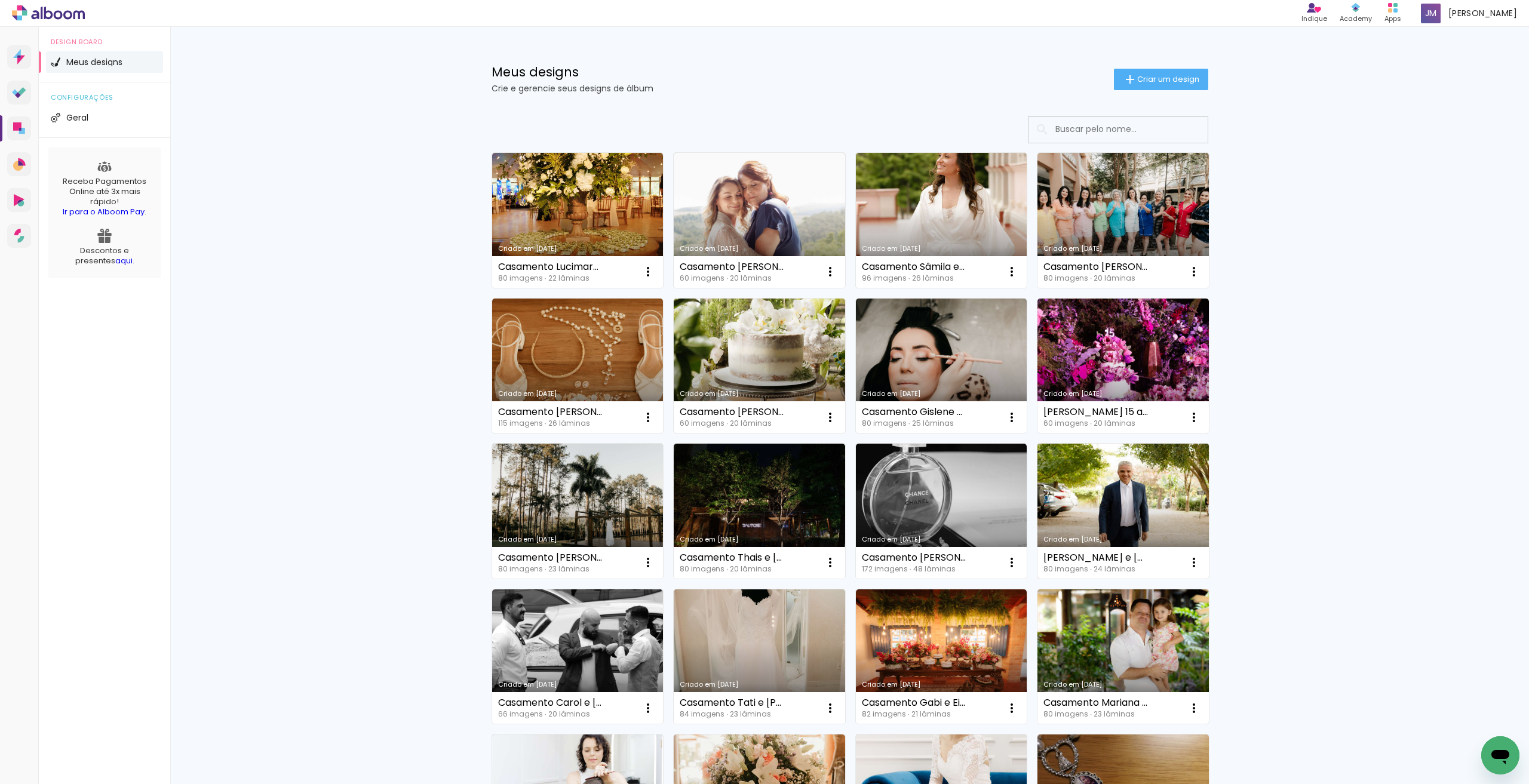
scroll to position [299, 0]
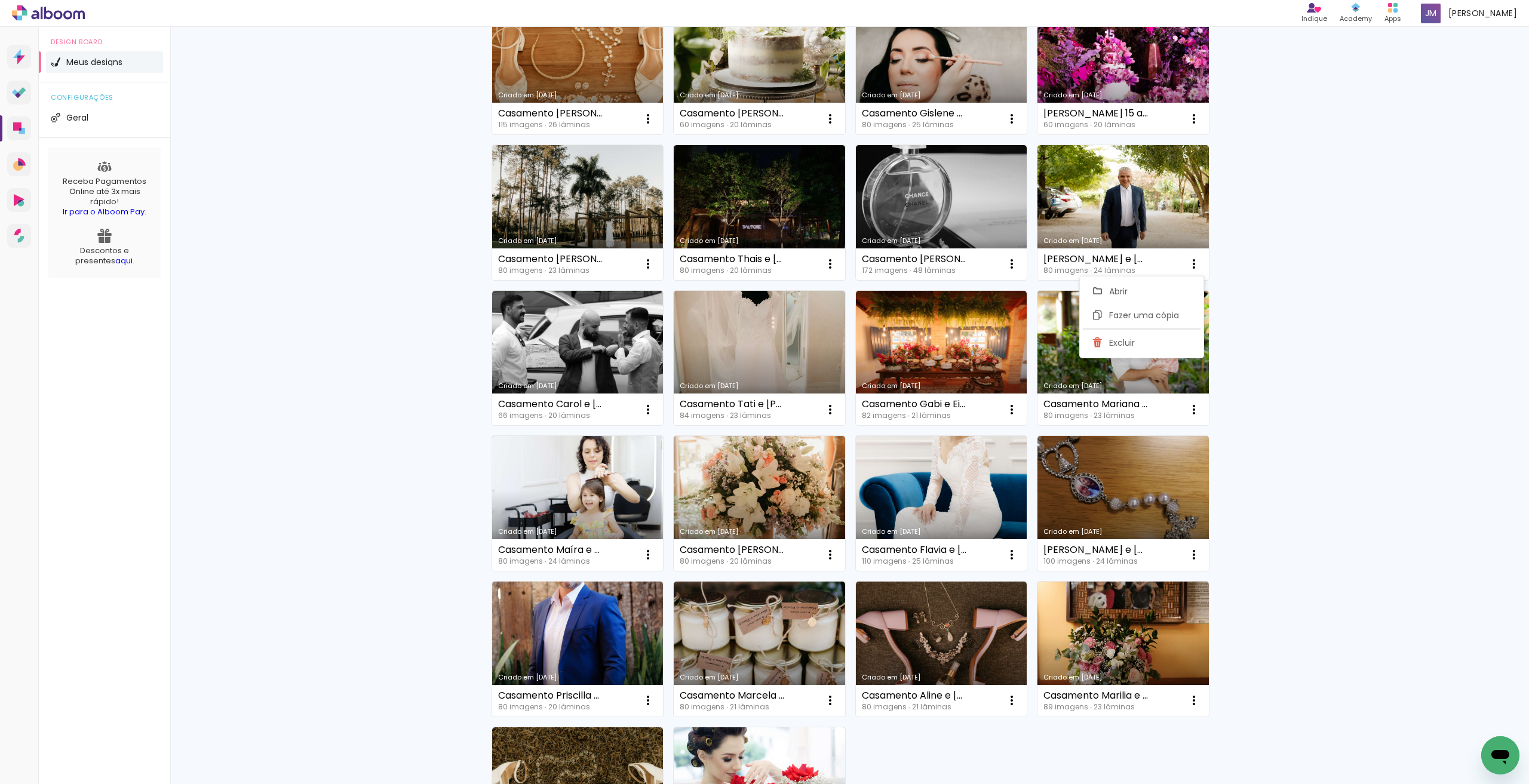
click at [1303, 230] on div "Meus designs Crie e gerencie seus designs de álbum Criar um design Criado em 26…" at bounding box center [850, 363] width 1359 height 1270
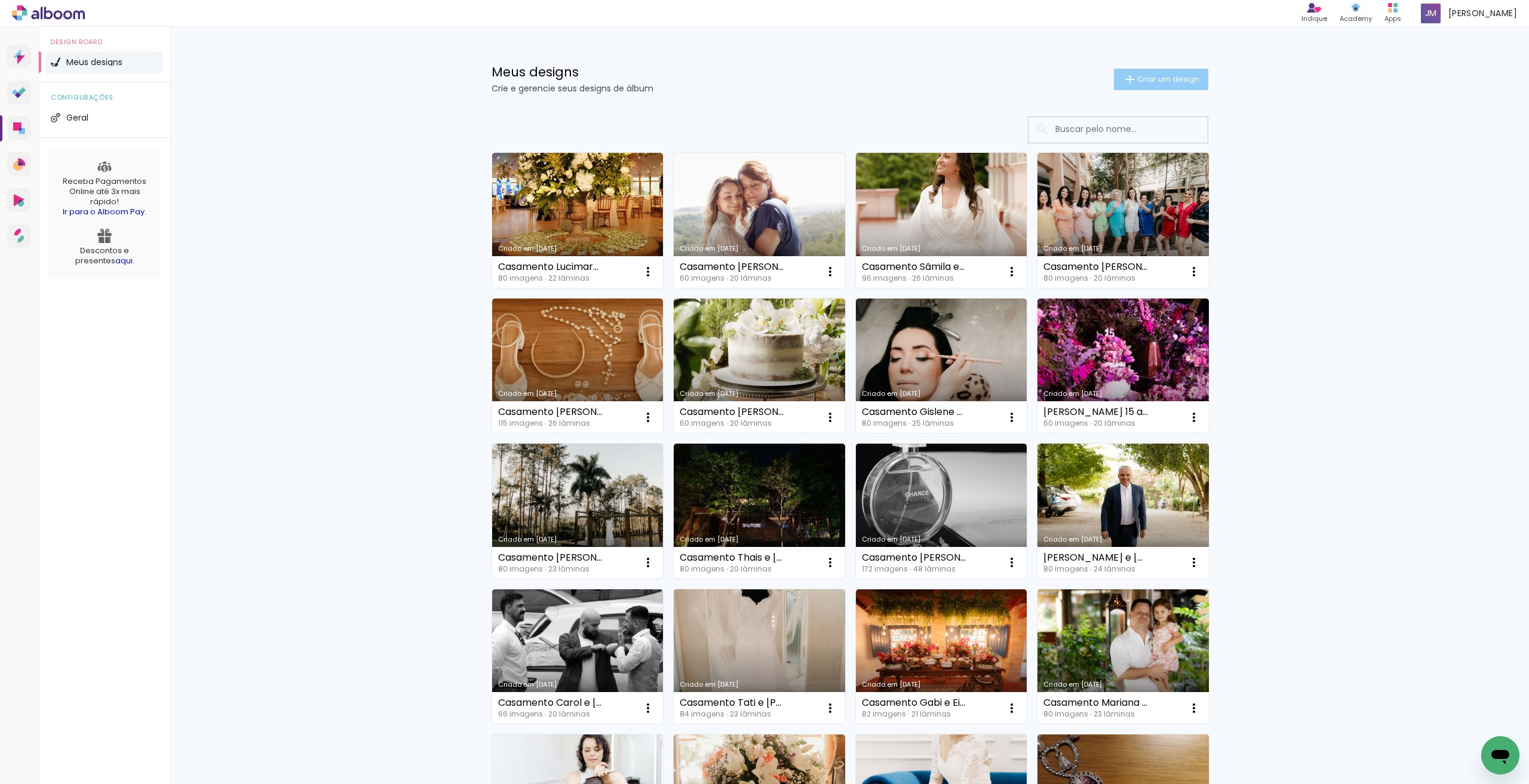
click at [1167, 83] on span "Criar um design" at bounding box center [1168, 79] width 62 height 8
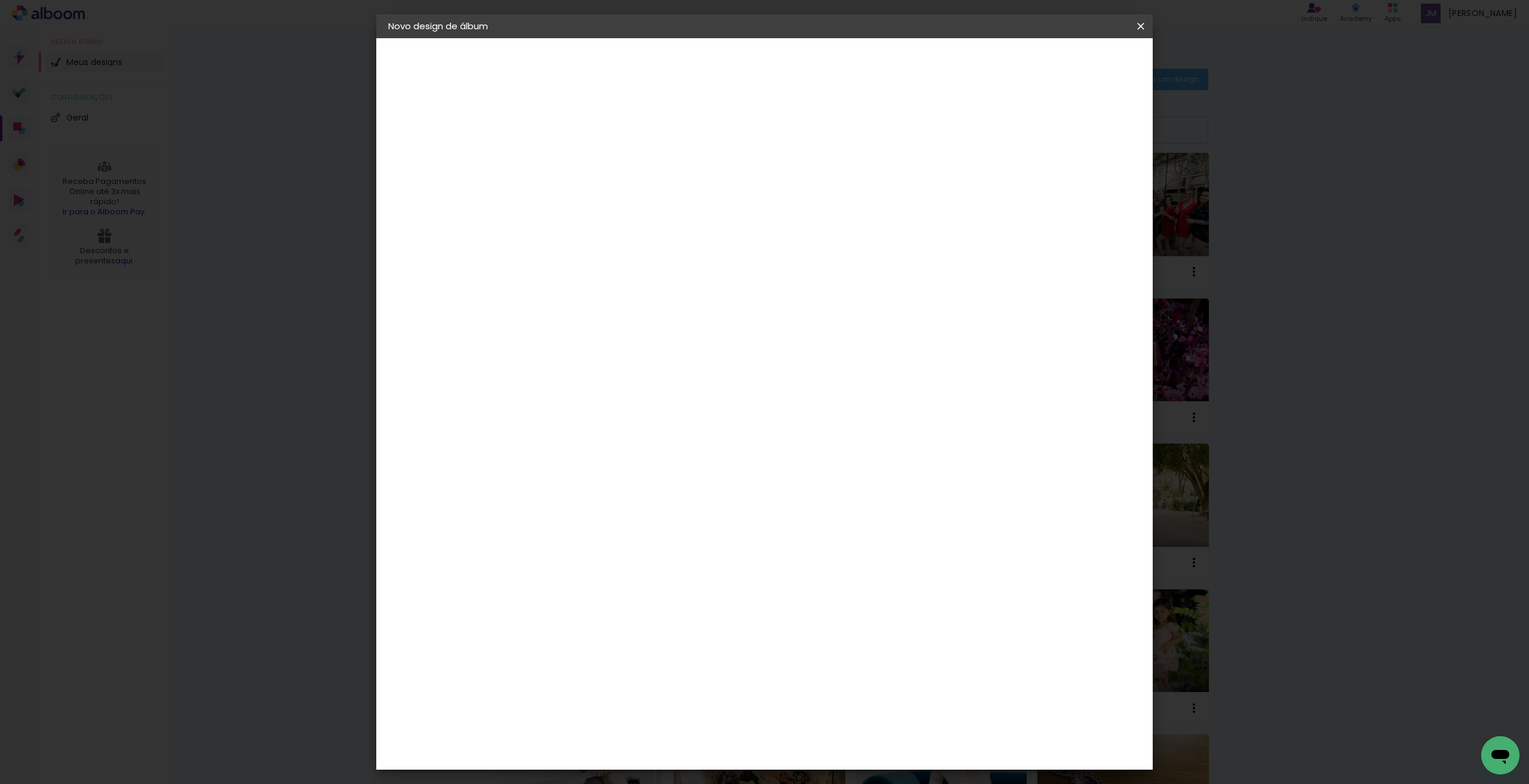
click at [583, 156] on input at bounding box center [583, 160] width 0 height 18
type input "A"
type input "C"
type input "Adriana e"
type paper-input "Adriana e"
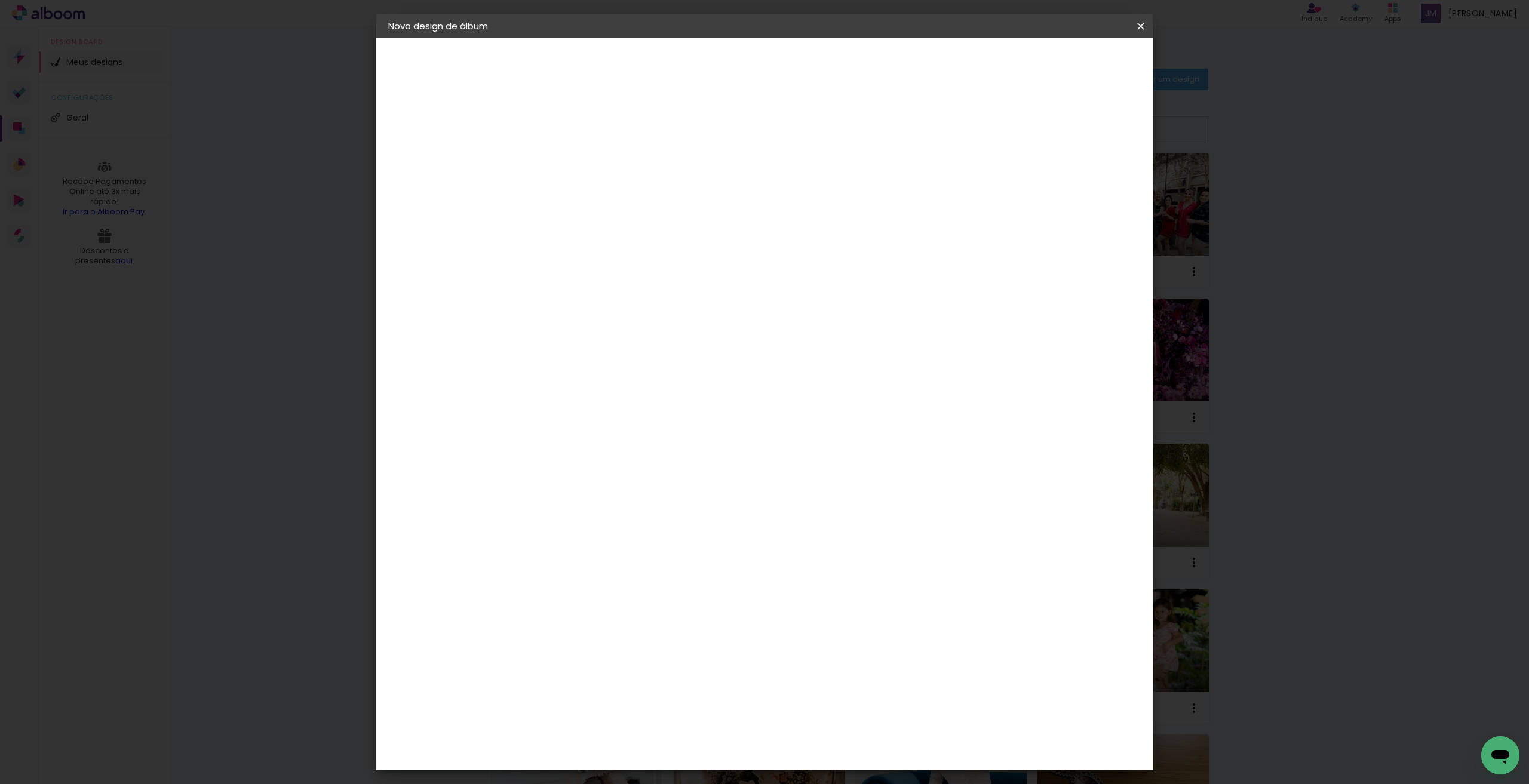
click at [0, 0] on iron-icon at bounding box center [0, 0] width 0 height 0
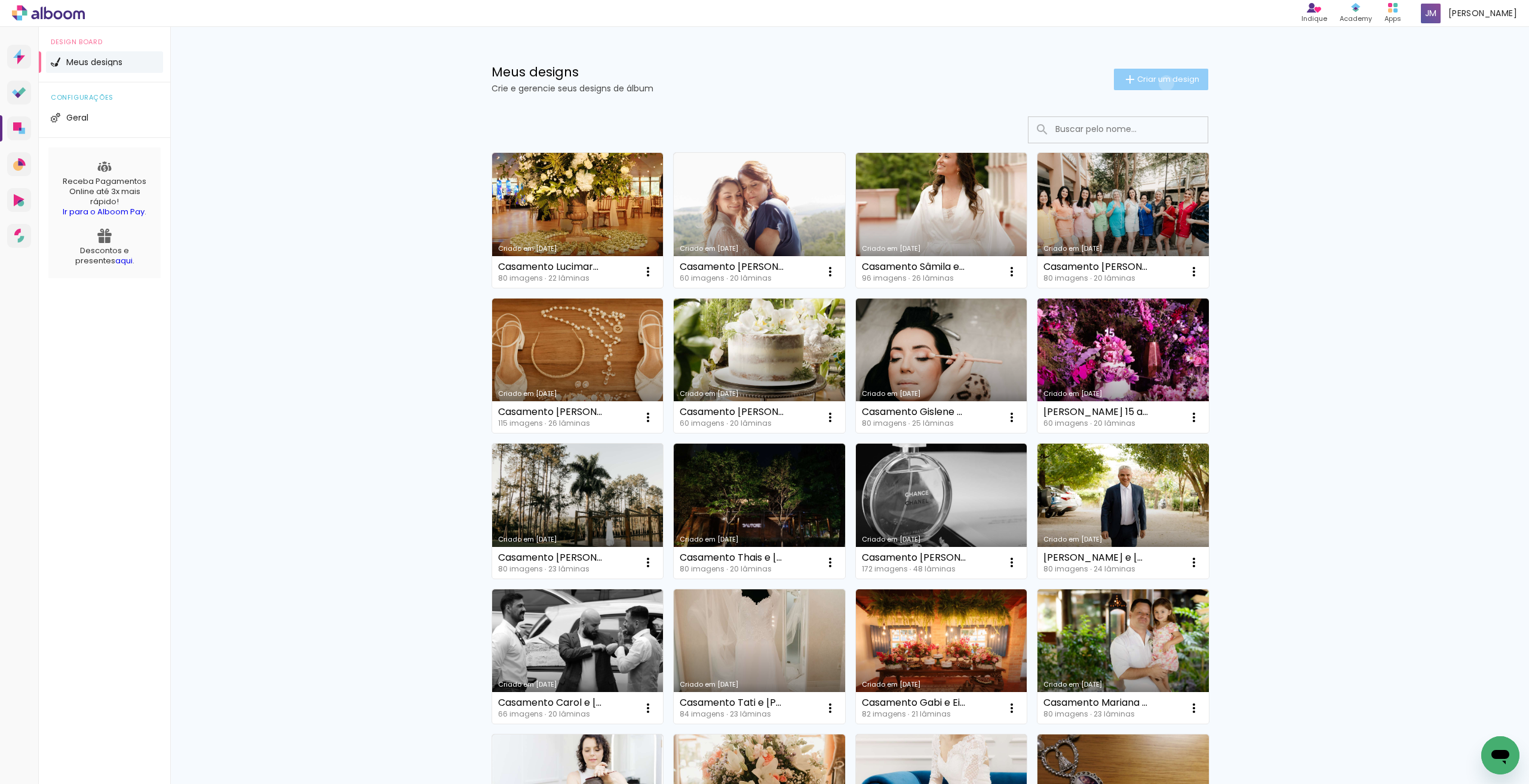
click at [1160, 83] on span "Criar um design" at bounding box center [1168, 79] width 62 height 8
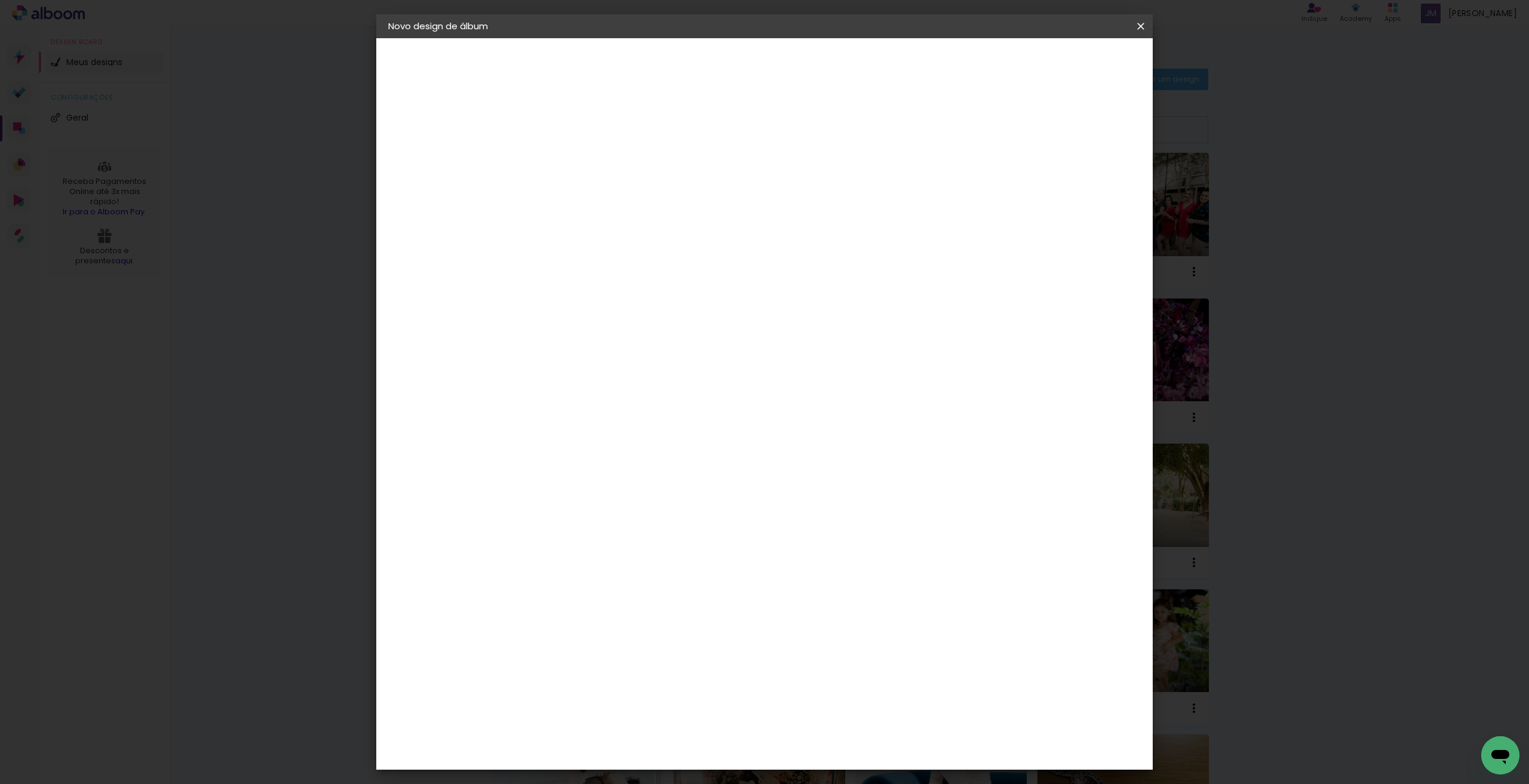
drag, startPoint x: 838, startPoint y: 163, endPoint x: 744, endPoint y: 156, distance: 94.3
click at [583, 156] on input "Adriana e" at bounding box center [583, 160] width 0 height 18
click at [583, 165] on input "Adriana e" at bounding box center [583, 160] width 0 height 18
drag, startPoint x: 727, startPoint y: 158, endPoint x: 708, endPoint y: 156, distance: 19.1
click at [0, 0] on div at bounding box center [0, 0] width 0 height 0
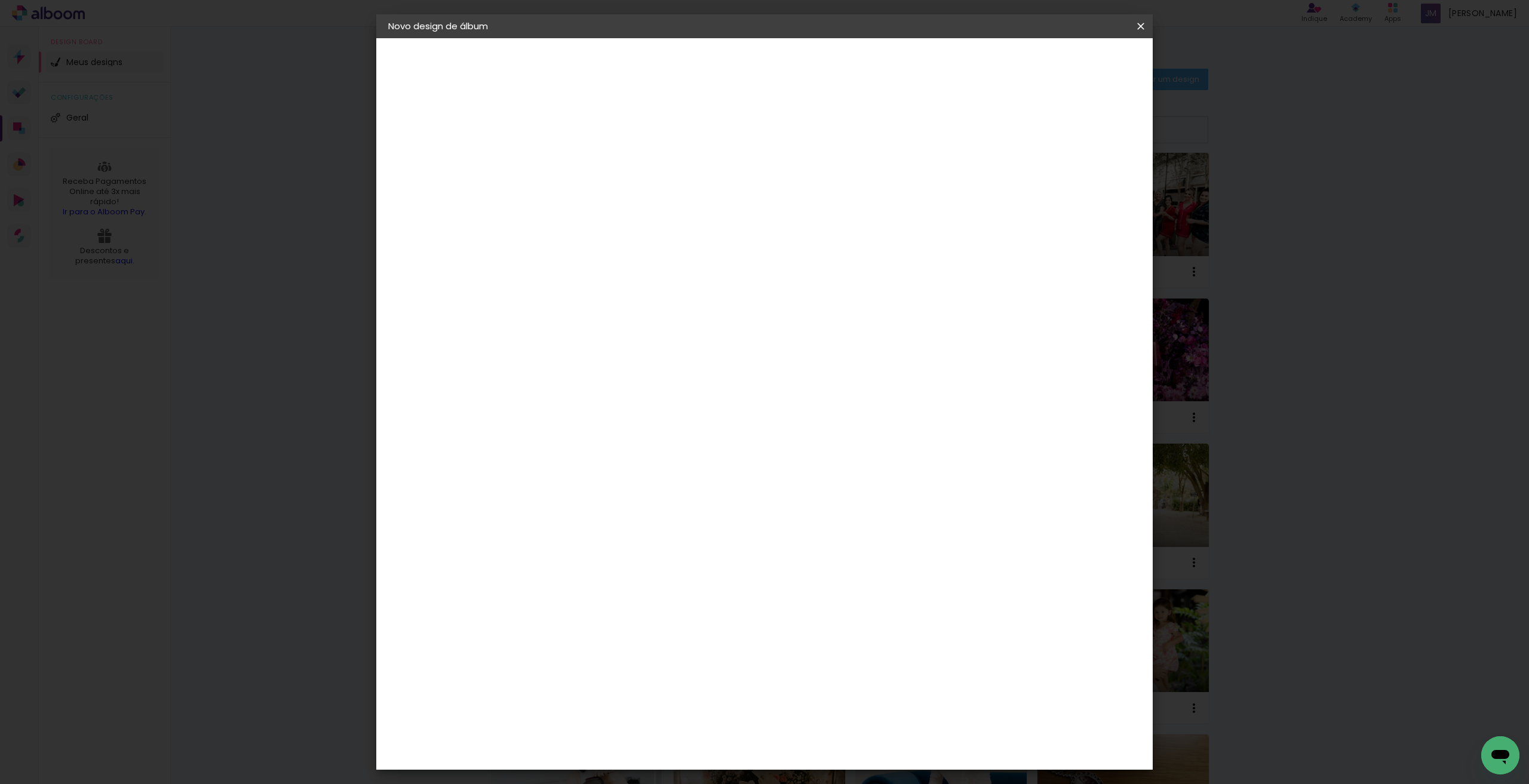
type input "Casamento [PERSON_NAME] e [PERSON_NAME]"
type paper-input "Casamento [PERSON_NAME] e [PERSON_NAME]"
click at [0, 0] on slot "Avançar" at bounding box center [0, 0] width 0 height 0
click at [808, 180] on paper-item "Tamanho Livre" at bounding box center [749, 182] width 114 height 26
click at [0, 0] on slot "Avançar" at bounding box center [0, 0] width 0 height 0
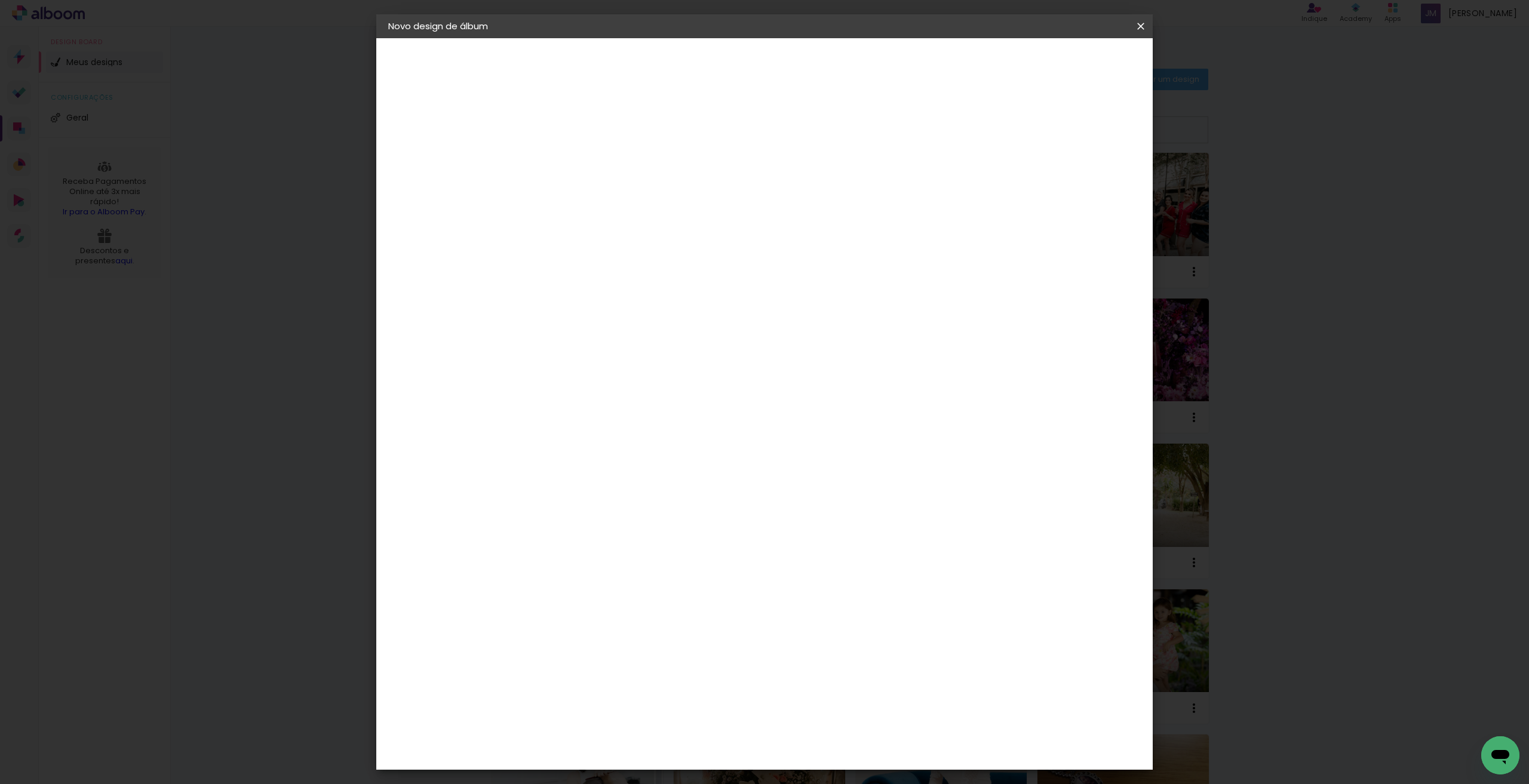
click at [1066, 65] on span "Iniciar design" at bounding box center [1039, 63] width 54 height 9
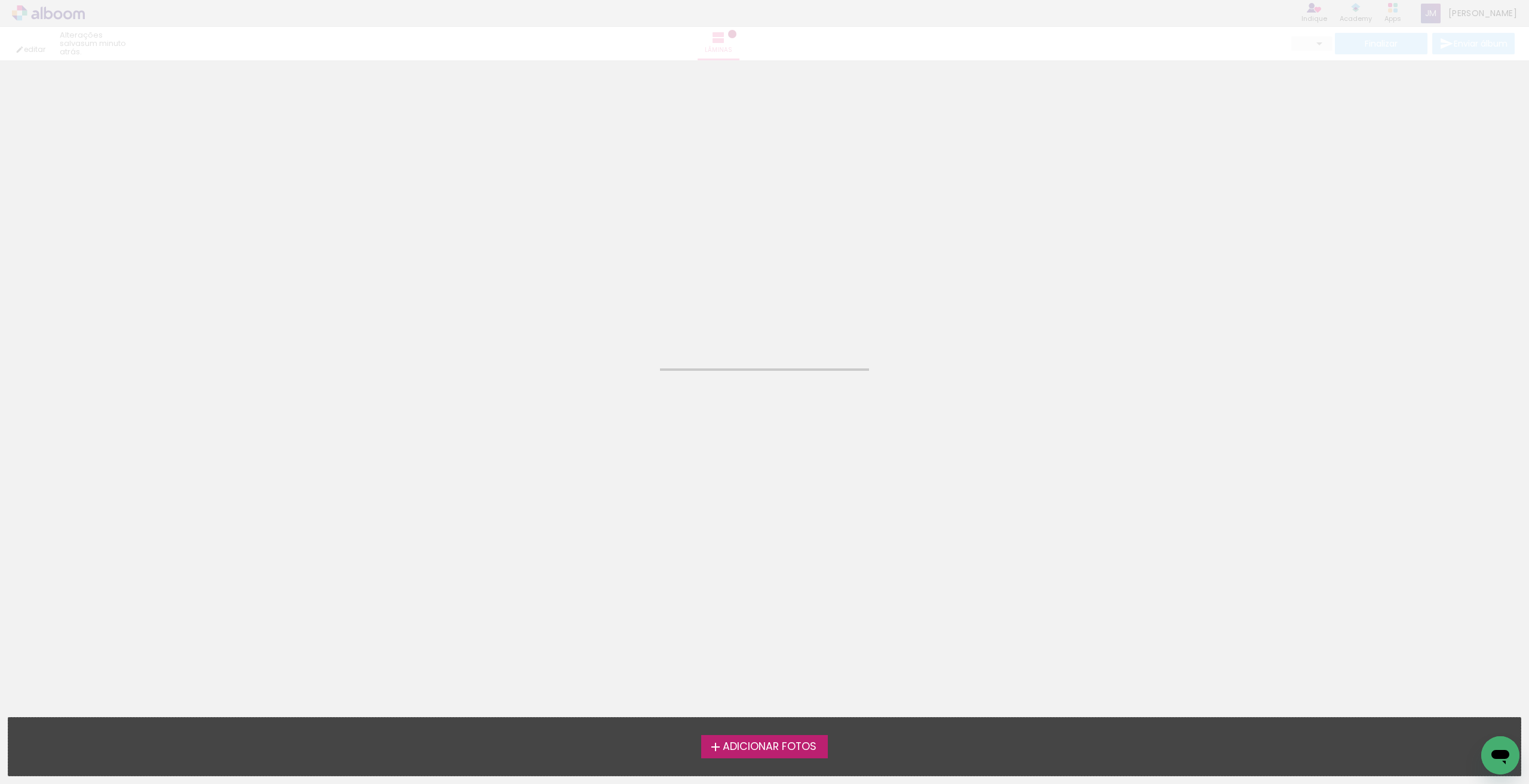
click at [746, 741] on span "Adicionar Fotos" at bounding box center [769, 747] width 94 height 10
click at [0, 0] on input "file" at bounding box center [0, 0] width 0 height 0
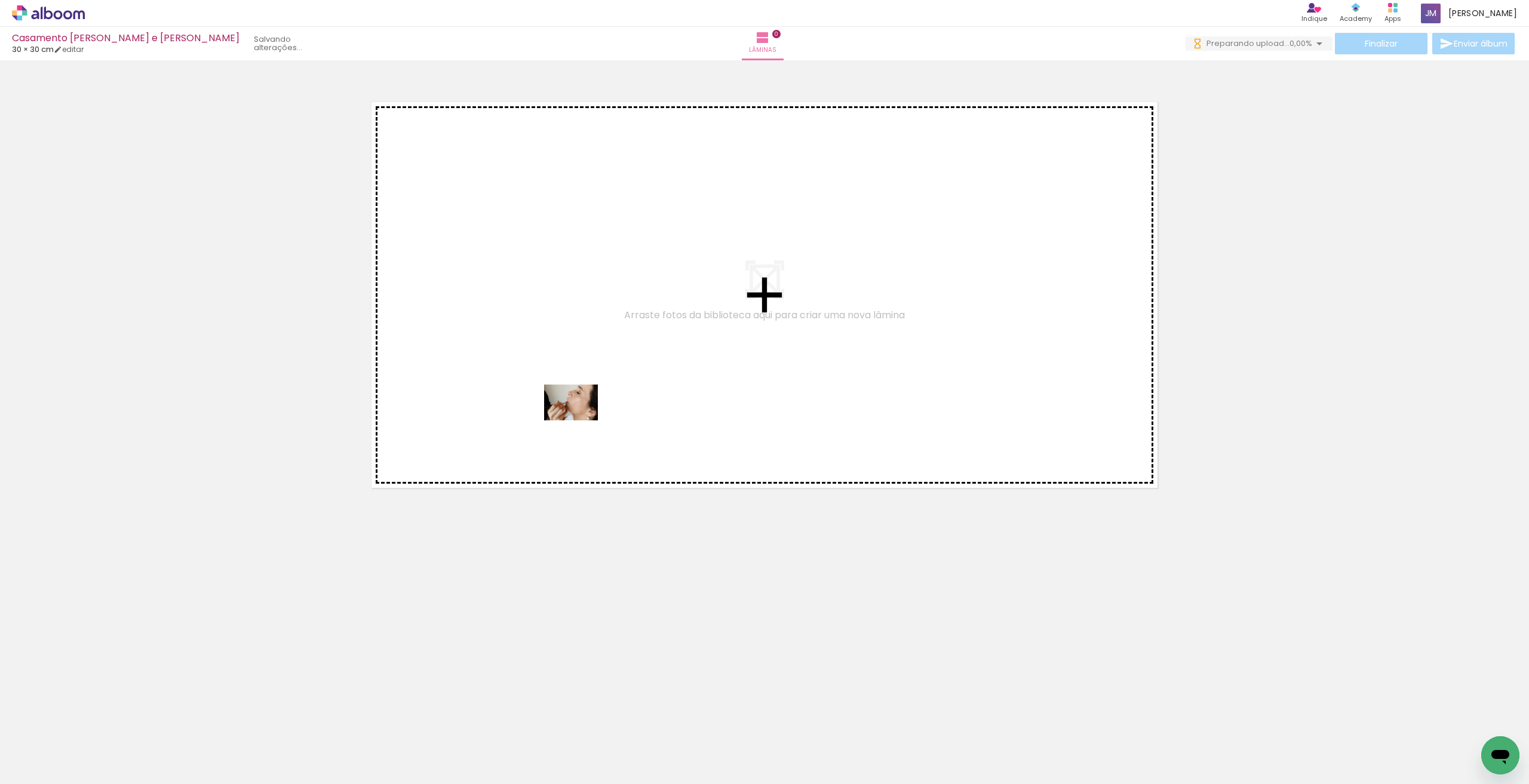
drag, startPoint x: 128, startPoint y: 753, endPoint x: 580, endPoint y: 420, distance: 561.4
click at [580, 420] on quentale-workspace at bounding box center [764, 392] width 1529 height 784
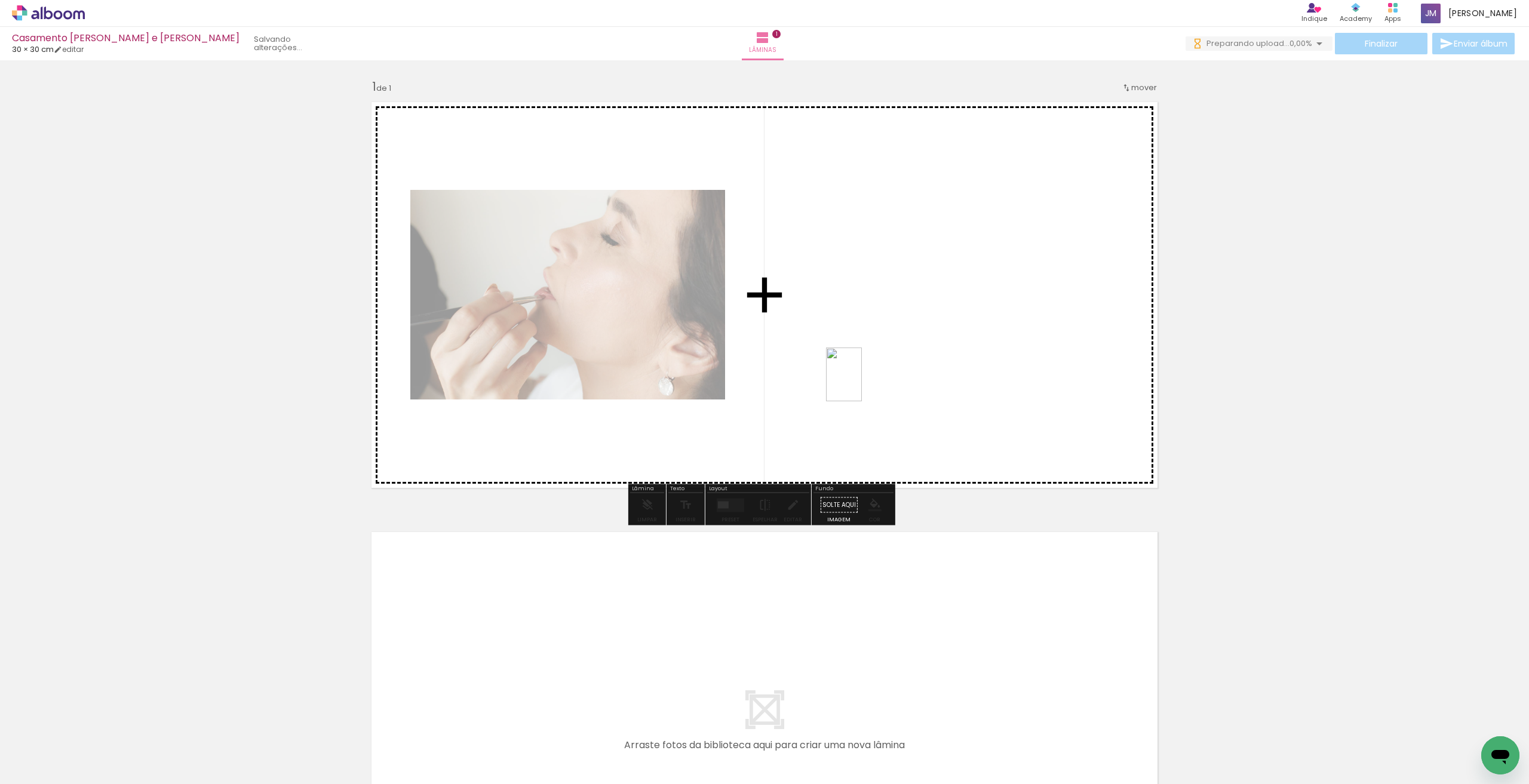
drag, startPoint x: 255, startPoint y: 759, endPoint x: 862, endPoint y: 383, distance: 714.0
click at [862, 383] on quentale-workspace at bounding box center [764, 392] width 1529 height 784
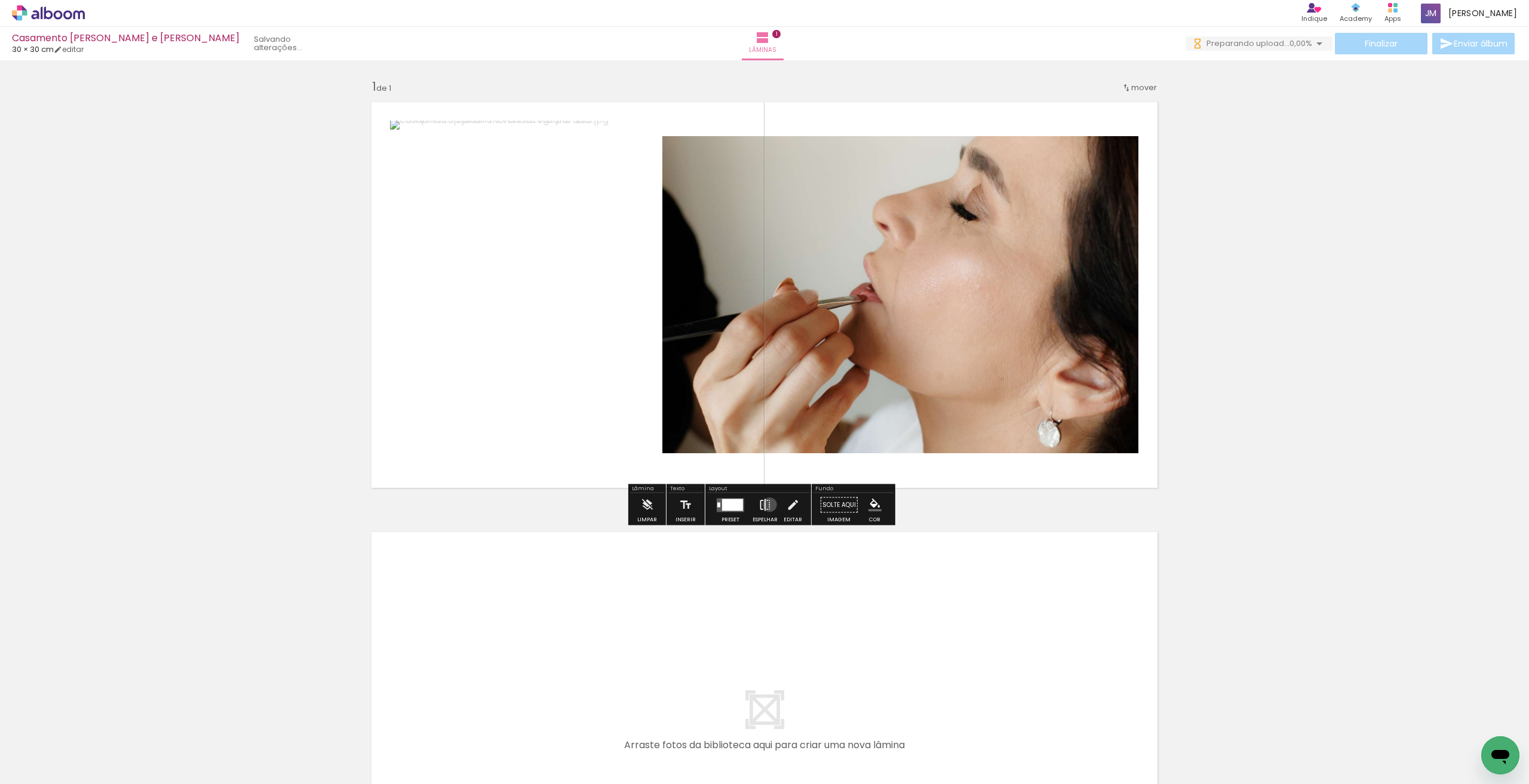
click at [767, 505] on iron-icon at bounding box center [765, 505] width 13 height 24
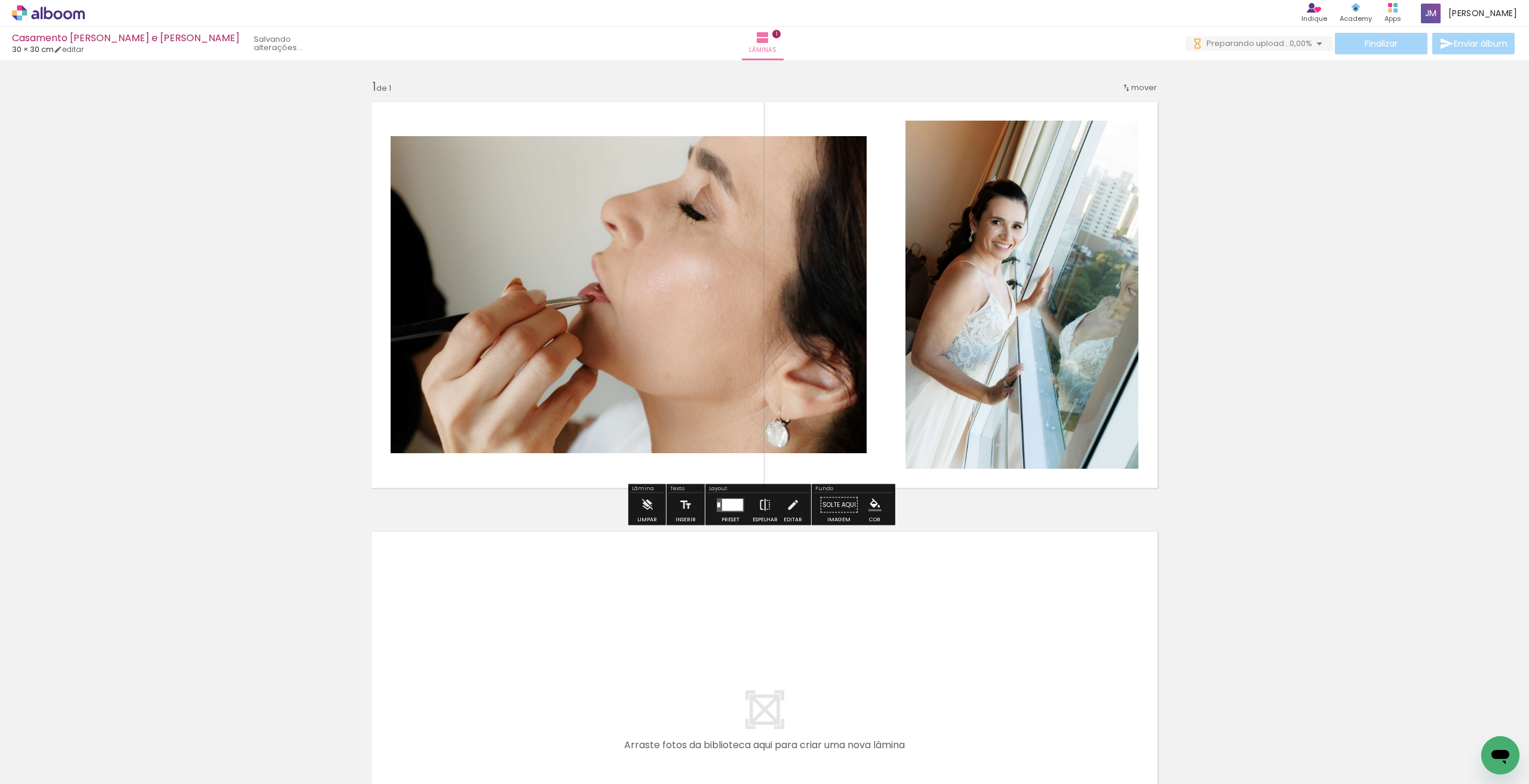
scroll to position [100, 0]
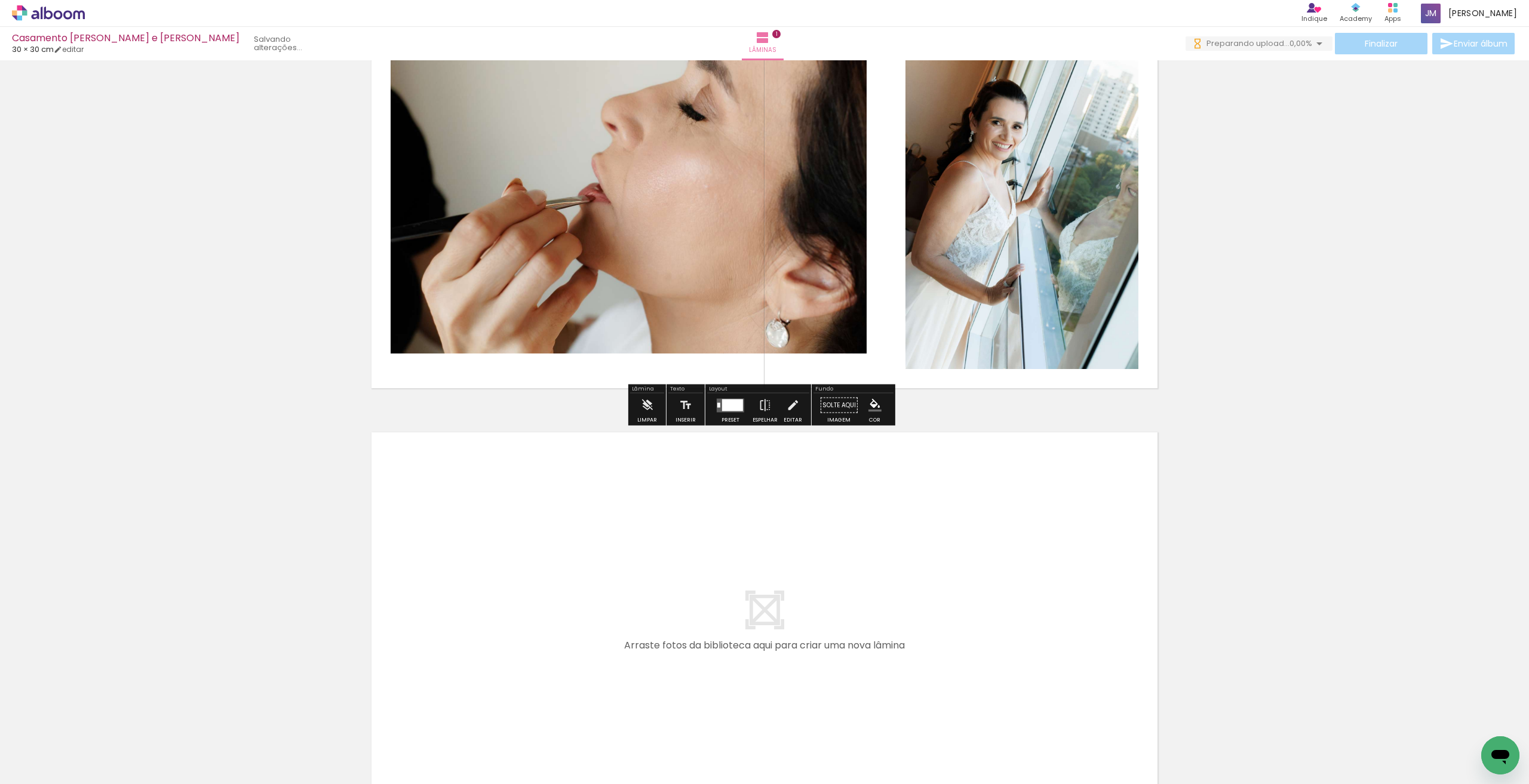
click at [726, 407] on div at bounding box center [732, 405] width 21 height 12
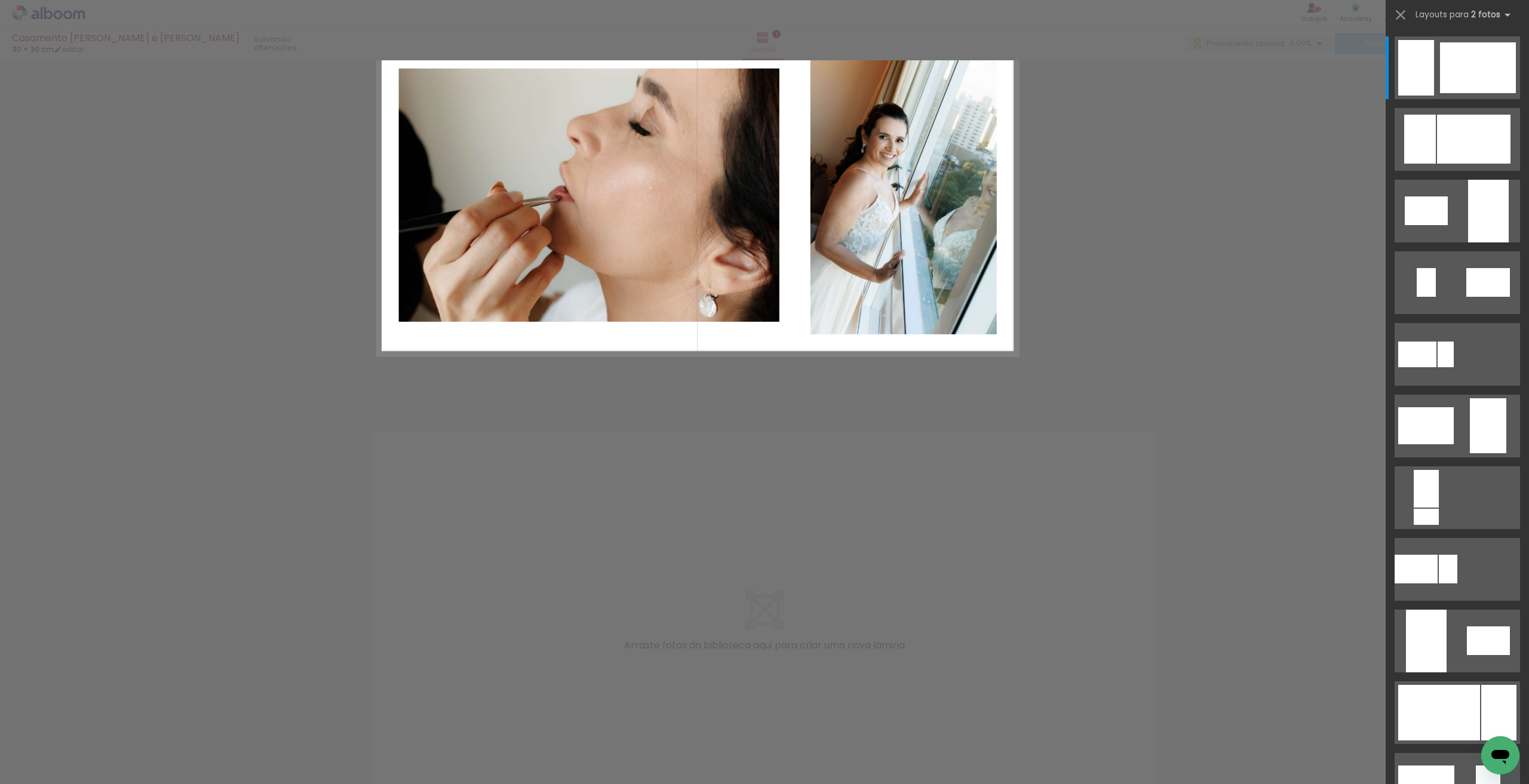
scroll to position [0, 0]
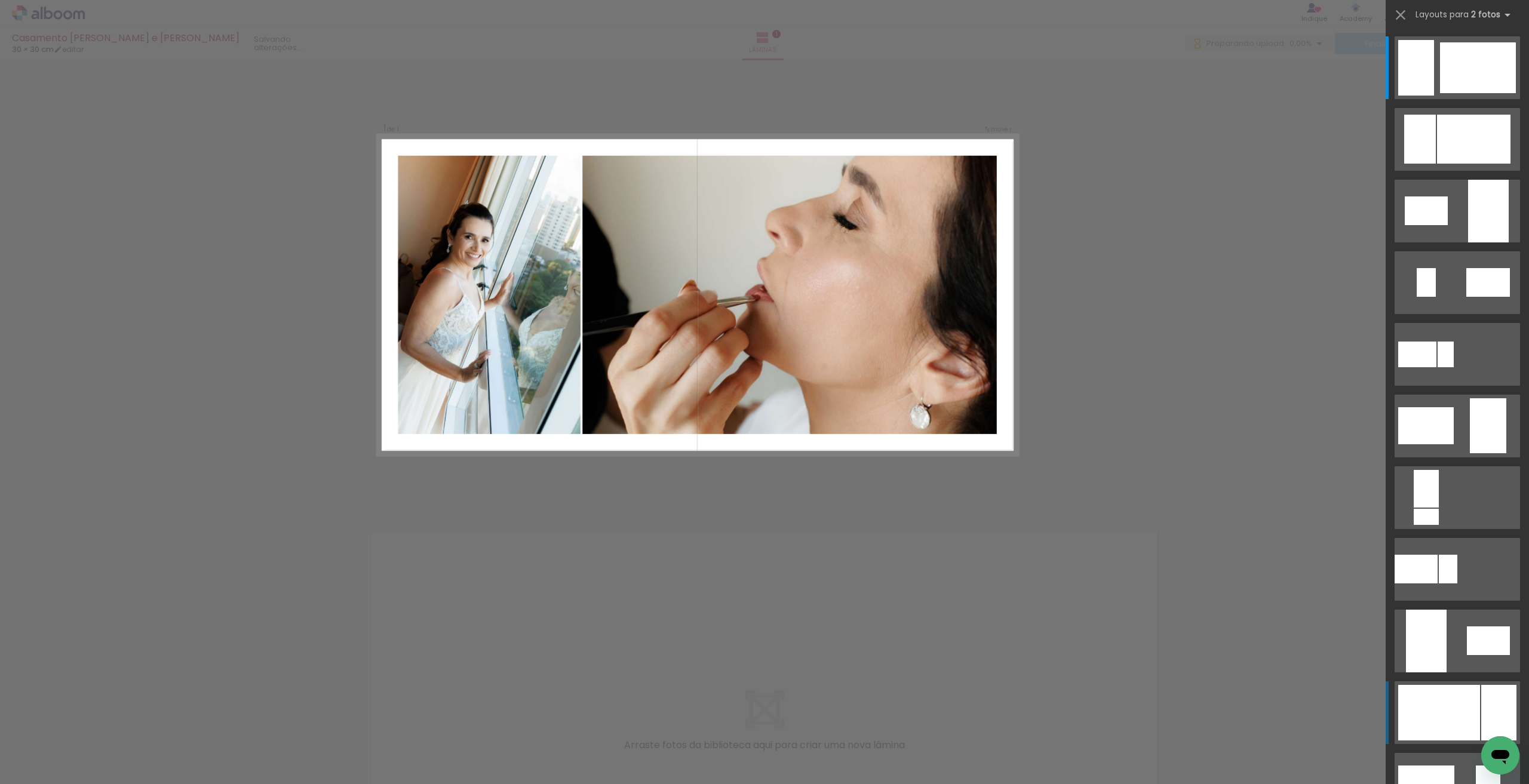
click at [1440, 93] on div at bounding box center [1478, 68] width 76 height 51
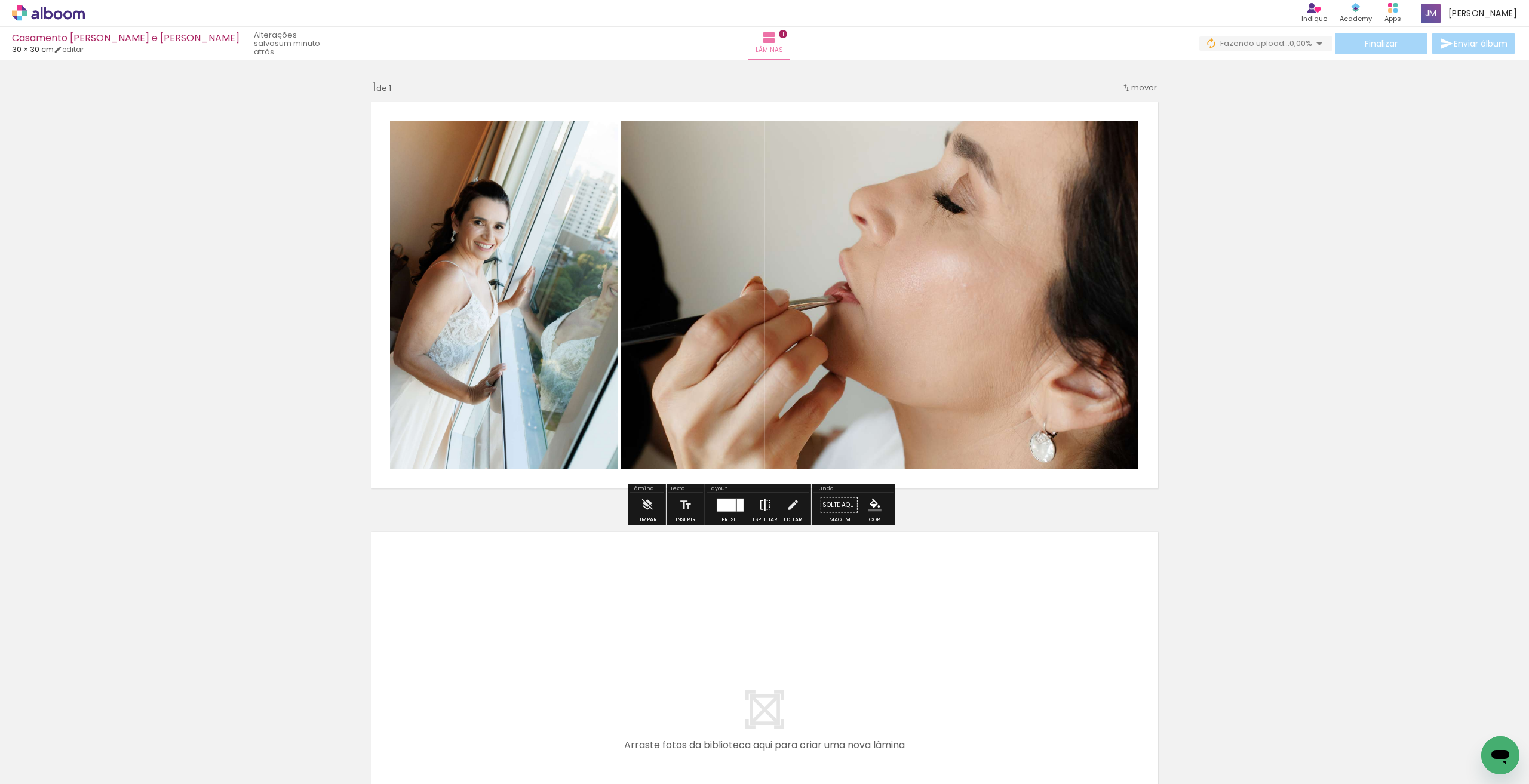
click at [764, 512] on iron-icon at bounding box center [765, 505] width 13 height 24
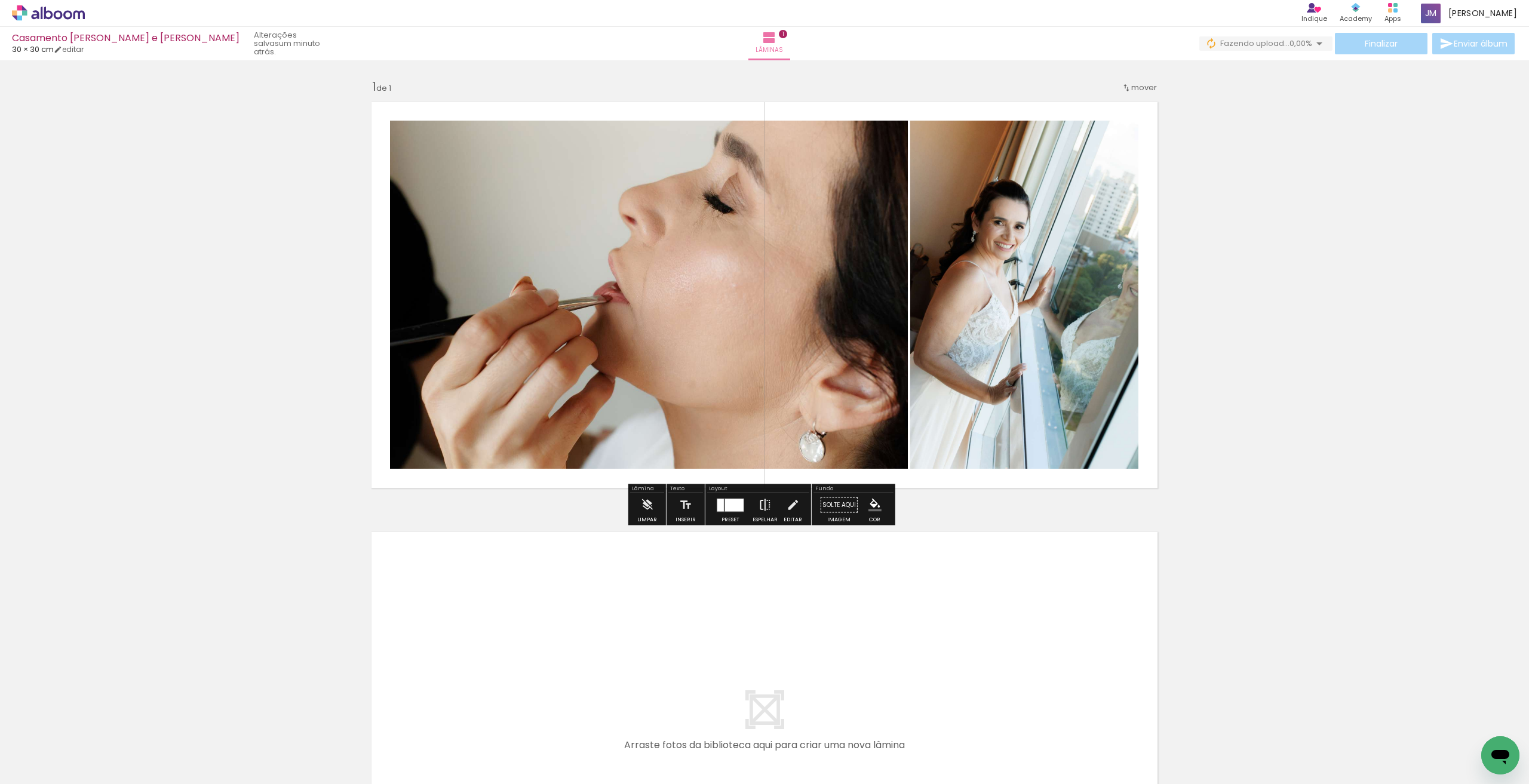
click at [764, 512] on iron-icon at bounding box center [765, 505] width 13 height 24
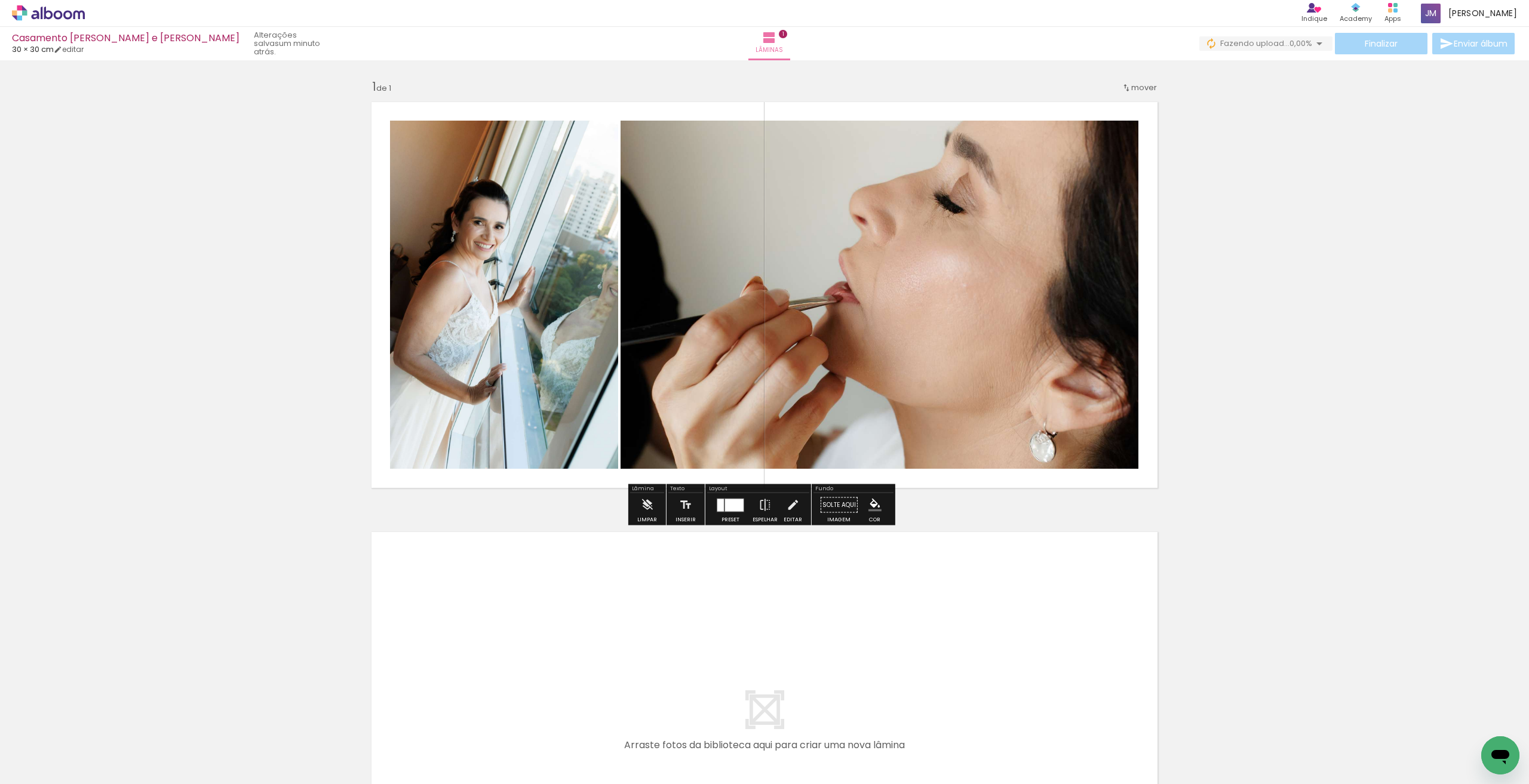
scroll to position [99, 0]
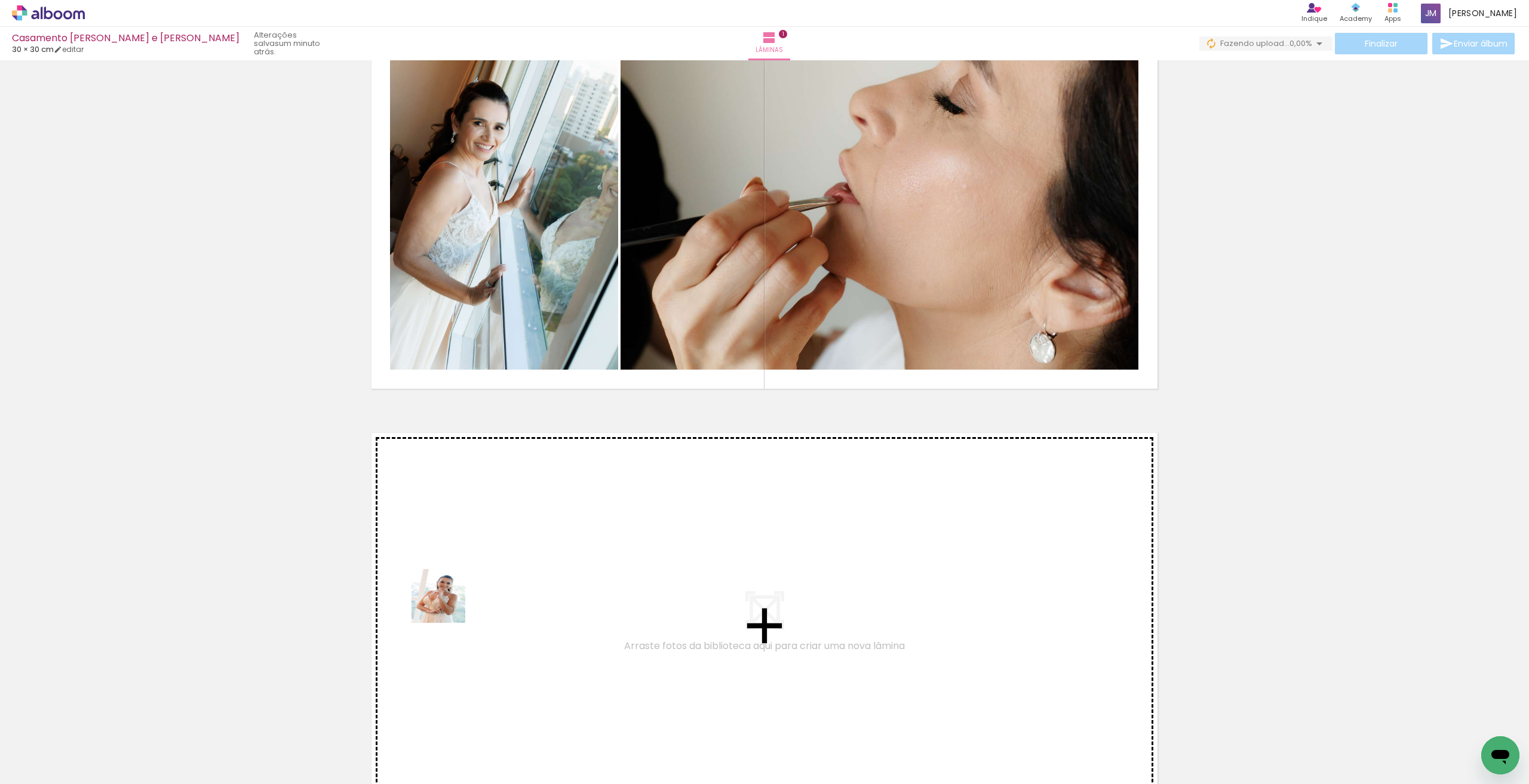
drag, startPoint x: 389, startPoint y: 751, endPoint x: 449, endPoint y: 602, distance: 160.6
click at [449, 602] on quentale-workspace at bounding box center [764, 392] width 1529 height 784
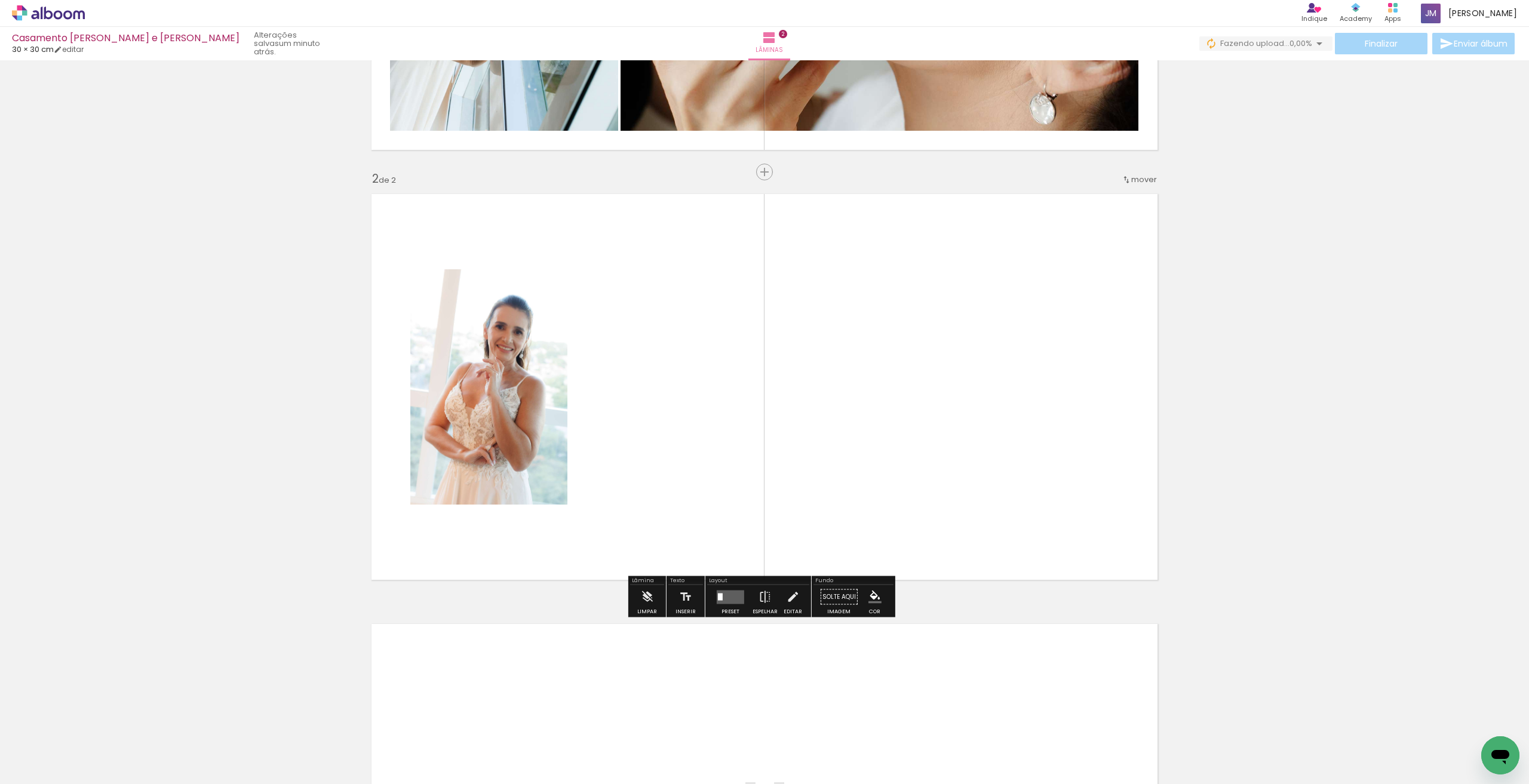
scroll to position [341, 0]
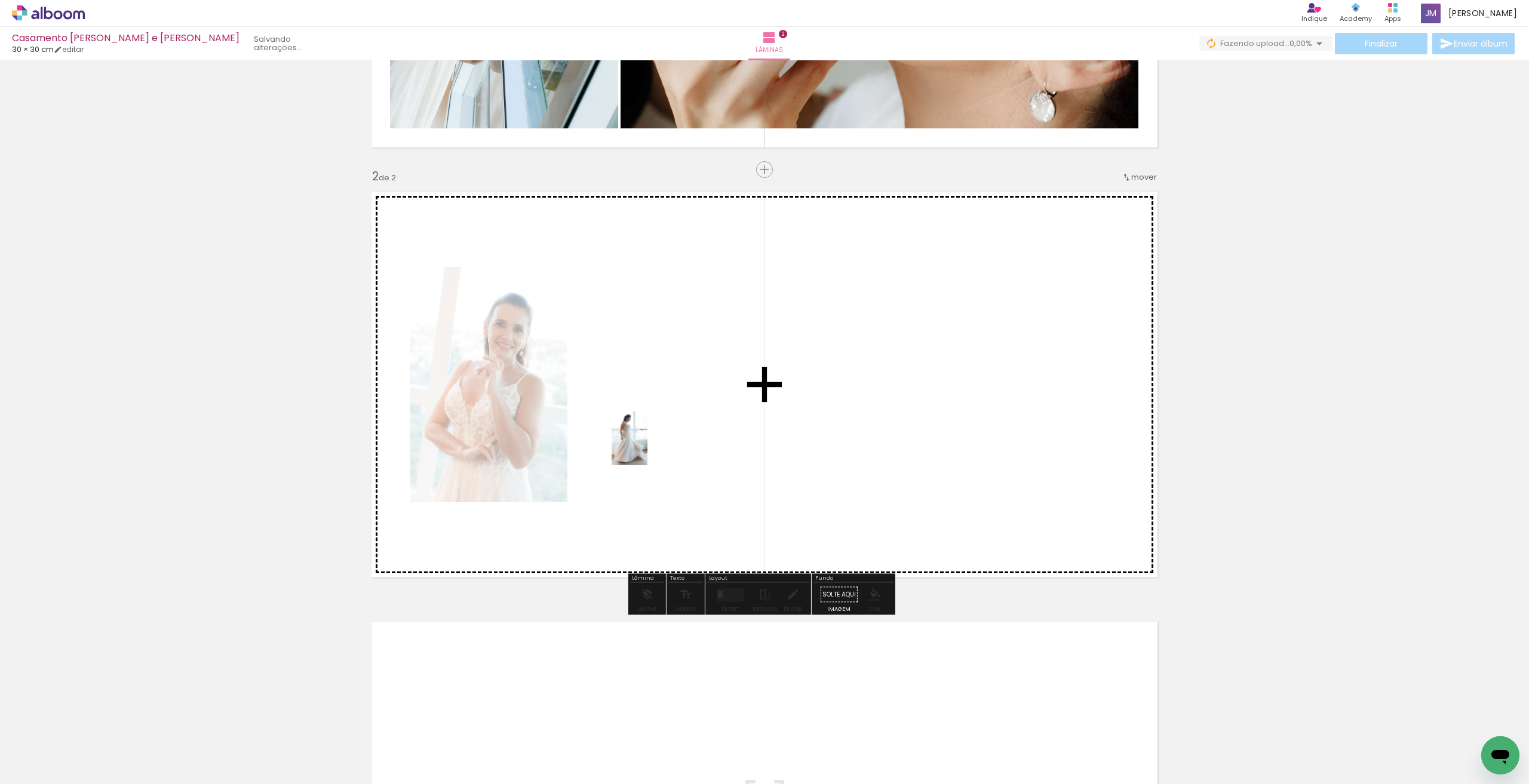
drag, startPoint x: 461, startPoint y: 740, endPoint x: 647, endPoint y: 447, distance: 347.1
click at [647, 447] on quentale-workspace at bounding box center [764, 392] width 1529 height 784
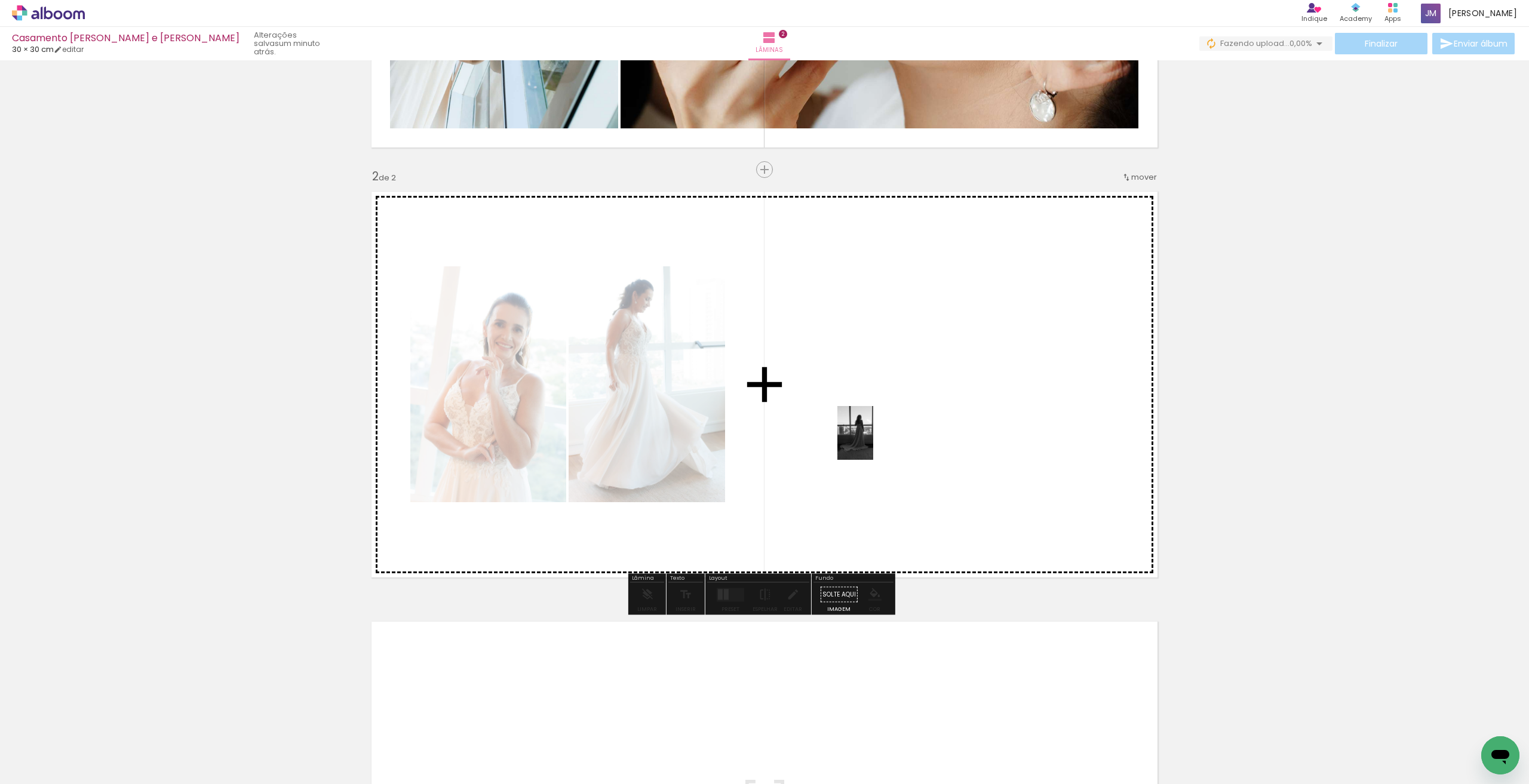
drag, startPoint x: 198, startPoint y: 751, endPoint x: 873, endPoint y: 442, distance: 742.4
click at [873, 442] on quentale-workspace at bounding box center [764, 392] width 1529 height 784
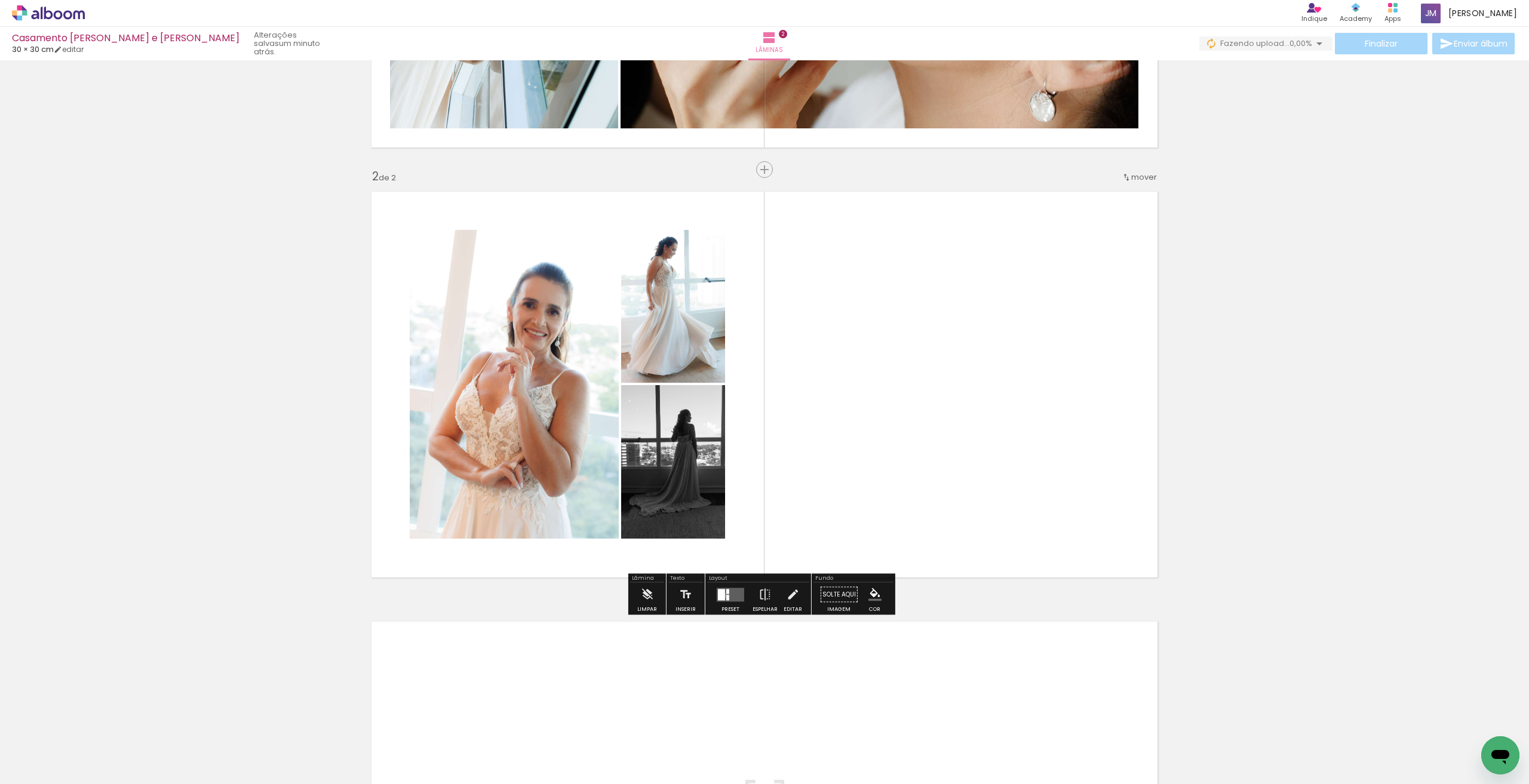
click at [727, 596] on div at bounding box center [728, 598] width 3 height 5
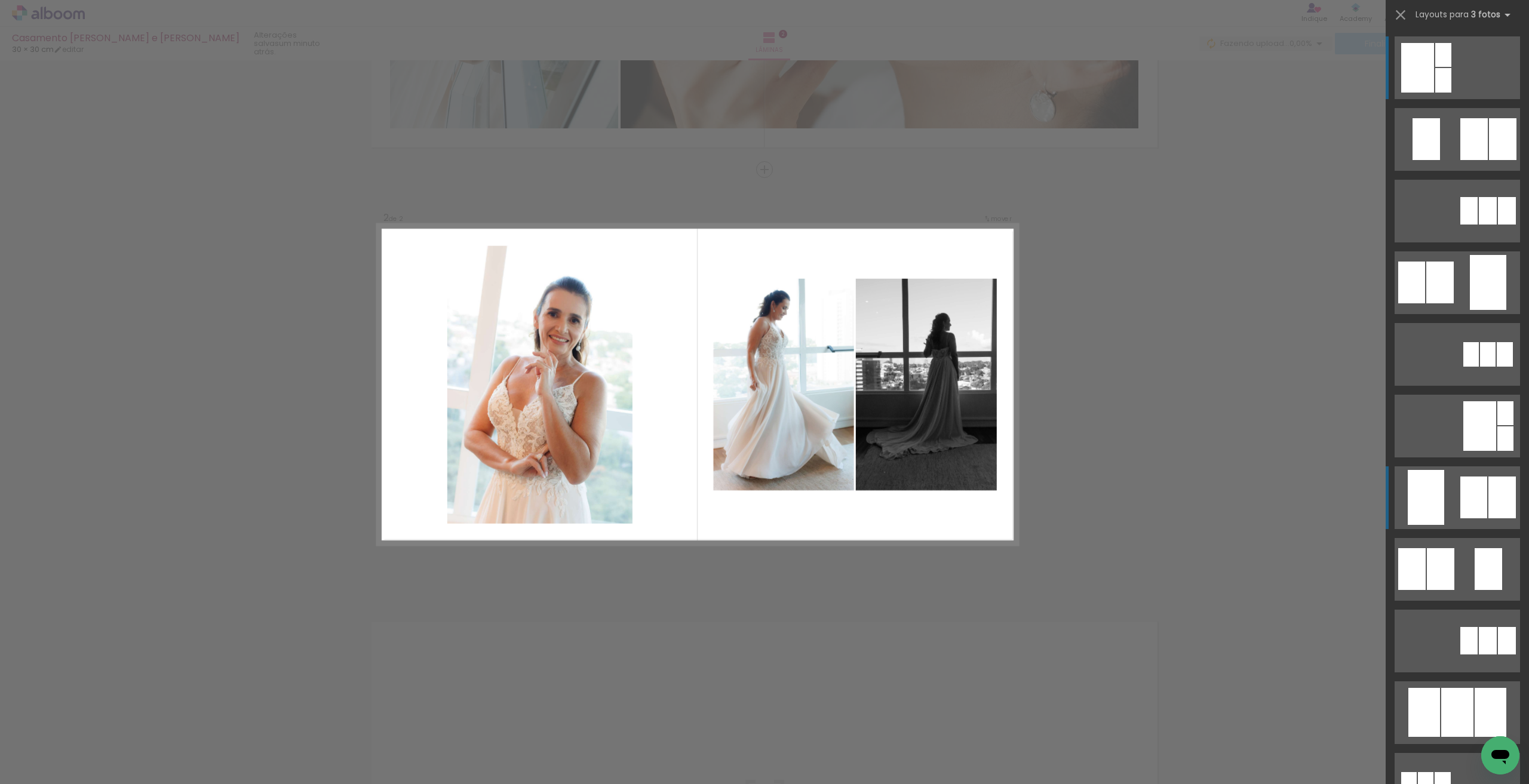
click at [1451, 67] on div at bounding box center [1443, 55] width 16 height 24
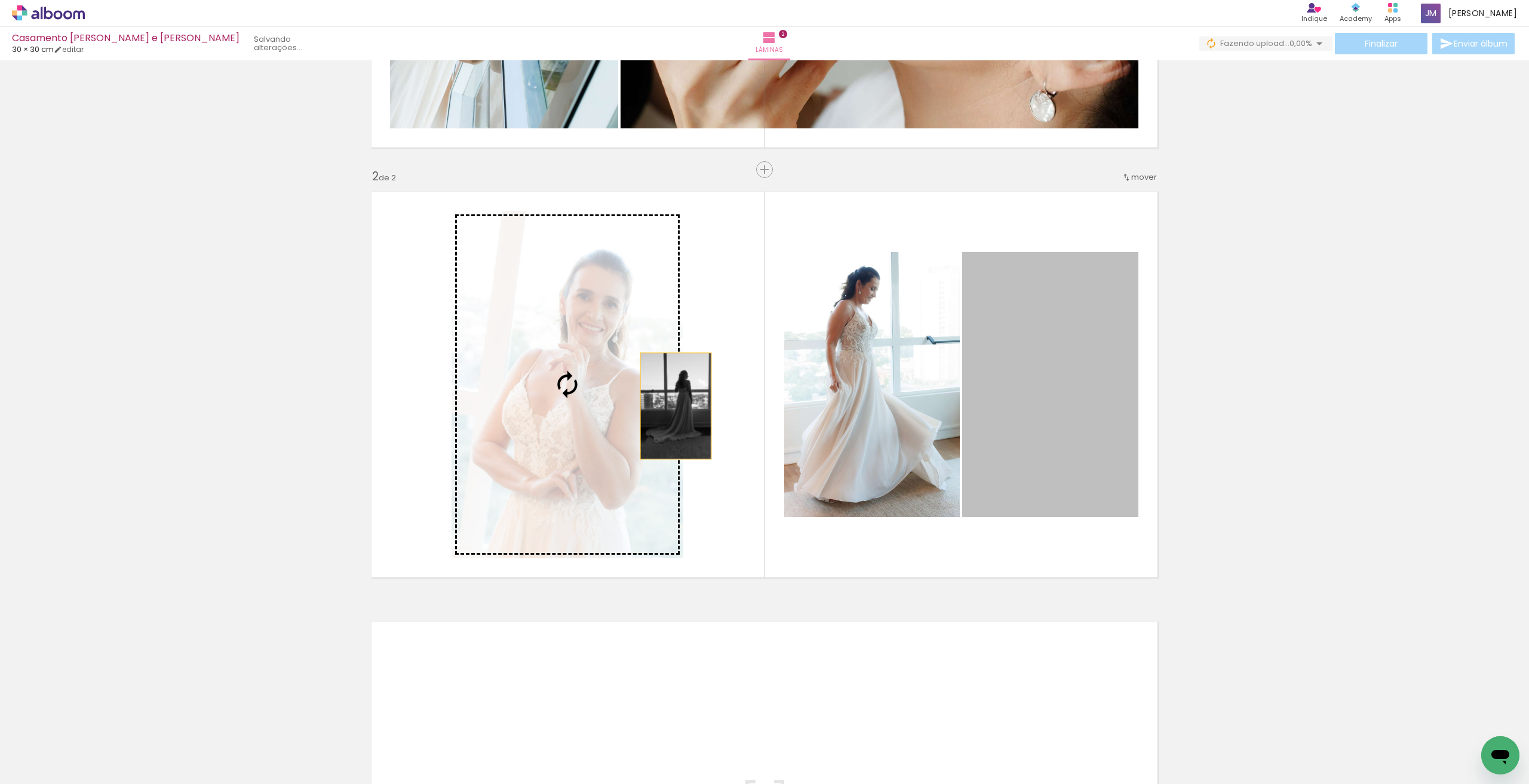
drag, startPoint x: 1056, startPoint y: 406, endPoint x: 609, endPoint y: 406, distance: 447.0
click at [0, 0] on slot at bounding box center [0, 0] width 0 height 0
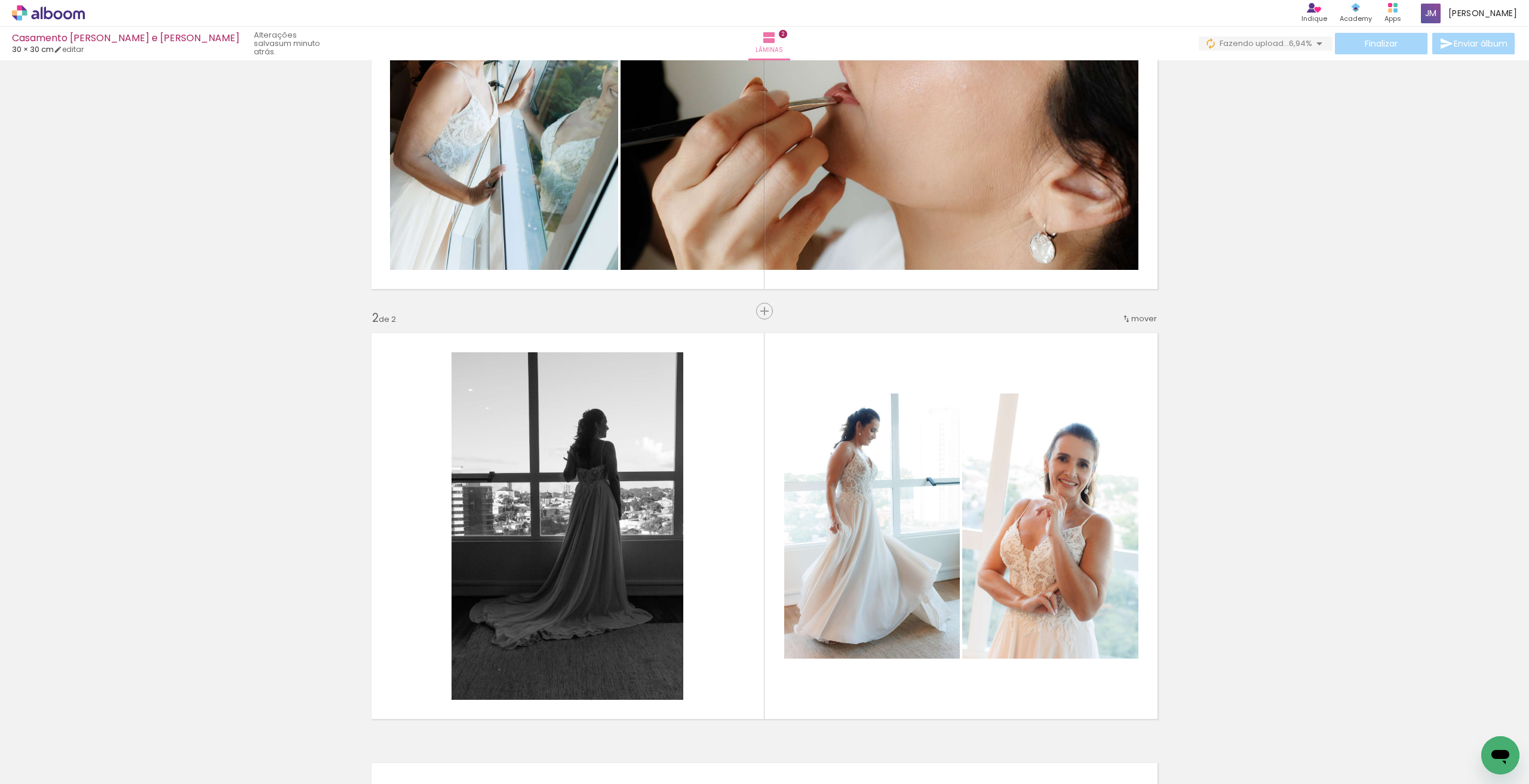
scroll to position [0, 0]
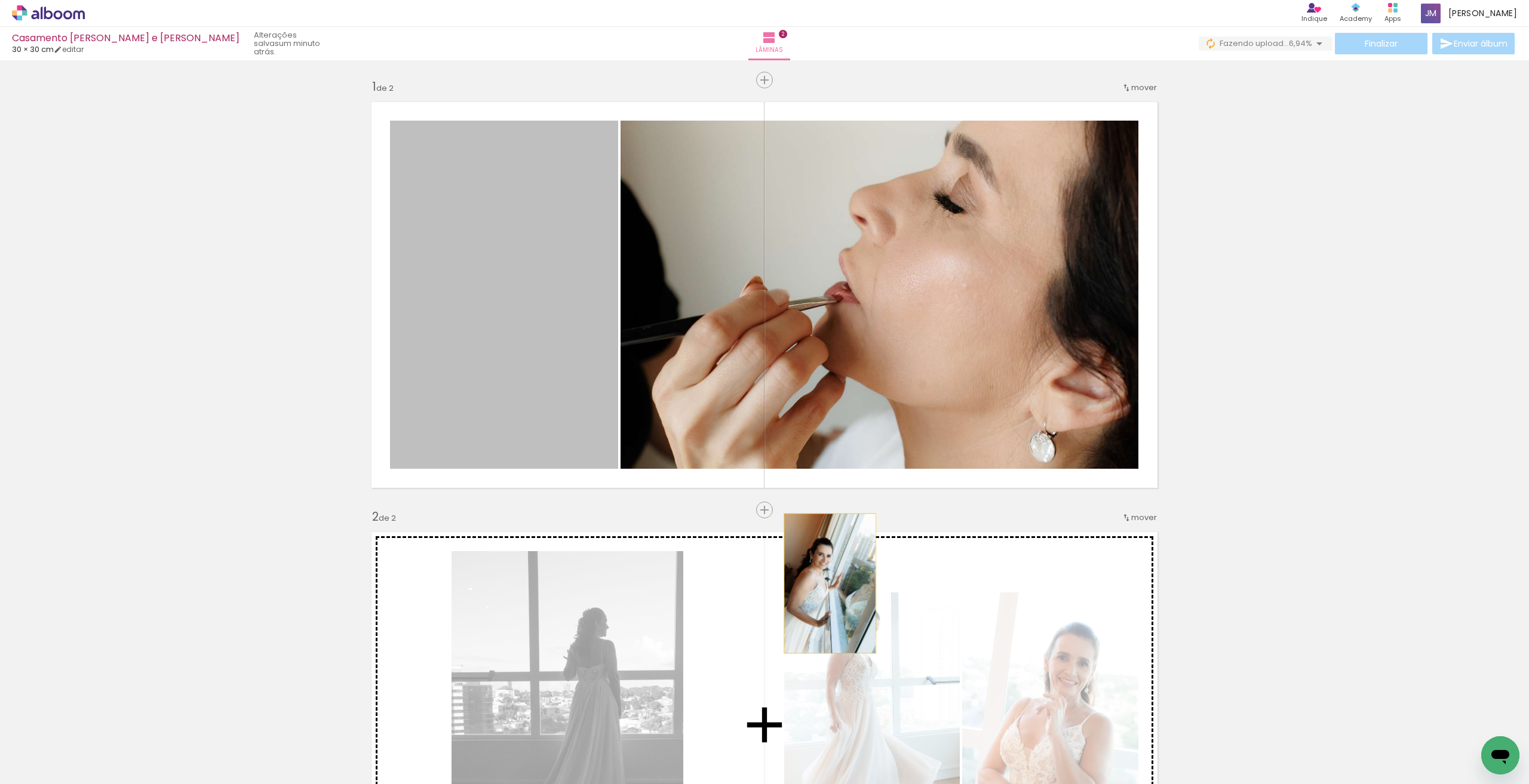
drag, startPoint x: 570, startPoint y: 213, endPoint x: 874, endPoint y: 551, distance: 454.6
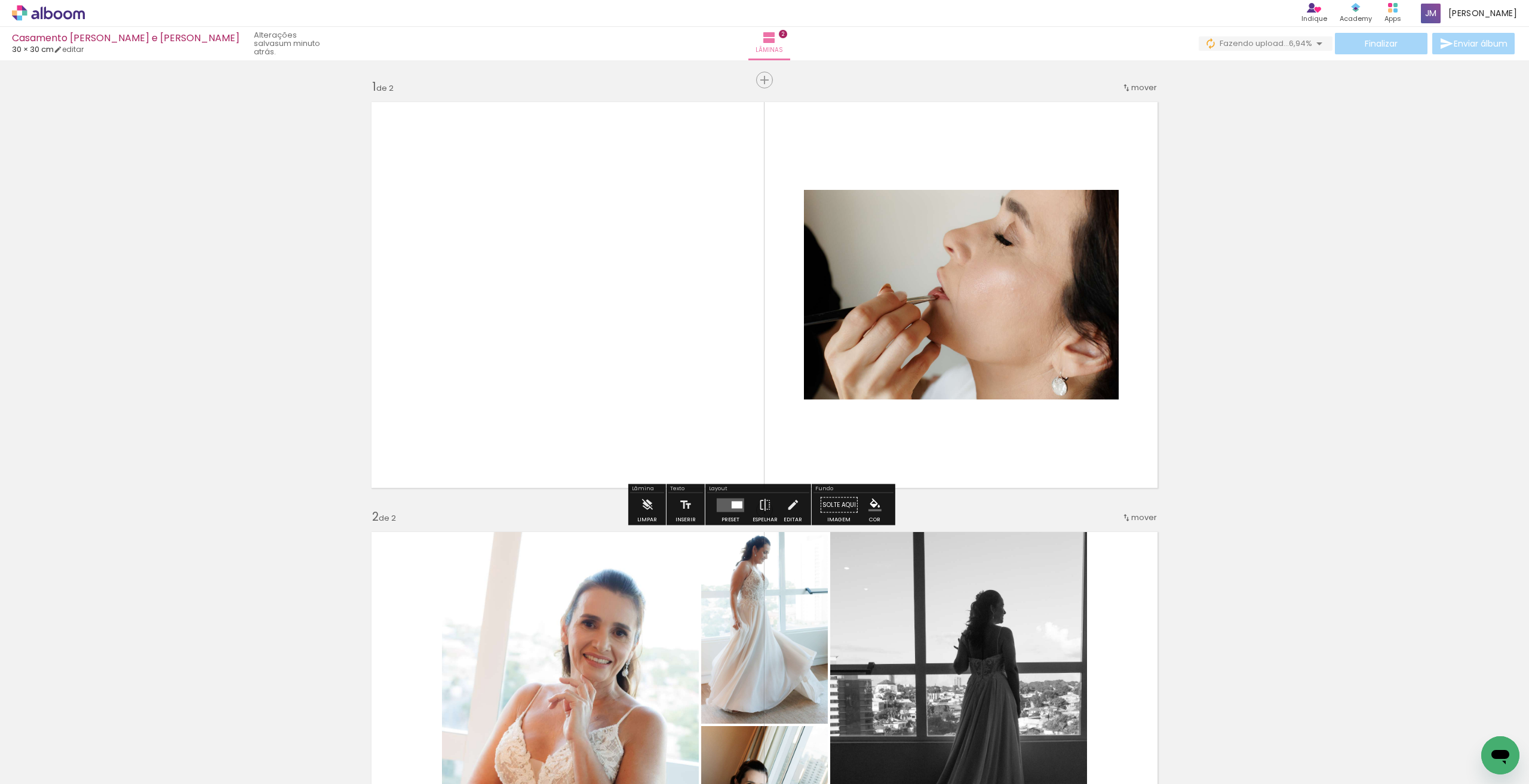
click at [726, 503] on quentale-layouter at bounding box center [730, 505] width 27 height 14
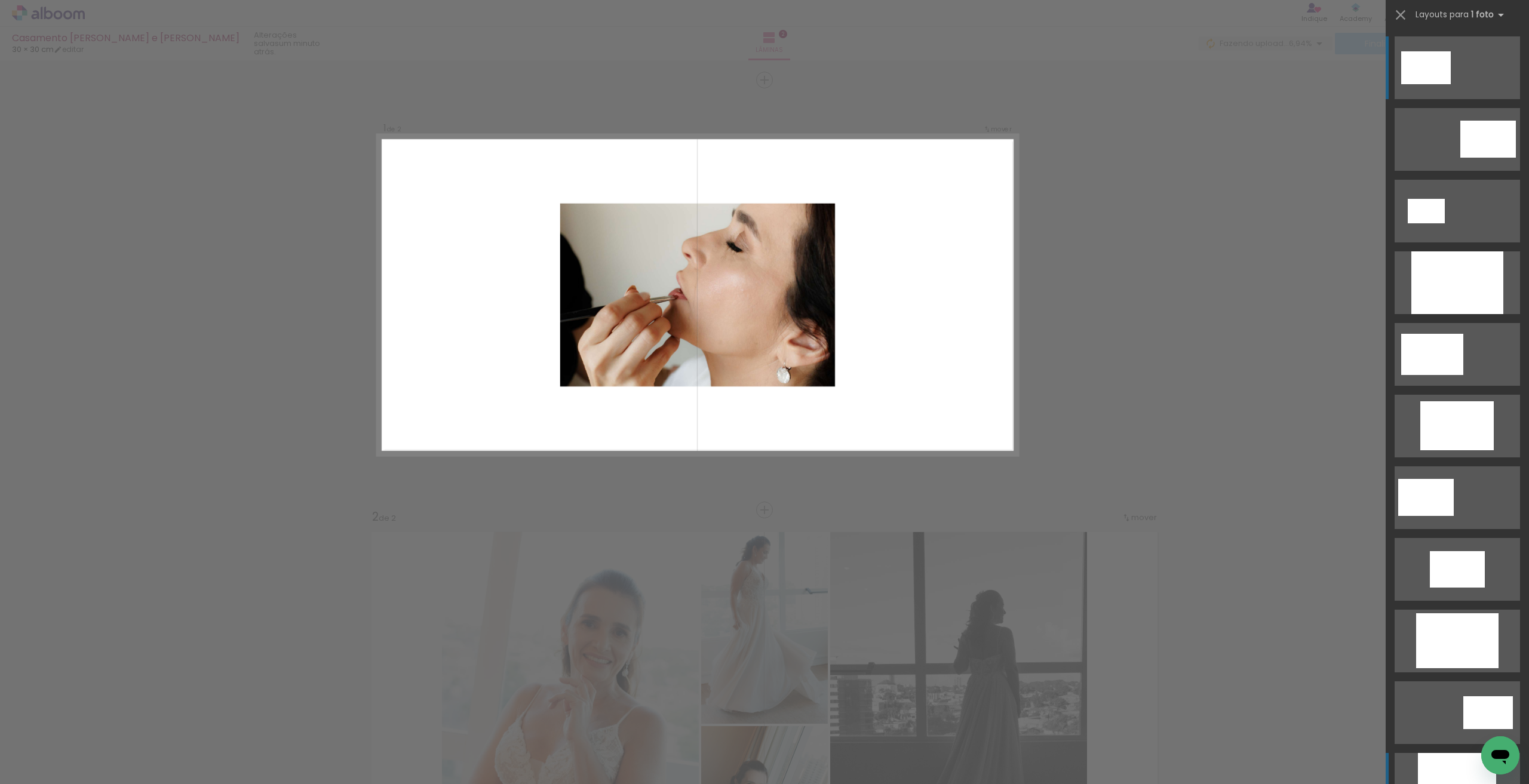
scroll to position [398, 0]
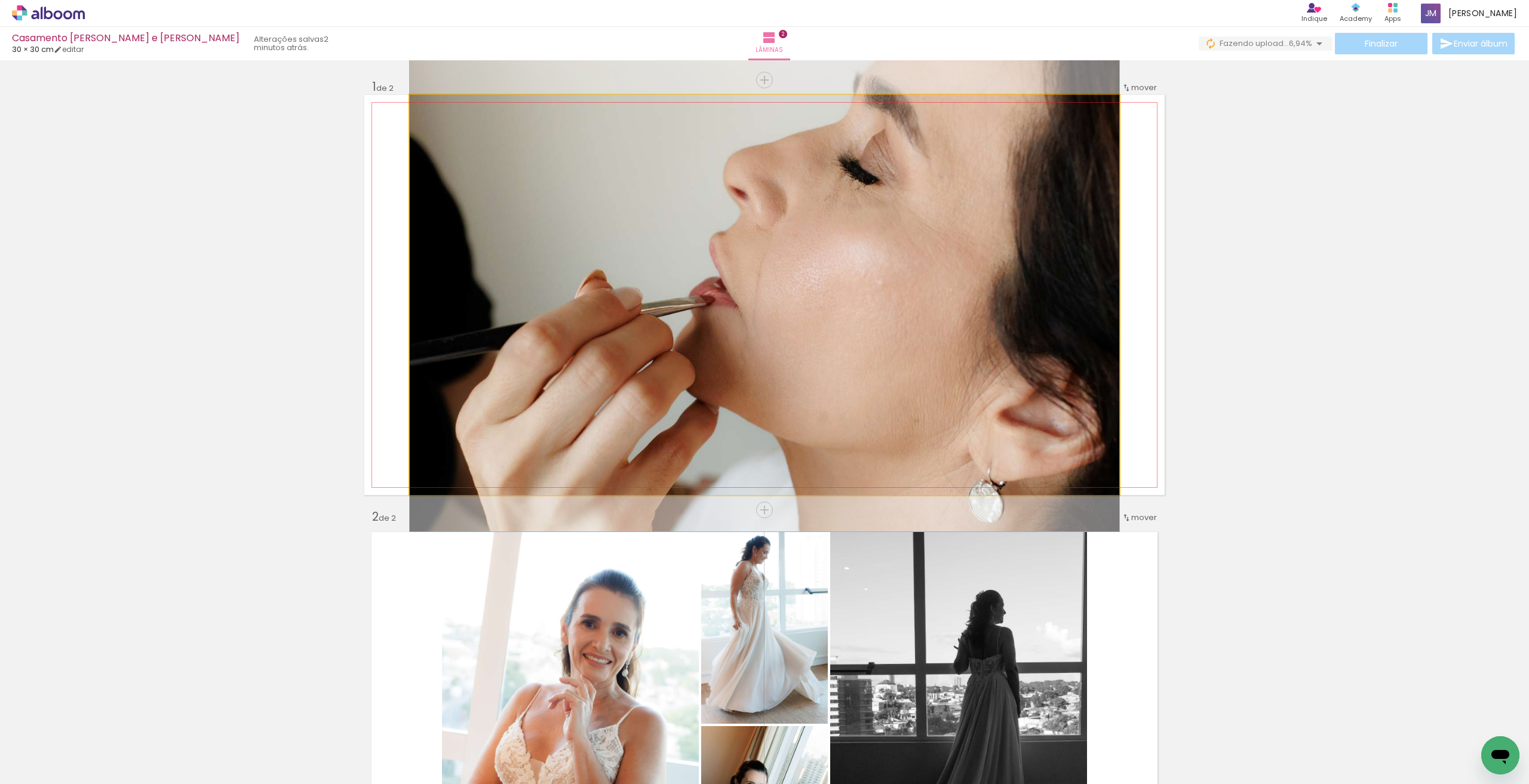
click at [920, 361] on quentale-photo at bounding box center [764, 295] width 710 height 400
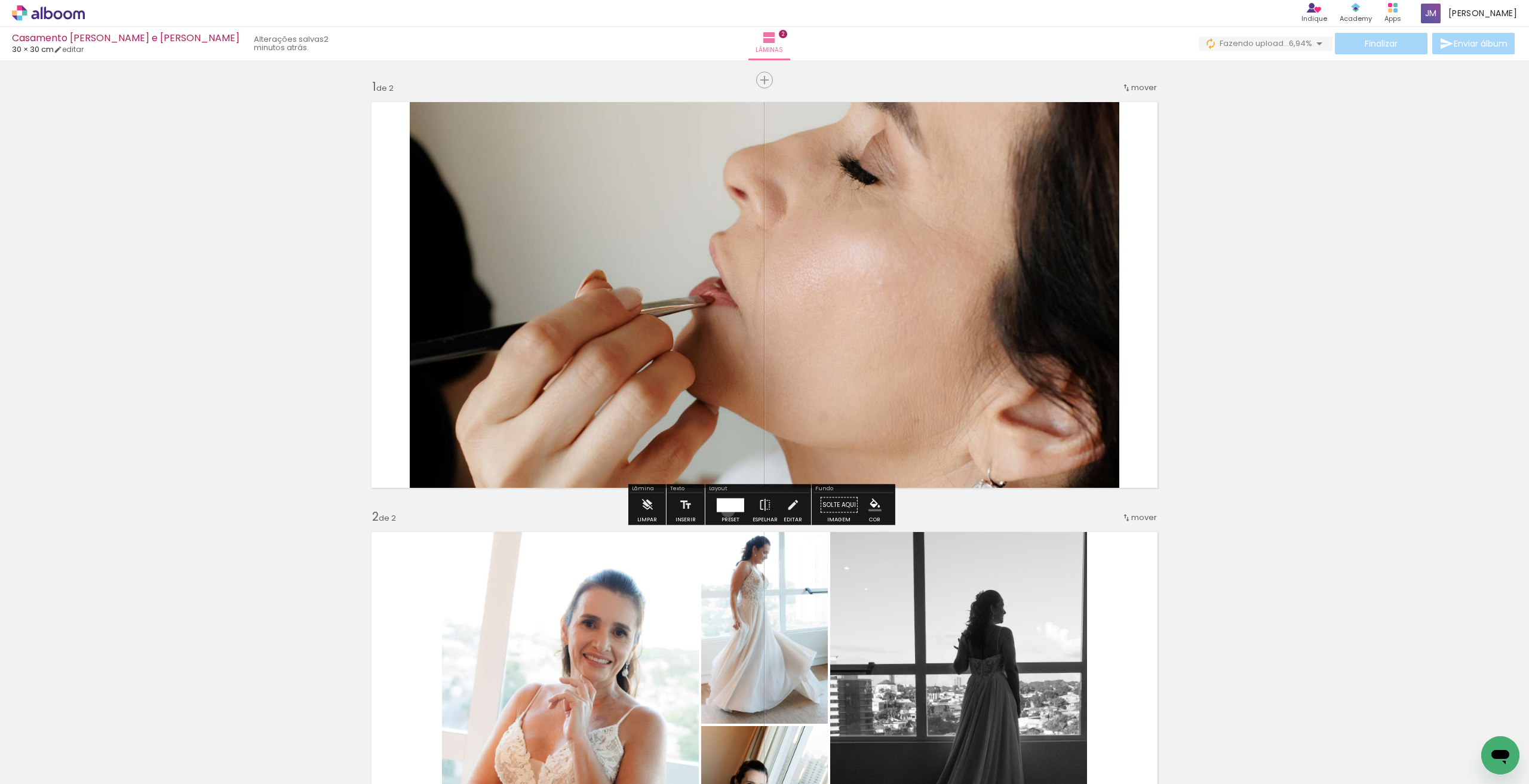
click at [725, 510] on div at bounding box center [730, 505] width 27 height 14
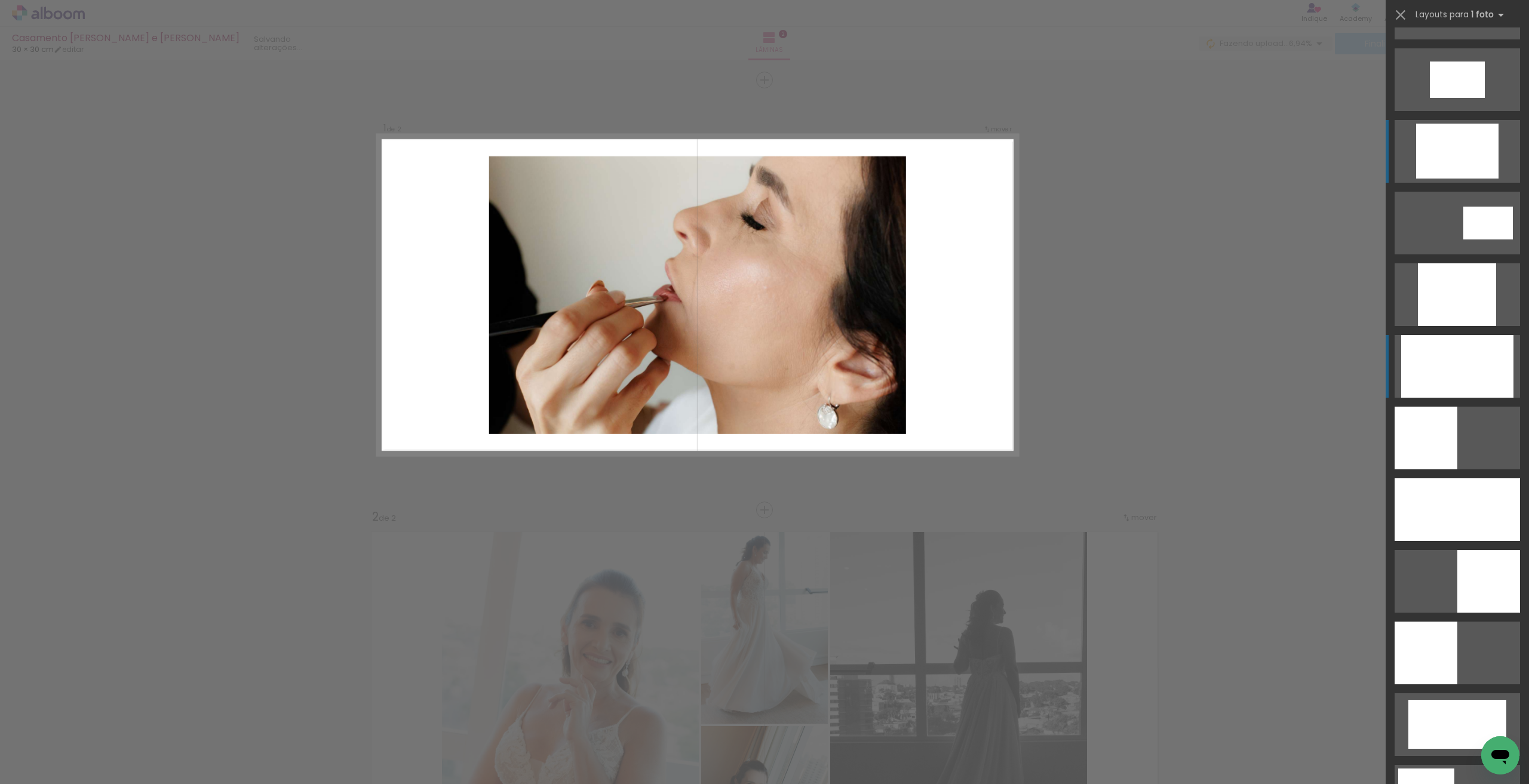
scroll to position [0, 0]
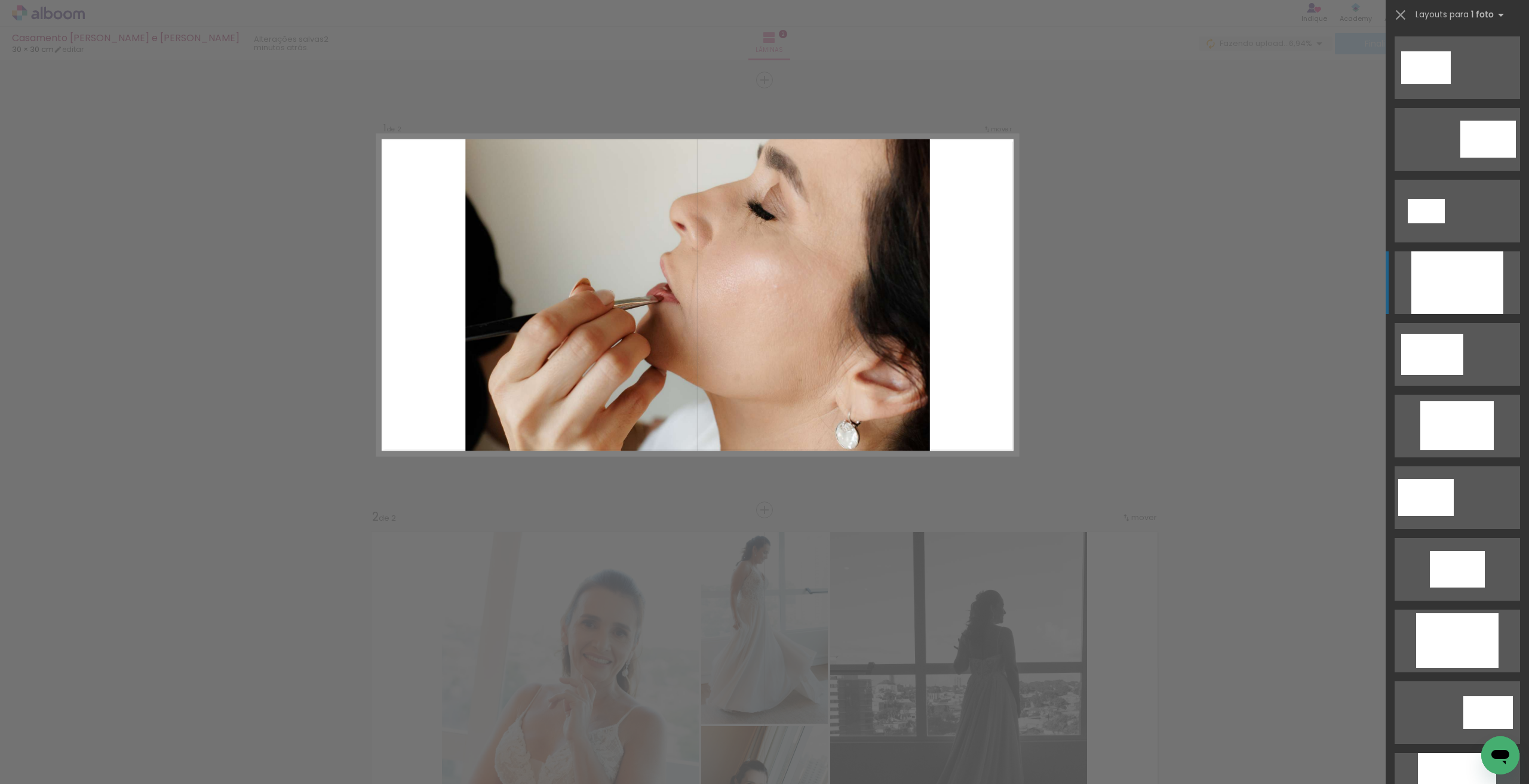
click at [1473, 252] on div at bounding box center [1457, 283] width 92 height 63
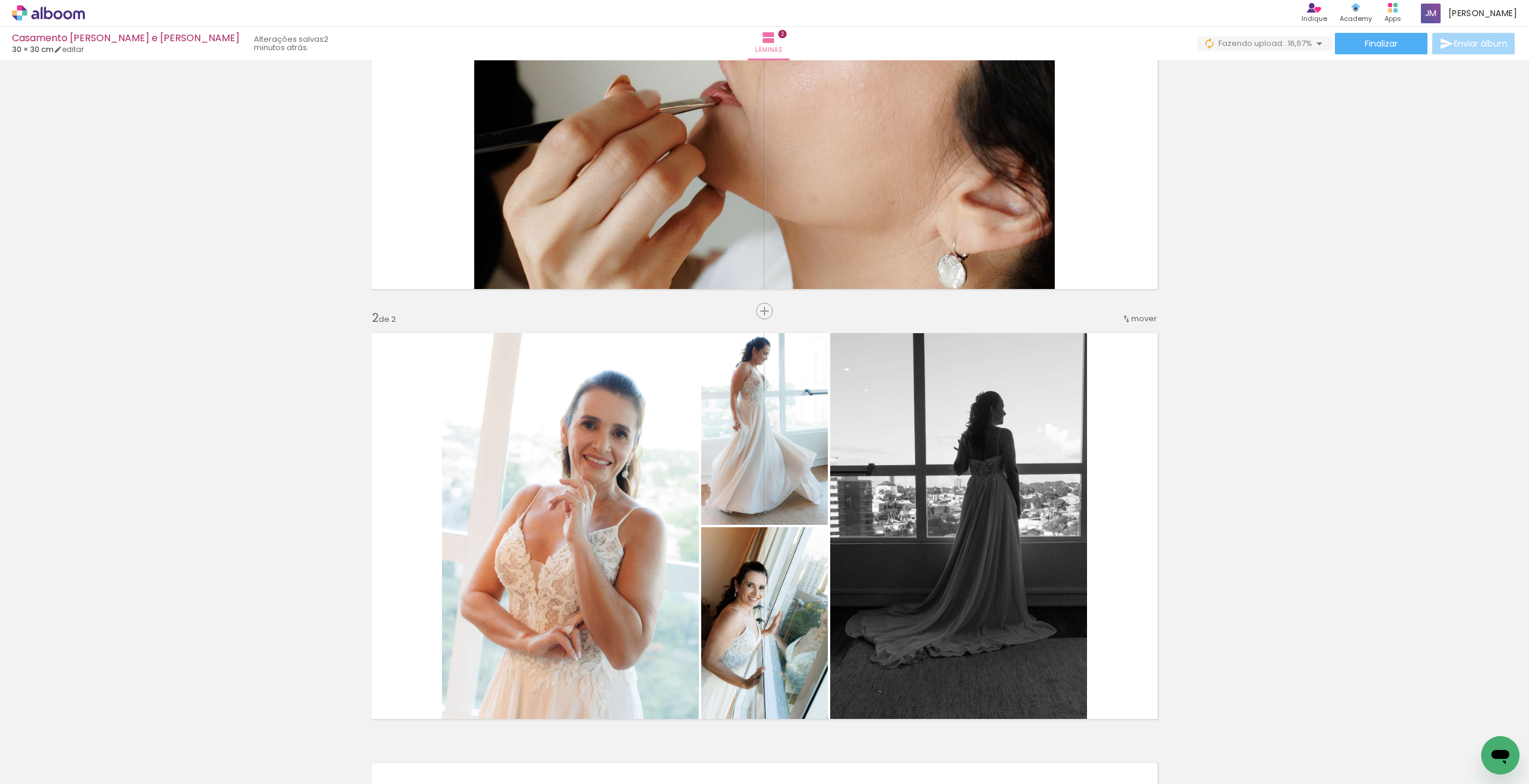
scroll to position [398, 0]
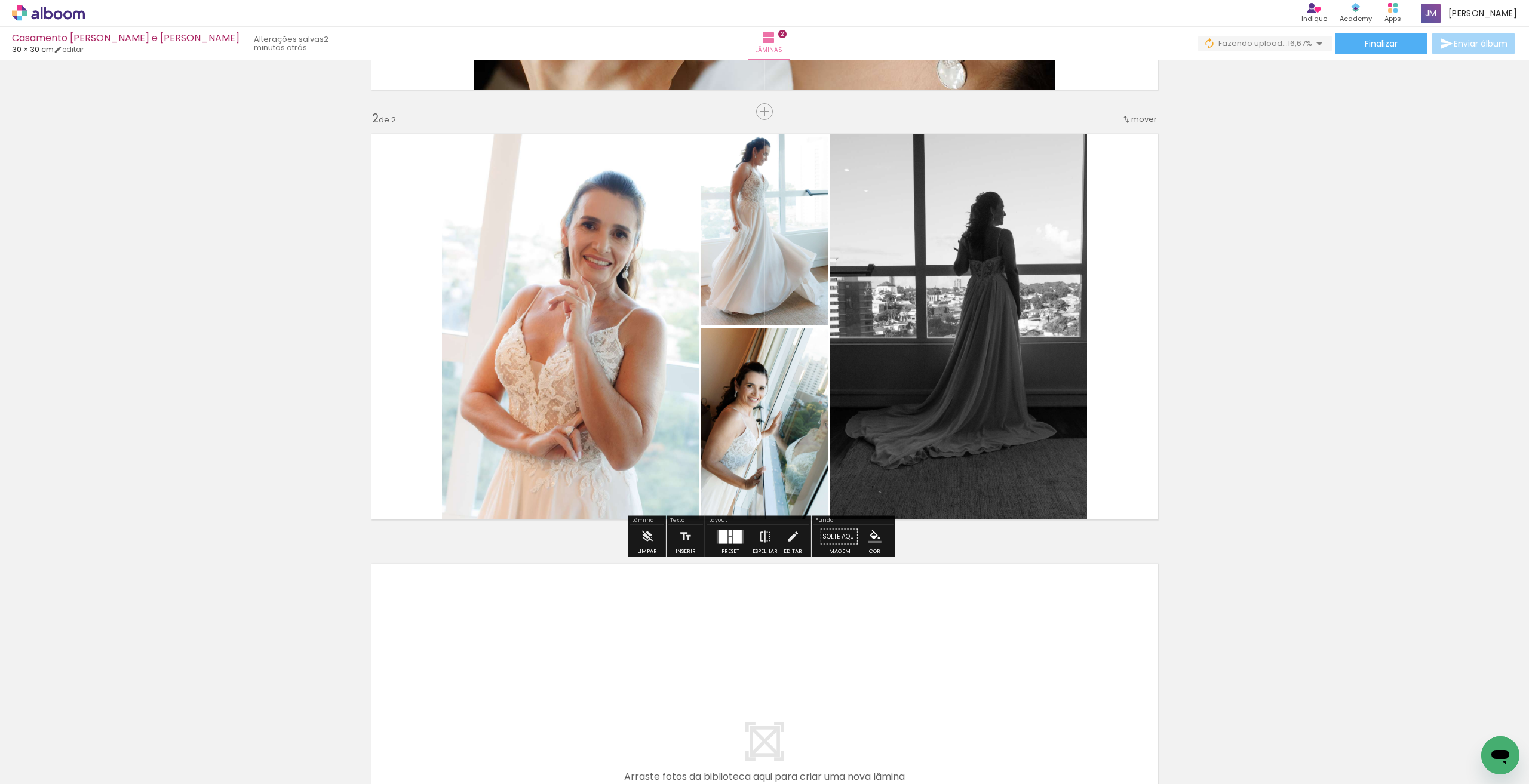
click at [712, 539] on paper-button "Preset" at bounding box center [730, 540] width 38 height 31
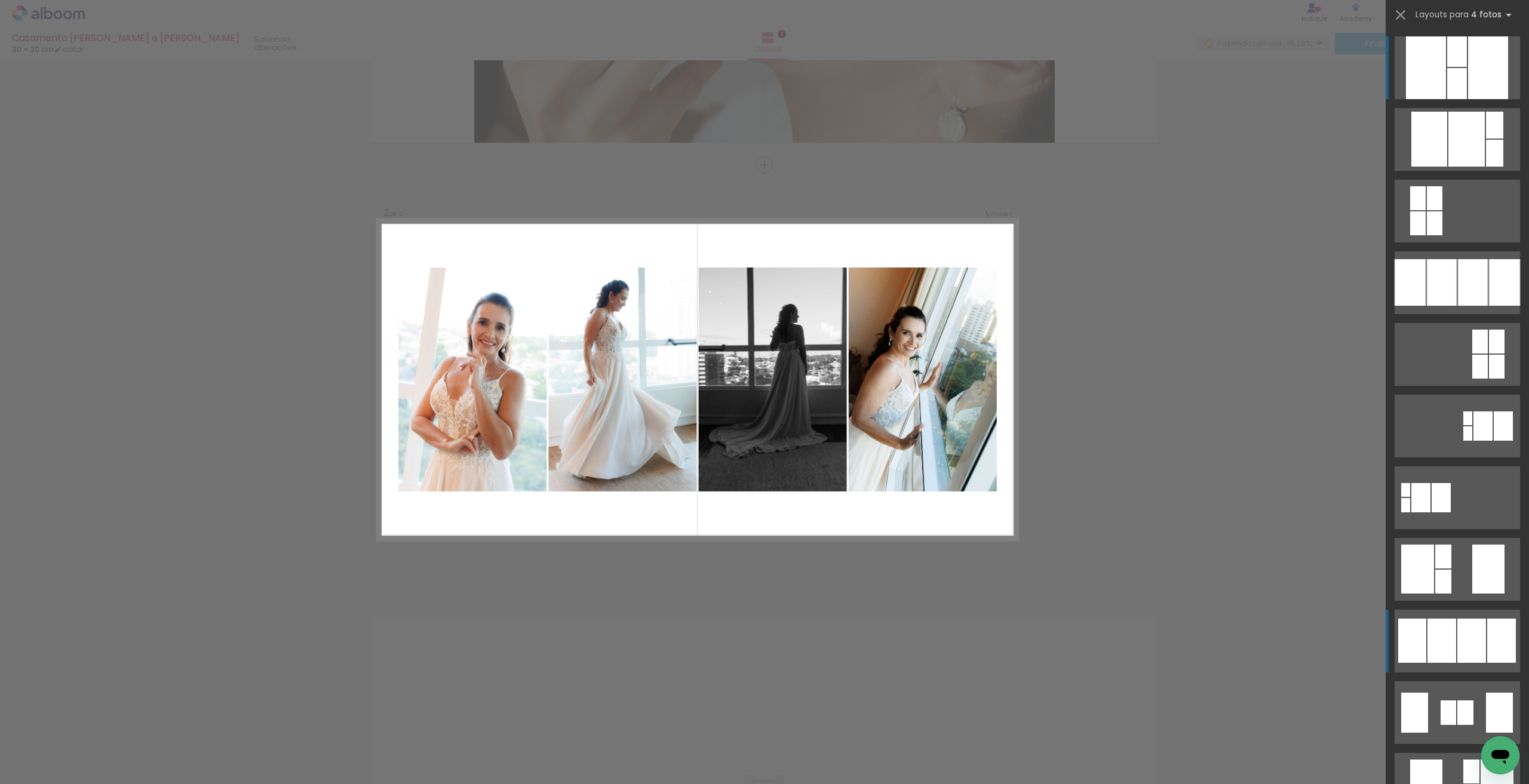
scroll to position [341, 0]
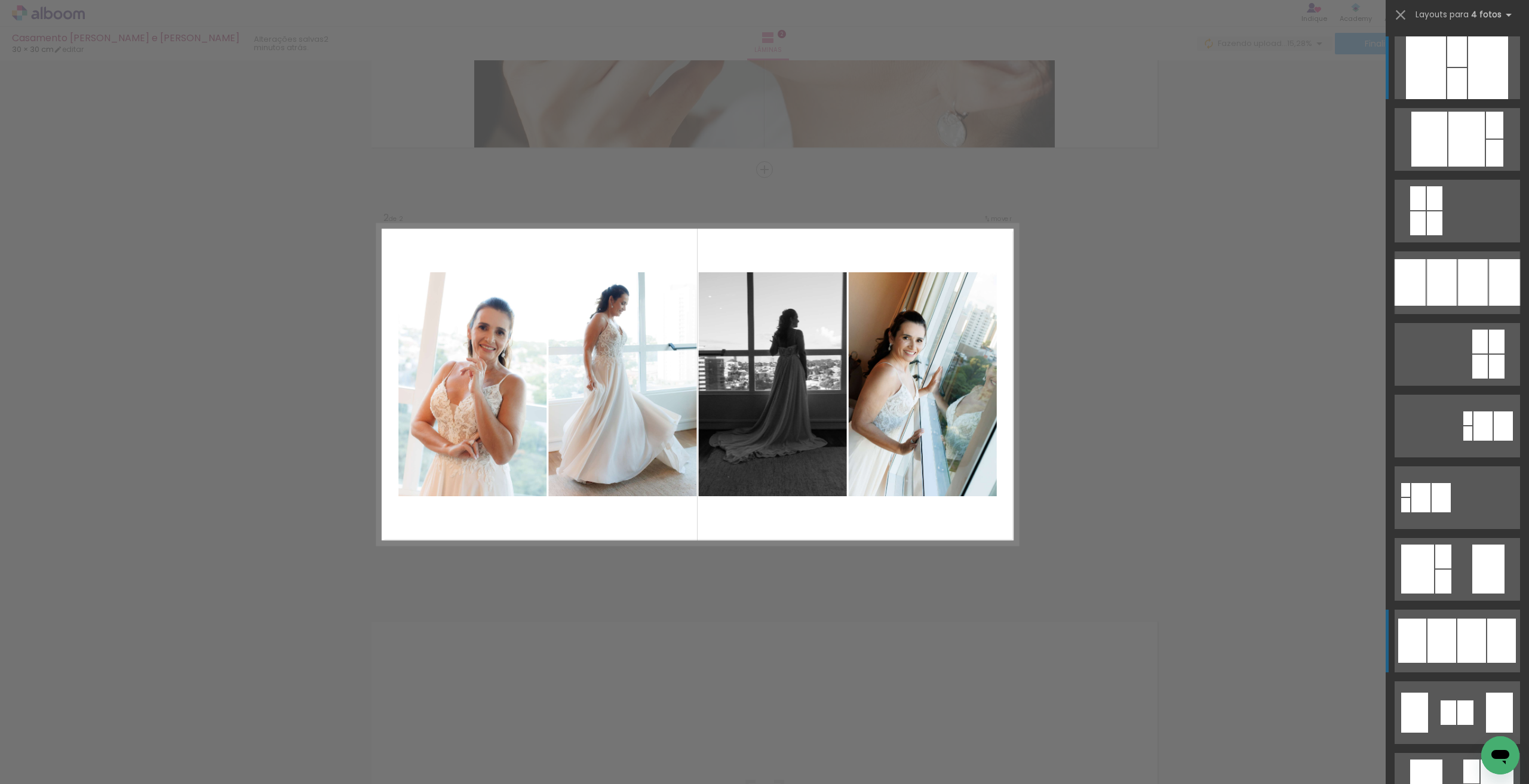
click at [1447, 67] on div at bounding box center [1457, 52] width 20 height 31
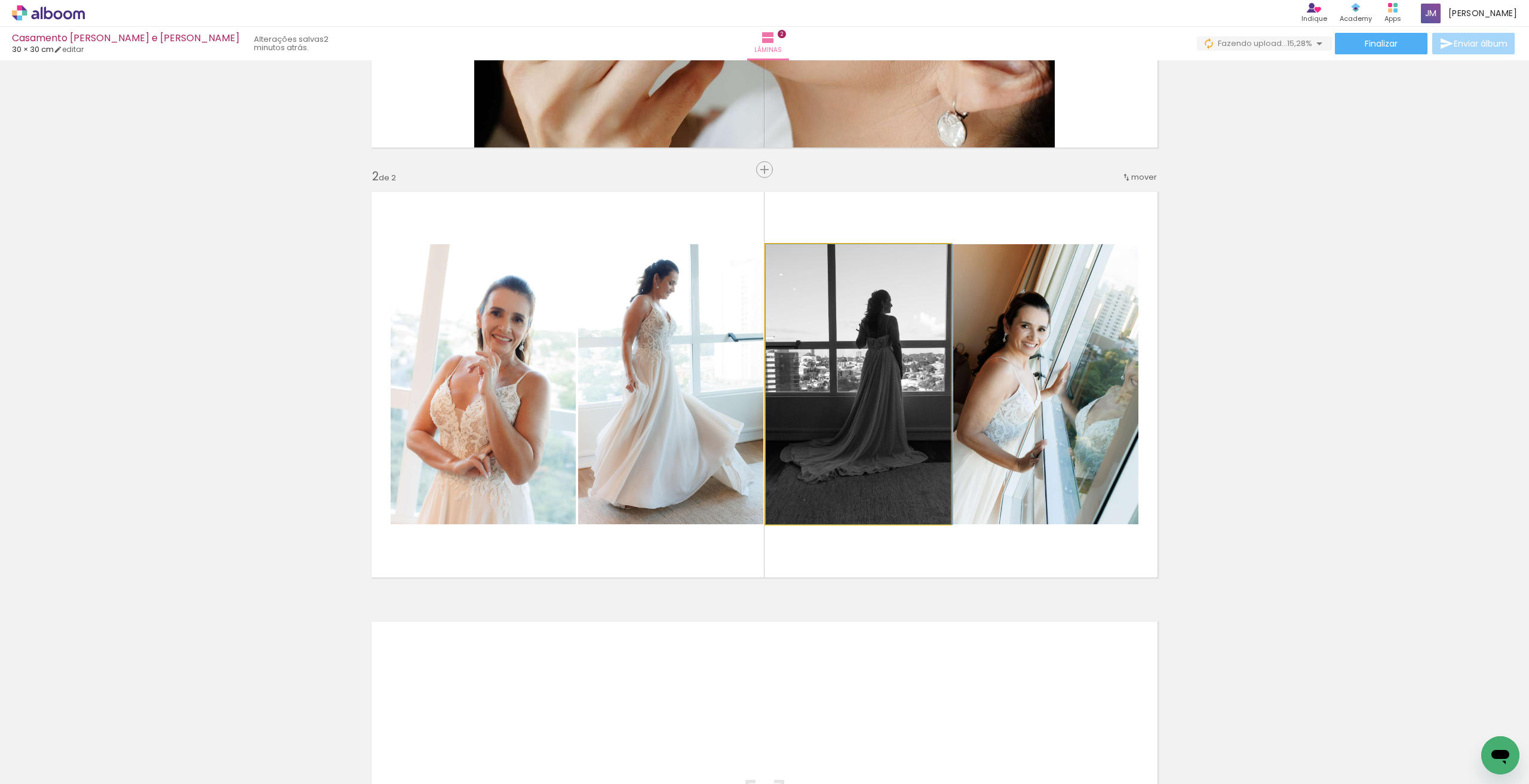
drag, startPoint x: 878, startPoint y: 420, endPoint x: 1012, endPoint y: 420, distance: 134.0
click at [0, 0] on slot at bounding box center [0, 0] width 0 height 0
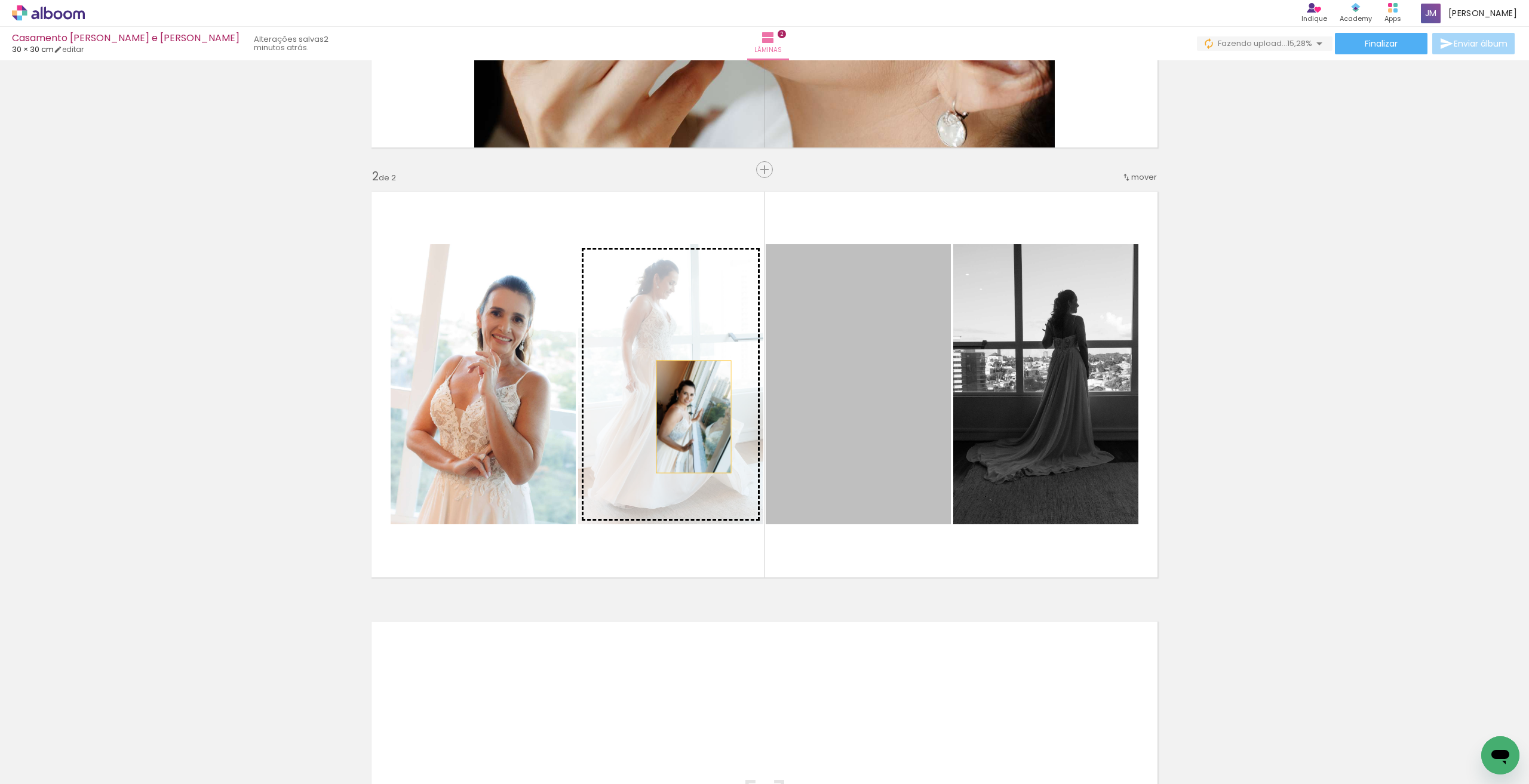
drag, startPoint x: 838, startPoint y: 419, endPoint x: 681, endPoint y: 417, distance: 157.0
click at [0, 0] on slot at bounding box center [0, 0] width 0 height 0
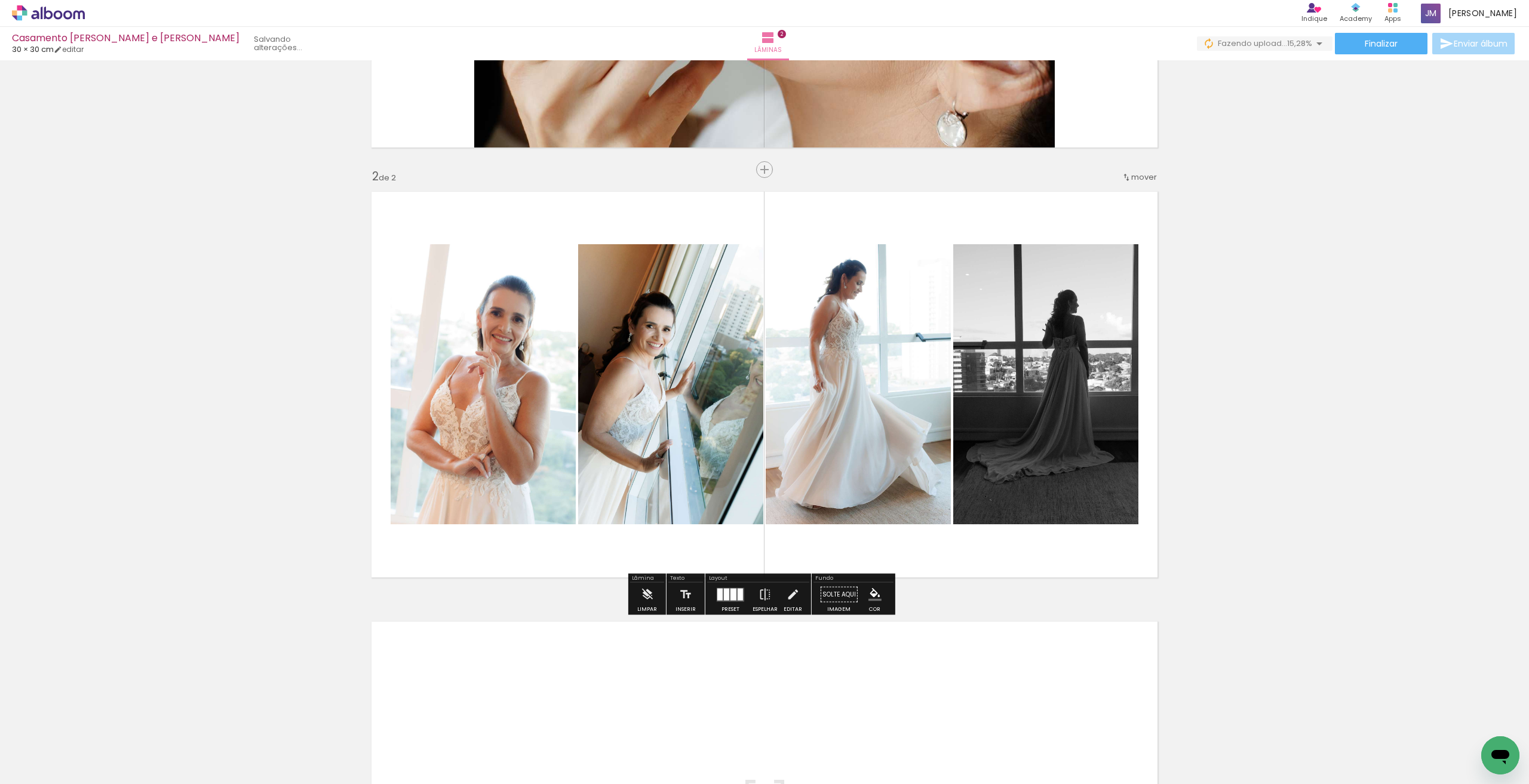
click at [1261, 380] on div "Inserir lâmina 1 de 2 Inserir lâmina 2 de 2" at bounding box center [764, 369] width 1529 height 1291
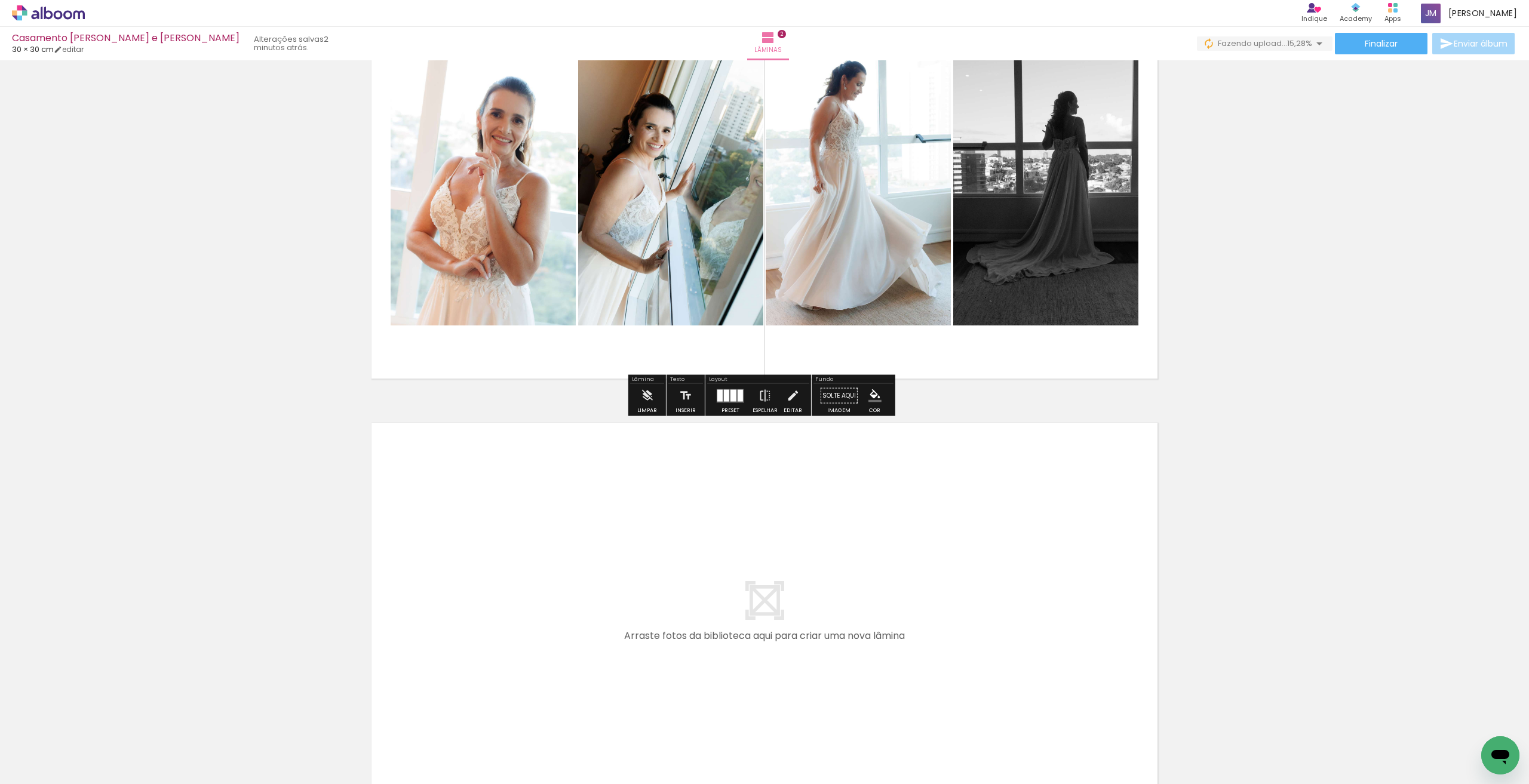
scroll to position [639, 0]
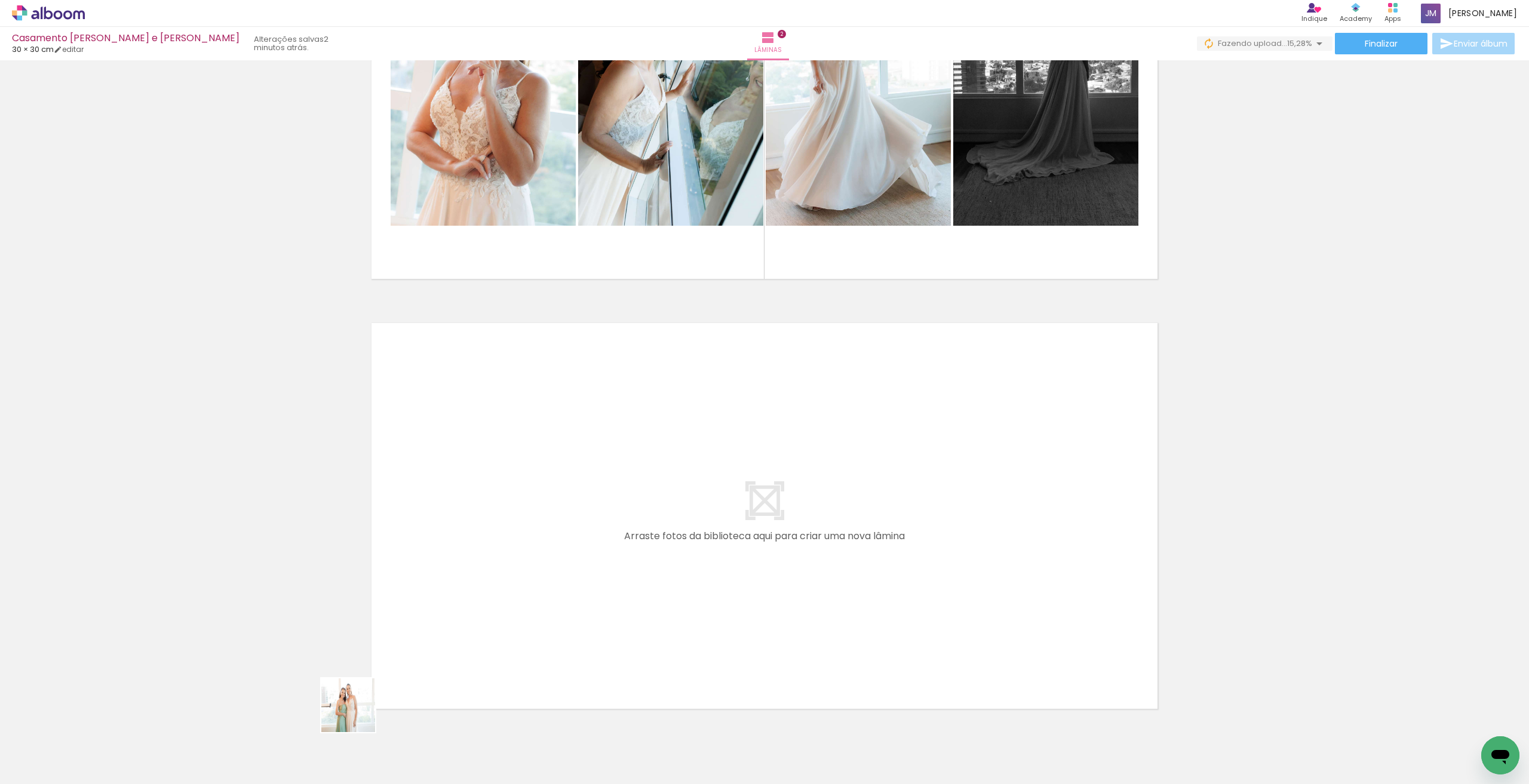
drag, startPoint x: 334, startPoint y: 753, endPoint x: 479, endPoint y: 723, distance: 148.1
click at [413, 622] on quentale-workspace at bounding box center [764, 392] width 1529 height 784
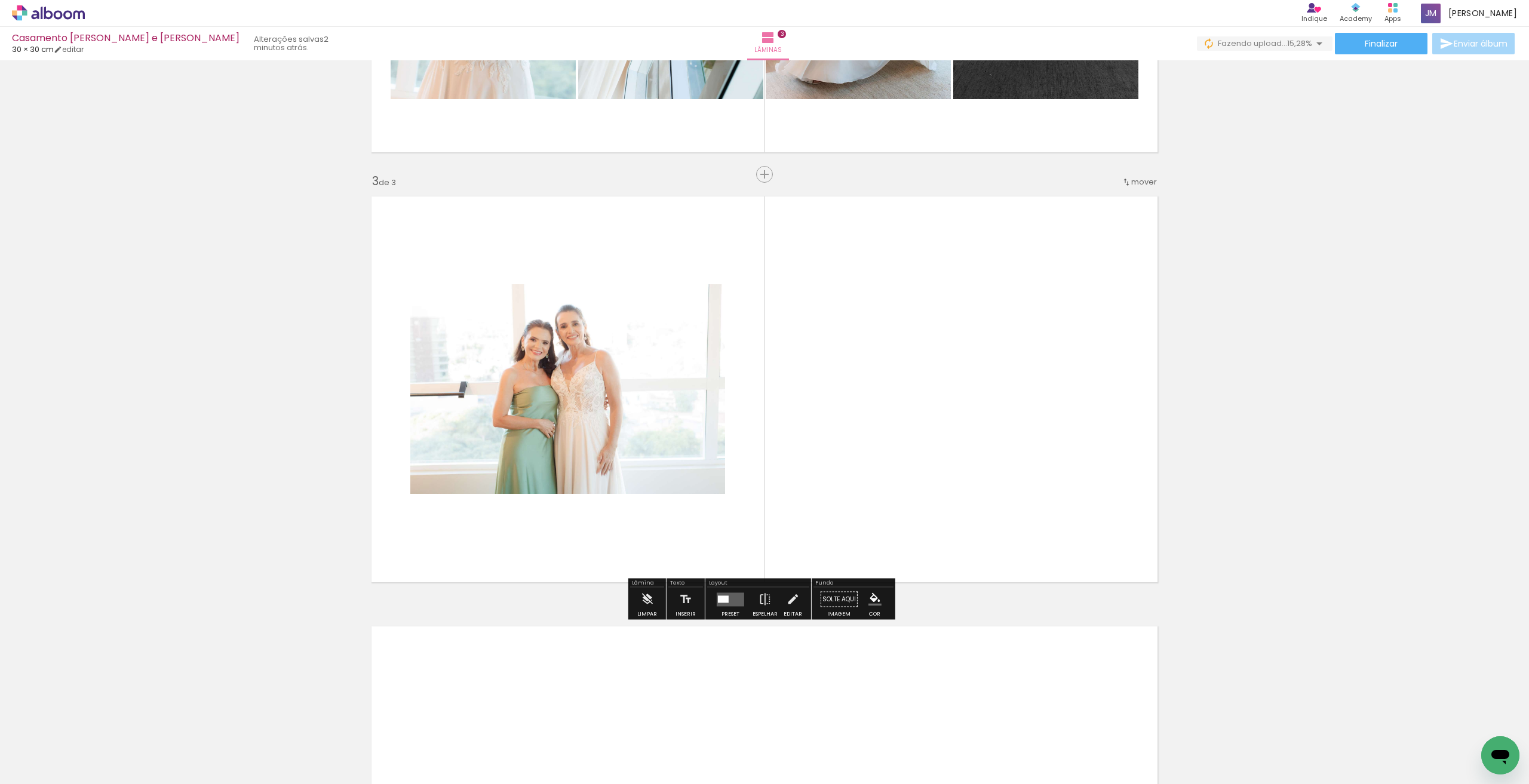
scroll to position [770, 0]
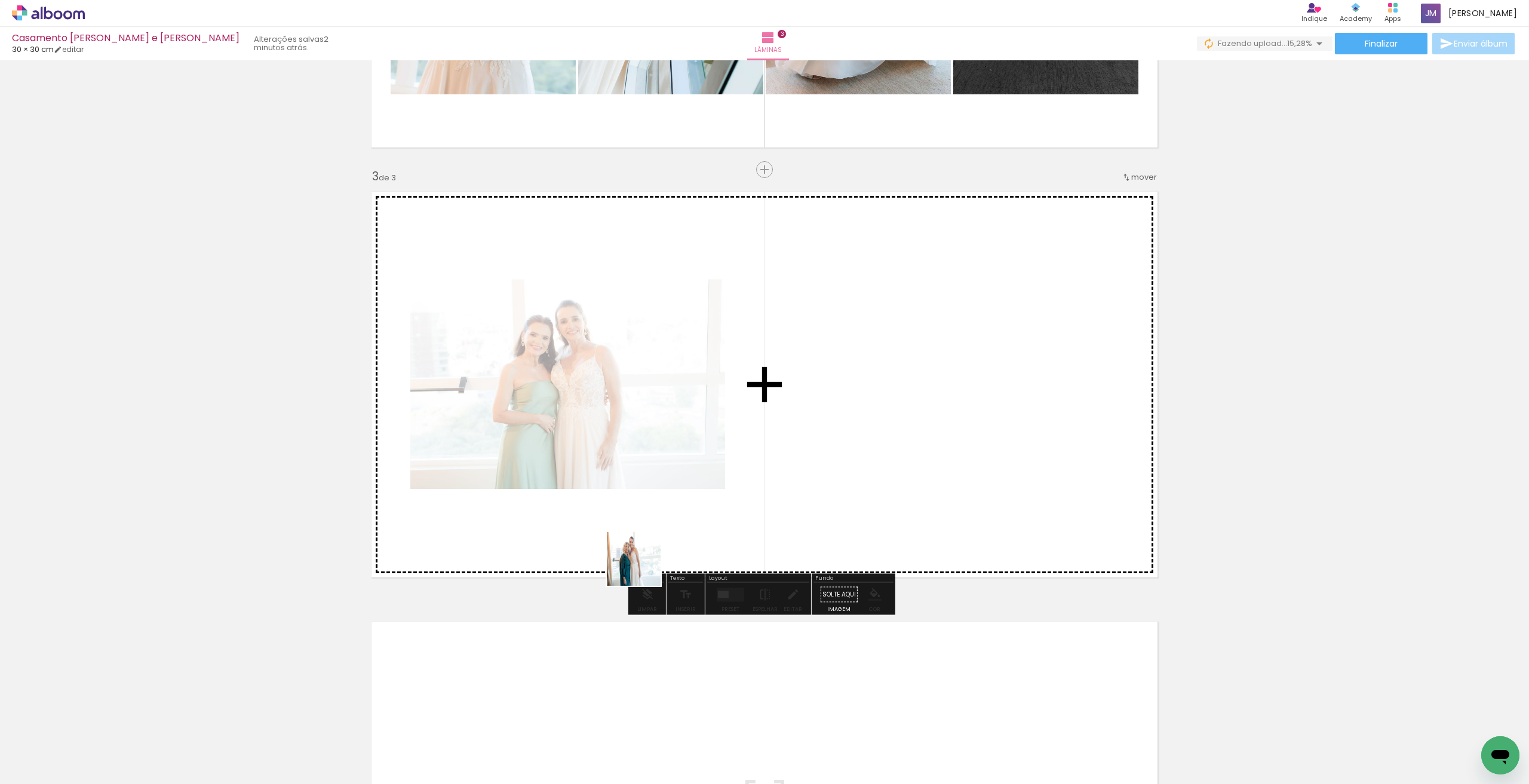
drag, startPoint x: 606, startPoint y: 617, endPoint x: 798, endPoint y: 429, distance: 268.7
click at [798, 429] on quentale-workspace at bounding box center [764, 392] width 1529 height 784
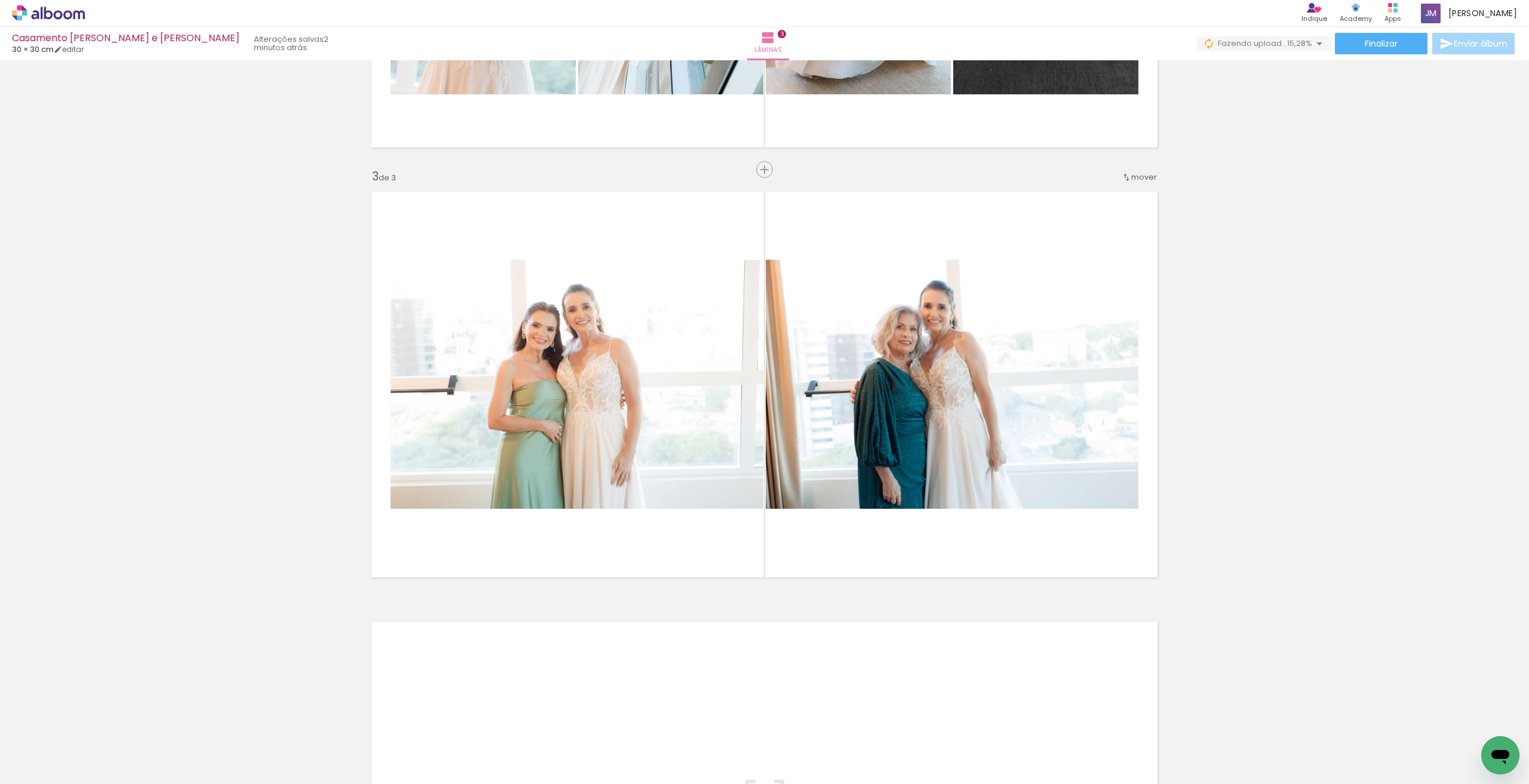
scroll to position [0, 0]
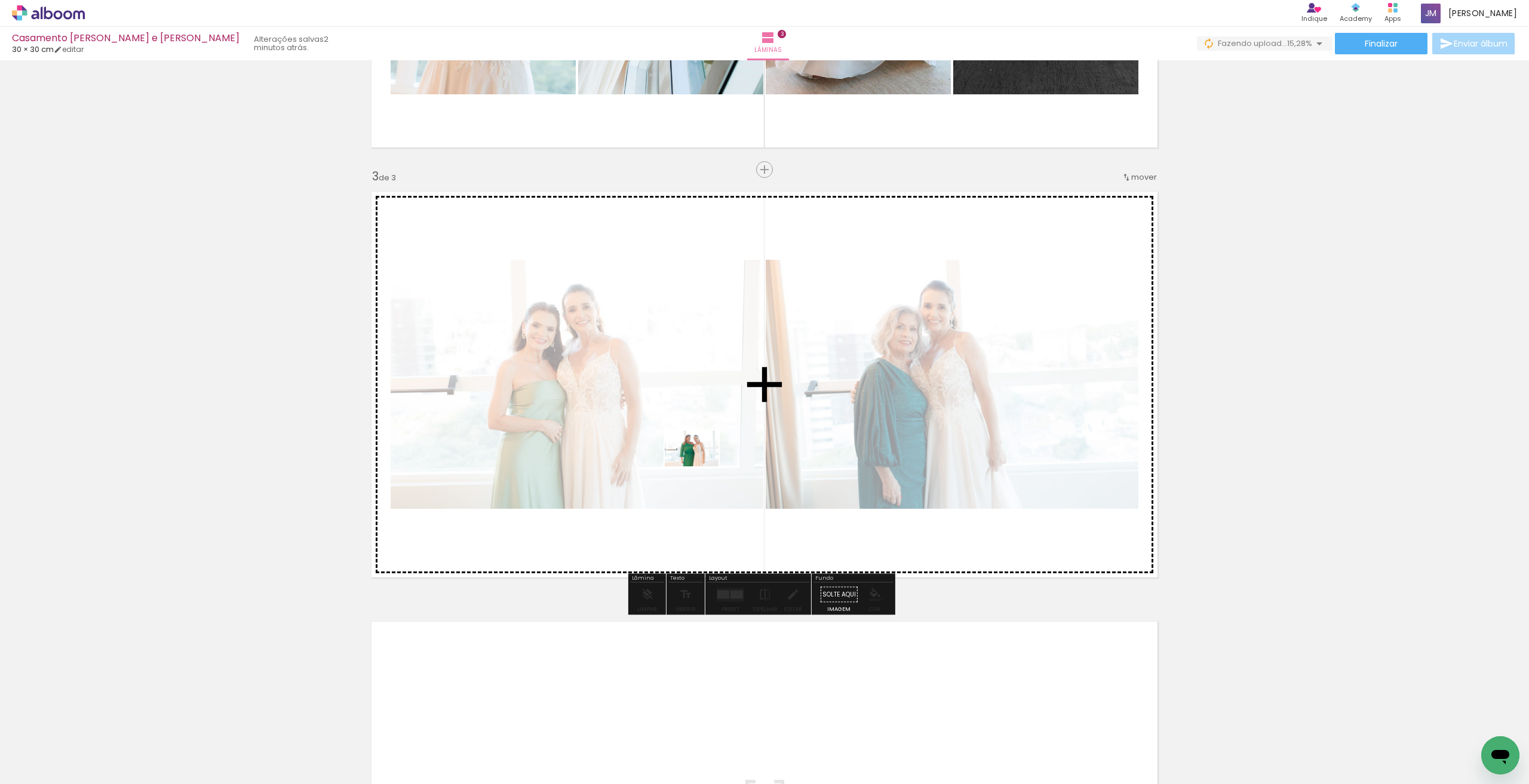
drag, startPoint x: 589, startPoint y: 755, endPoint x: 700, endPoint y: 466, distance: 309.6
click at [700, 466] on quentale-workspace at bounding box center [764, 392] width 1529 height 784
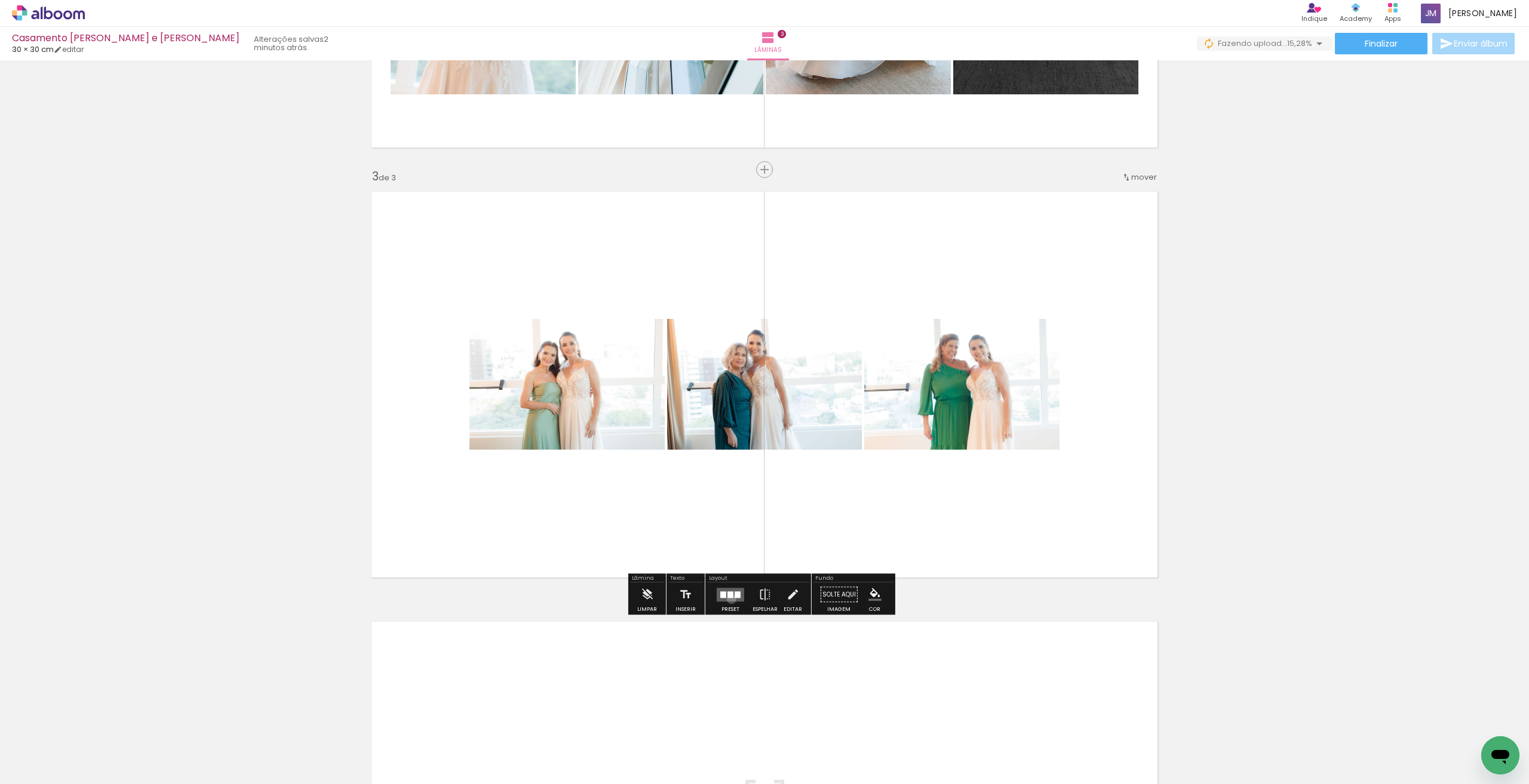
click at [729, 599] on quentale-layouter at bounding box center [730, 594] width 27 height 14
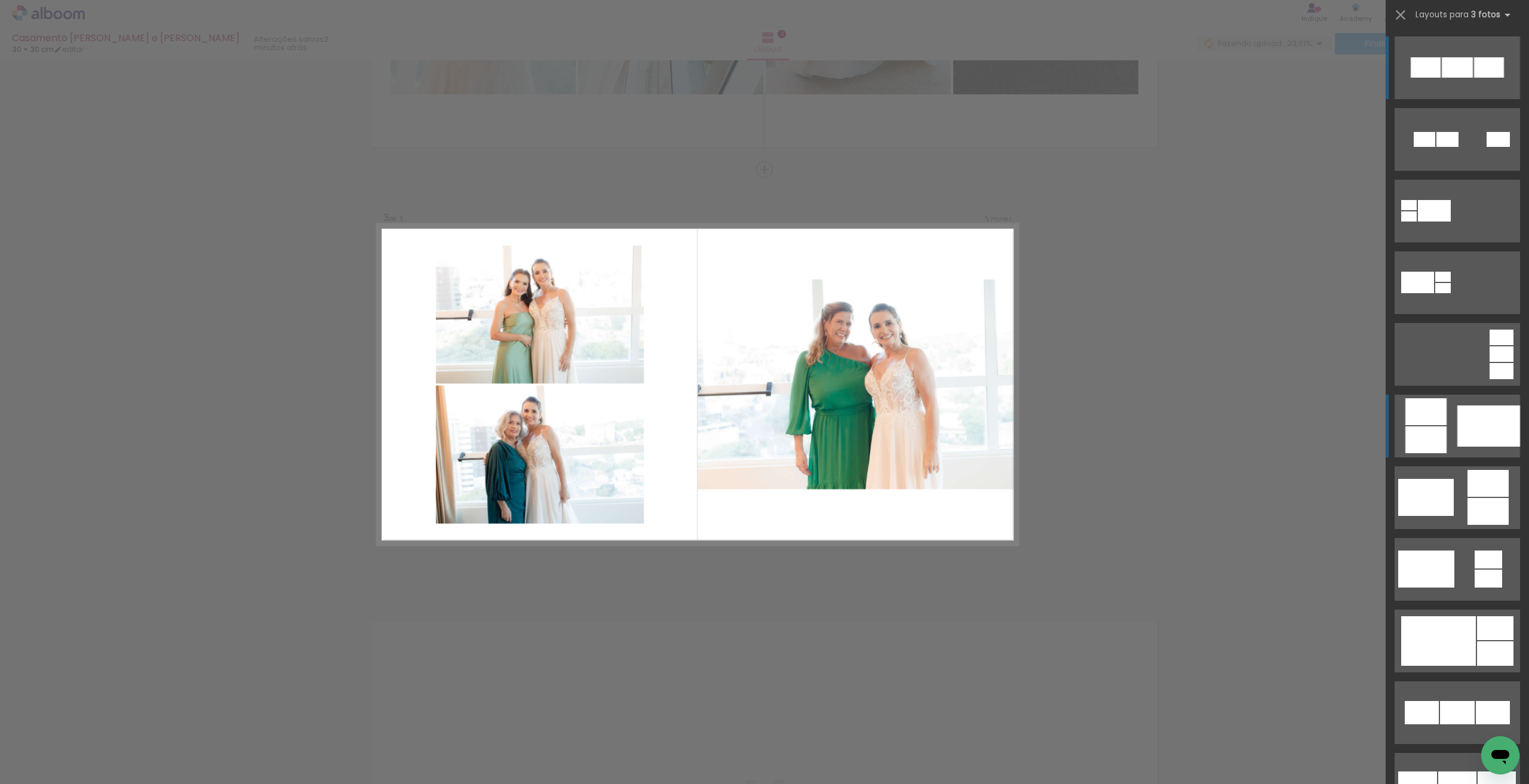
click at [1442, 78] on div at bounding box center [1457, 67] width 31 height 20
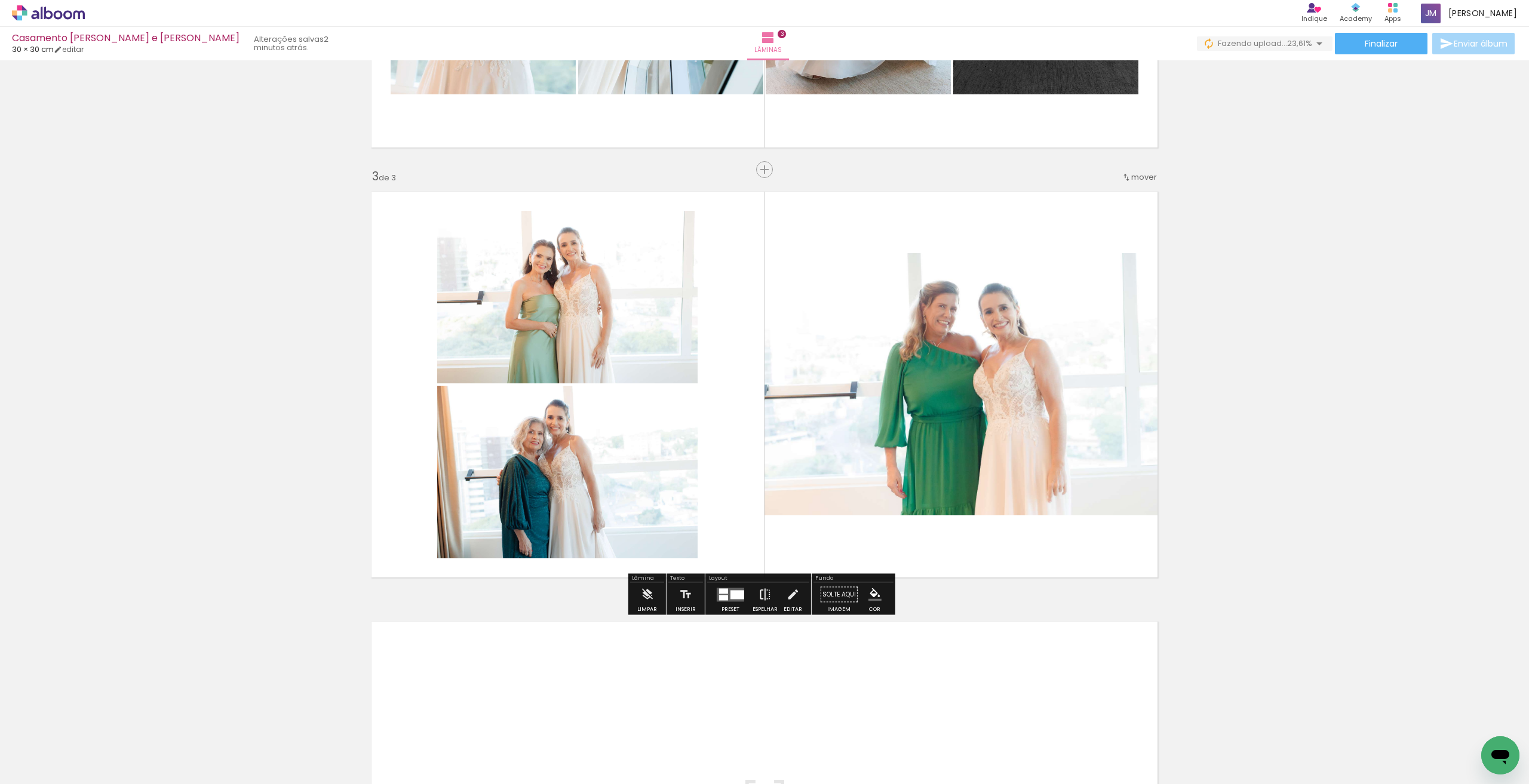
click at [763, 595] on iron-icon at bounding box center [765, 594] width 13 height 24
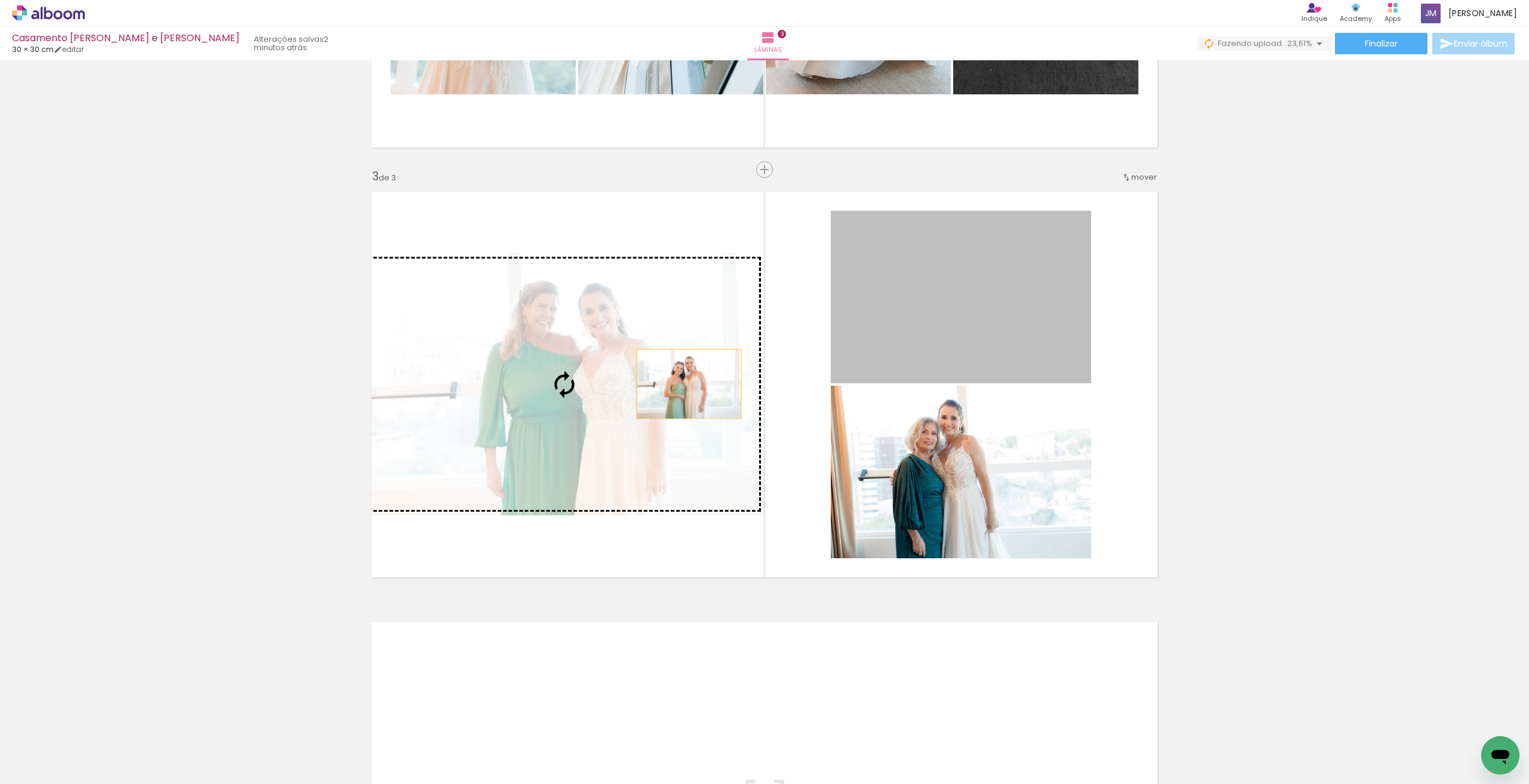
drag, startPoint x: 913, startPoint y: 324, endPoint x: 680, endPoint y: 385, distance: 240.9
click at [0, 0] on slot at bounding box center [0, 0] width 0 height 0
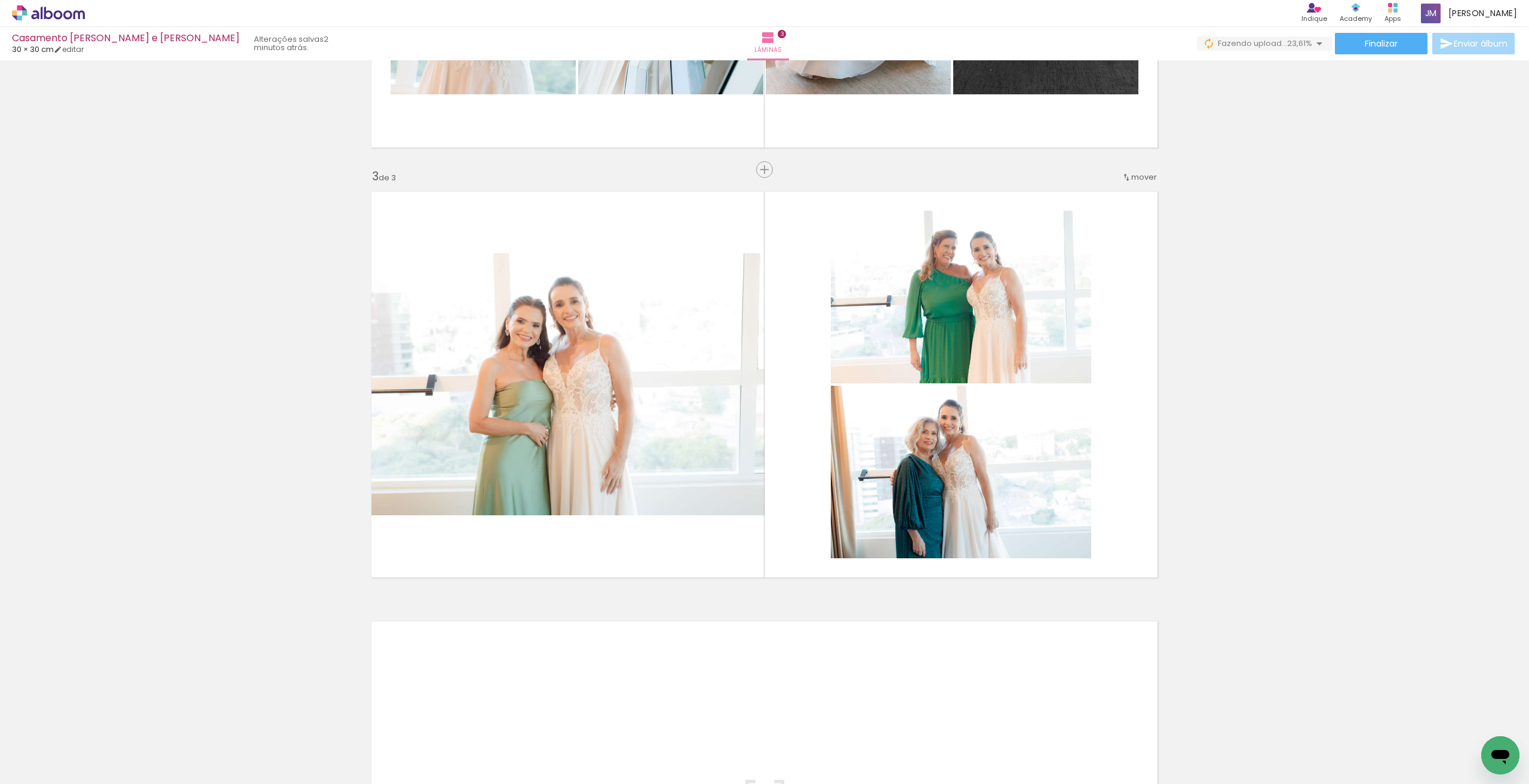
click at [1331, 379] on div "Inserir lâmina 1 de 3 Inserir lâmina 2 de 3 Inserir lâmina 3 de 3" at bounding box center [764, 154] width 1529 height 1720
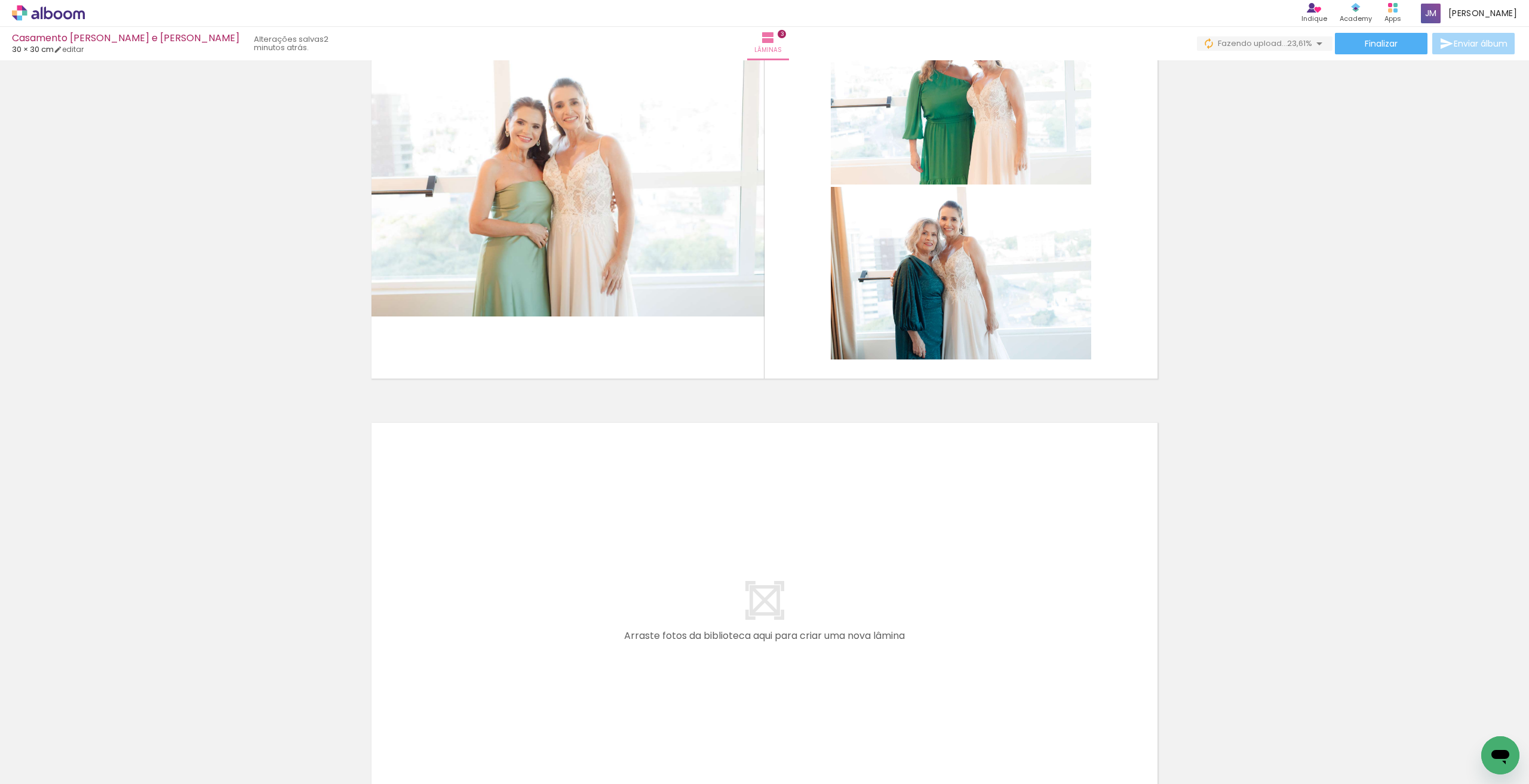
scroll to position [1117, 0]
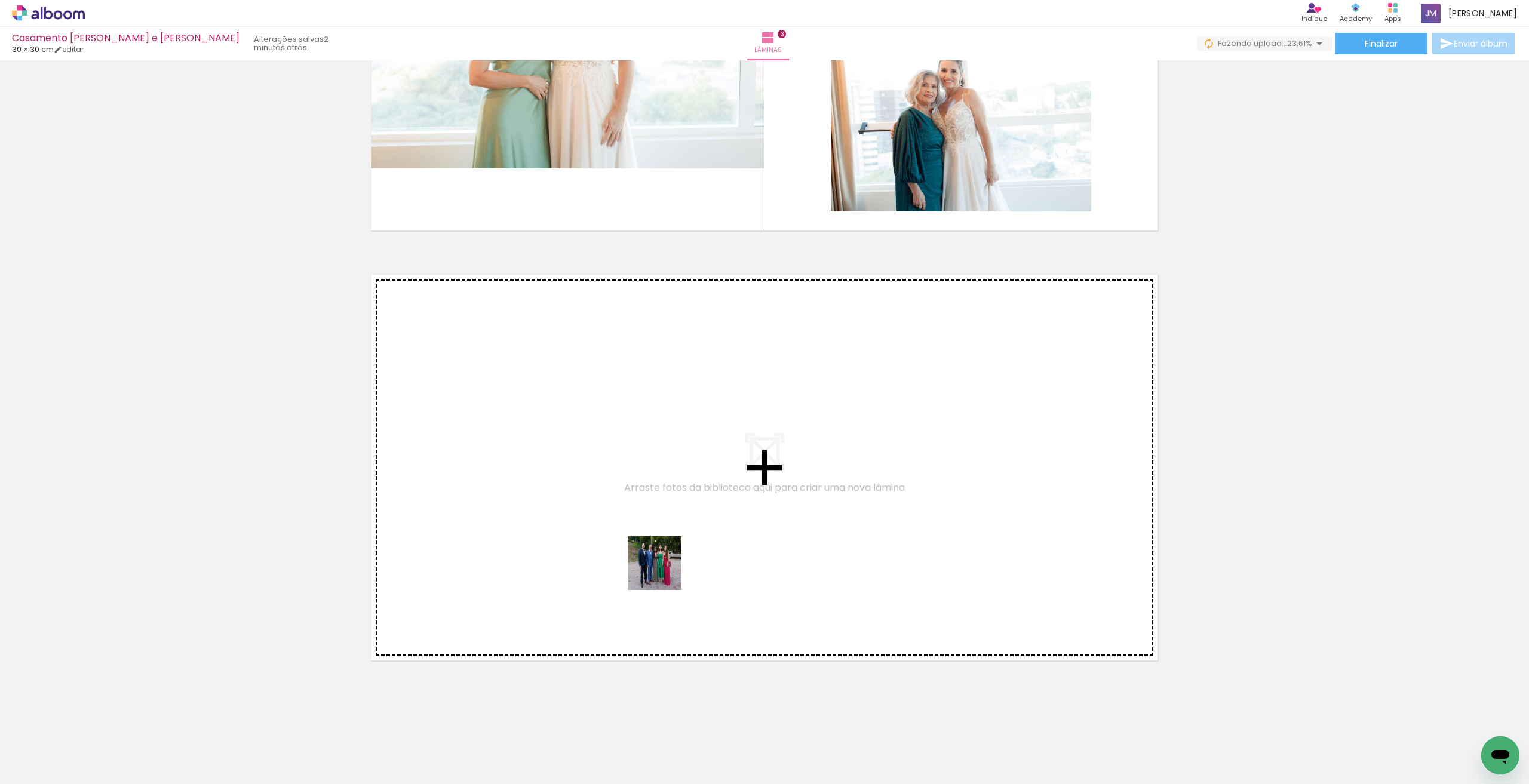
drag, startPoint x: 664, startPoint y: 617, endPoint x: 710, endPoint y: 706, distance: 100.2
click at [665, 581] on quentale-workspace at bounding box center [764, 392] width 1529 height 784
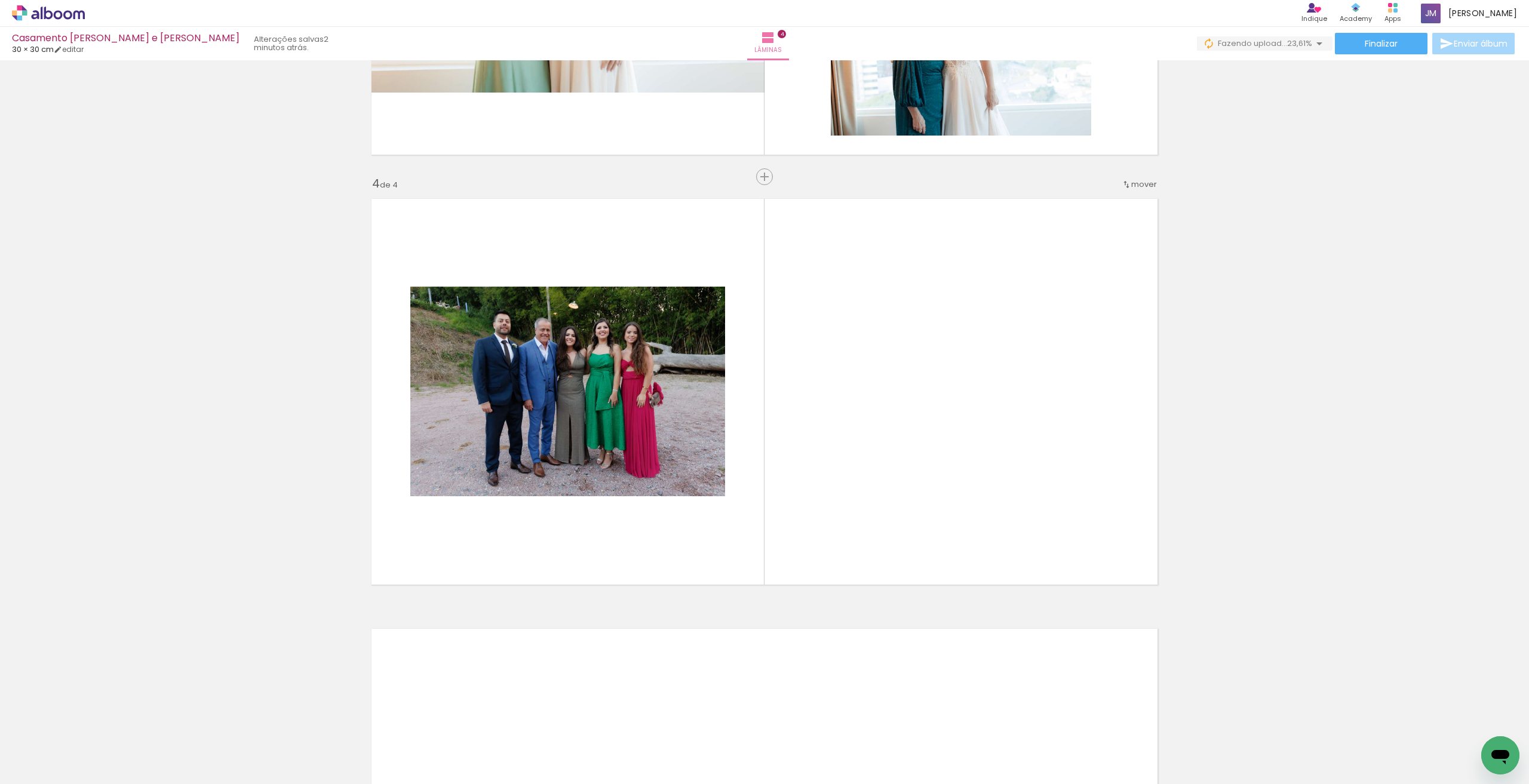
scroll to position [1201, 0]
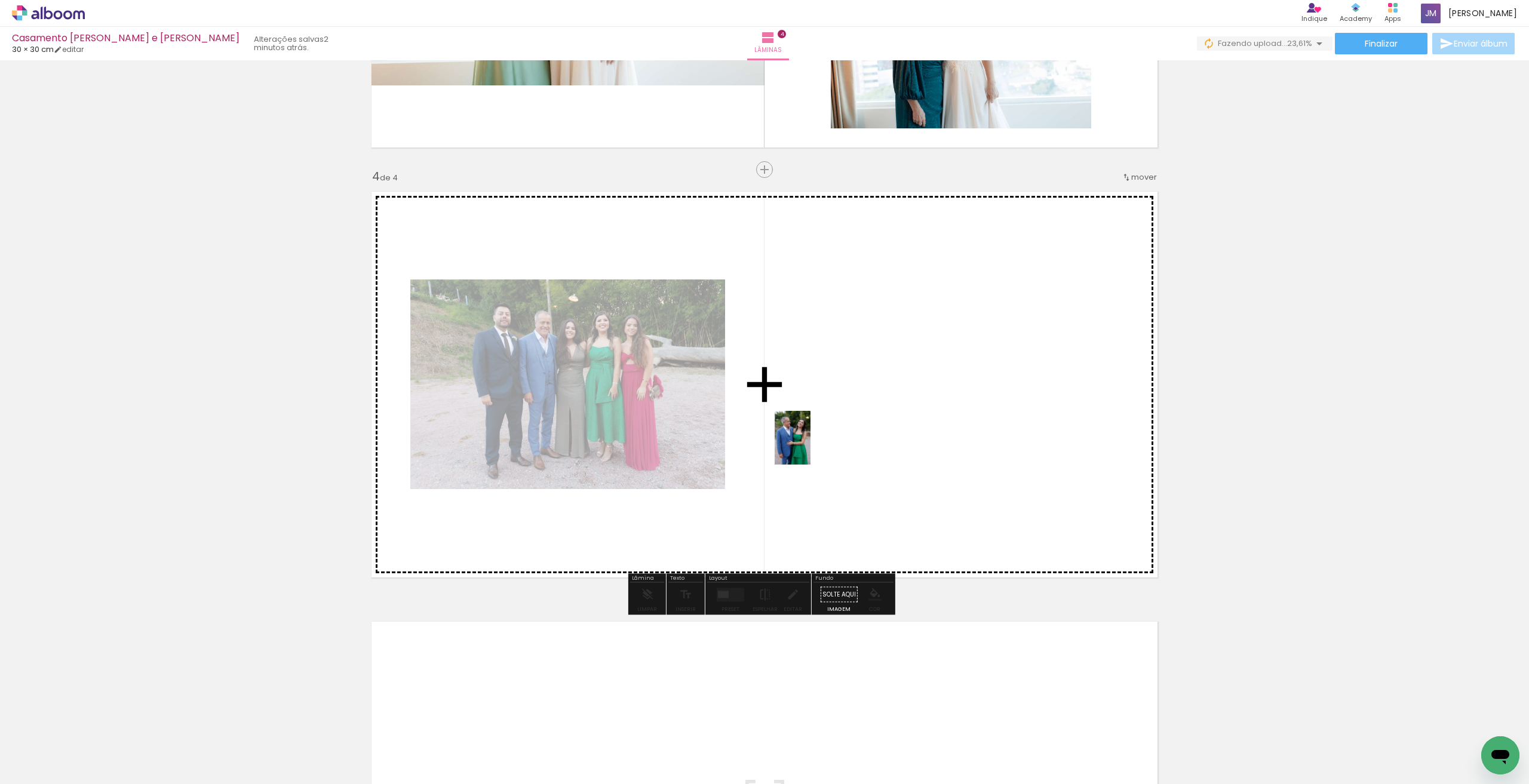
drag, startPoint x: 727, startPoint y: 747, endPoint x: 810, endPoint y: 447, distance: 311.3
click at [810, 447] on quentale-workspace at bounding box center [764, 392] width 1529 height 784
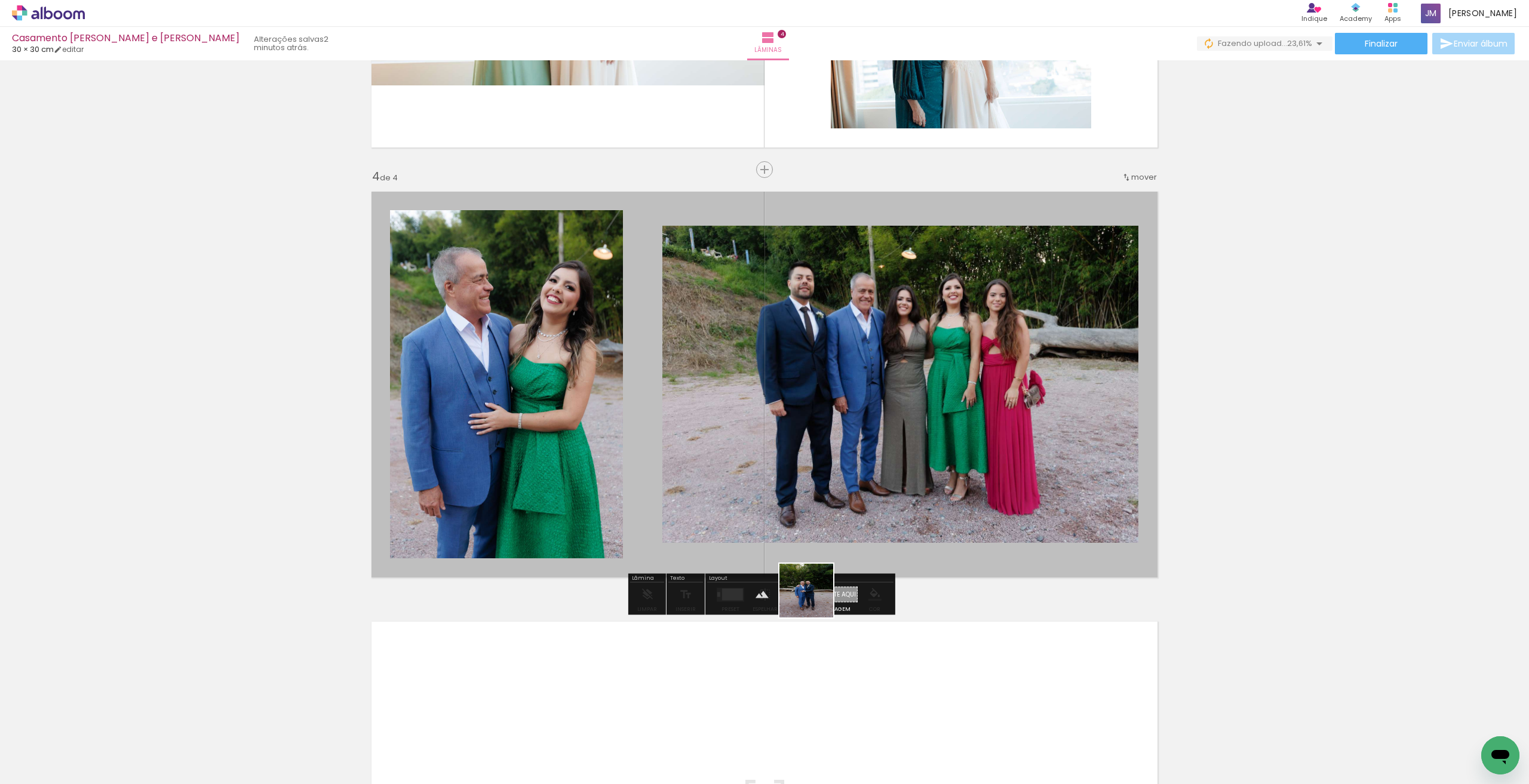
drag, startPoint x: 816, startPoint y: 600, endPoint x: 872, endPoint y: 658, distance: 80.6
click at [840, 486] on quentale-workspace at bounding box center [764, 392] width 1529 height 784
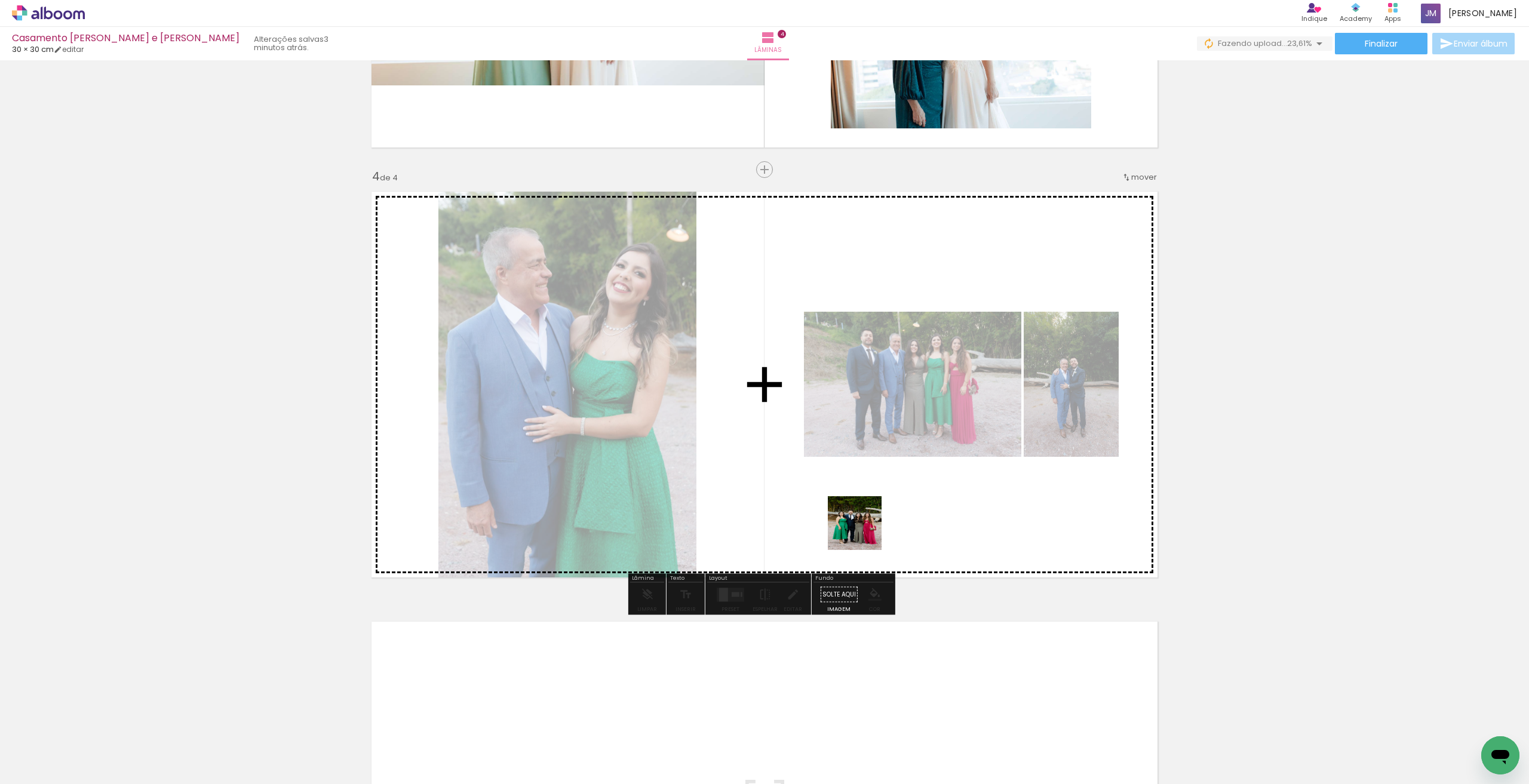
drag, startPoint x: 864, startPoint y: 532, endPoint x: 872, endPoint y: 524, distance: 11.3
click at [861, 492] on quentale-workspace at bounding box center [764, 392] width 1529 height 784
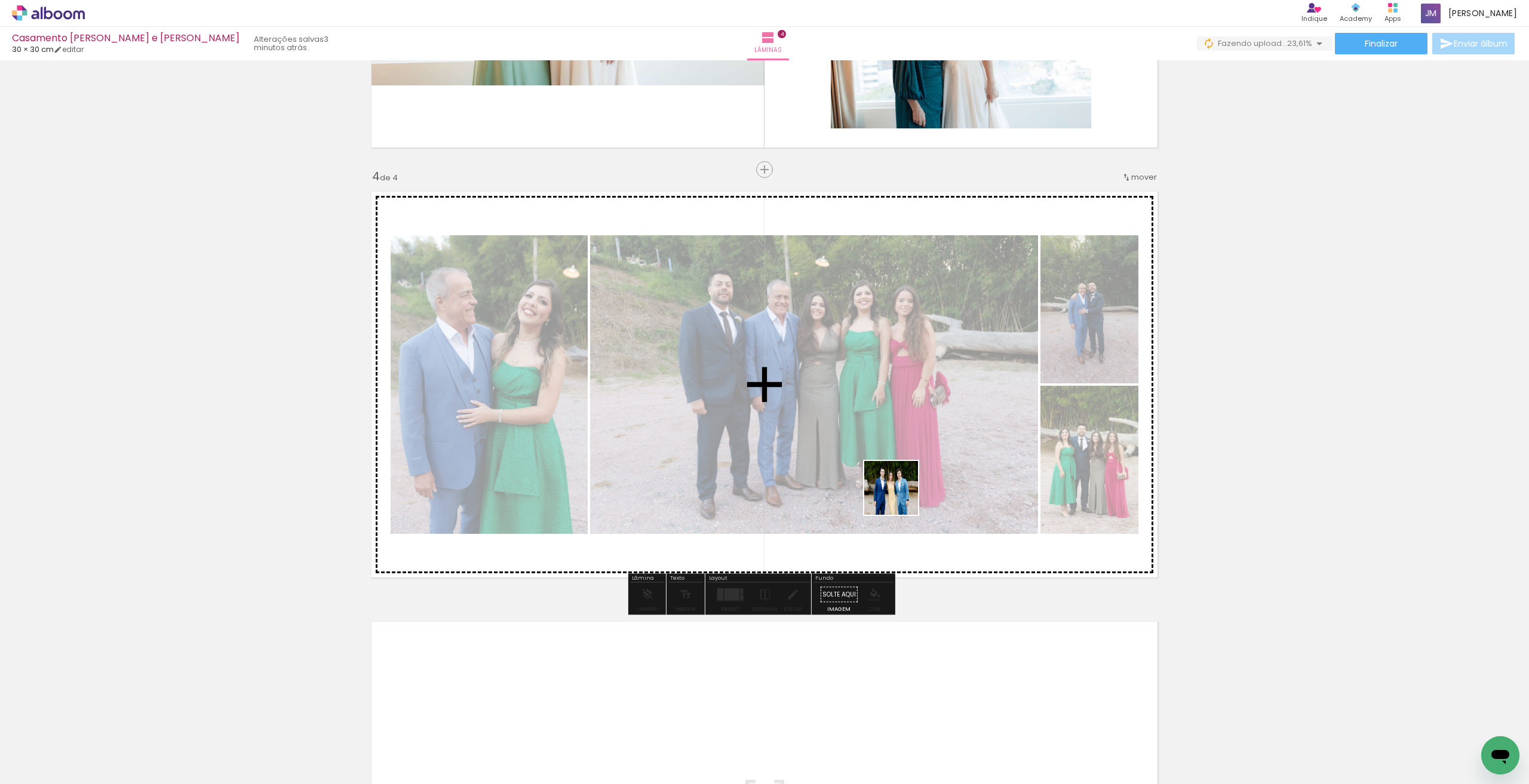
drag, startPoint x: 926, startPoint y: 748, endPoint x: 883, endPoint y: 417, distance: 333.8
click at [883, 417] on quentale-workspace at bounding box center [764, 392] width 1529 height 784
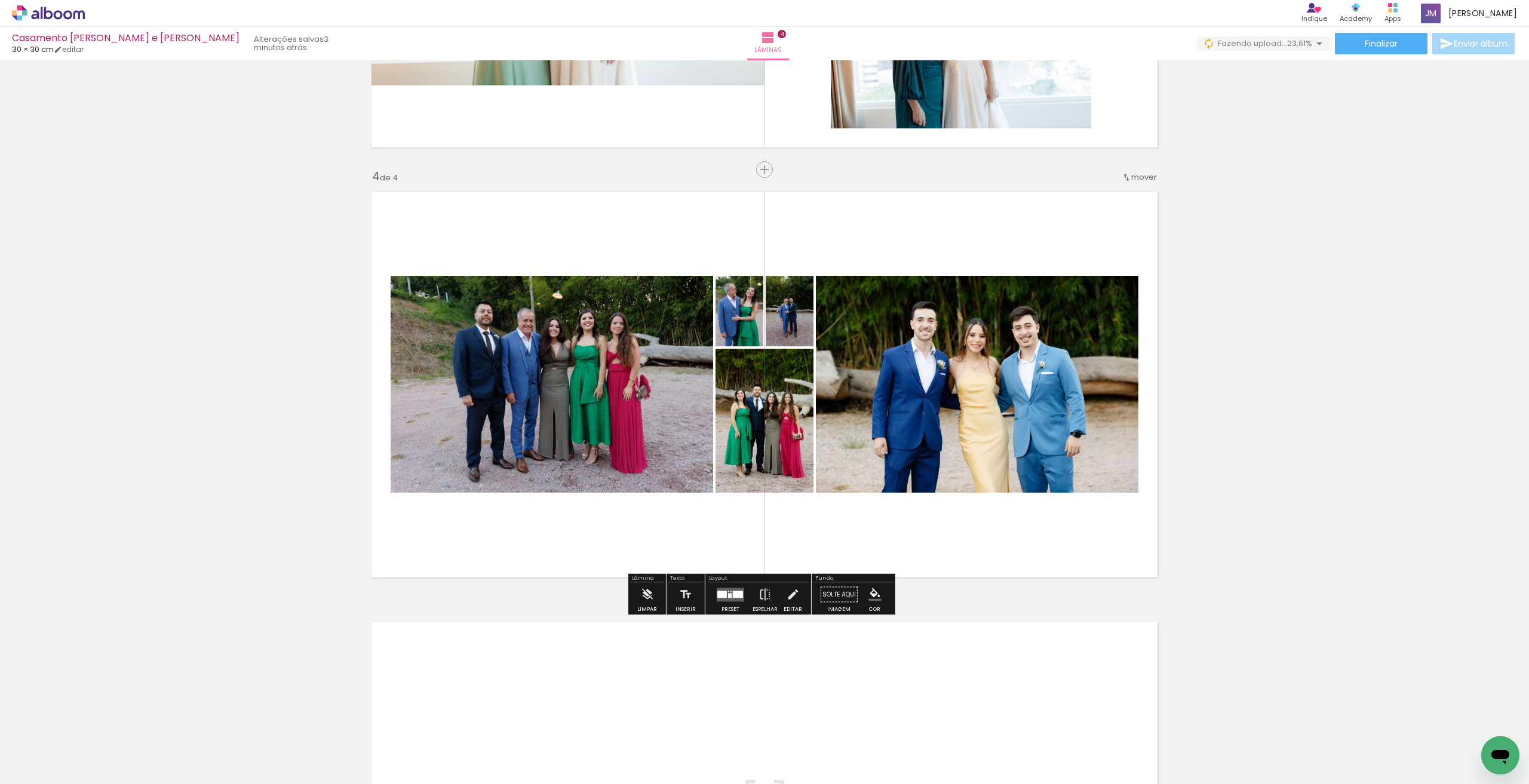
click at [729, 596] on quentale-layouter at bounding box center [730, 594] width 27 height 14
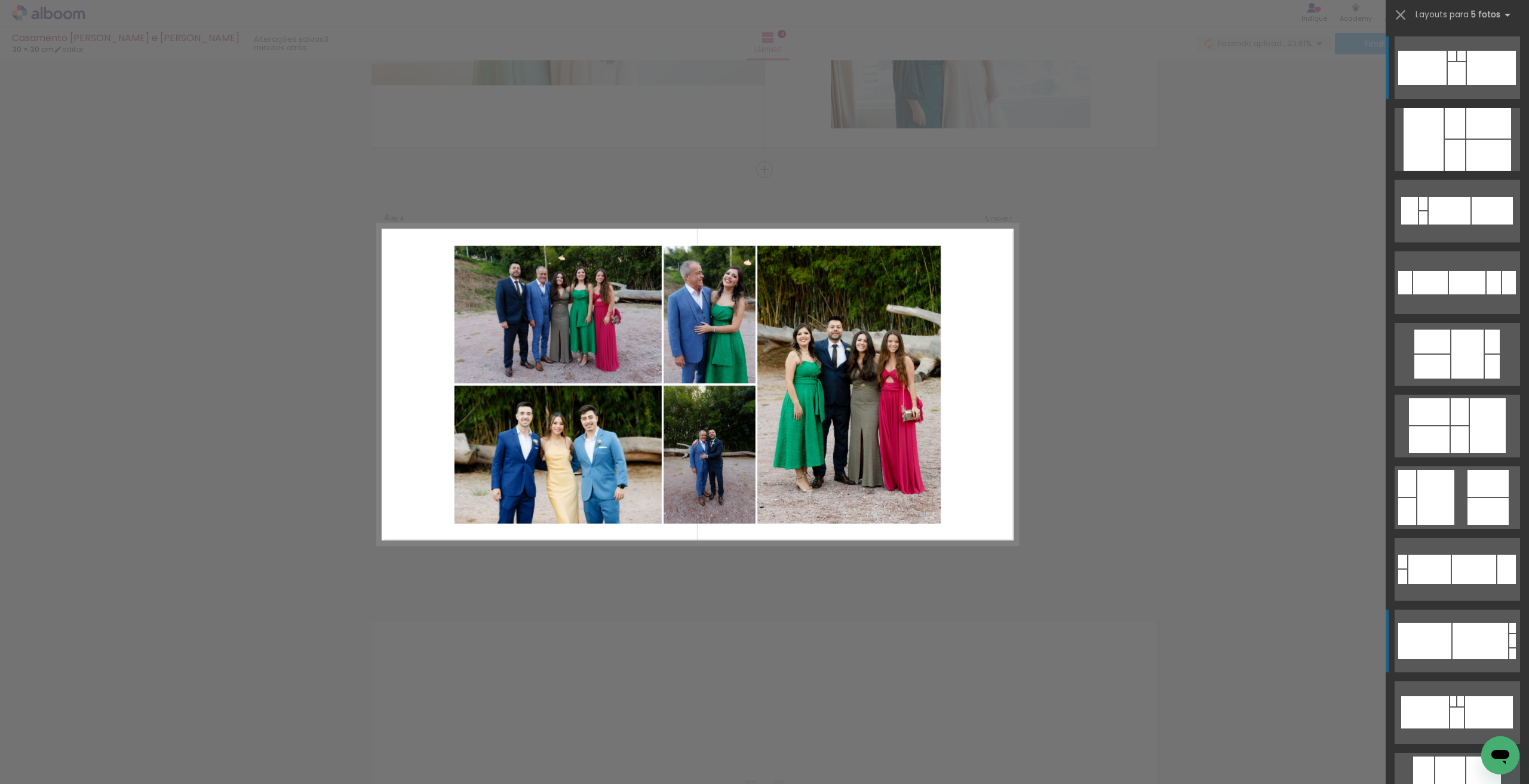
scroll to position [299, 0]
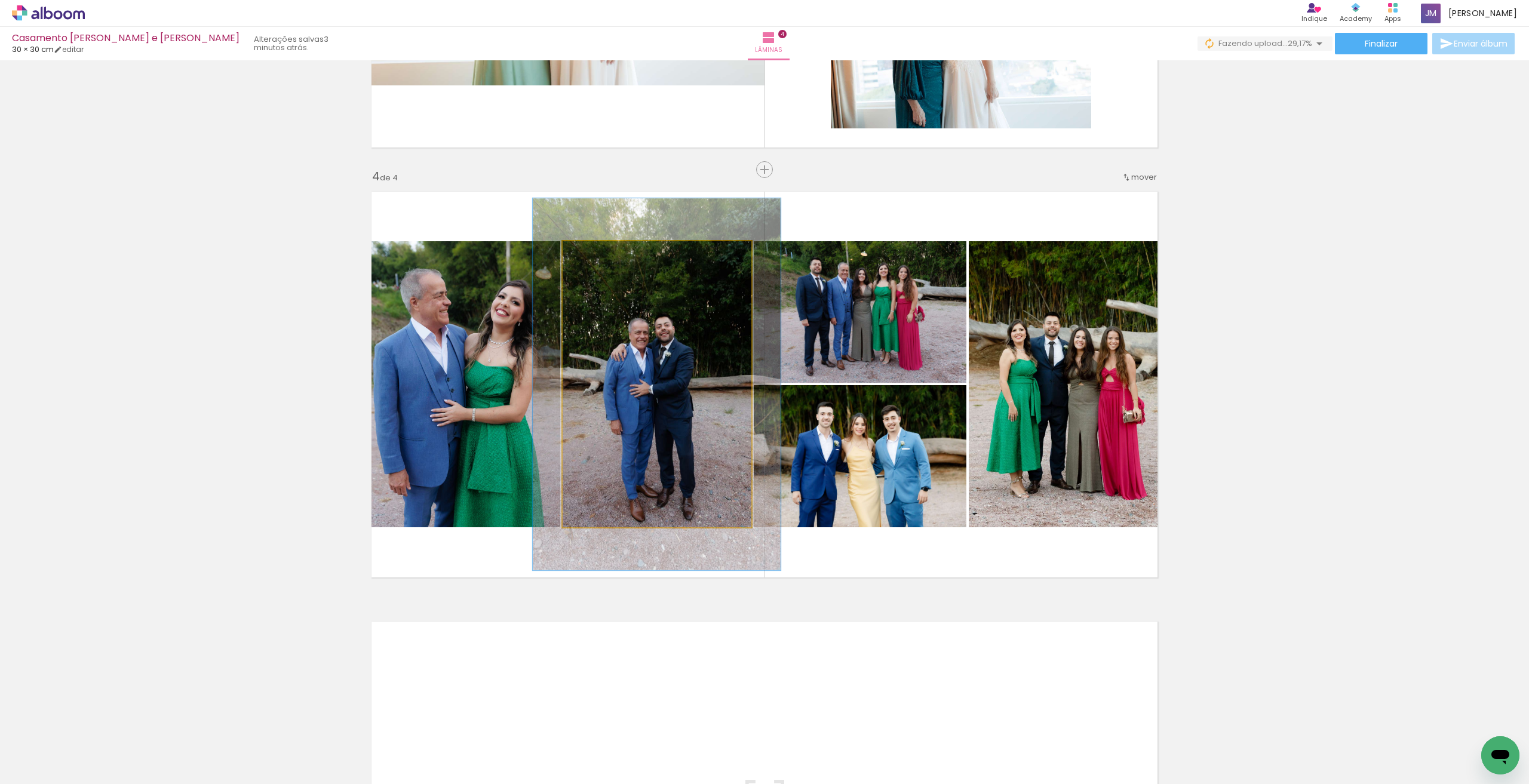
drag, startPoint x: 591, startPoint y: 256, endPoint x: 603, endPoint y: 254, distance: 12.2
click at [603, 254] on div at bounding box center [603, 254] width 19 height 19
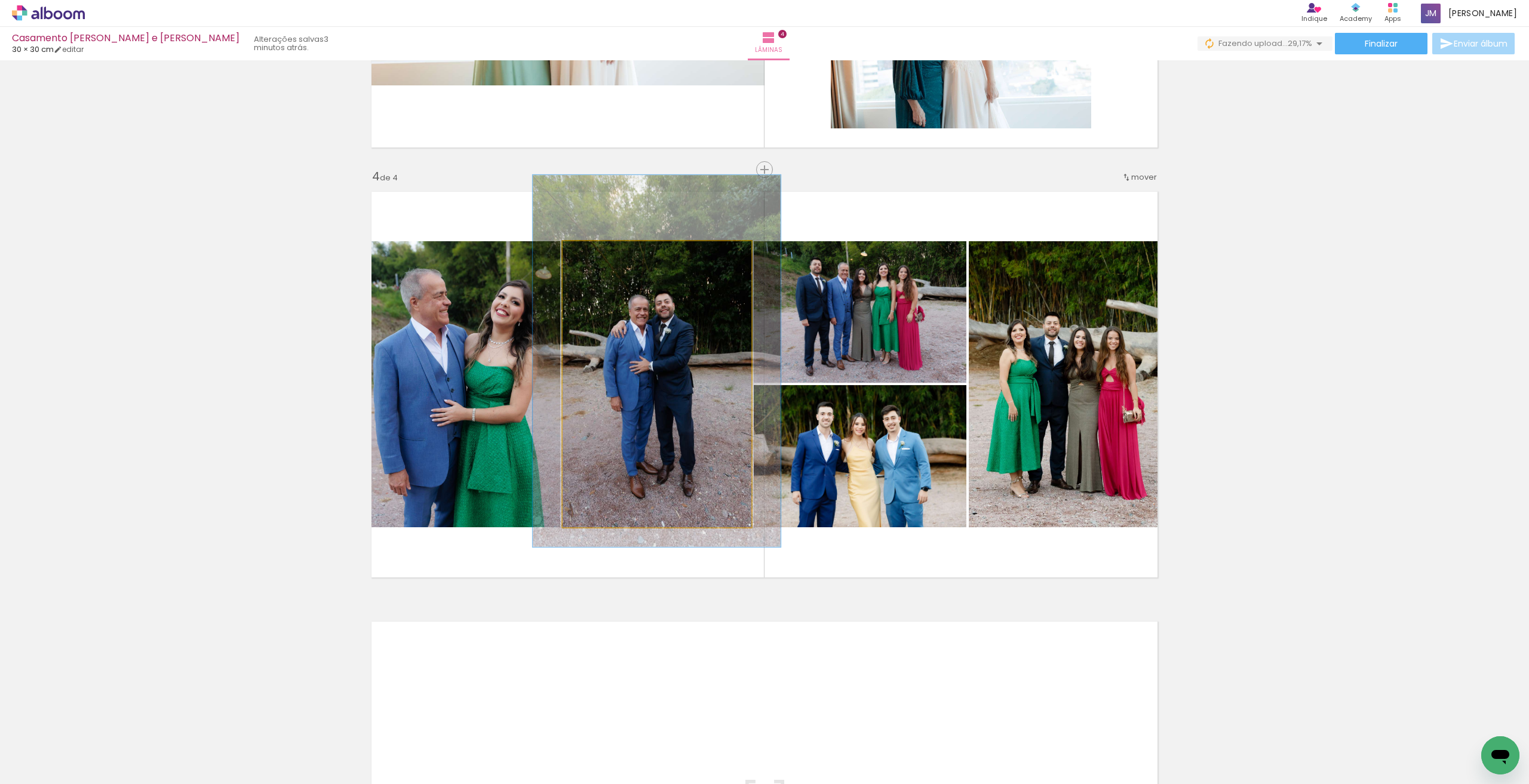
drag, startPoint x: 672, startPoint y: 384, endPoint x: 672, endPoint y: 361, distance: 23.0
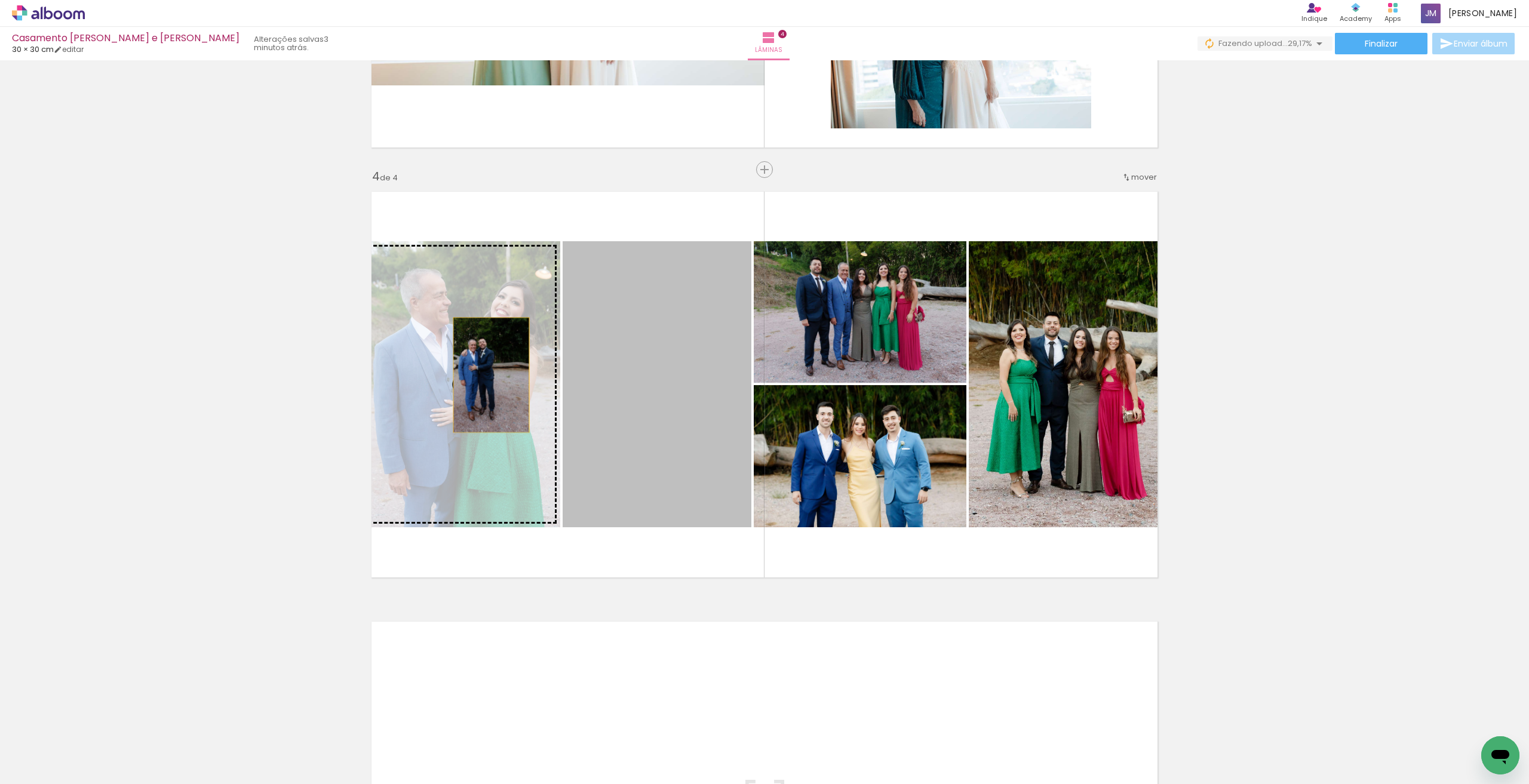
drag, startPoint x: 662, startPoint y: 375, endPoint x: 535, endPoint y: 375, distance: 127.0
click at [0, 0] on slot at bounding box center [0, 0] width 0 height 0
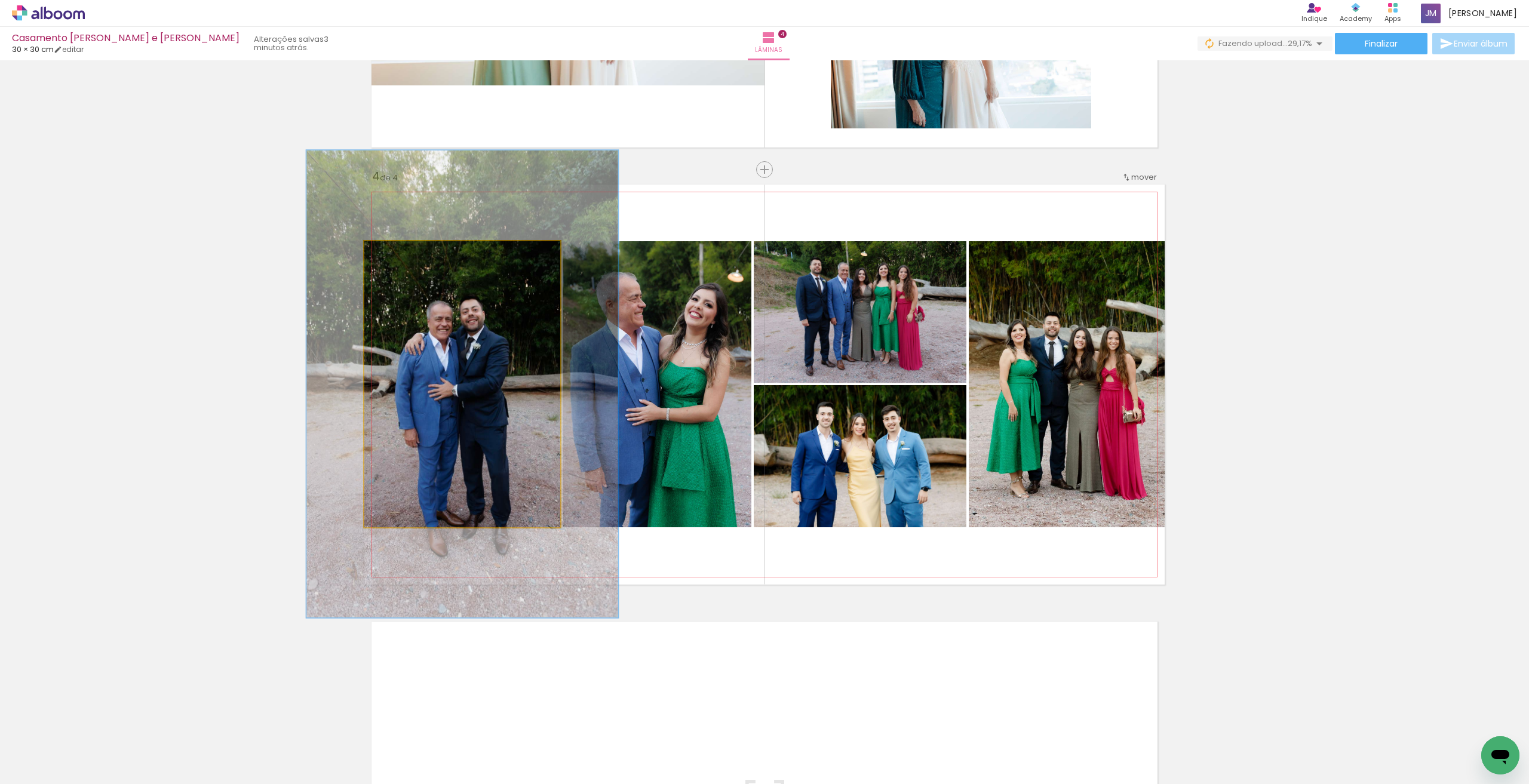
drag, startPoint x: 392, startPoint y: 256, endPoint x: 419, endPoint y: 254, distance: 27.1
click at [418, 252] on div at bounding box center [417, 254] width 19 height 19
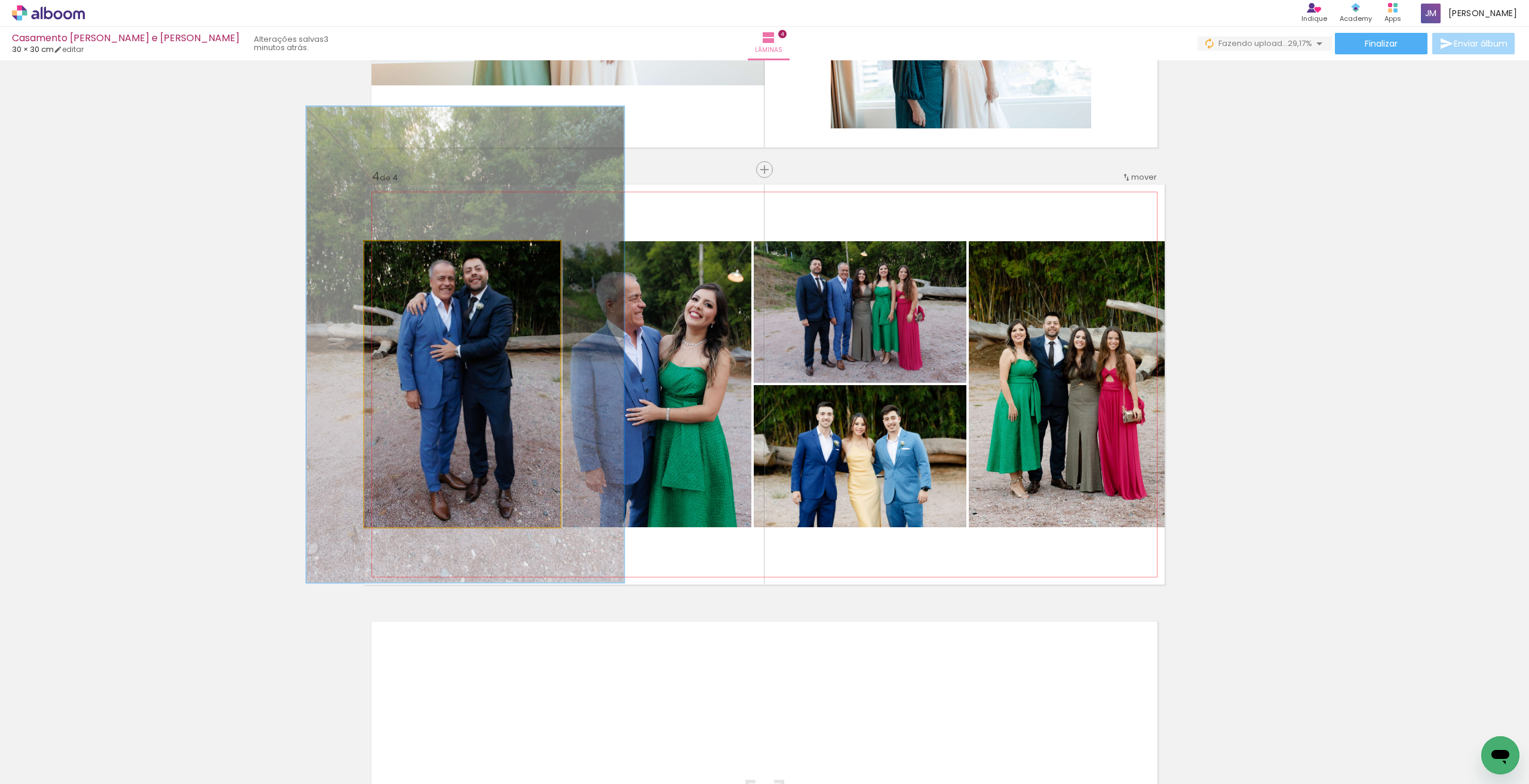
drag, startPoint x: 476, startPoint y: 356, endPoint x: 479, endPoint y: 322, distance: 34.1
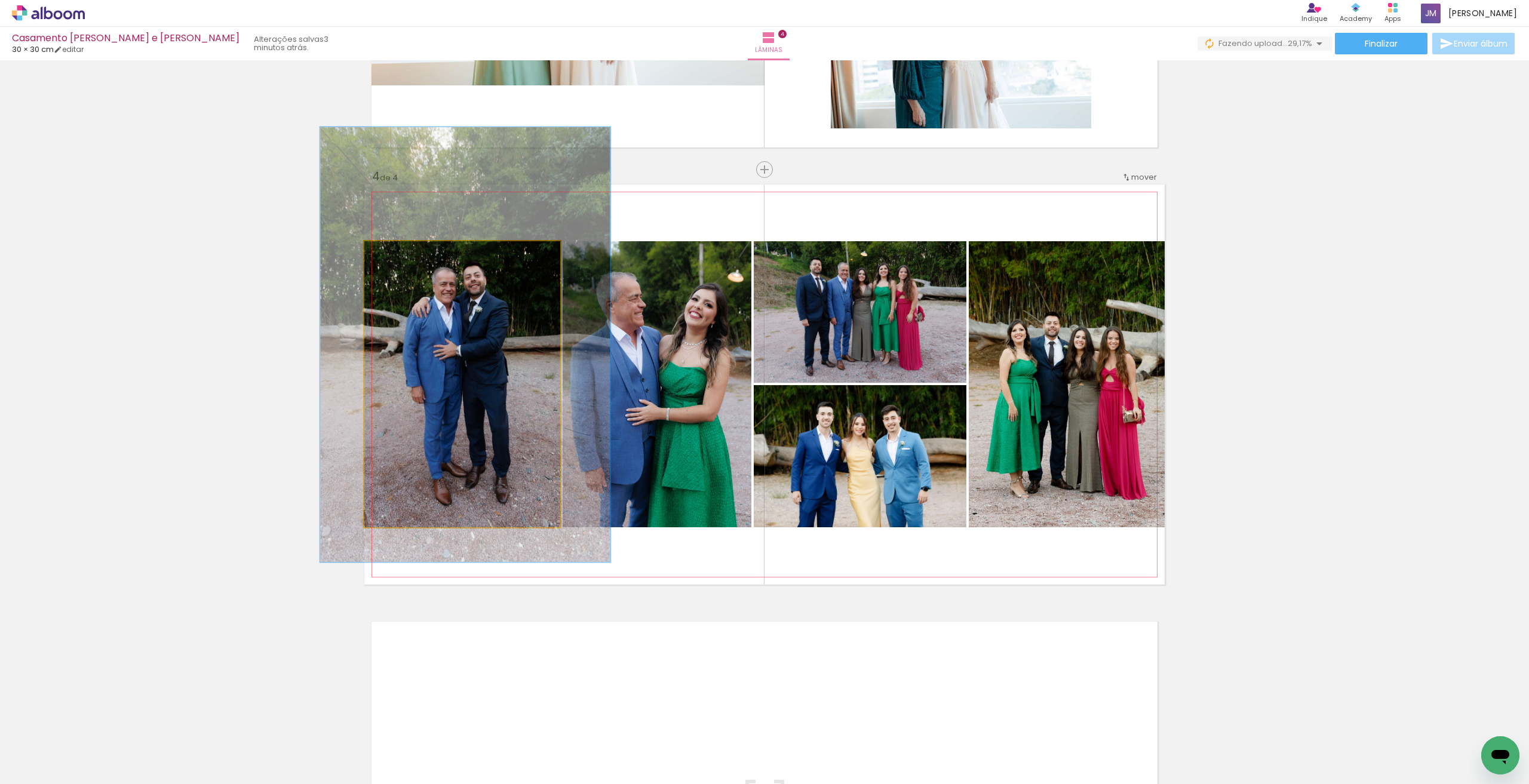
drag, startPoint x: 416, startPoint y: 257, endPoint x: 408, endPoint y: 256, distance: 8.1
type paper-slider "145"
click at [409, 256] on div at bounding box center [415, 254] width 10 height 10
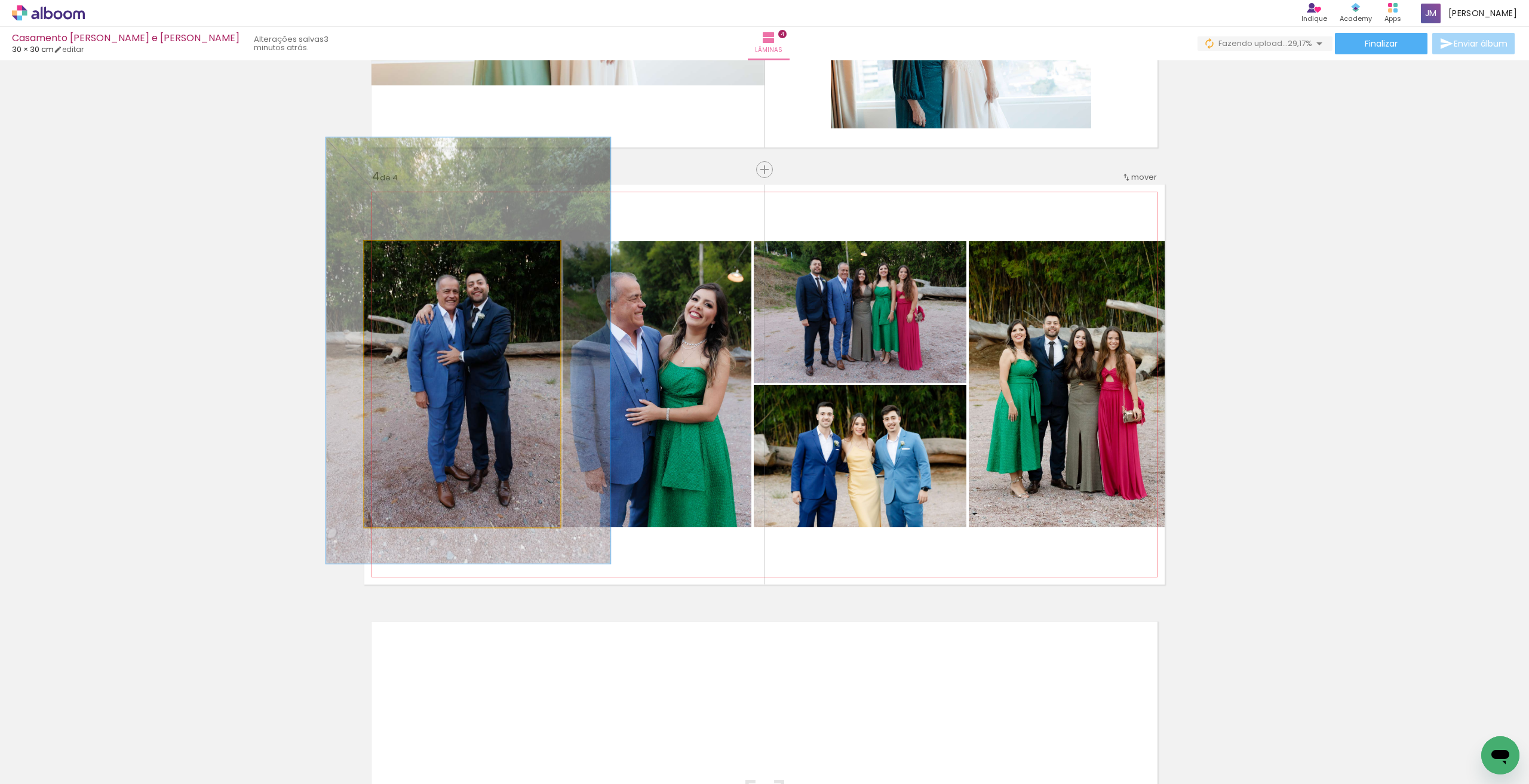
drag, startPoint x: 481, startPoint y: 355, endPoint x: 484, endPoint y: 361, distance: 6.7
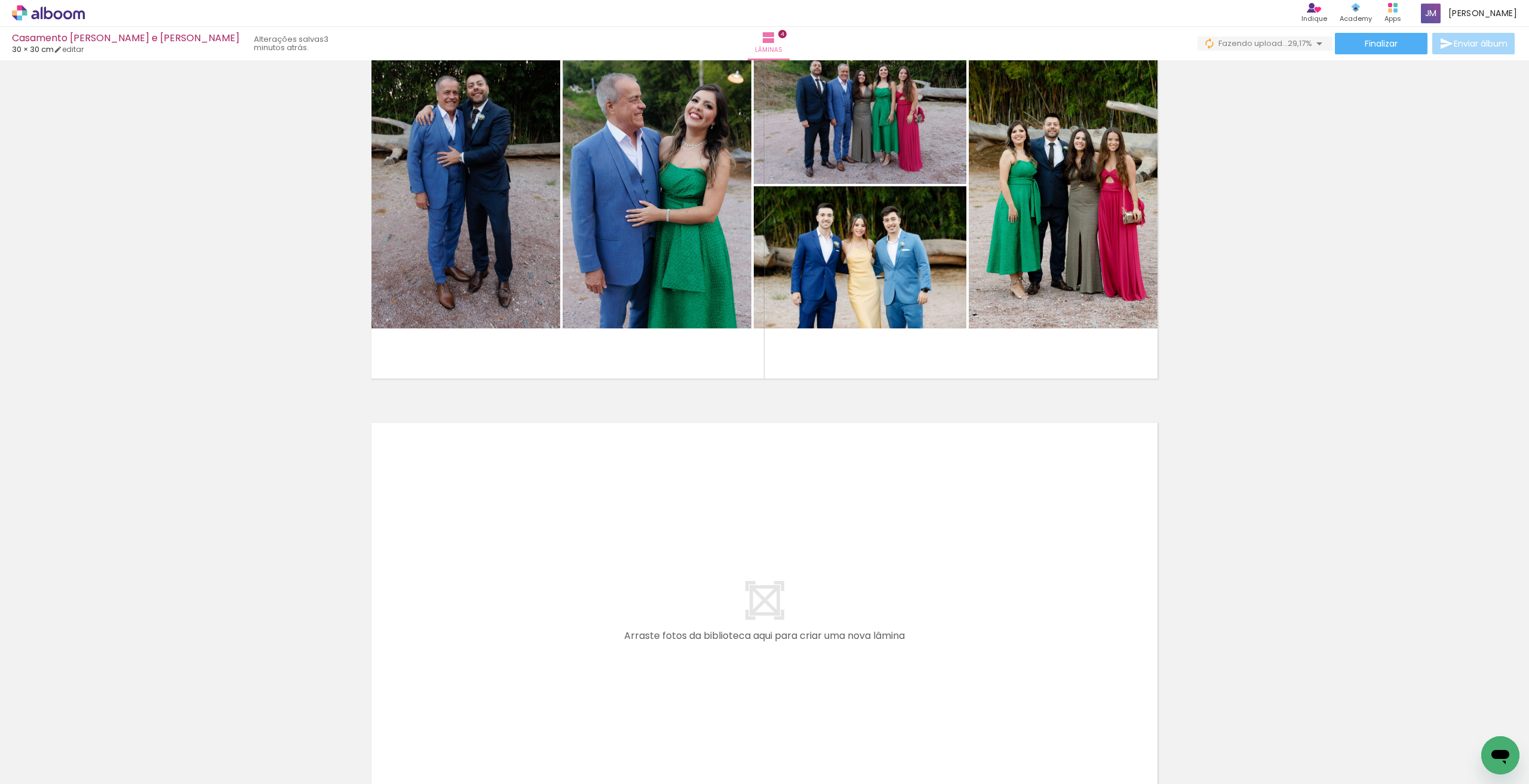
scroll to position [1499, 0]
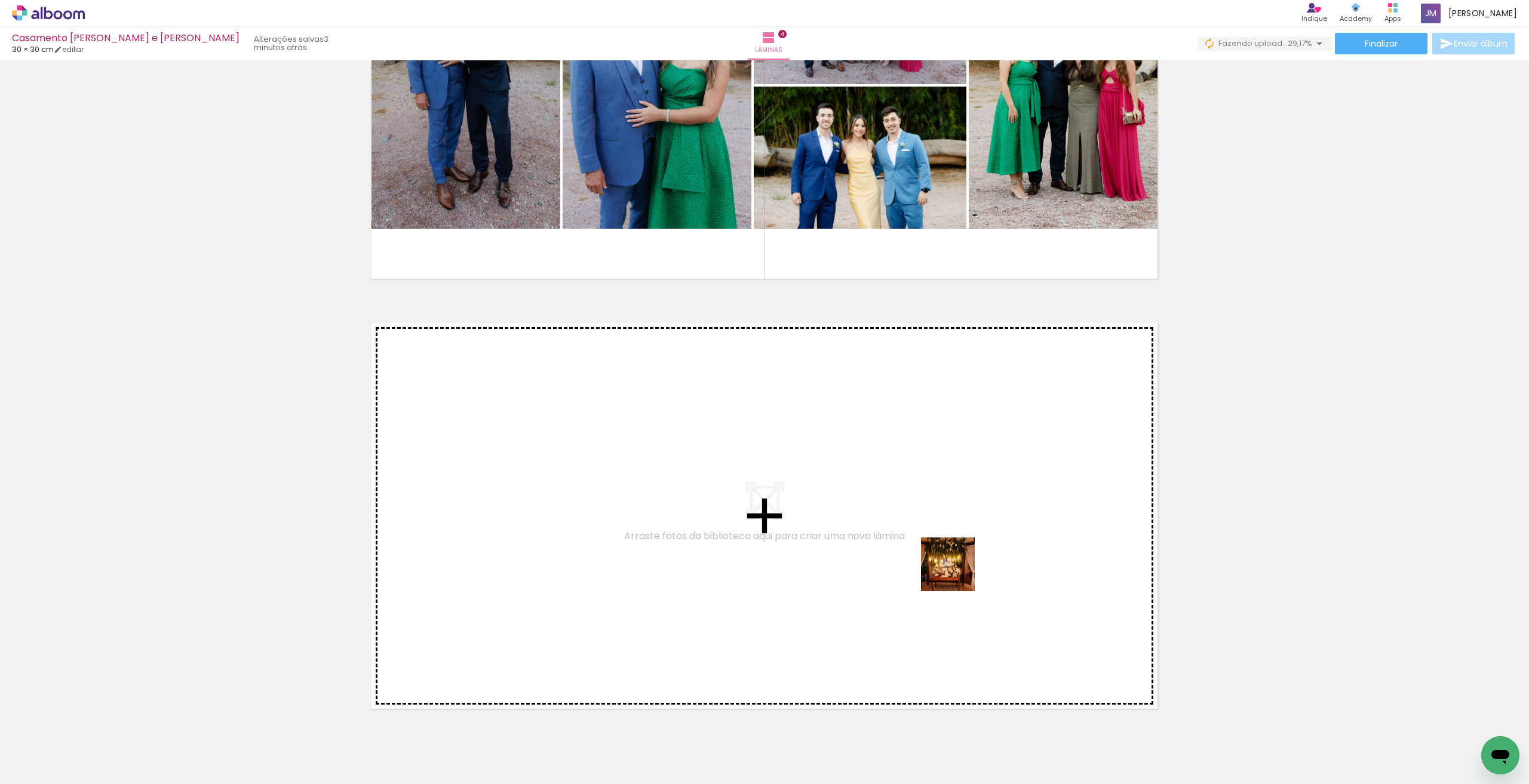
drag, startPoint x: 996, startPoint y: 742, endPoint x: 957, endPoint y: 575, distance: 171.5
click at [957, 575] on quentale-workspace at bounding box center [764, 392] width 1529 height 784
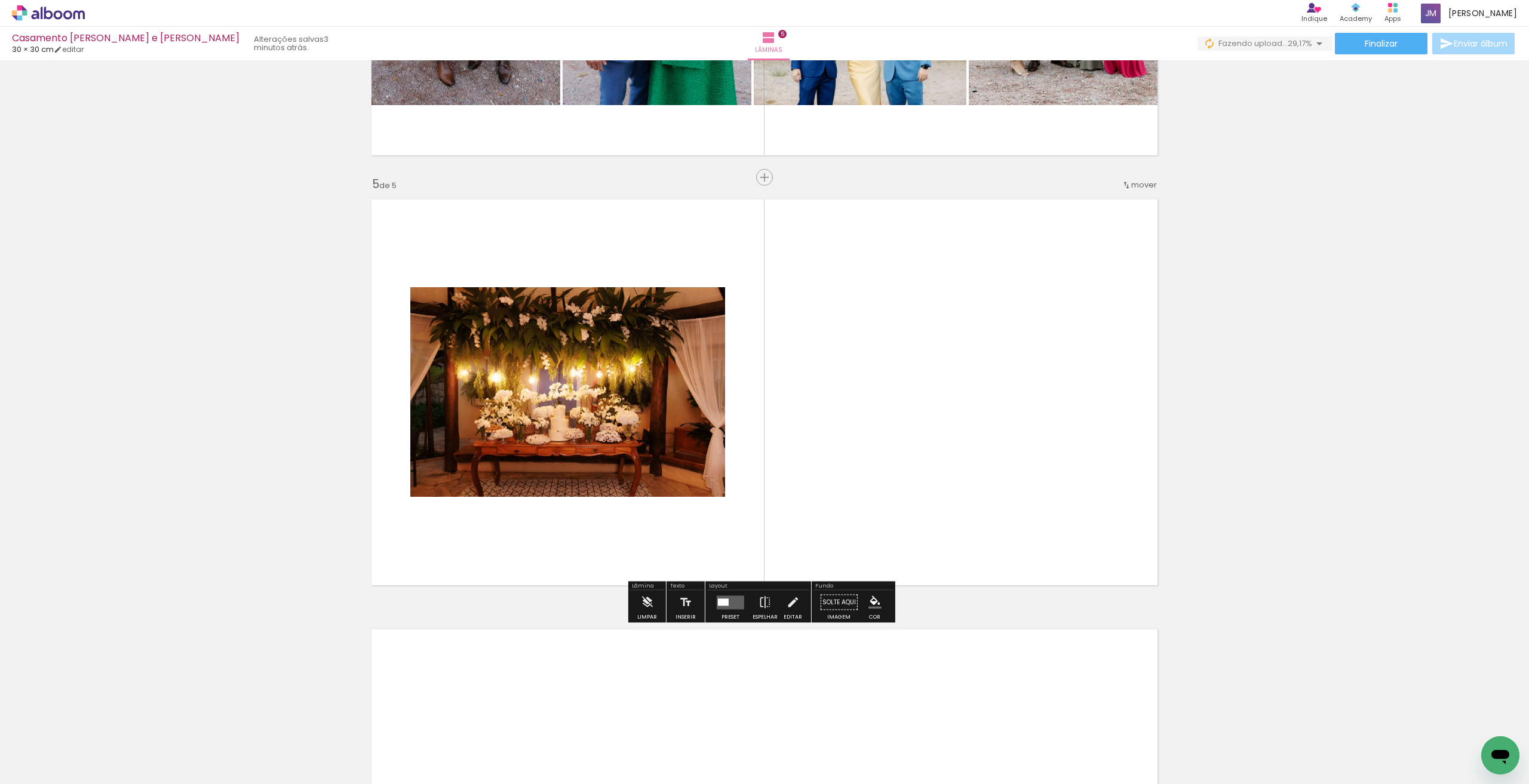
scroll to position [1630, 0]
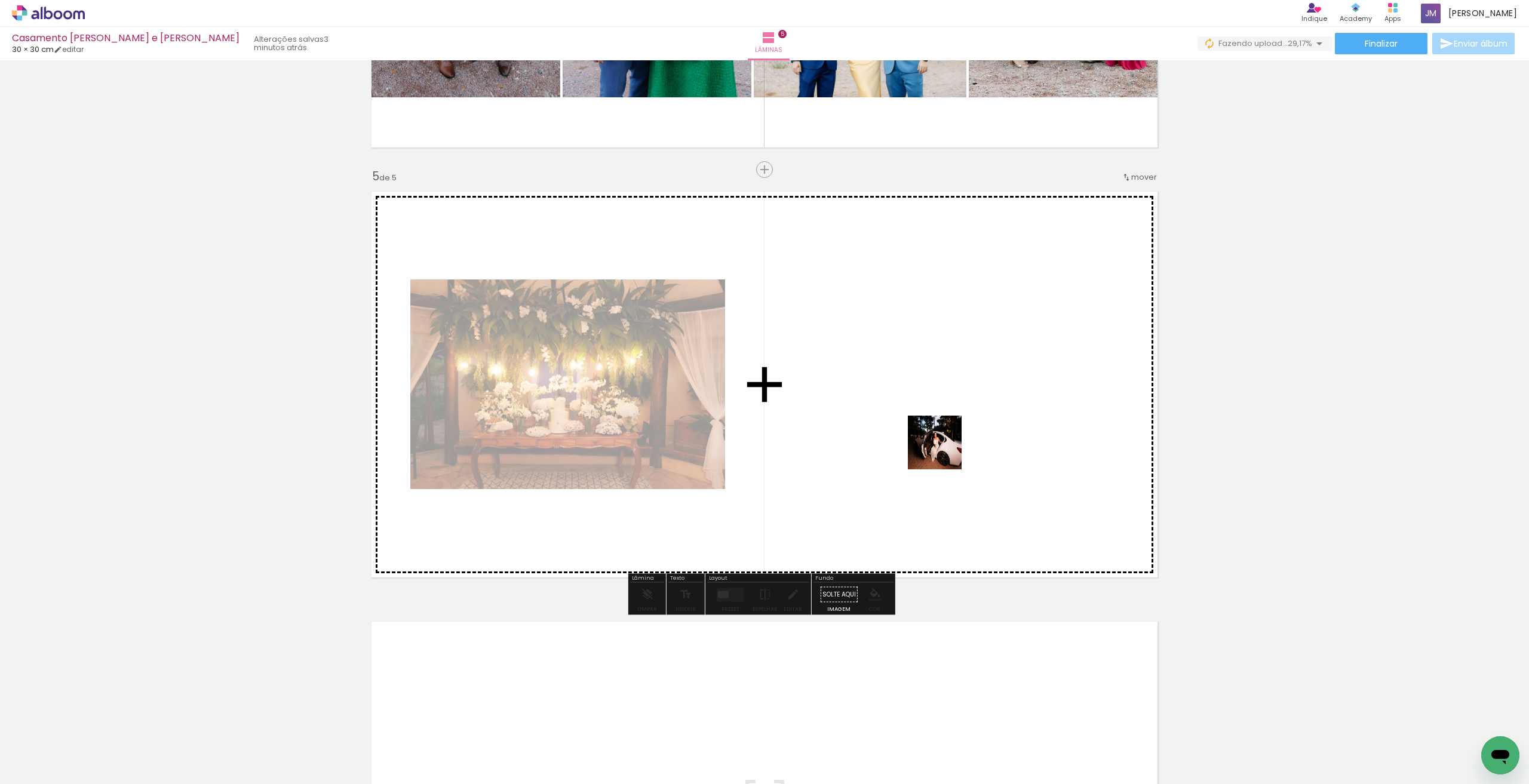
drag, startPoint x: 1006, startPoint y: 578, endPoint x: 942, endPoint y: 450, distance: 143.1
click at [942, 450] on quentale-workspace at bounding box center [764, 392] width 1529 height 784
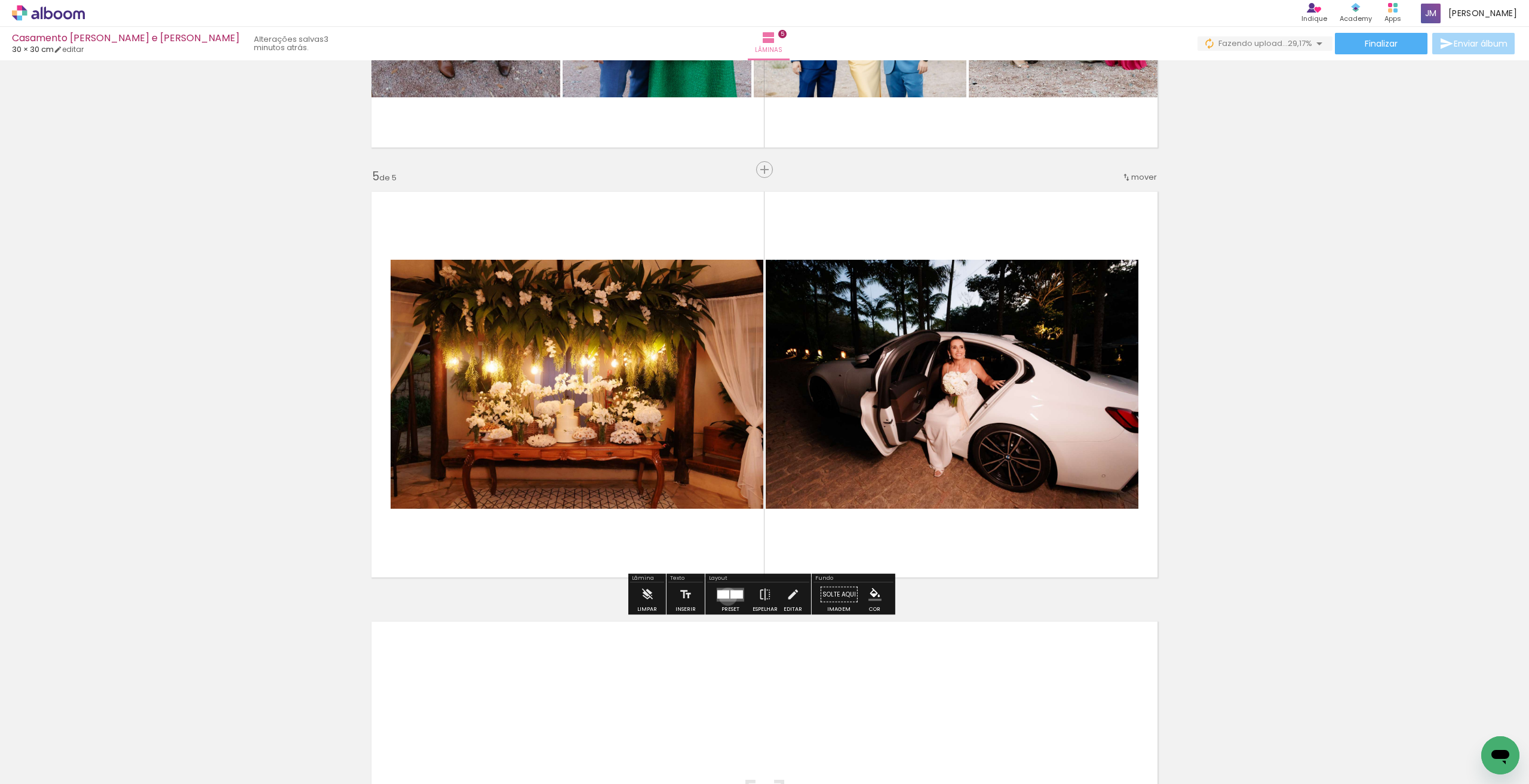
click at [725, 596] on div at bounding box center [723, 594] width 12 height 9
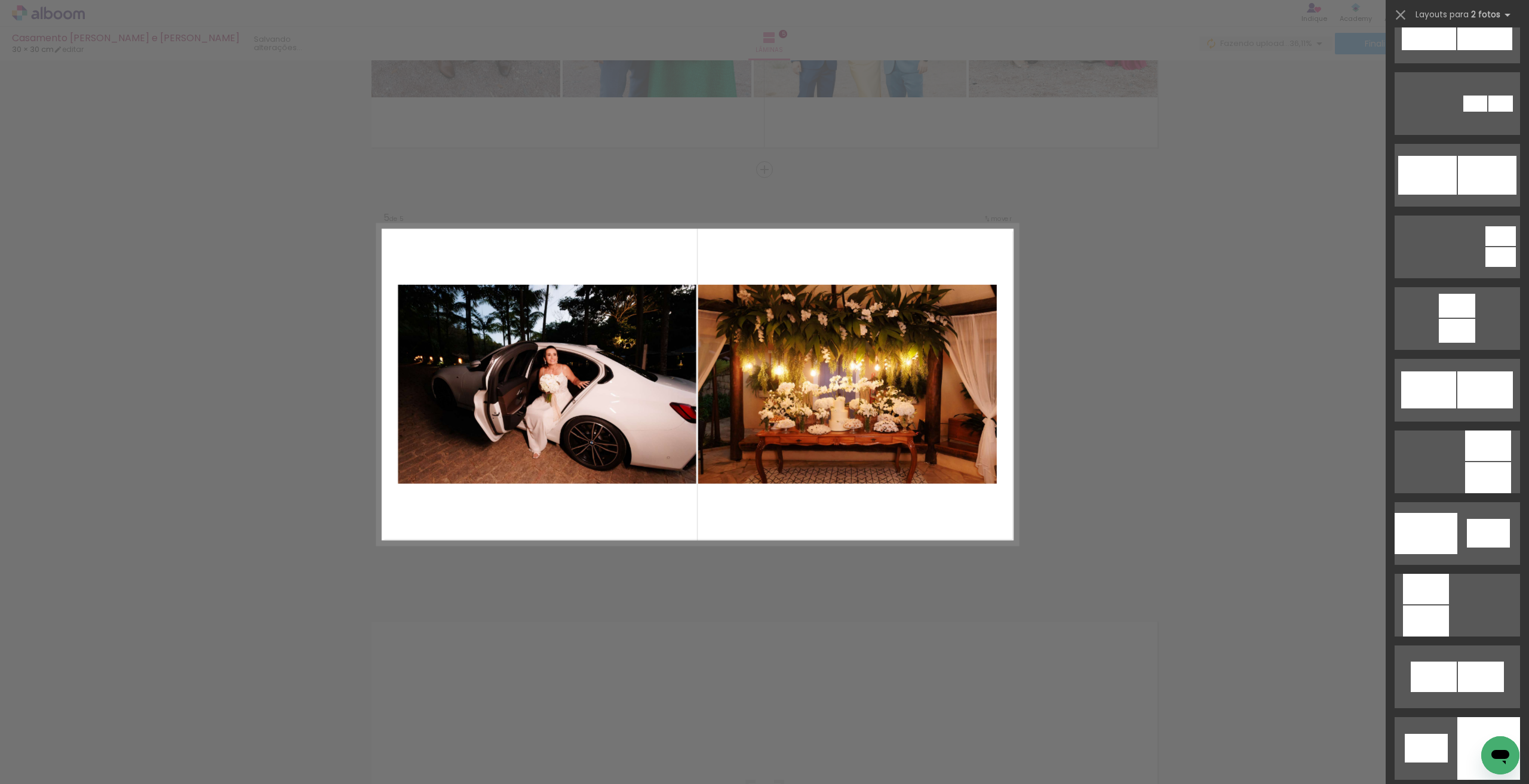
scroll to position [398, 0]
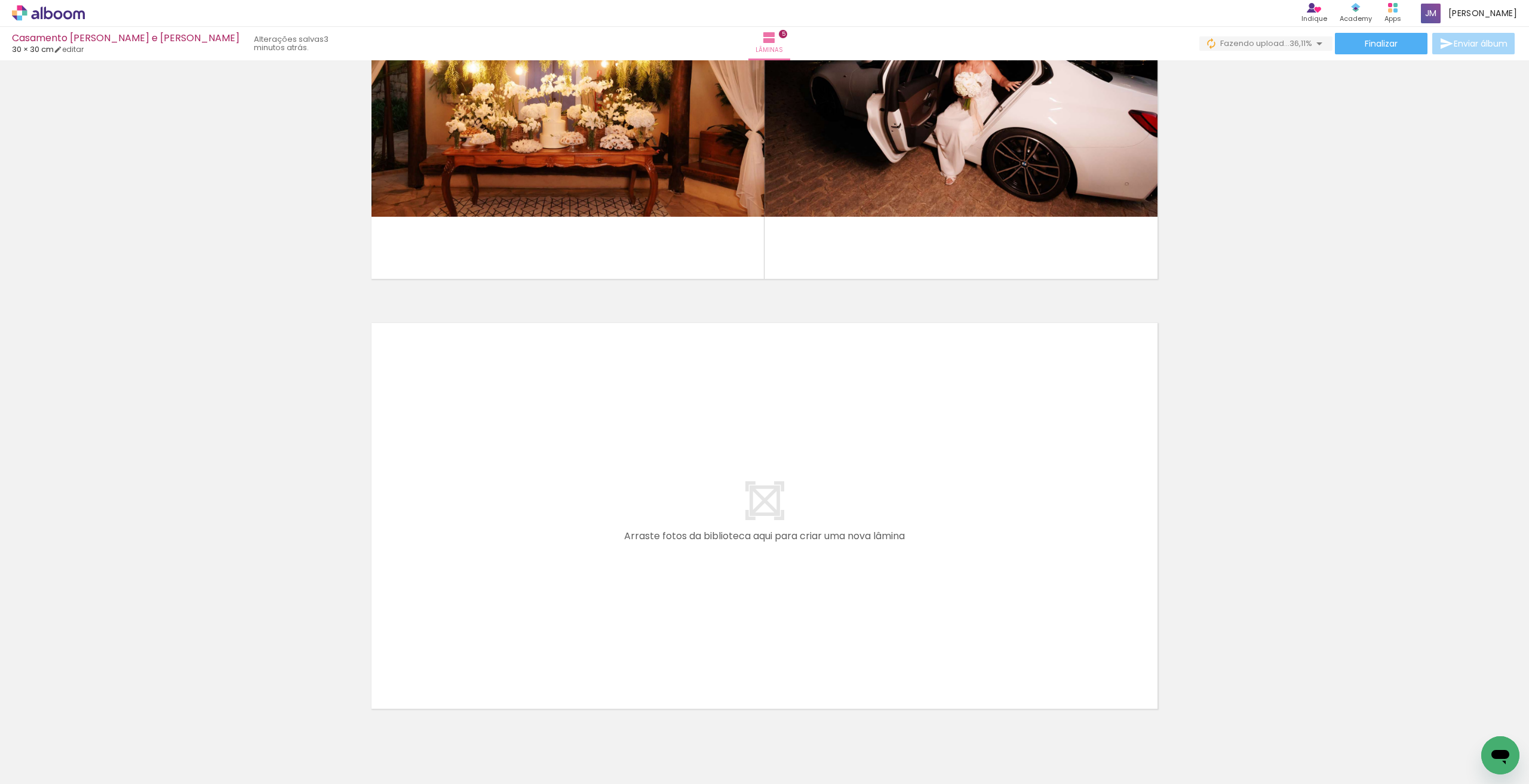
scroll to position [1977, 0]
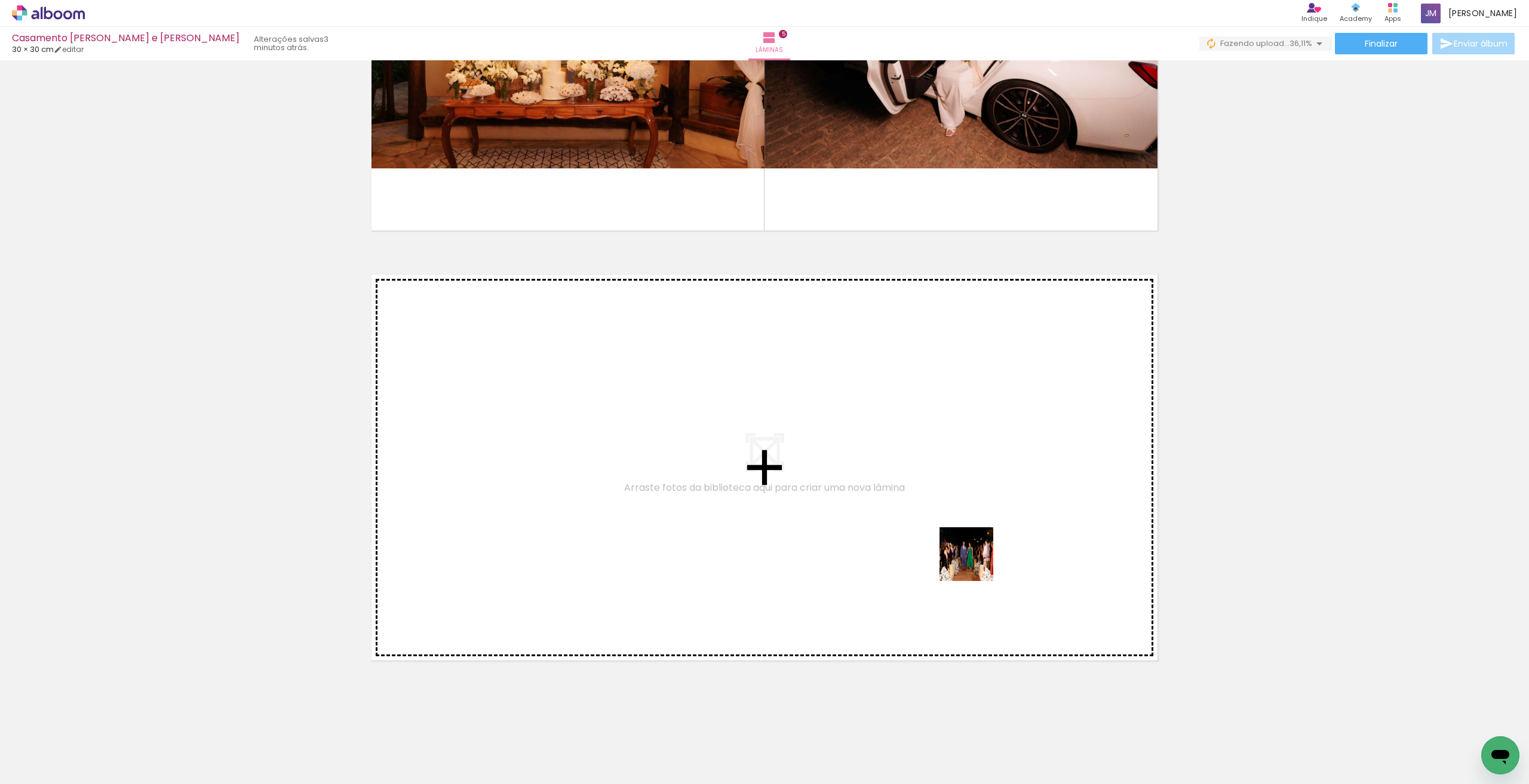
drag, startPoint x: 1080, startPoint y: 676, endPoint x: 1097, endPoint y: 675, distance: 17.0
click at [975, 563] on quentale-workspace at bounding box center [764, 392] width 1529 height 784
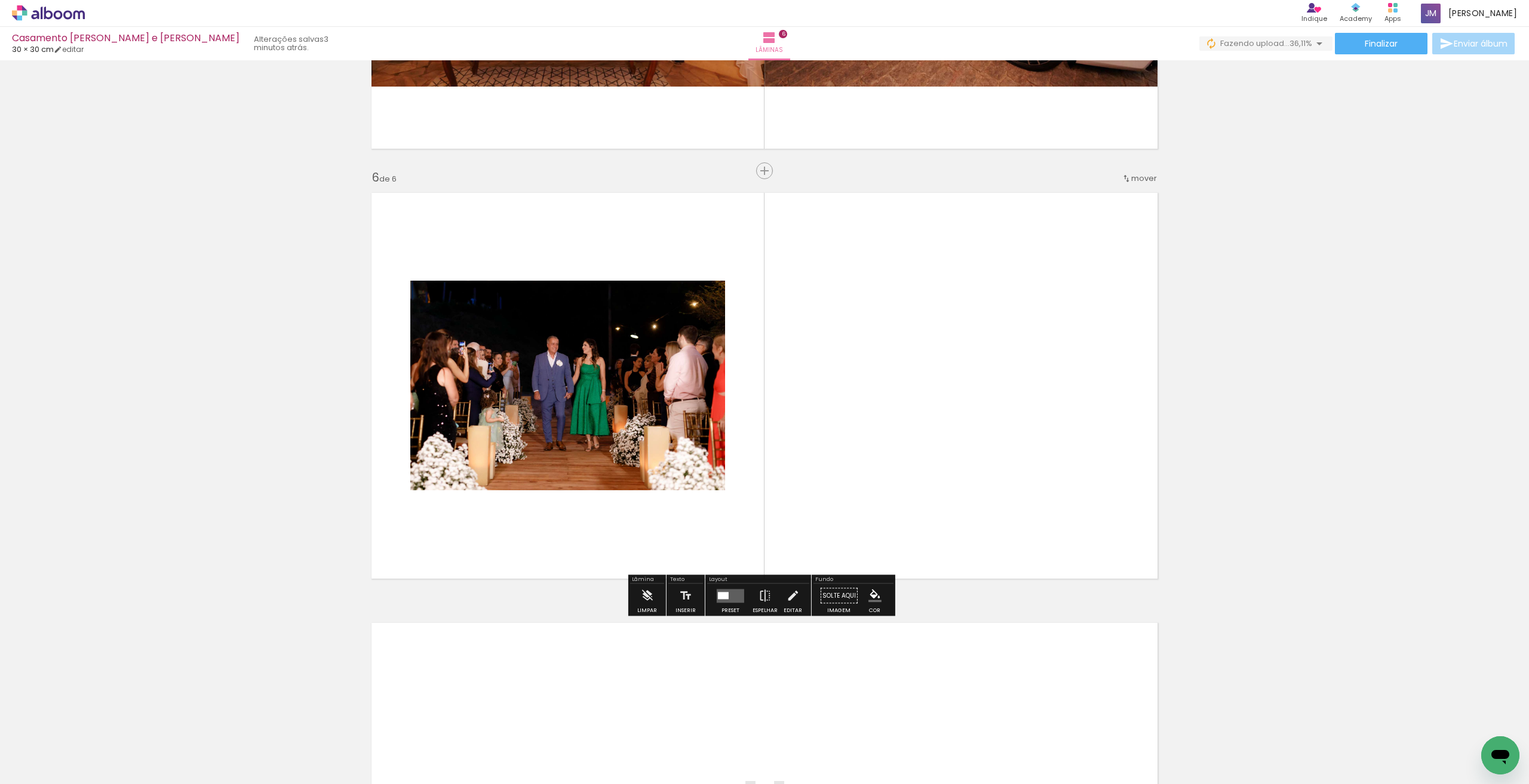
scroll to position [2060, 0]
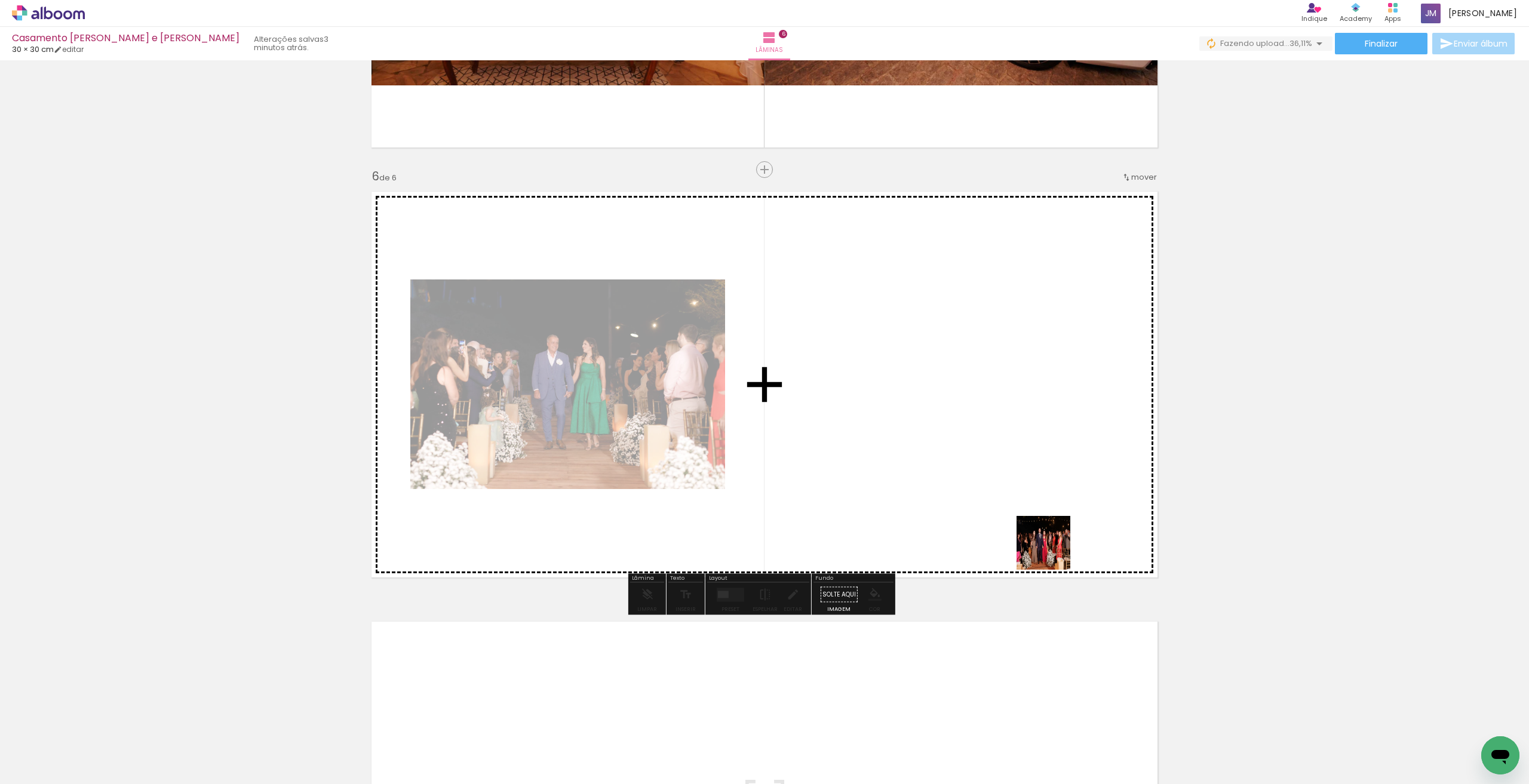
drag, startPoint x: 1183, startPoint y: 745, endPoint x: 955, endPoint y: 429, distance: 389.7
click at [955, 429] on quentale-workspace at bounding box center [764, 392] width 1529 height 784
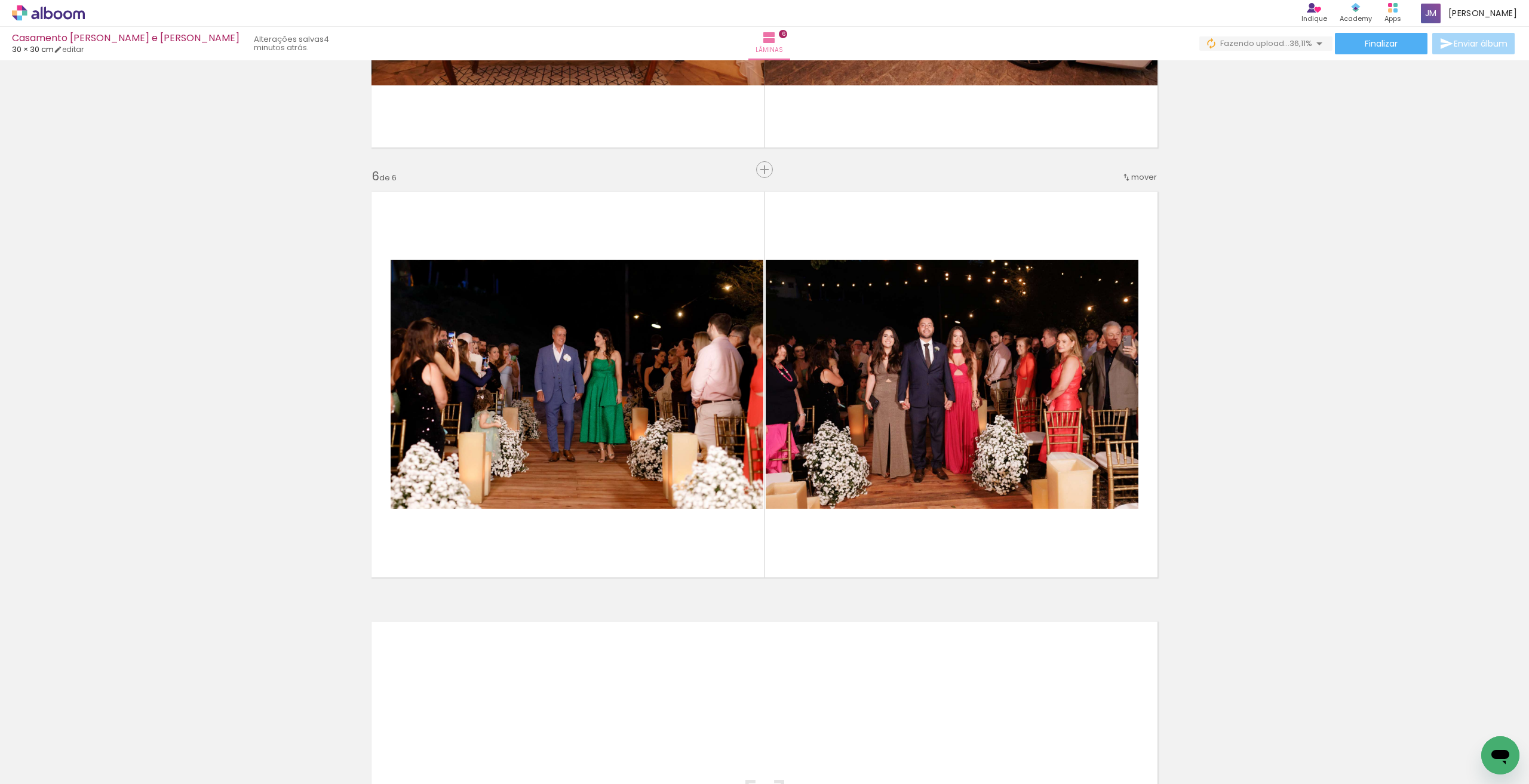
scroll to position [0, 665]
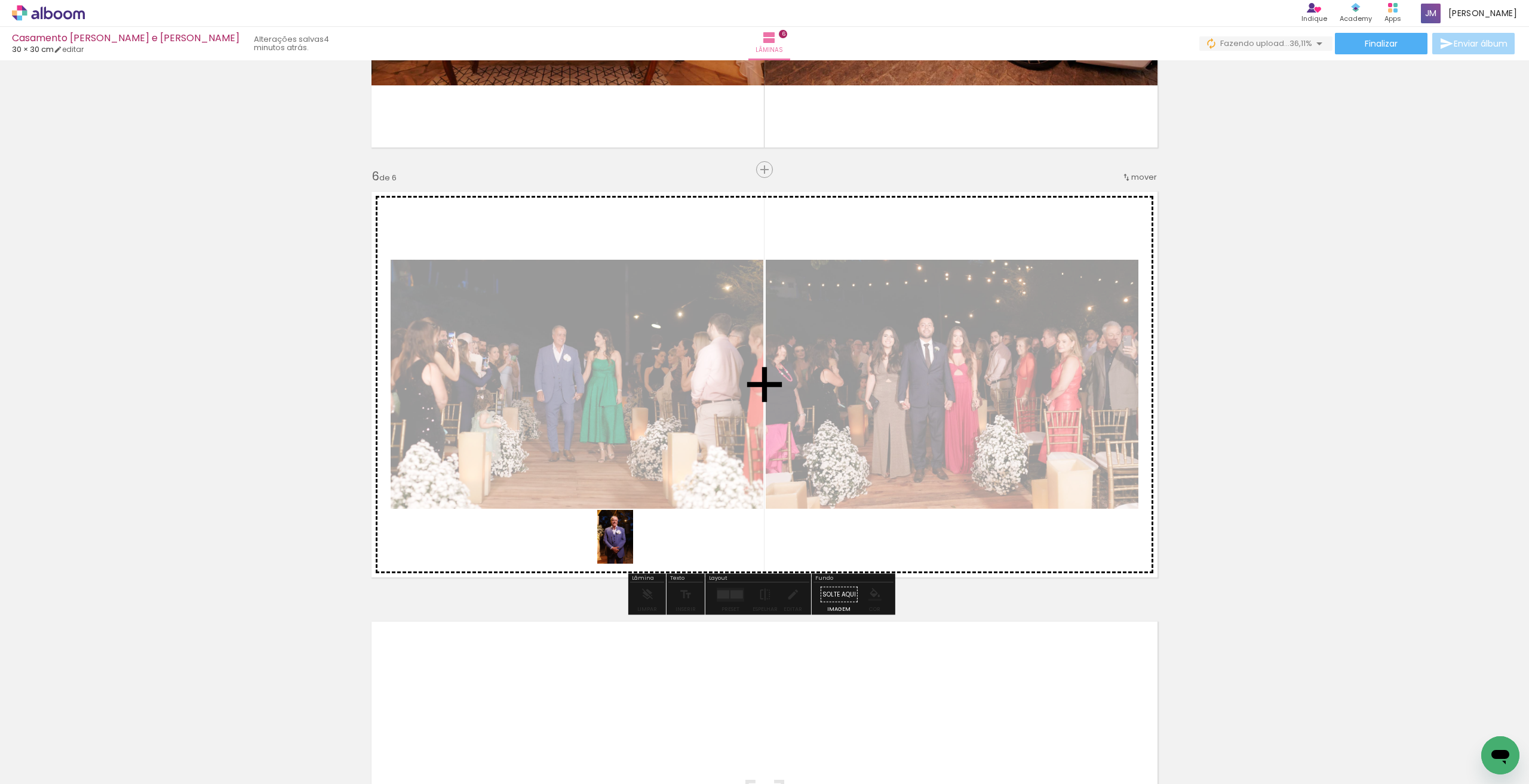
drag, startPoint x: 600, startPoint y: 740, endPoint x: 633, endPoint y: 545, distance: 197.8
click at [633, 545] on quentale-workspace at bounding box center [764, 392] width 1529 height 784
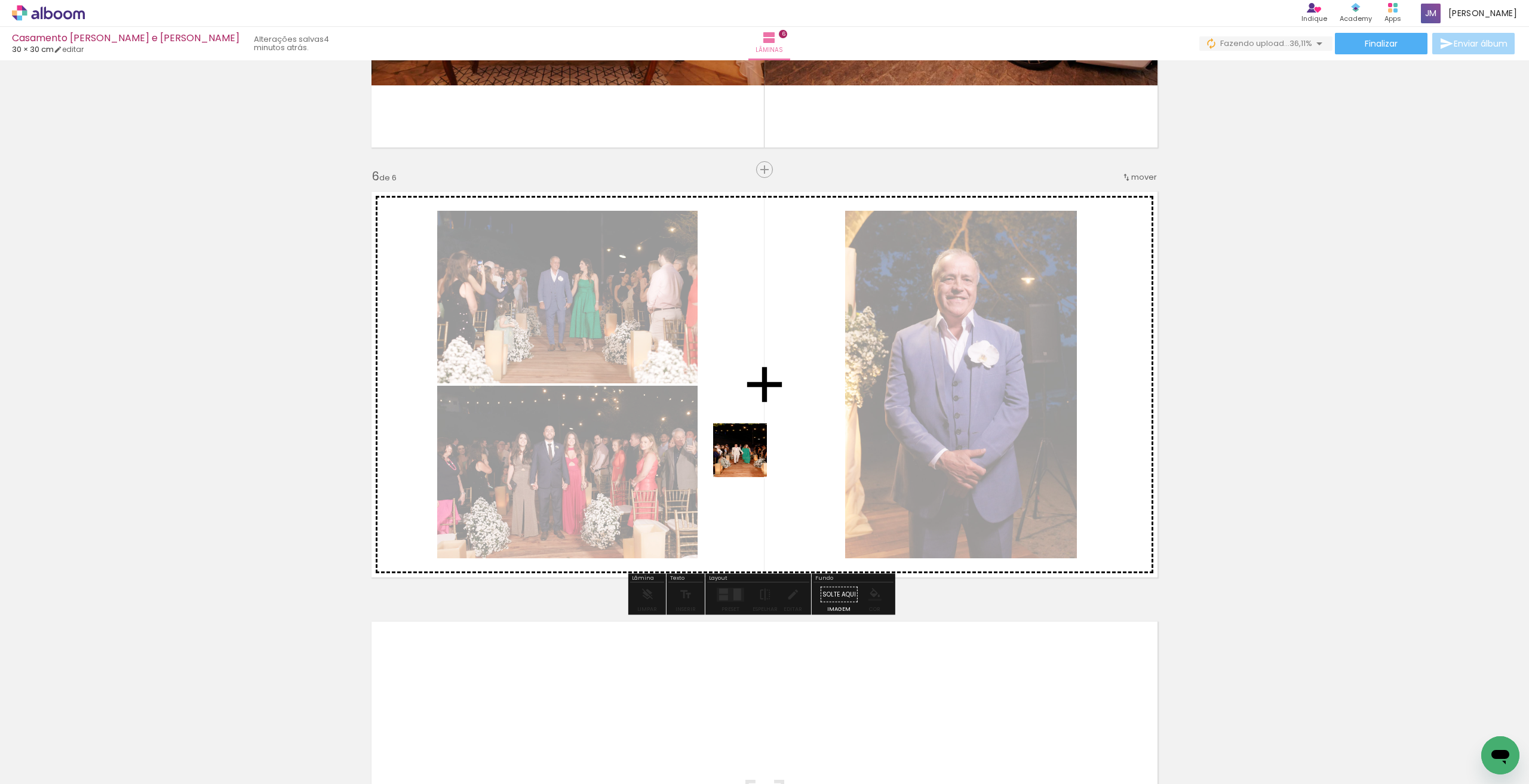
drag, startPoint x: 665, startPoint y: 752, endPoint x: 749, endPoint y: 459, distance: 304.8
click at [749, 459] on quentale-workspace at bounding box center [764, 392] width 1529 height 784
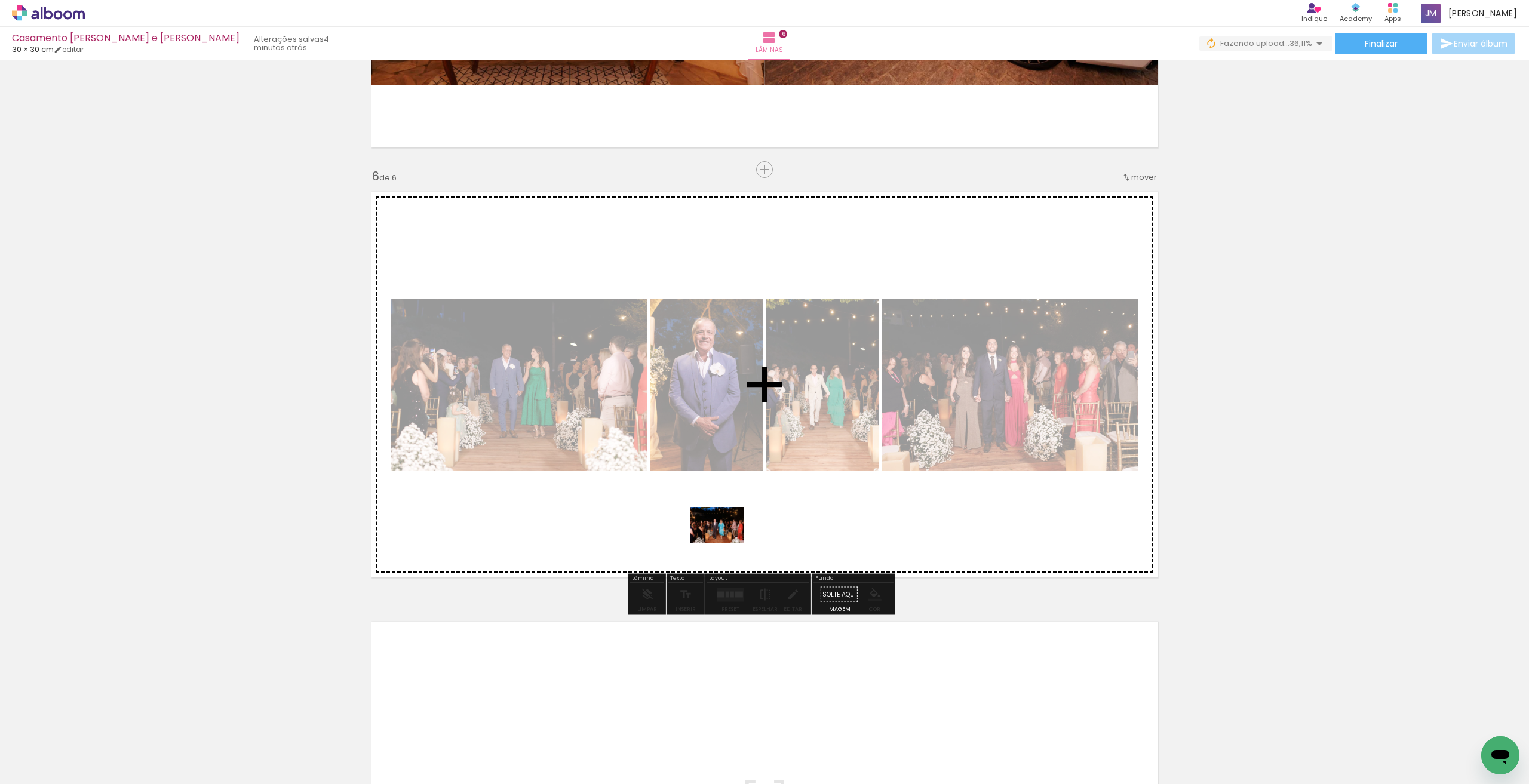
drag, startPoint x: 719, startPoint y: 575, endPoint x: 727, endPoint y: 543, distance: 33.0
click at [727, 543] on quentale-workspace at bounding box center [764, 392] width 1529 height 784
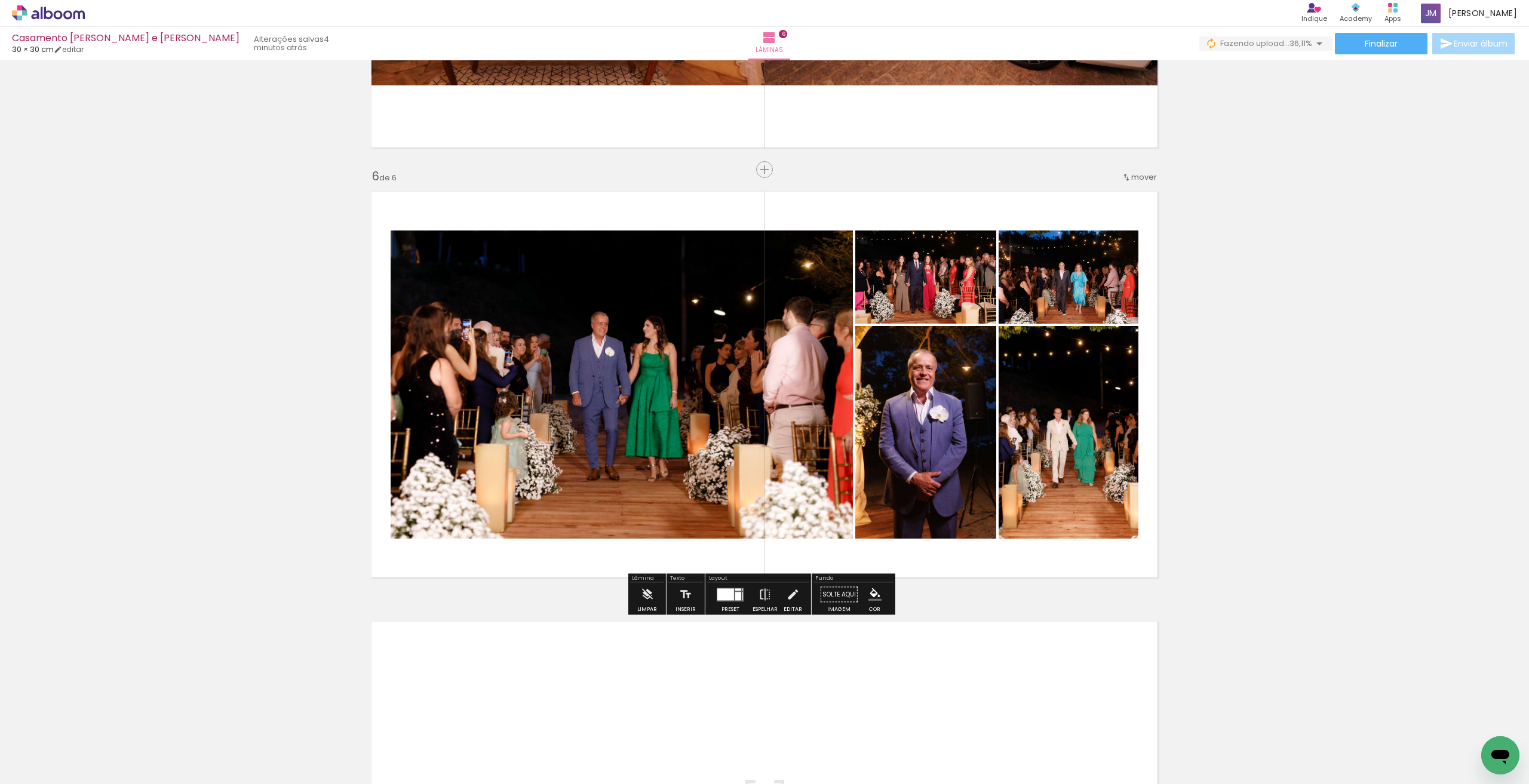
click at [730, 596] on div at bounding box center [726, 594] width 17 height 12
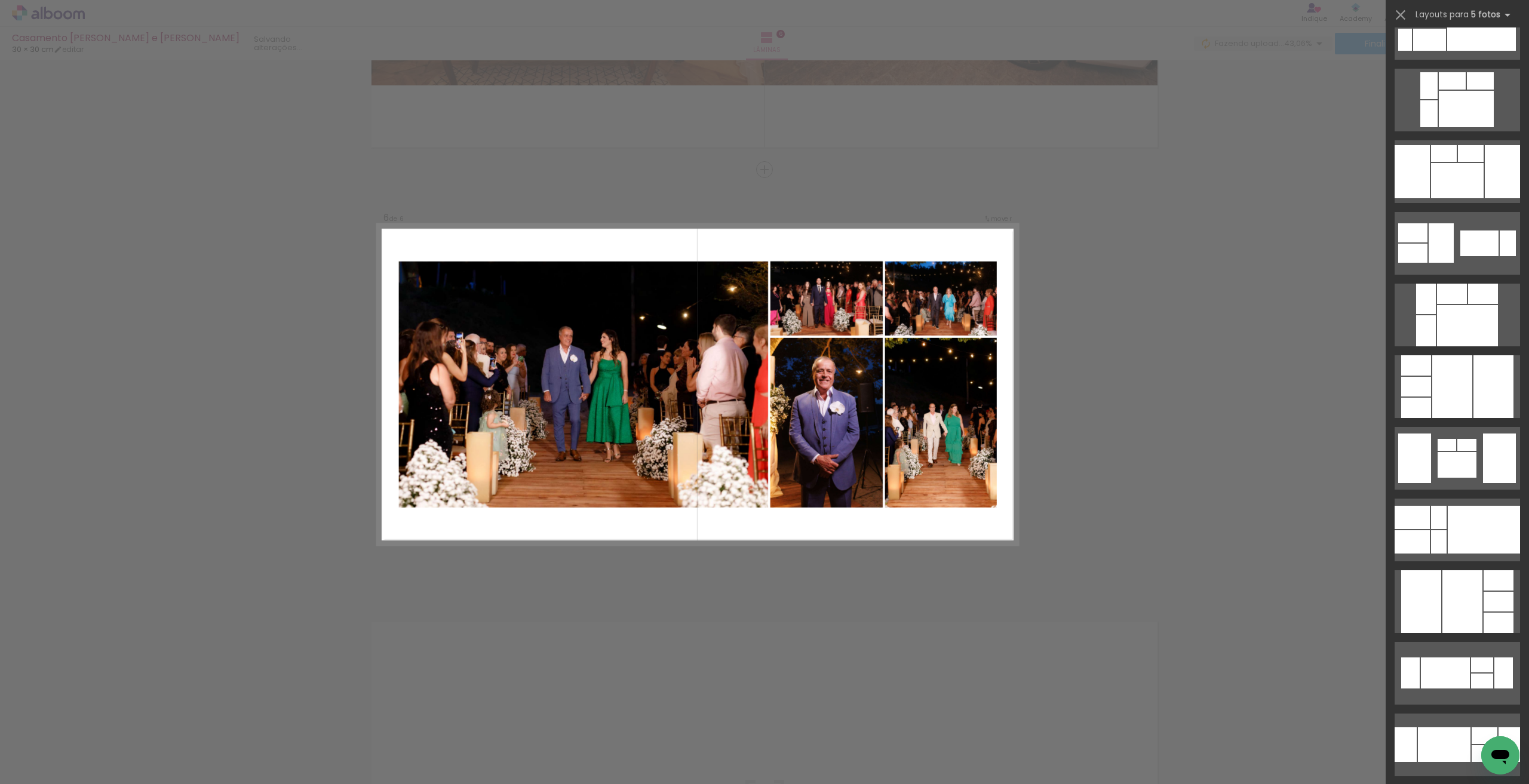
scroll to position [0, 0]
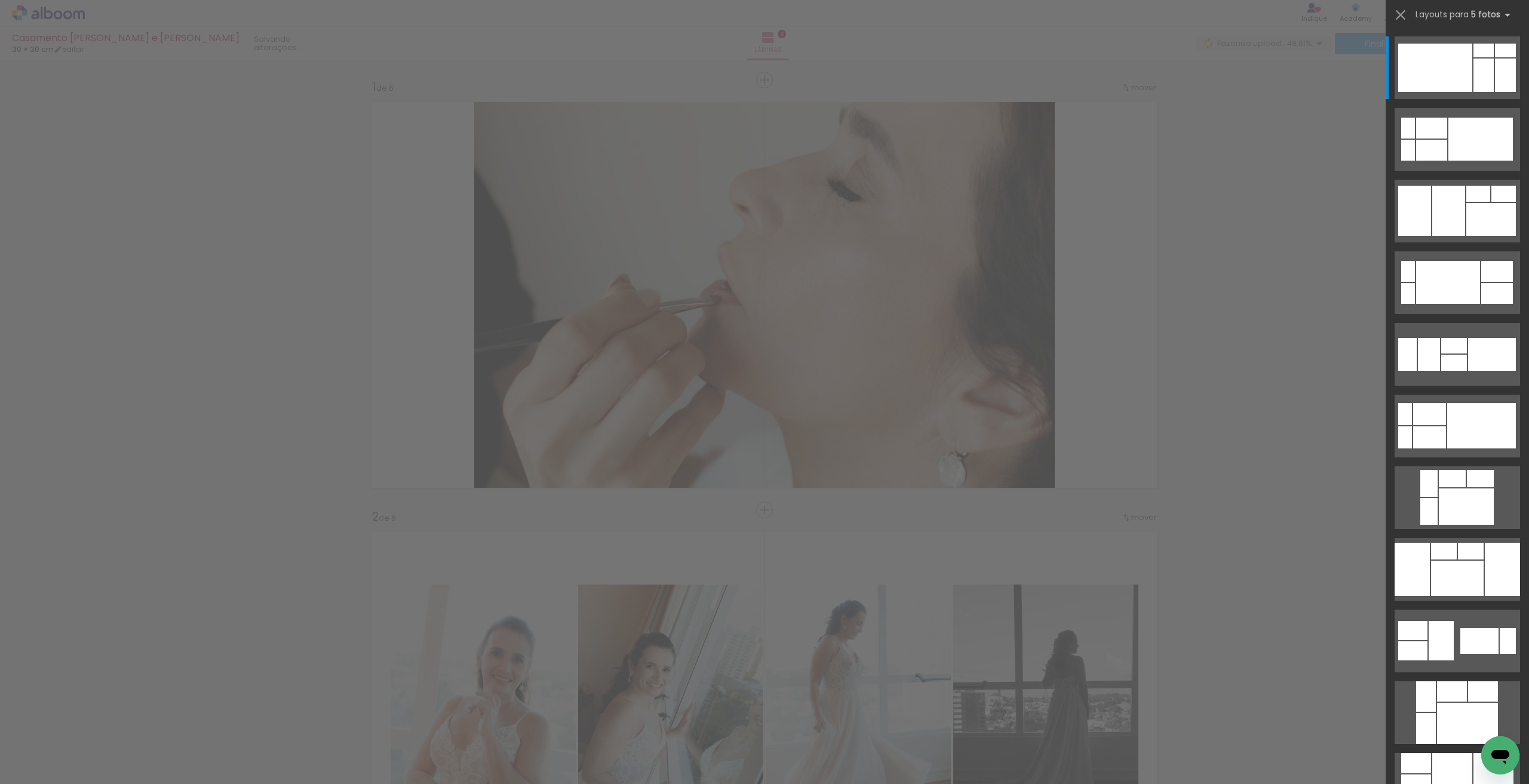
scroll to position [0, 665]
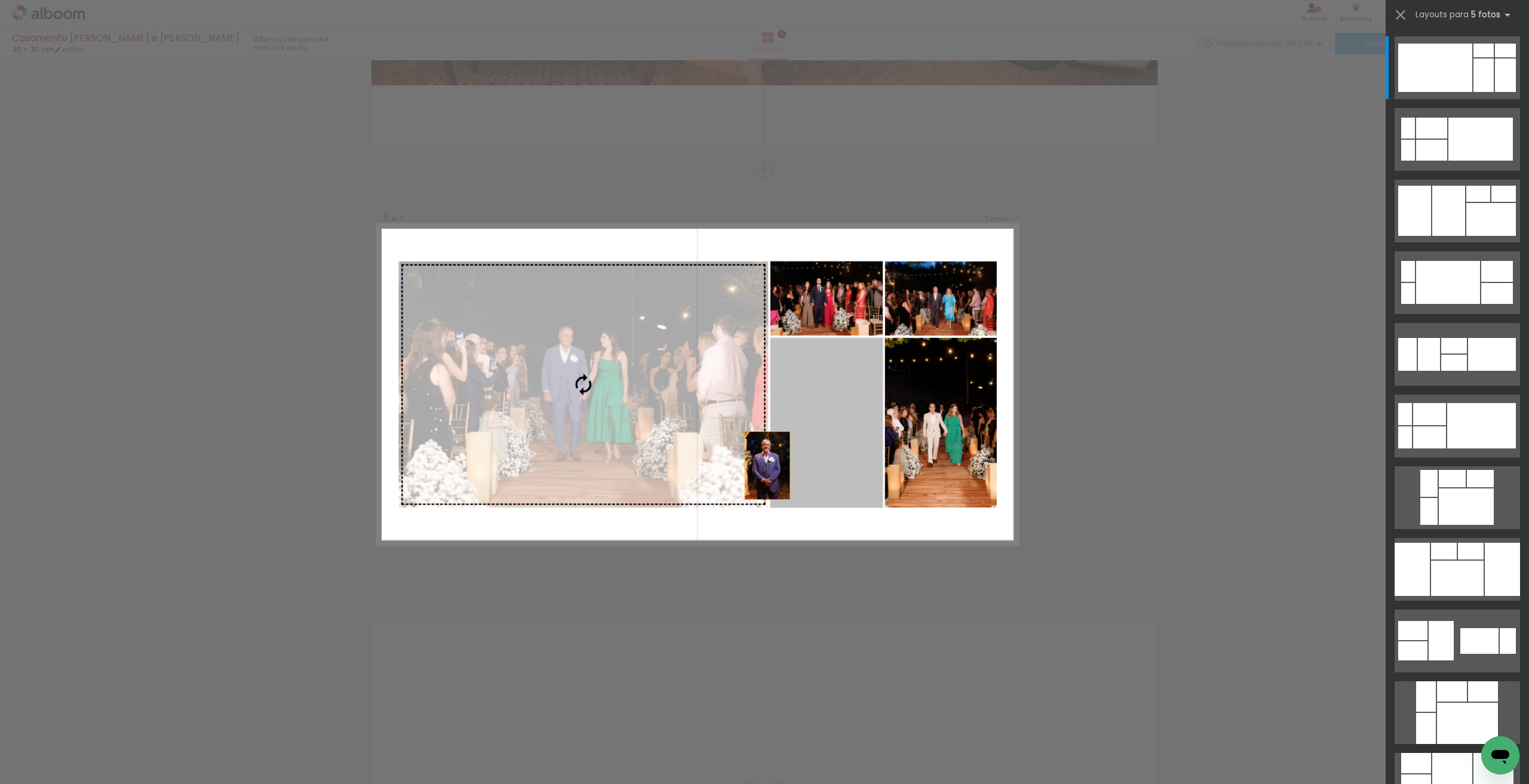
drag, startPoint x: 672, startPoint y: 384, endPoint x: 677, endPoint y: 456, distance: 72.2
click at [0, 0] on slot at bounding box center [0, 0] width 0 height 0
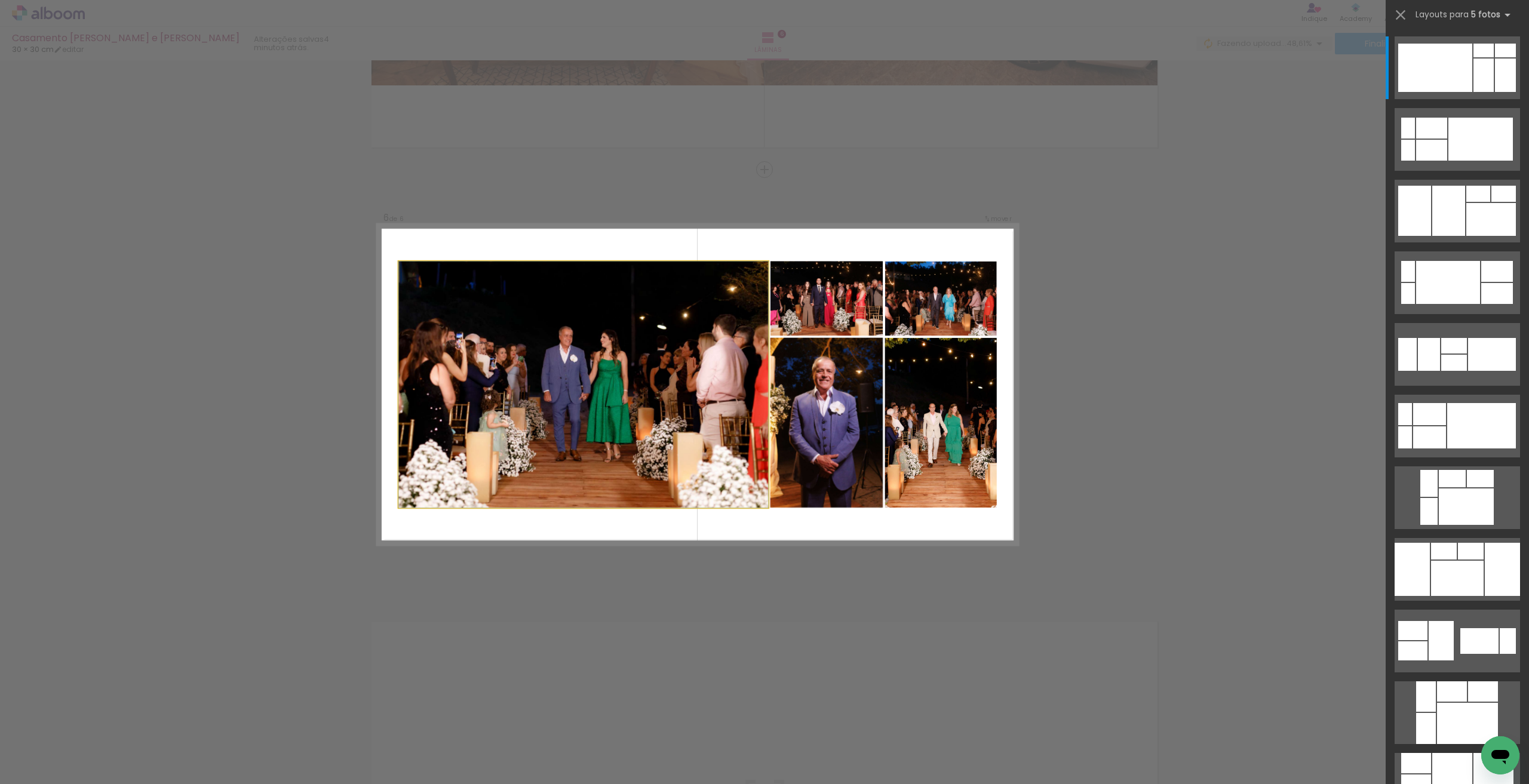
click at [589, 338] on quentale-photo at bounding box center [583, 384] width 369 height 247
click at [819, 307] on quentale-photo at bounding box center [827, 299] width 113 height 75
click at [912, 409] on quentale-photo at bounding box center [941, 423] width 112 height 170
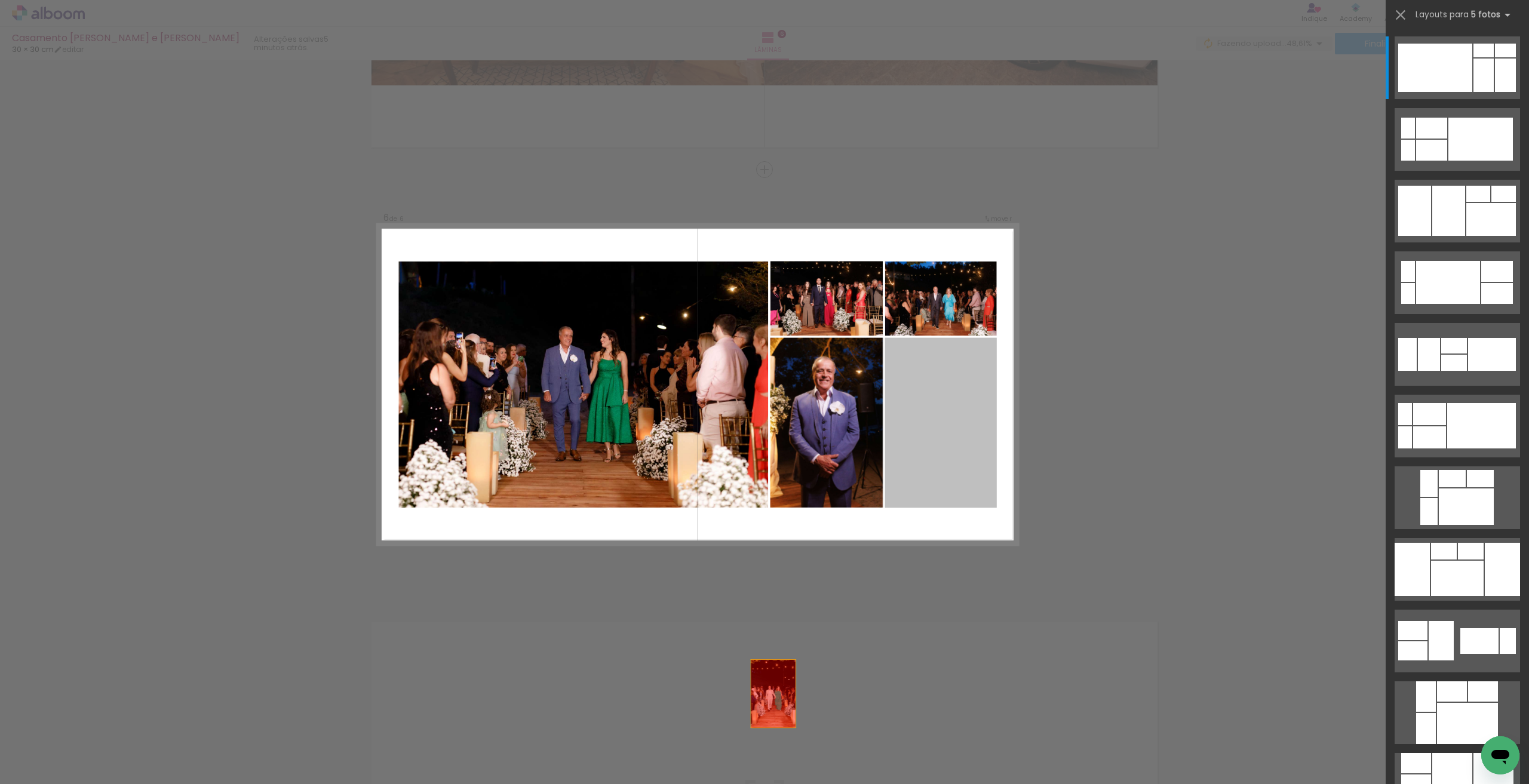
drag, startPoint x: 932, startPoint y: 390, endPoint x: 755, endPoint y: 695, distance: 352.6
click at [727, 762] on quentale-workspace at bounding box center [764, 392] width 1529 height 784
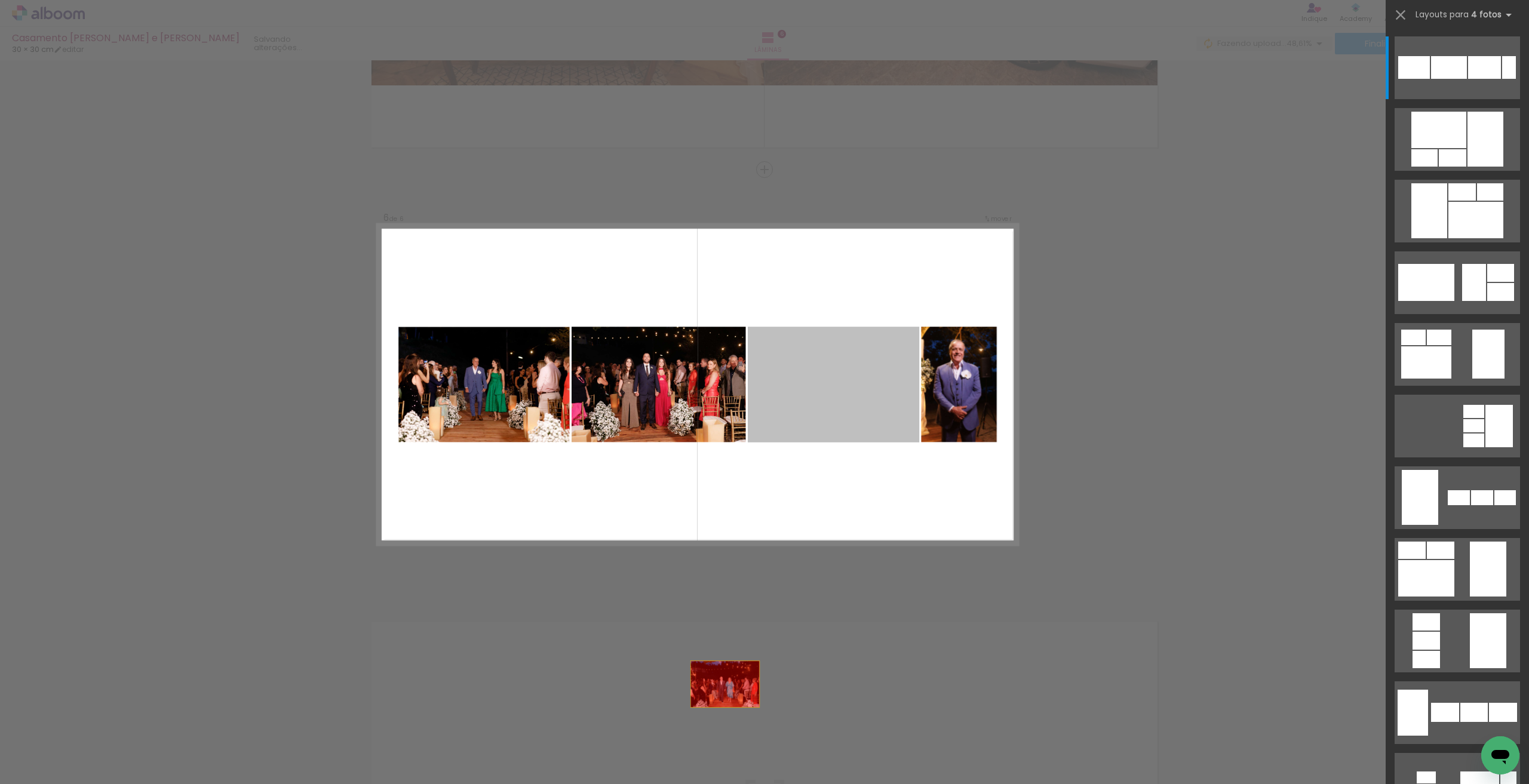
drag, startPoint x: 819, startPoint y: 387, endPoint x: 693, endPoint y: 761, distance: 394.7
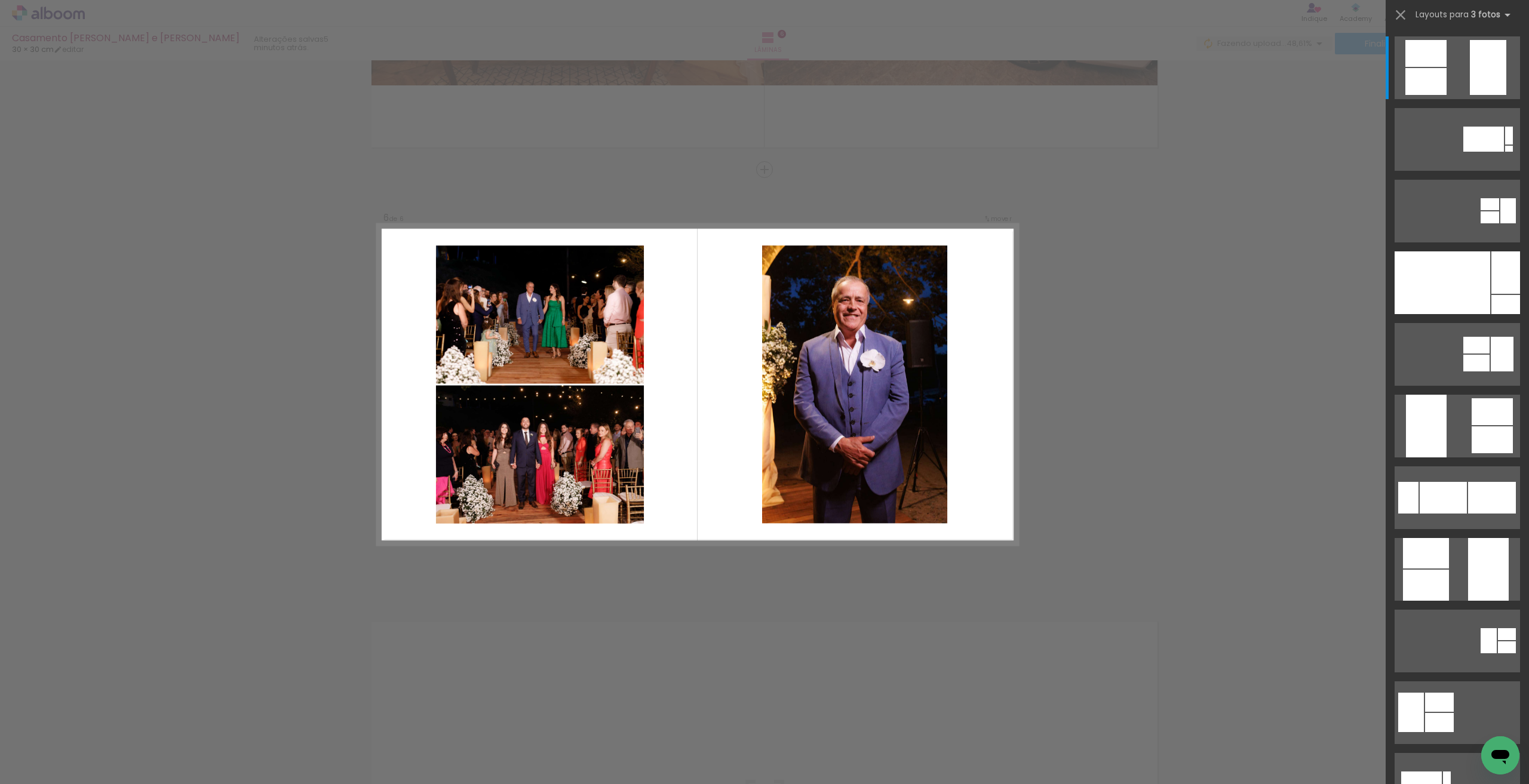
click at [706, 444] on quentale-layouter at bounding box center [697, 384] width 640 height 320
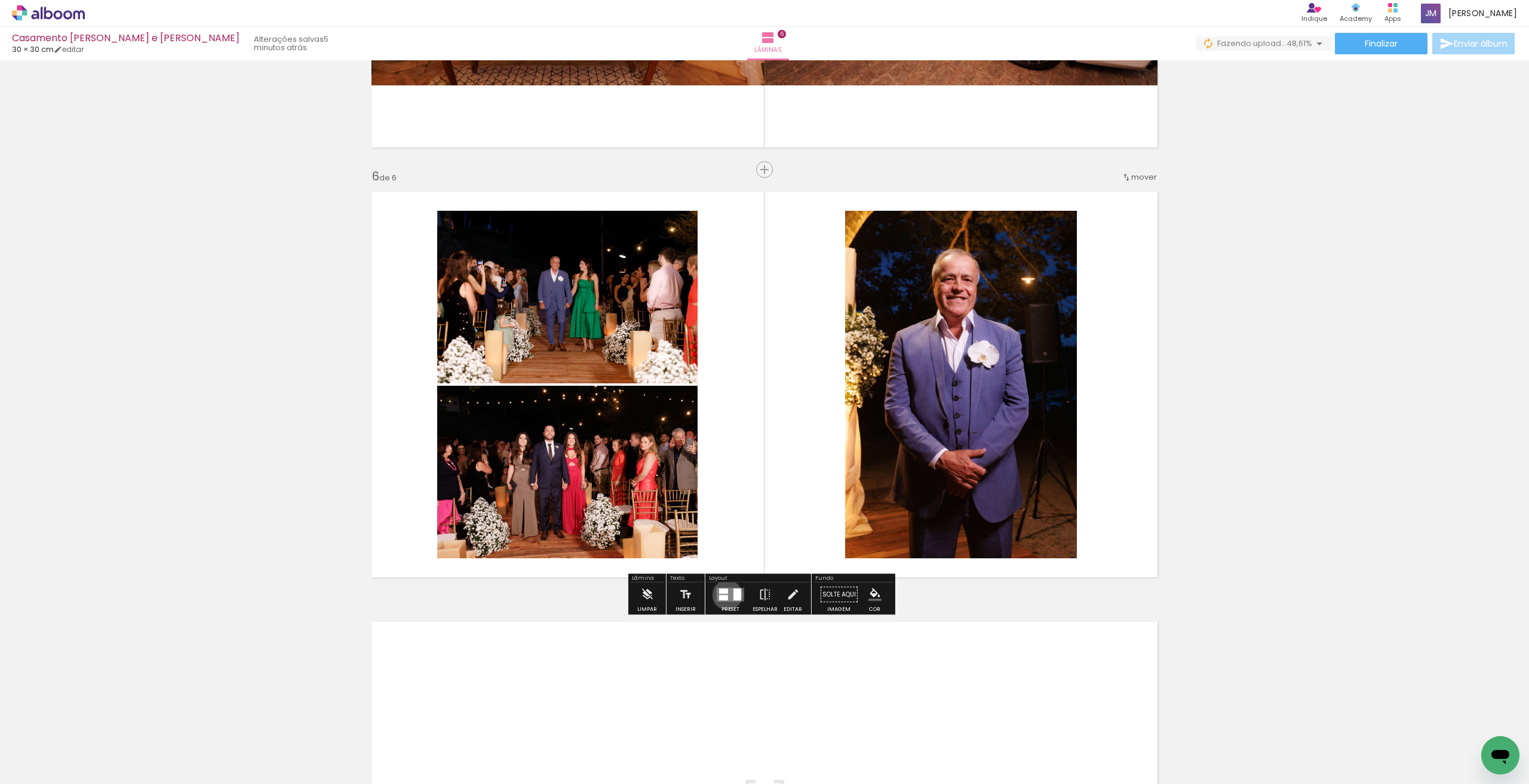
click at [725, 595] on div at bounding box center [724, 598] width 9 height 5
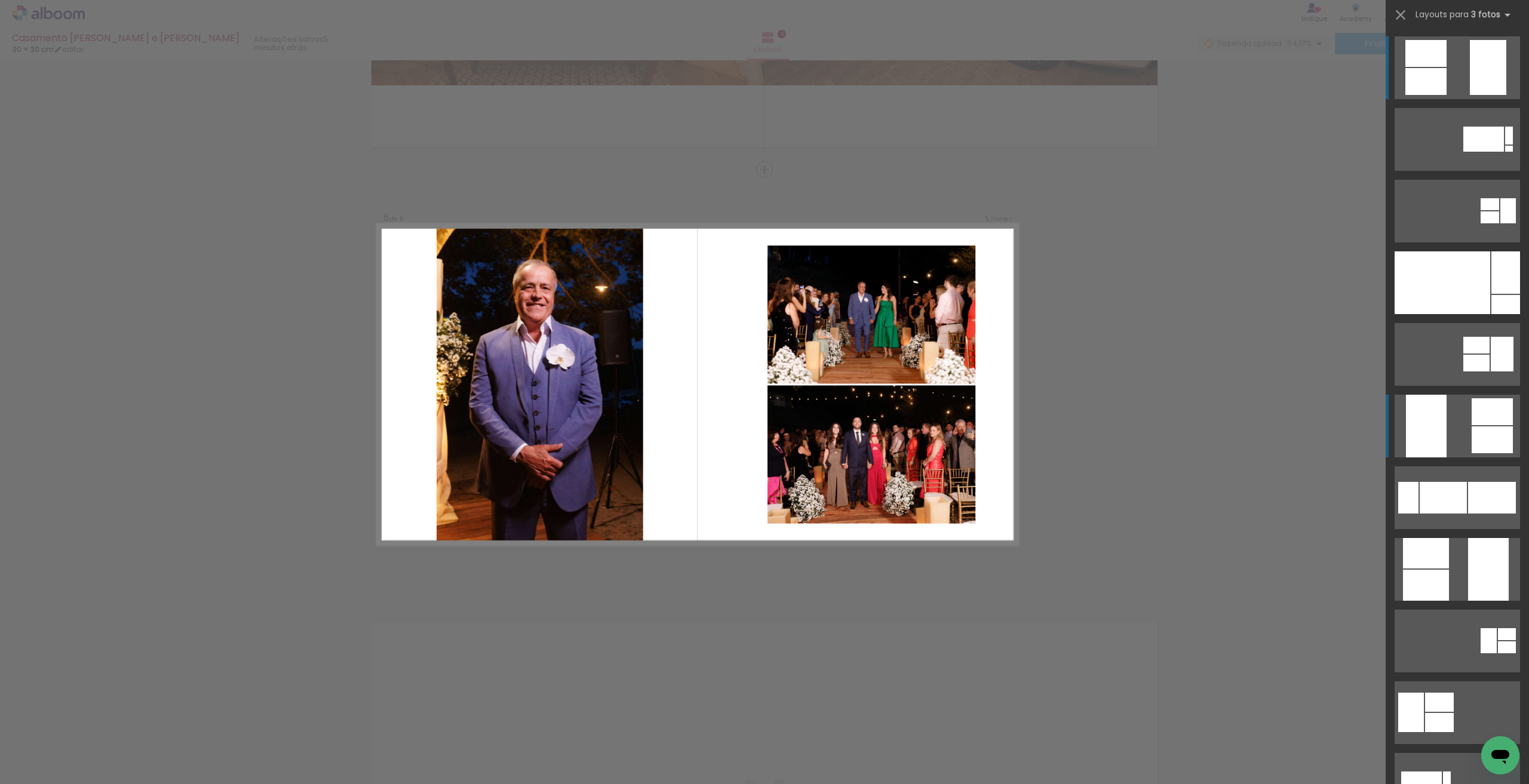
click at [1458, 99] on quentale-layouter at bounding box center [1458, 68] width 126 height 63
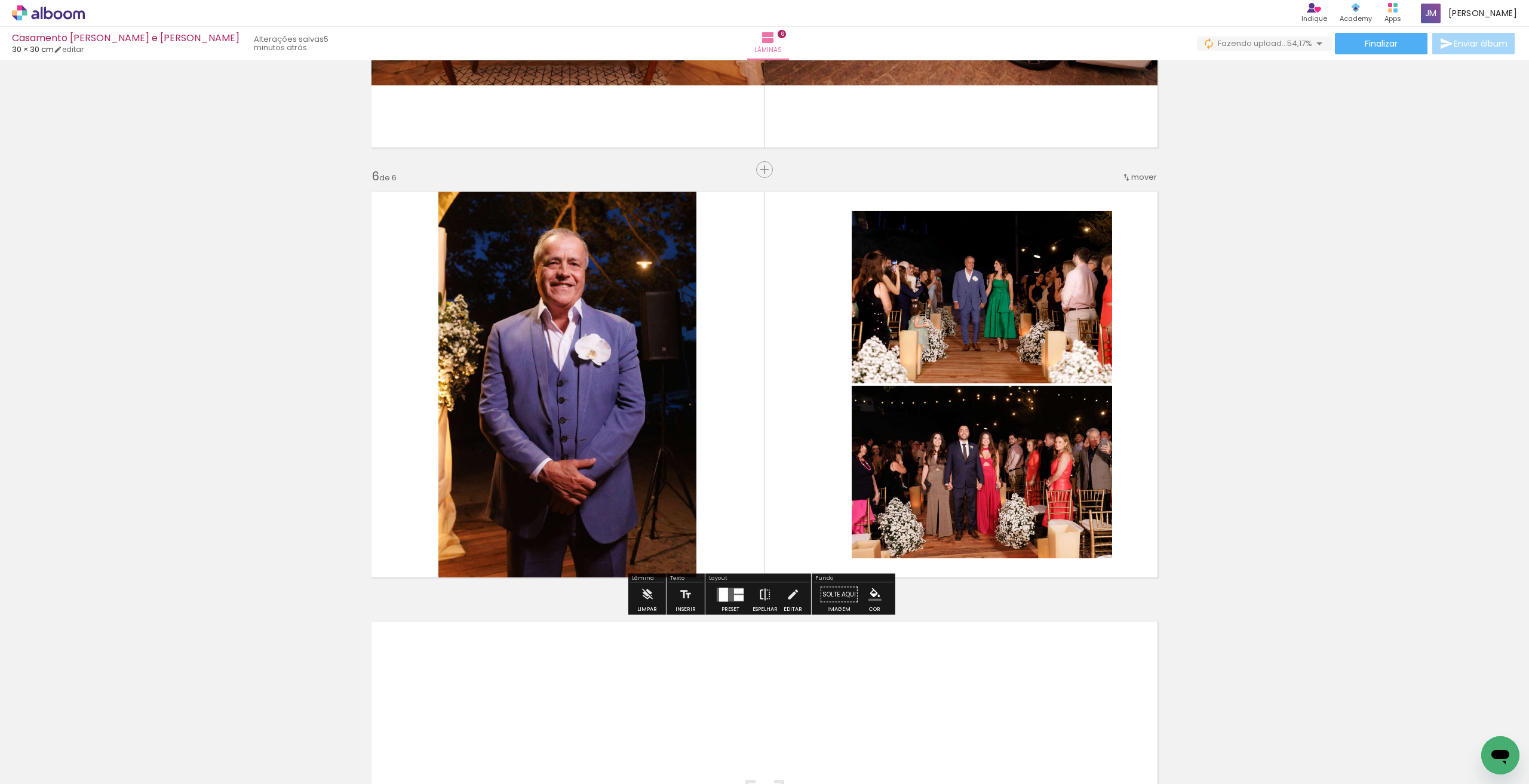
click at [762, 596] on iron-icon at bounding box center [765, 594] width 13 height 24
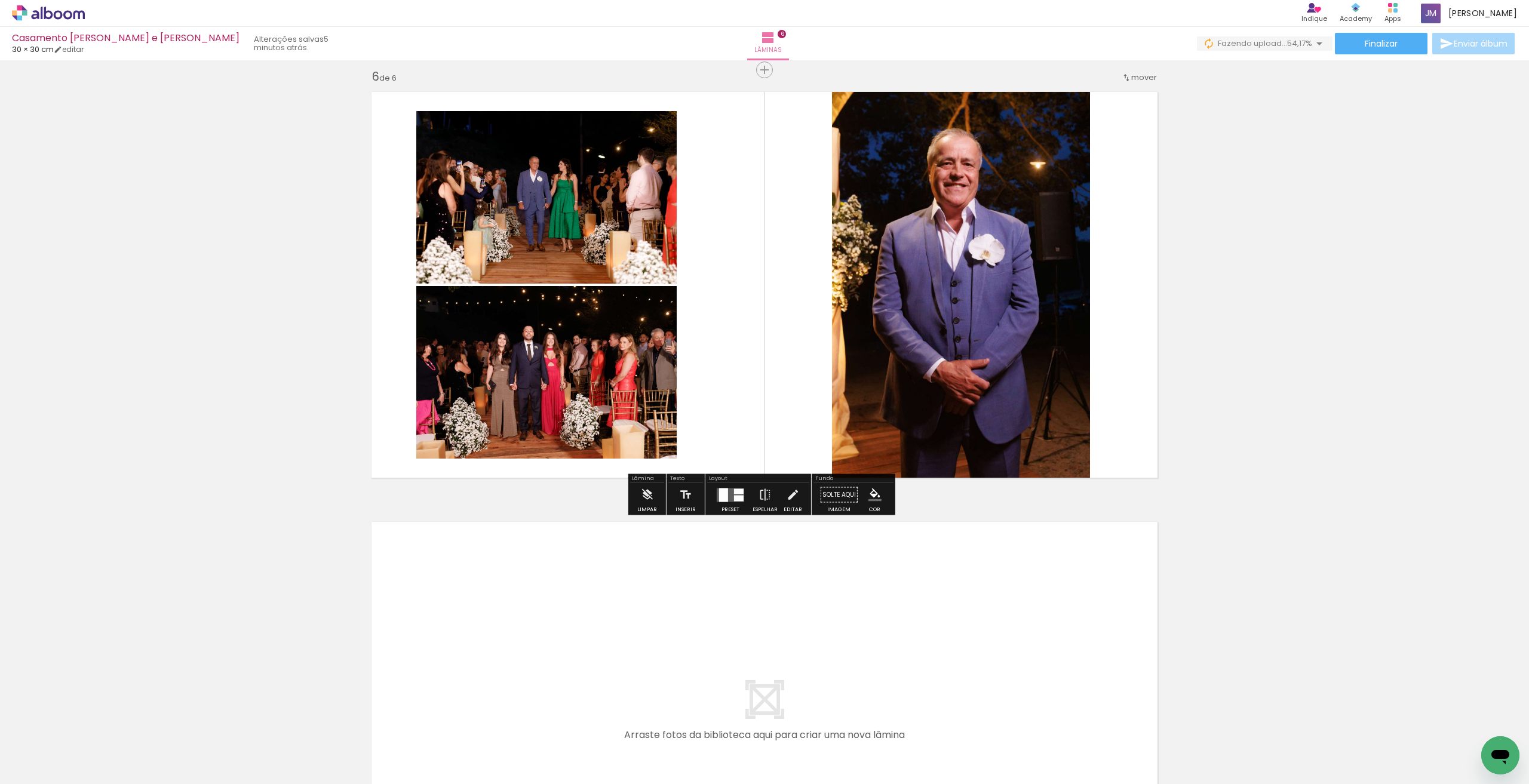
scroll to position [2359, 0]
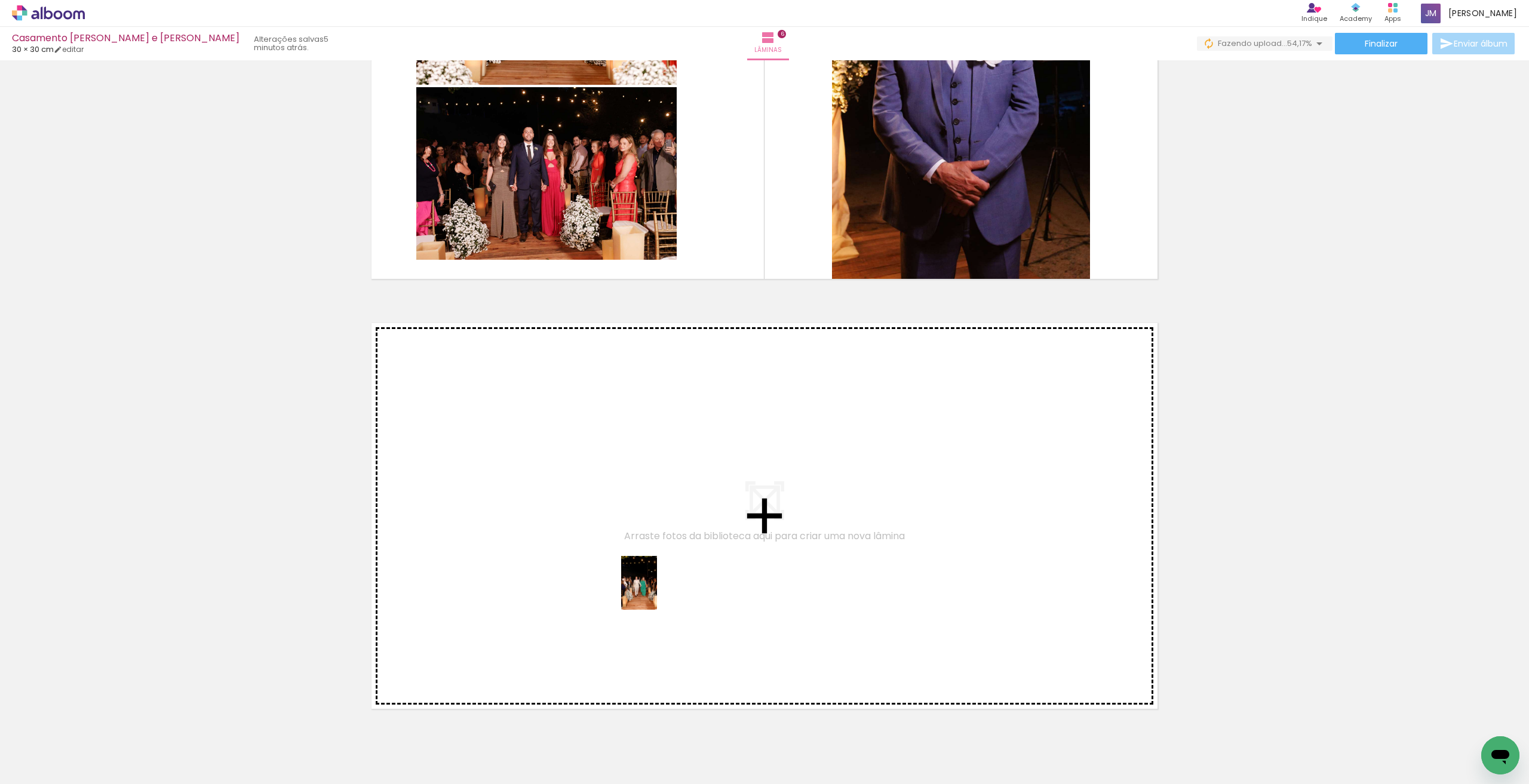
drag, startPoint x: 668, startPoint y: 750, endPoint x: 713, endPoint y: 730, distance: 49.2
click at [657, 596] on quentale-workspace at bounding box center [764, 392] width 1529 height 784
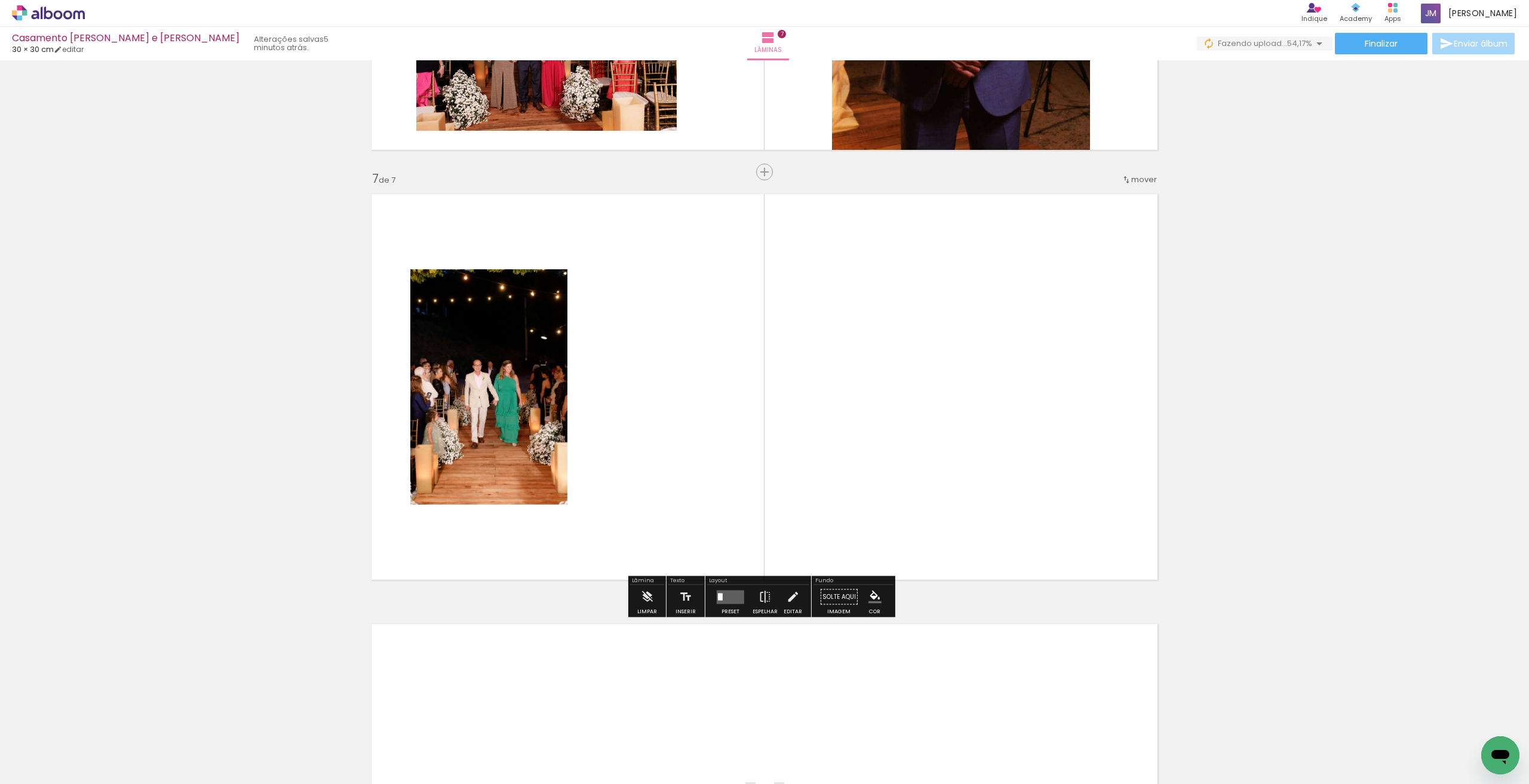
scroll to position [2490, 0]
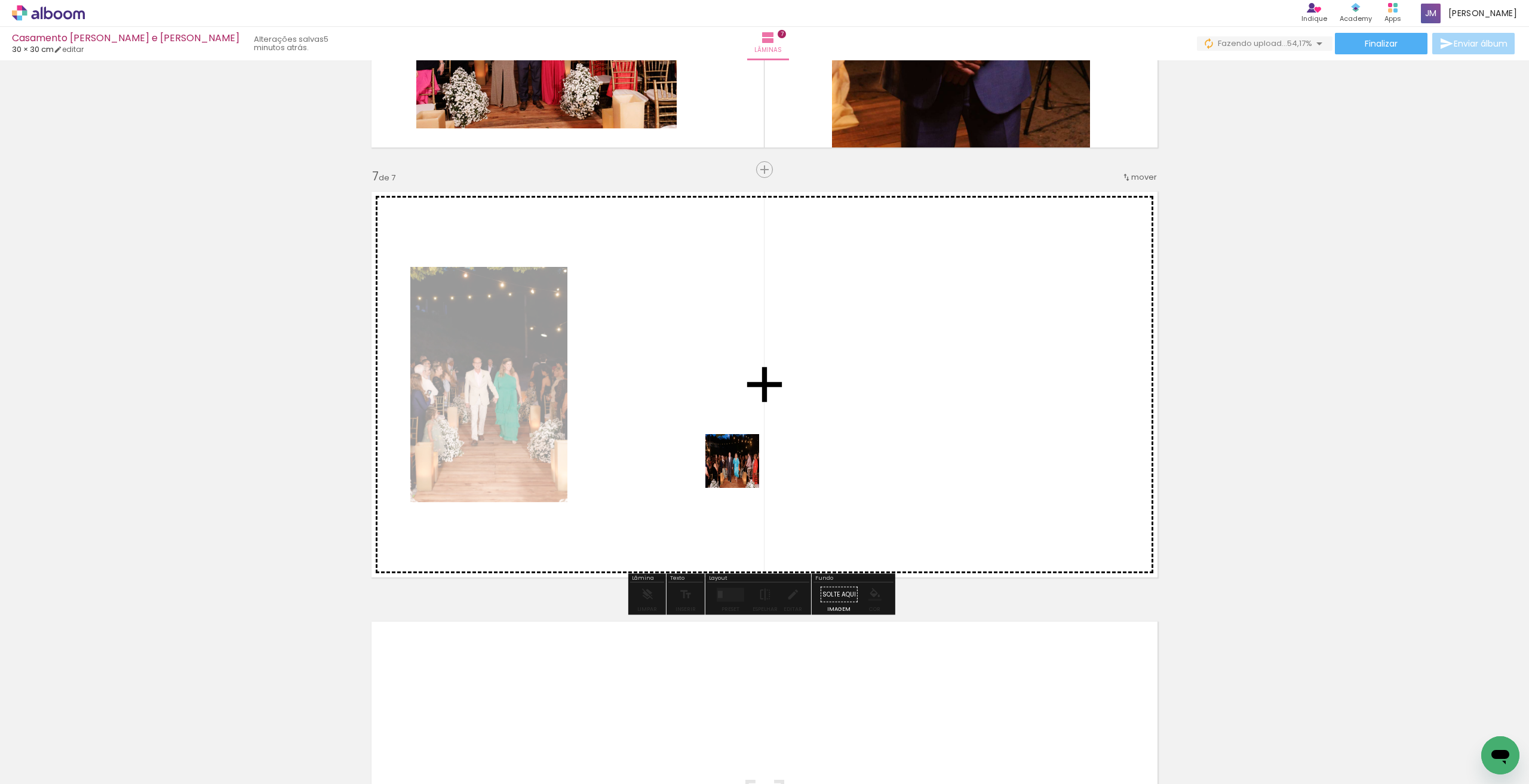
drag, startPoint x: 718, startPoint y: 743, endPoint x: 746, endPoint y: 451, distance: 293.3
click at [746, 451] on quentale-workspace at bounding box center [764, 392] width 1529 height 784
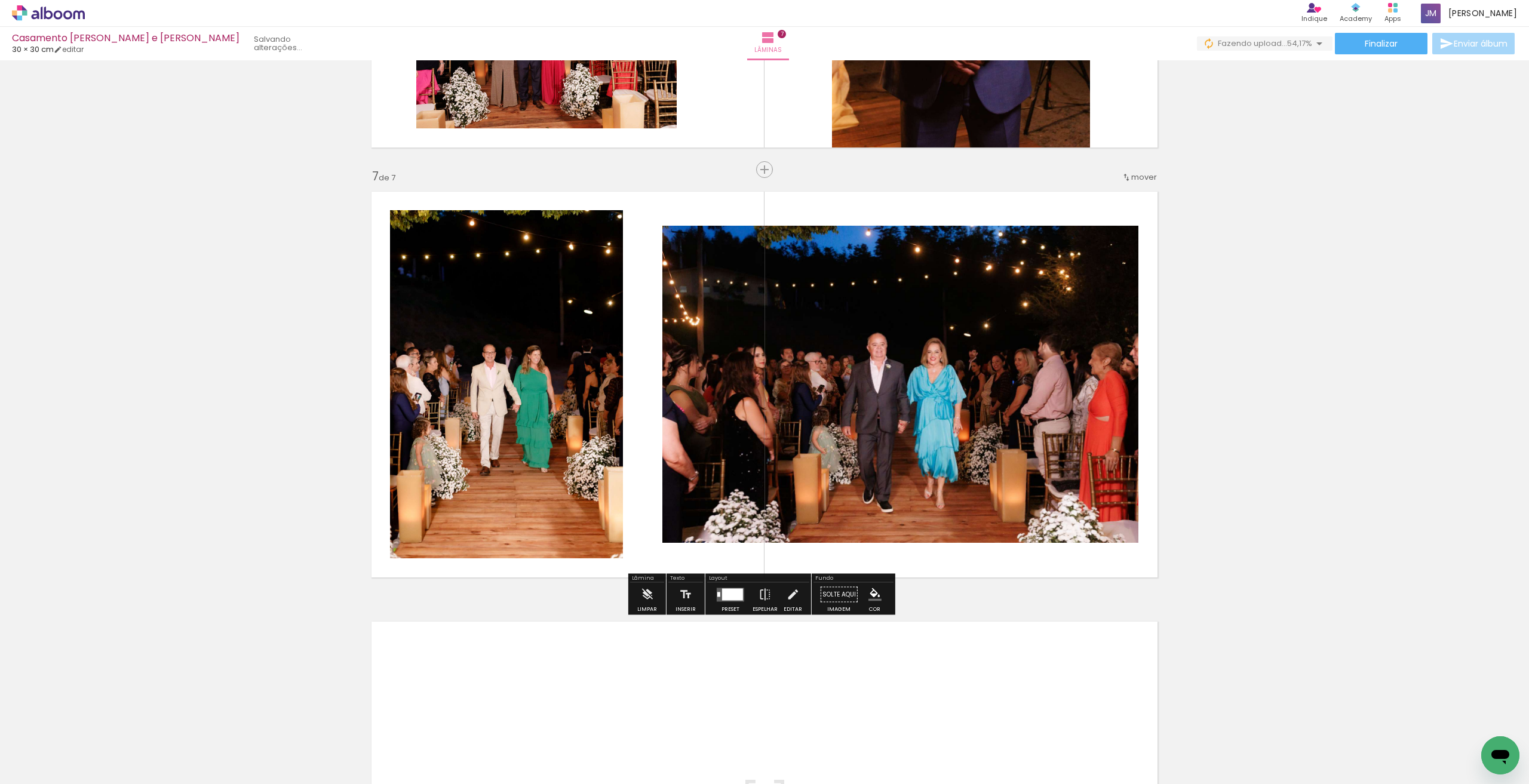
click at [734, 596] on div at bounding box center [732, 594] width 21 height 12
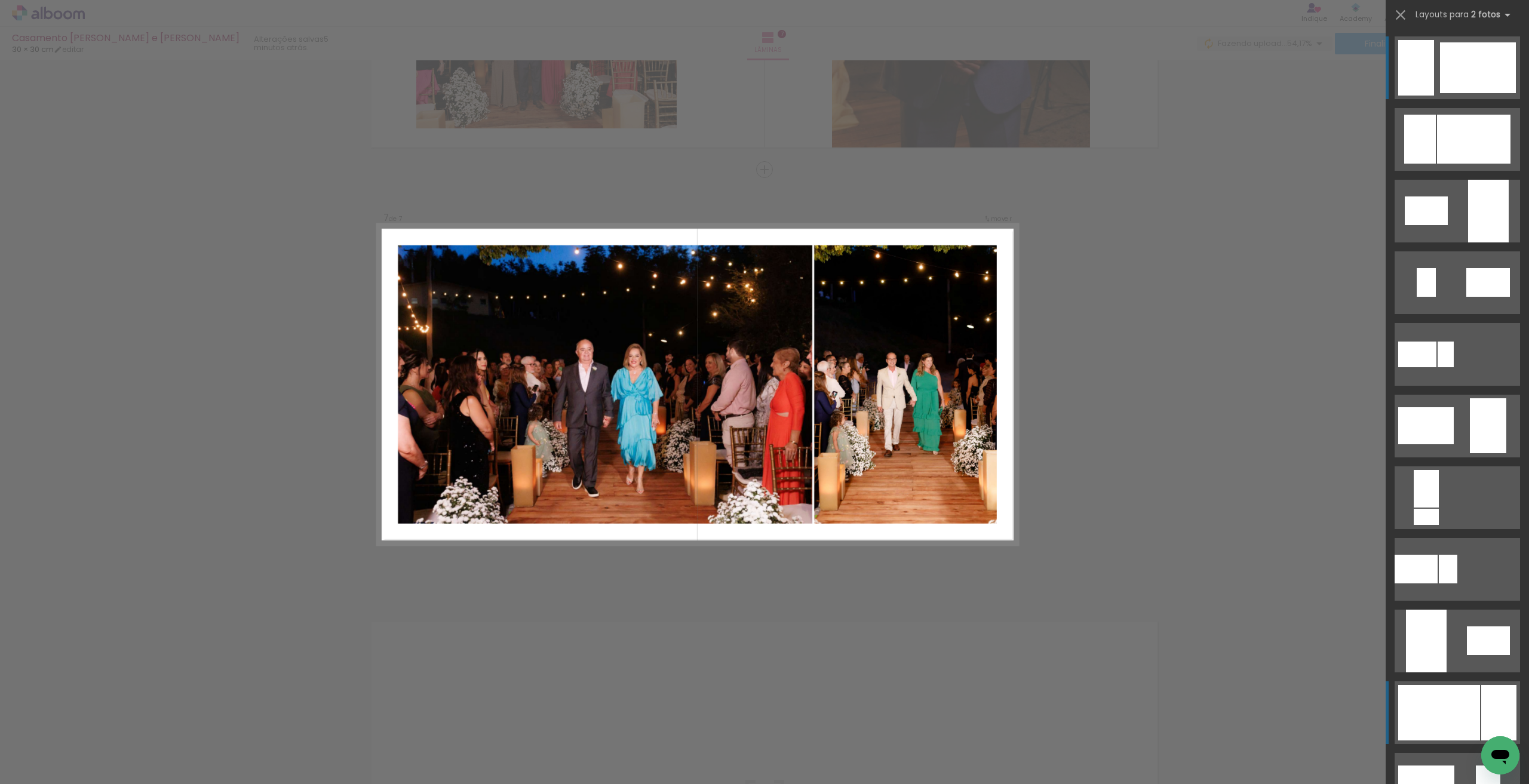
click at [1440, 93] on div at bounding box center [1478, 68] width 76 height 51
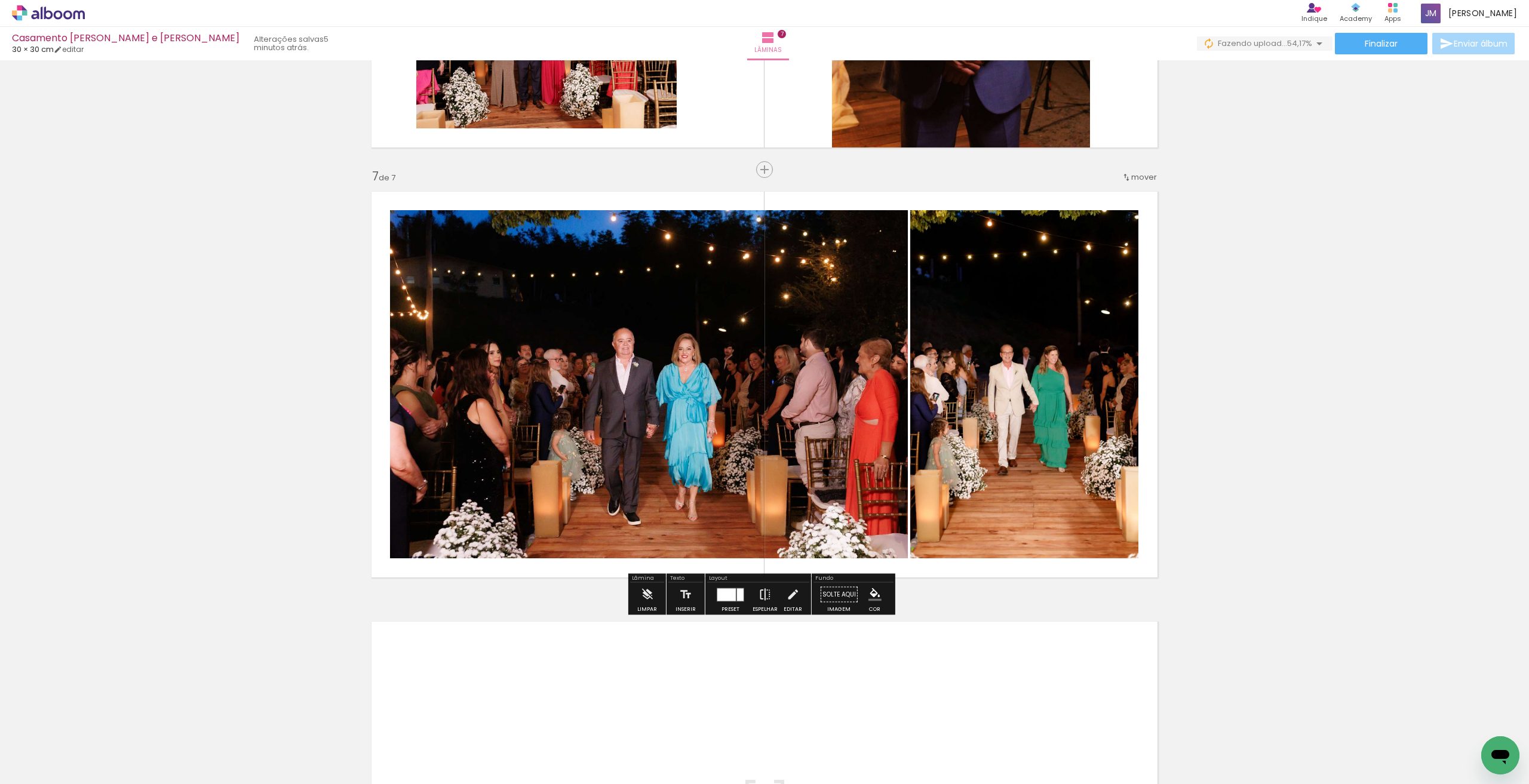
click at [768, 594] on iron-icon at bounding box center [765, 594] width 13 height 24
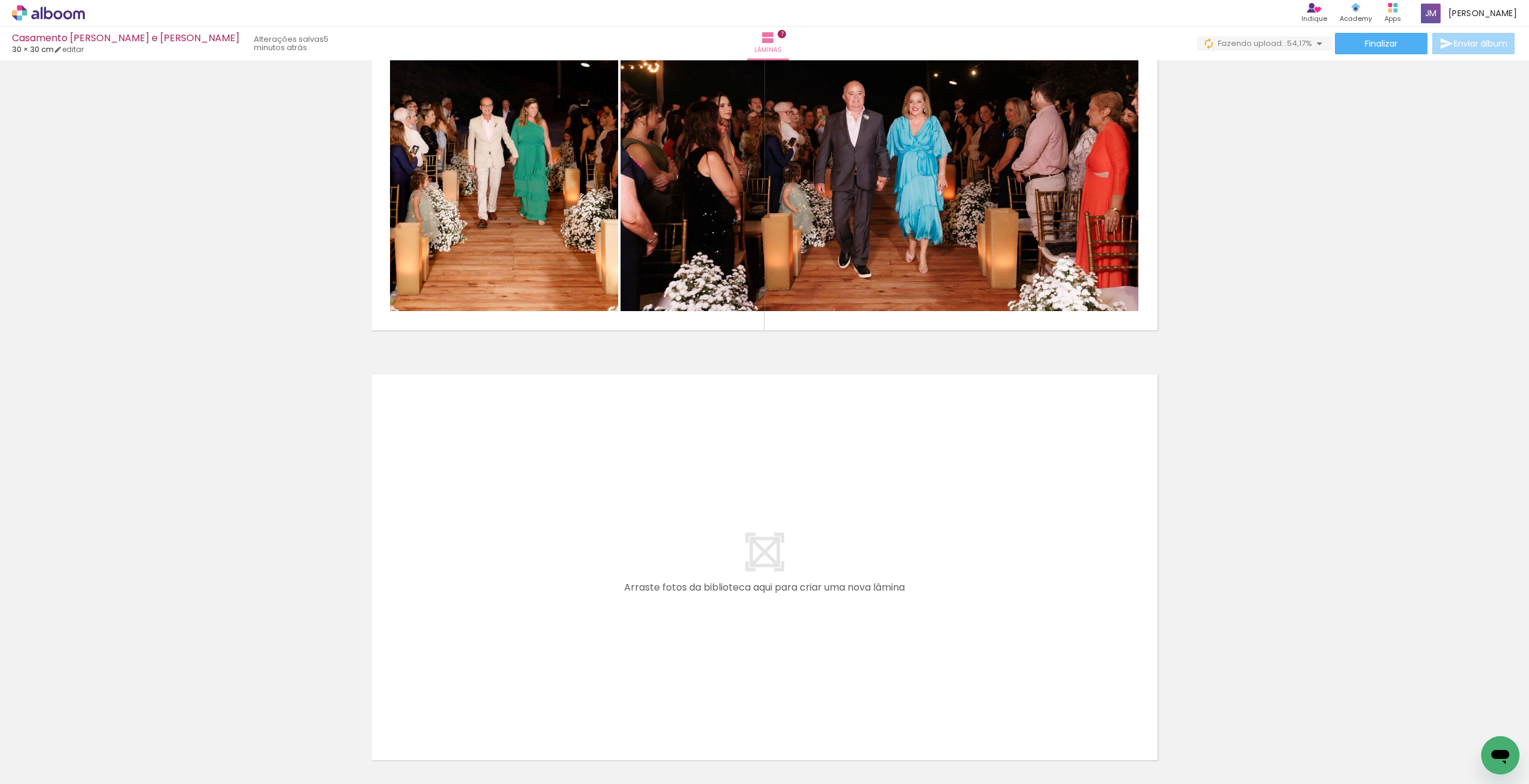
scroll to position [2837, 0]
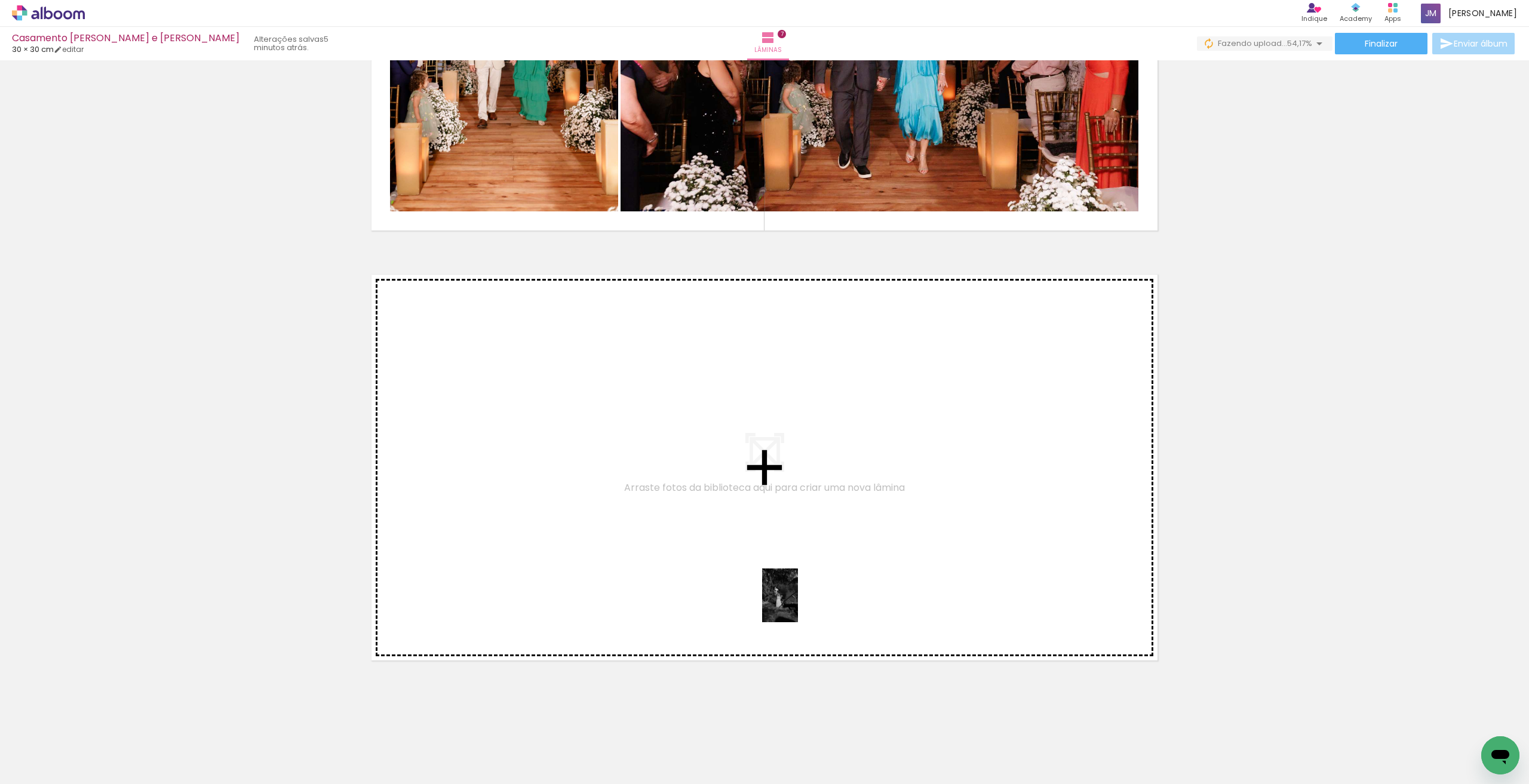
drag, startPoint x: 798, startPoint y: 753, endPoint x: 798, endPoint y: 604, distance: 149.0
click at [798, 604] on quentale-workspace at bounding box center [764, 392] width 1529 height 784
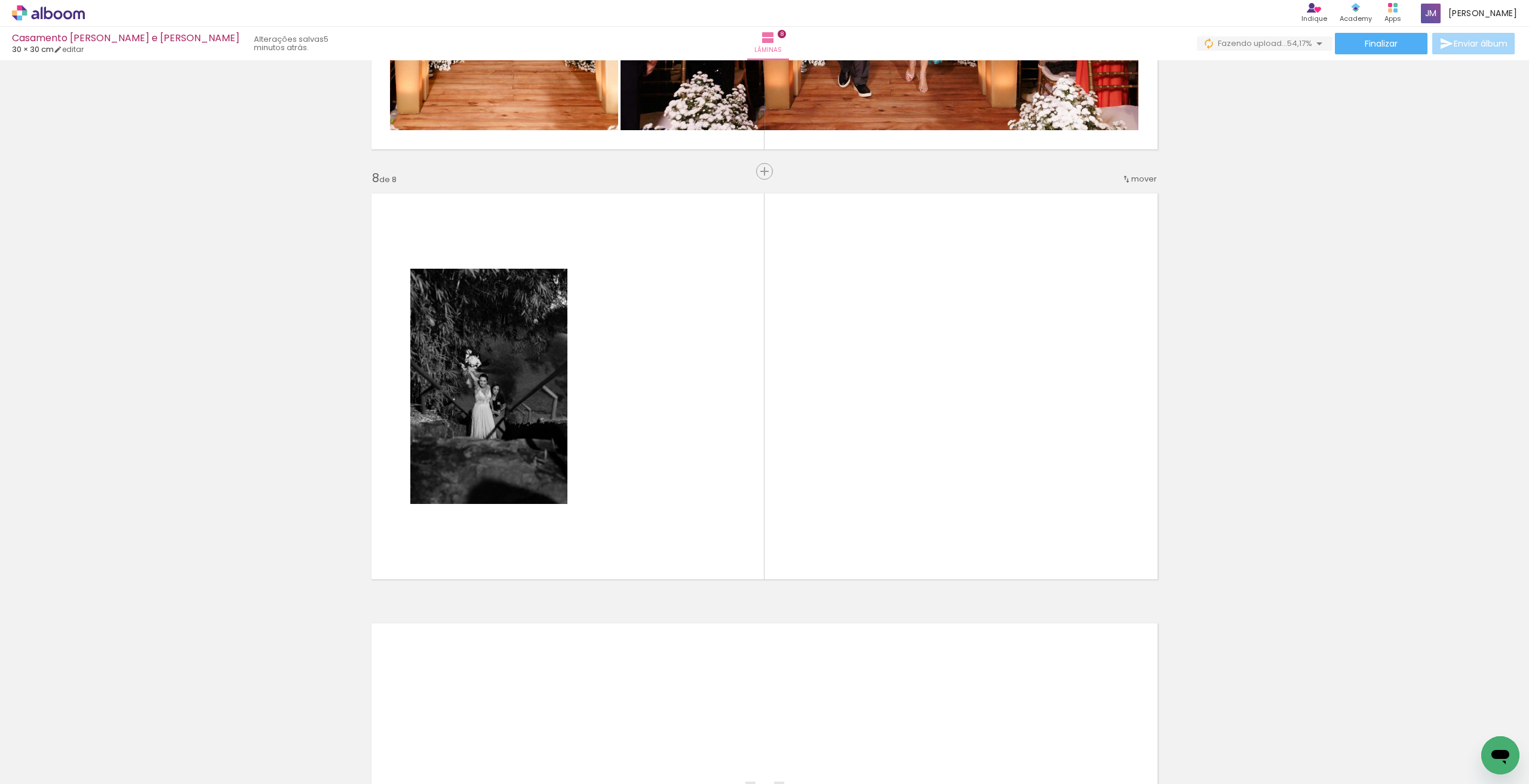
scroll to position [2920, 0]
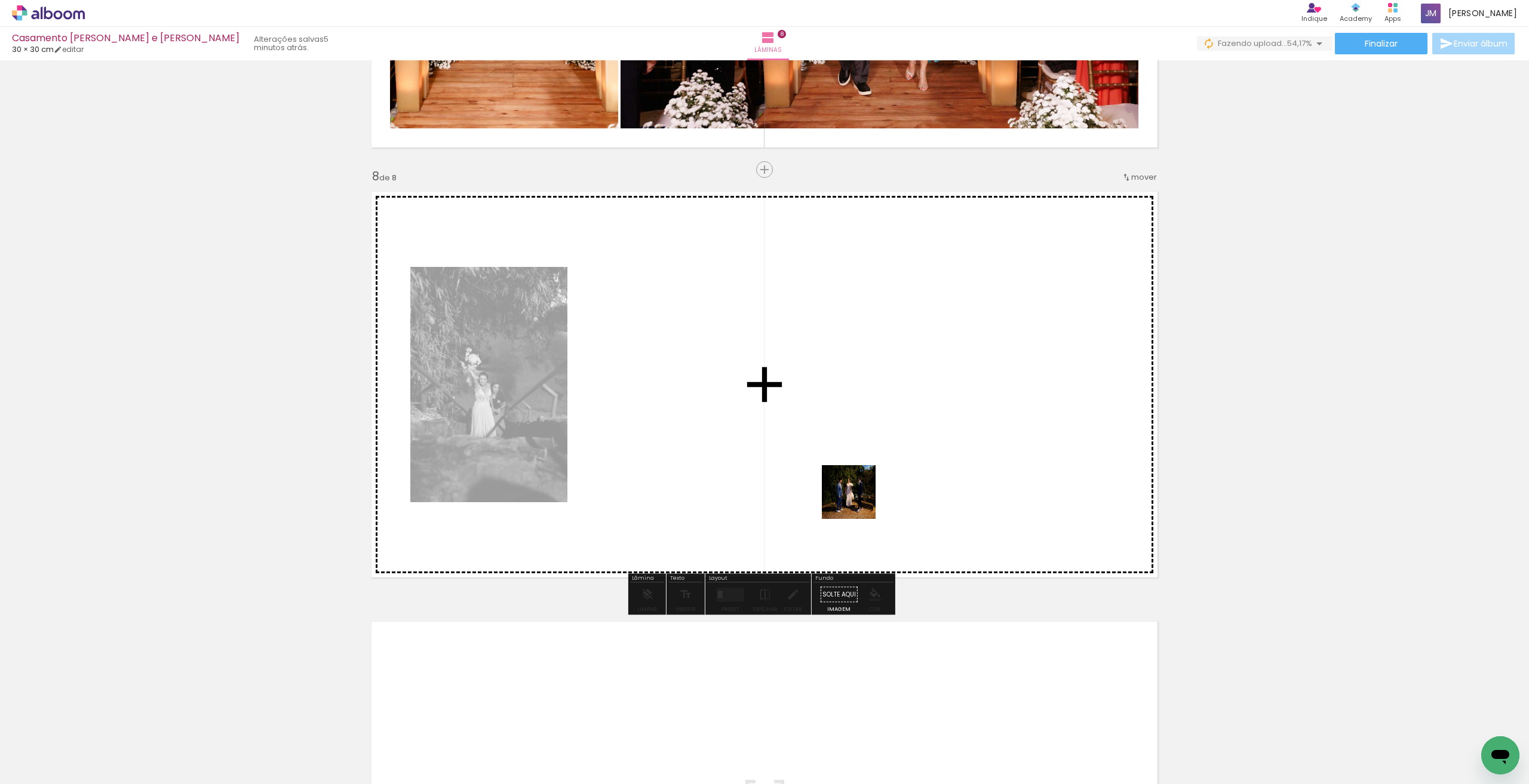
drag, startPoint x: 858, startPoint y: 738, endPoint x: 858, endPoint y: 501, distance: 237.0
click at [858, 501] on quentale-workspace at bounding box center [764, 392] width 1529 height 784
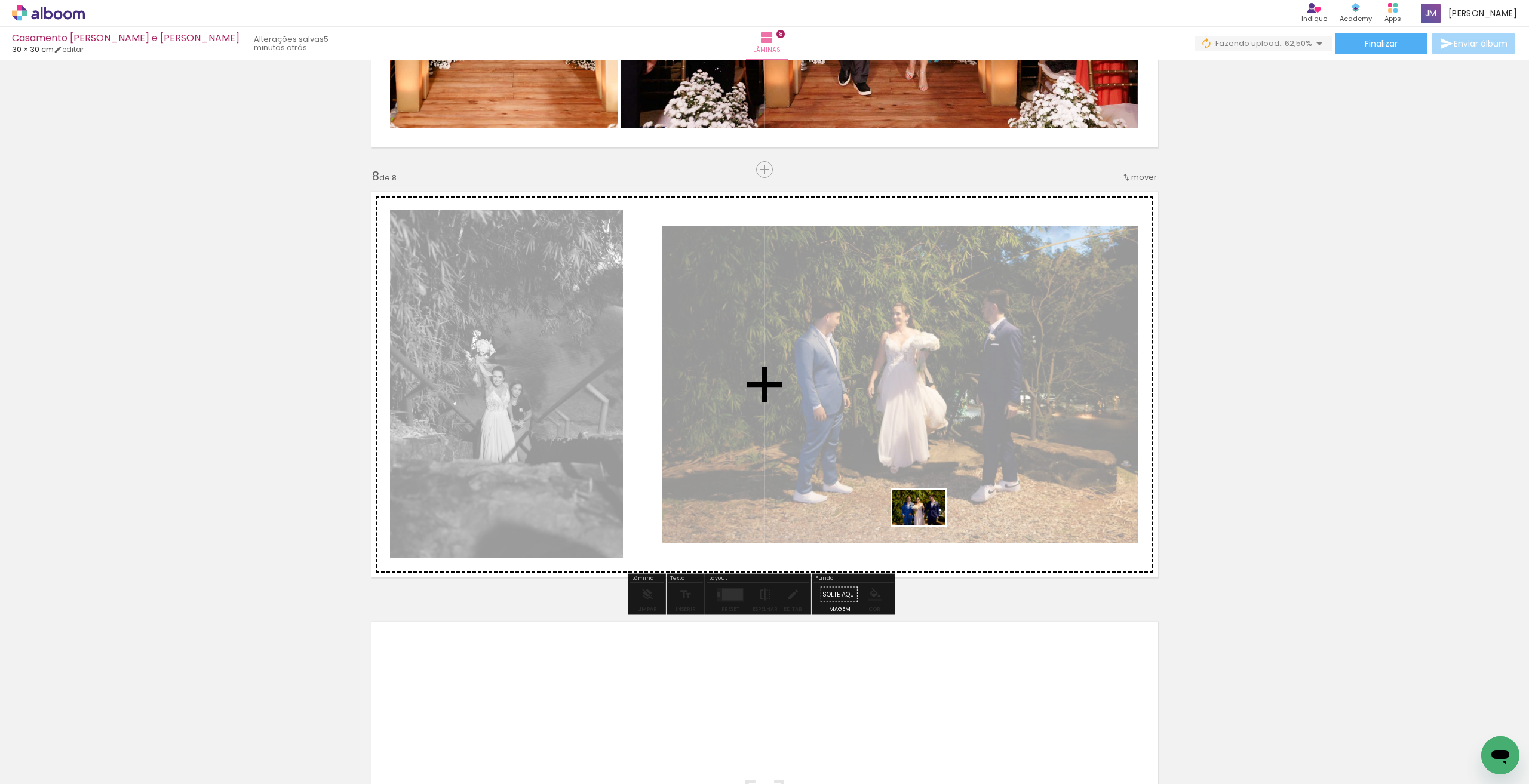
drag, startPoint x: 929, startPoint y: 741, endPoint x: 927, endPoint y: 526, distance: 215.0
click at [927, 526] on quentale-workspace at bounding box center [764, 392] width 1529 height 784
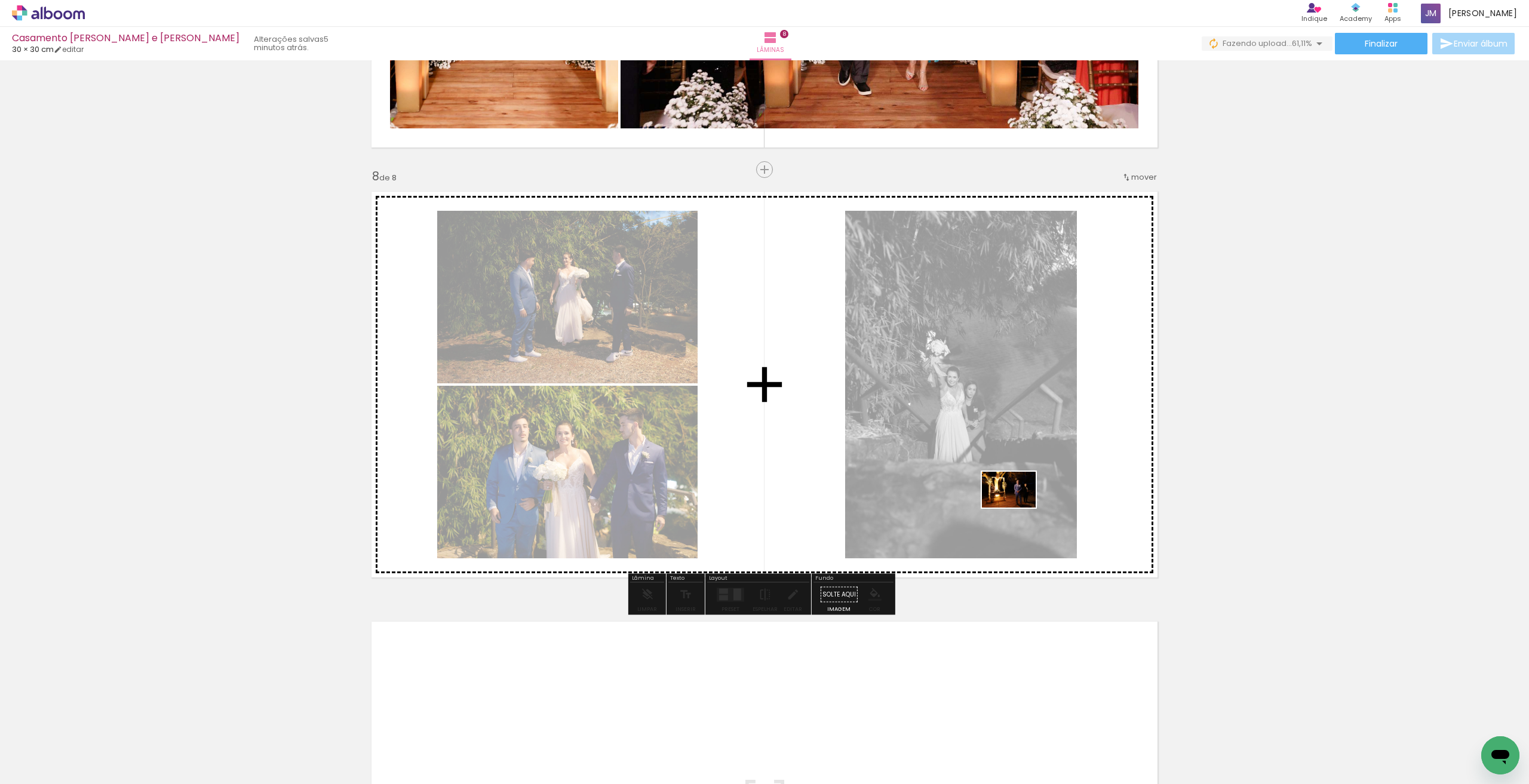
drag, startPoint x: 995, startPoint y: 748, endPoint x: 1018, endPoint y: 507, distance: 242.1
click at [1018, 507] on quentale-workspace at bounding box center [764, 392] width 1529 height 784
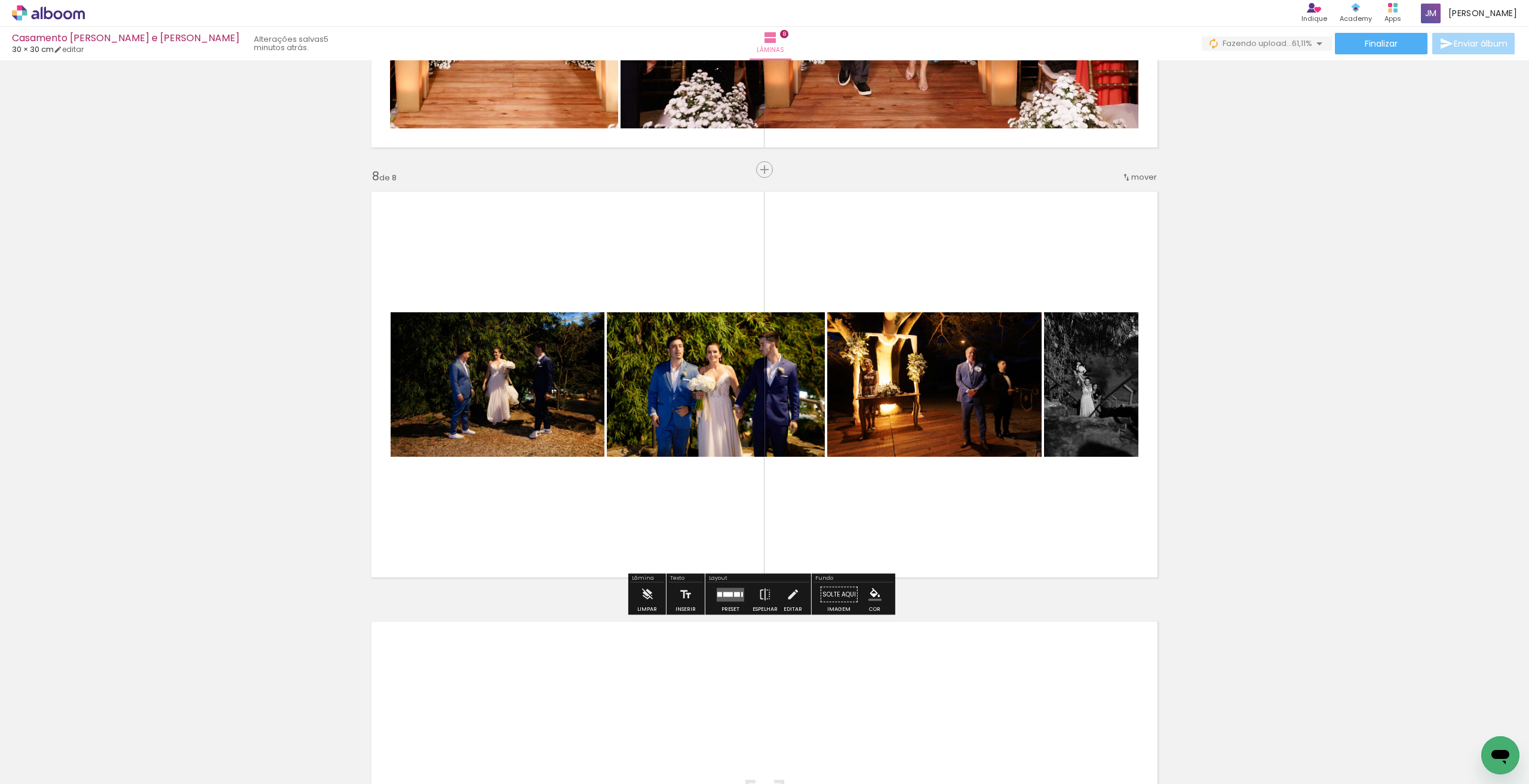
click at [732, 597] on quentale-layouter at bounding box center [730, 594] width 27 height 14
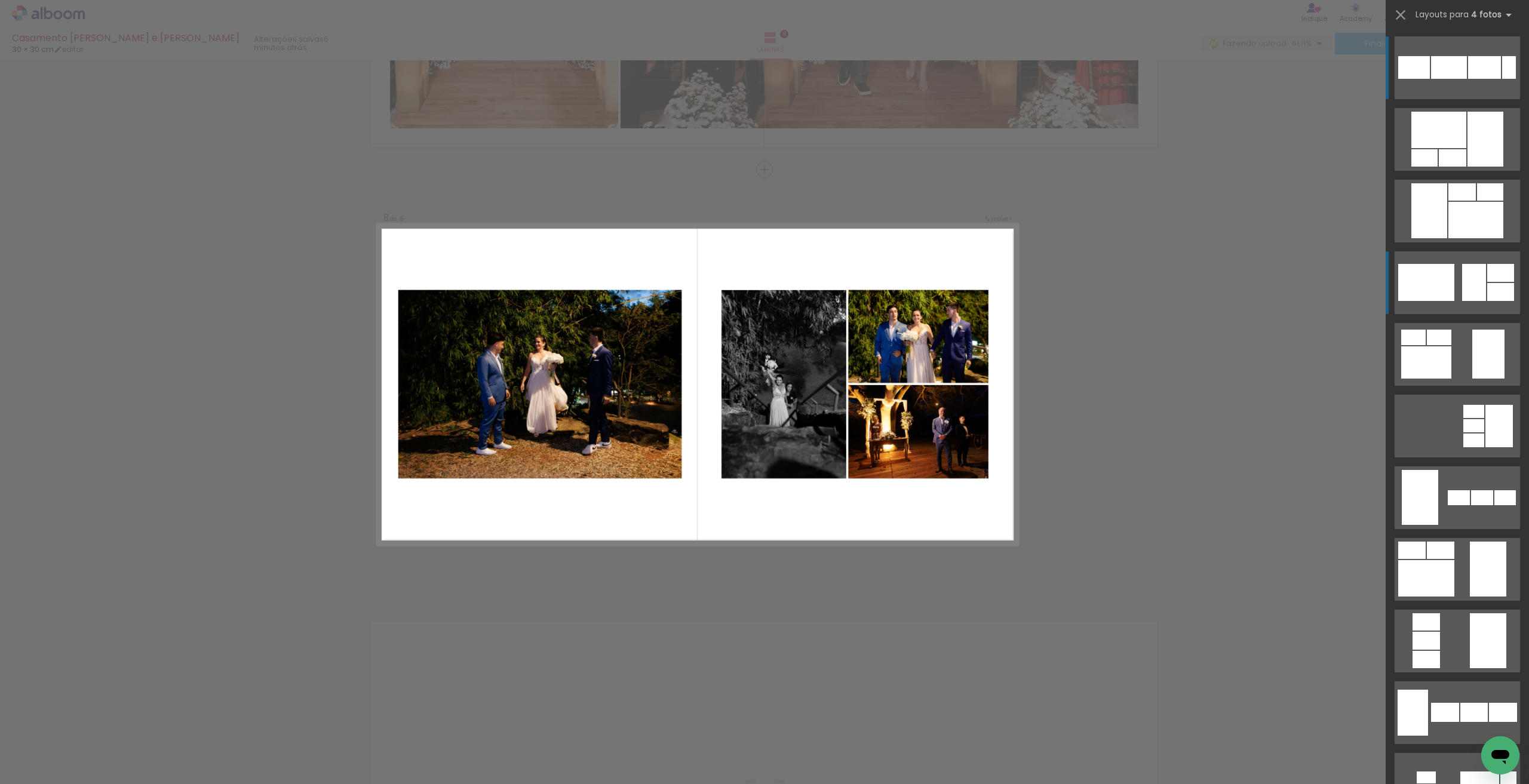
click at [1454, 99] on quentale-layouter at bounding box center [1458, 68] width 126 height 63
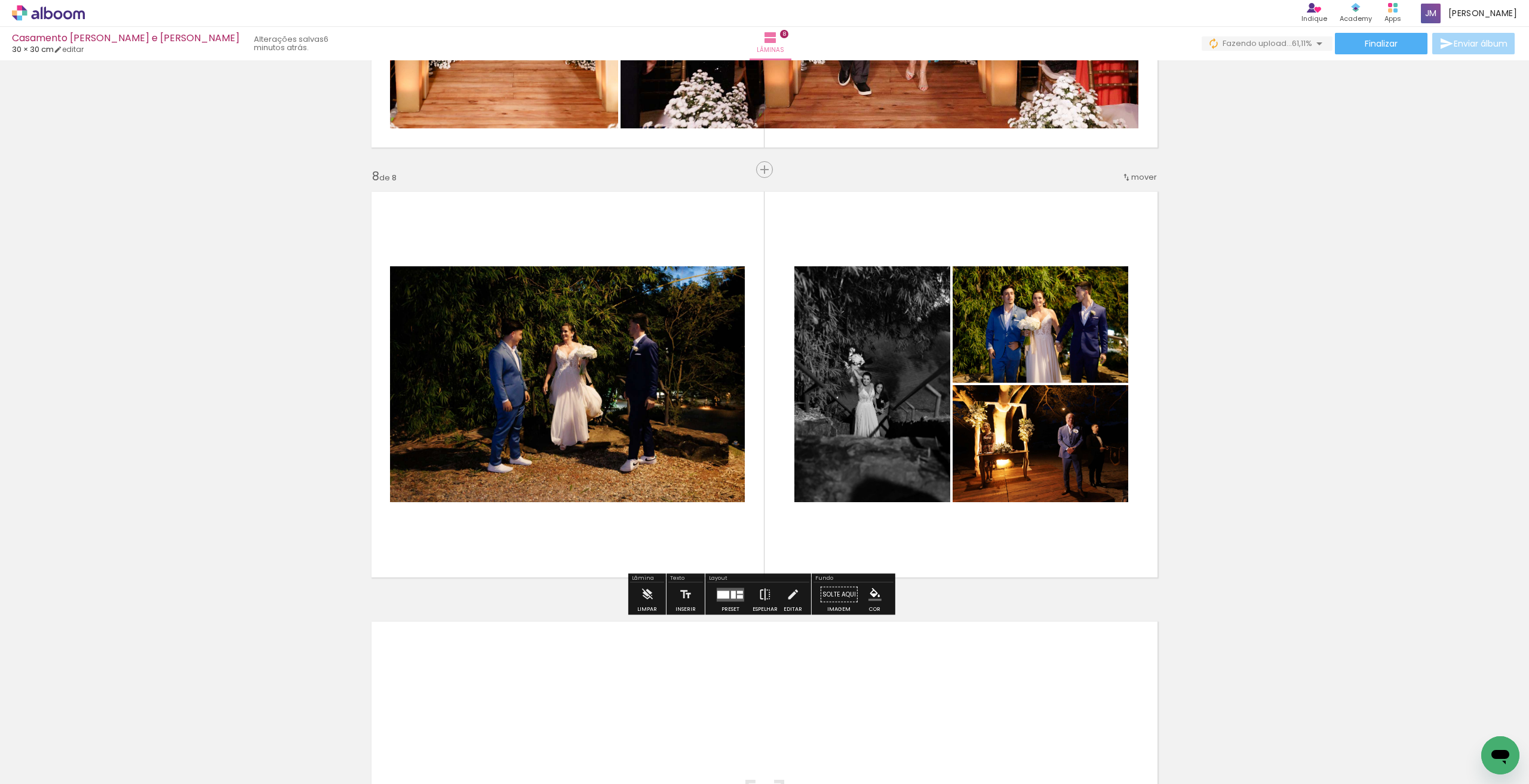
click at [759, 596] on iron-icon at bounding box center [765, 594] width 13 height 24
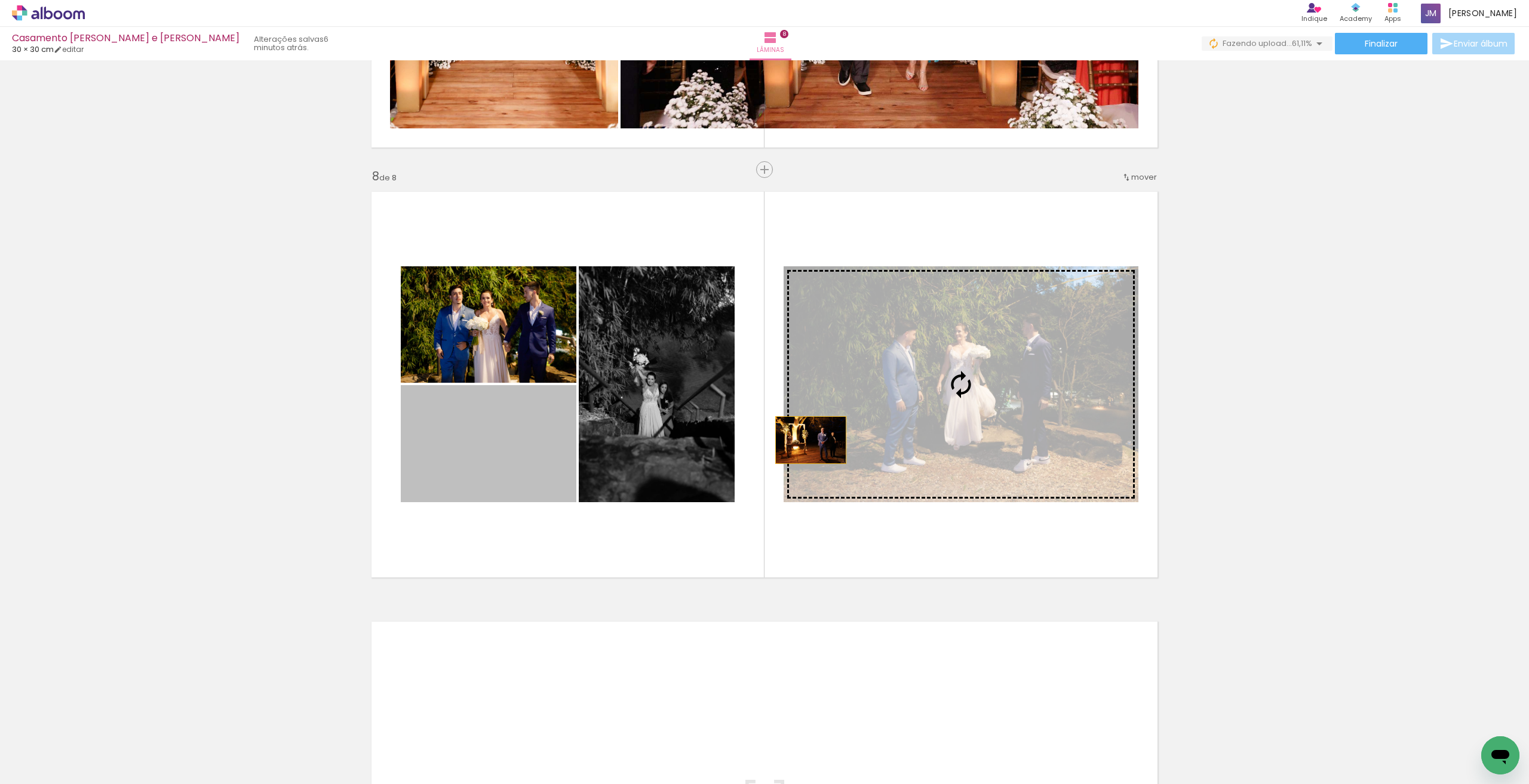
drag, startPoint x: 487, startPoint y: 438, endPoint x: 835, endPoint y: 438, distance: 348.0
click at [0, 0] on slot at bounding box center [0, 0] width 0 height 0
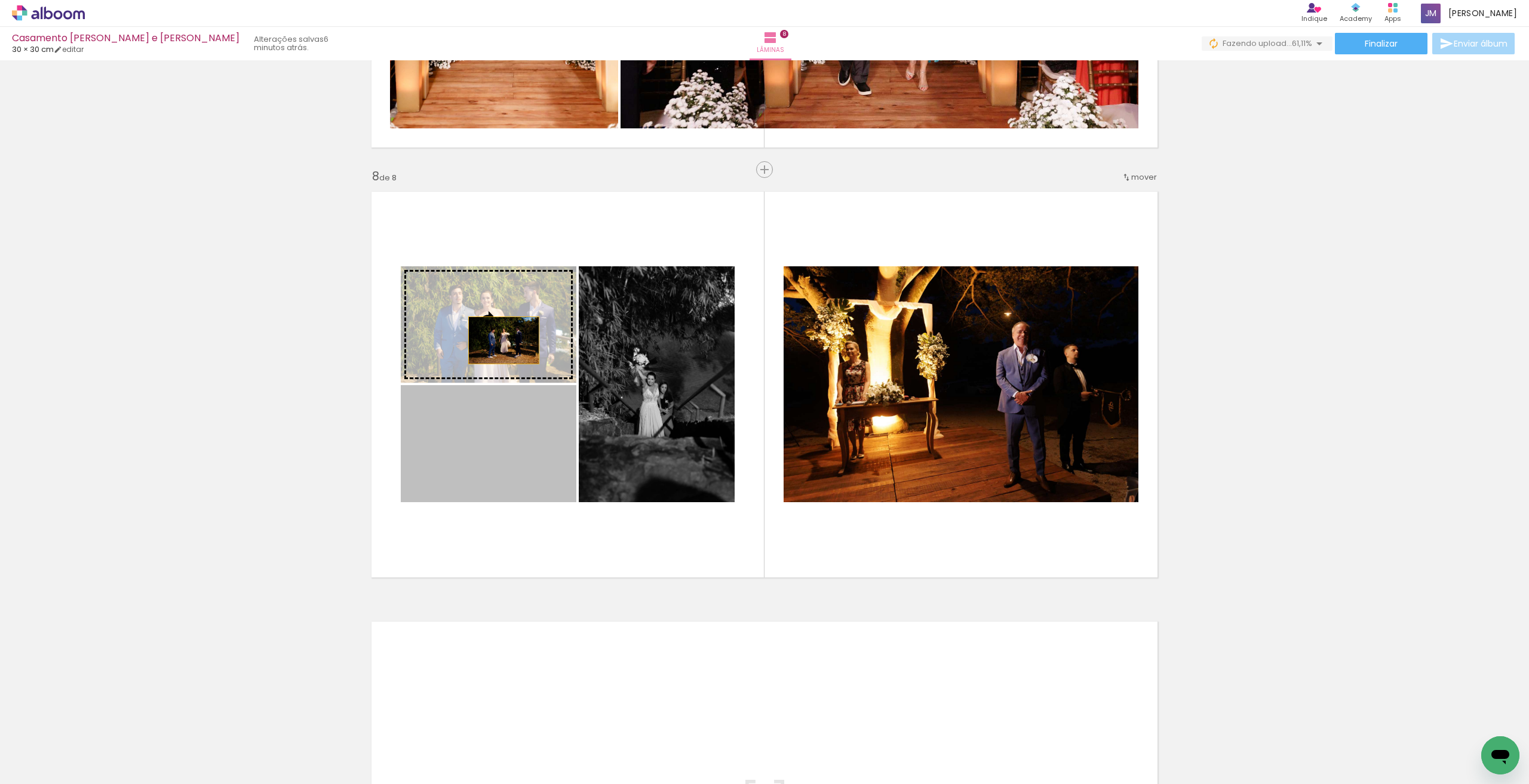
drag, startPoint x: 500, startPoint y: 460, endPoint x: 500, endPoint y: 341, distance: 119.0
click at [0, 0] on slot at bounding box center [0, 0] width 0 height 0
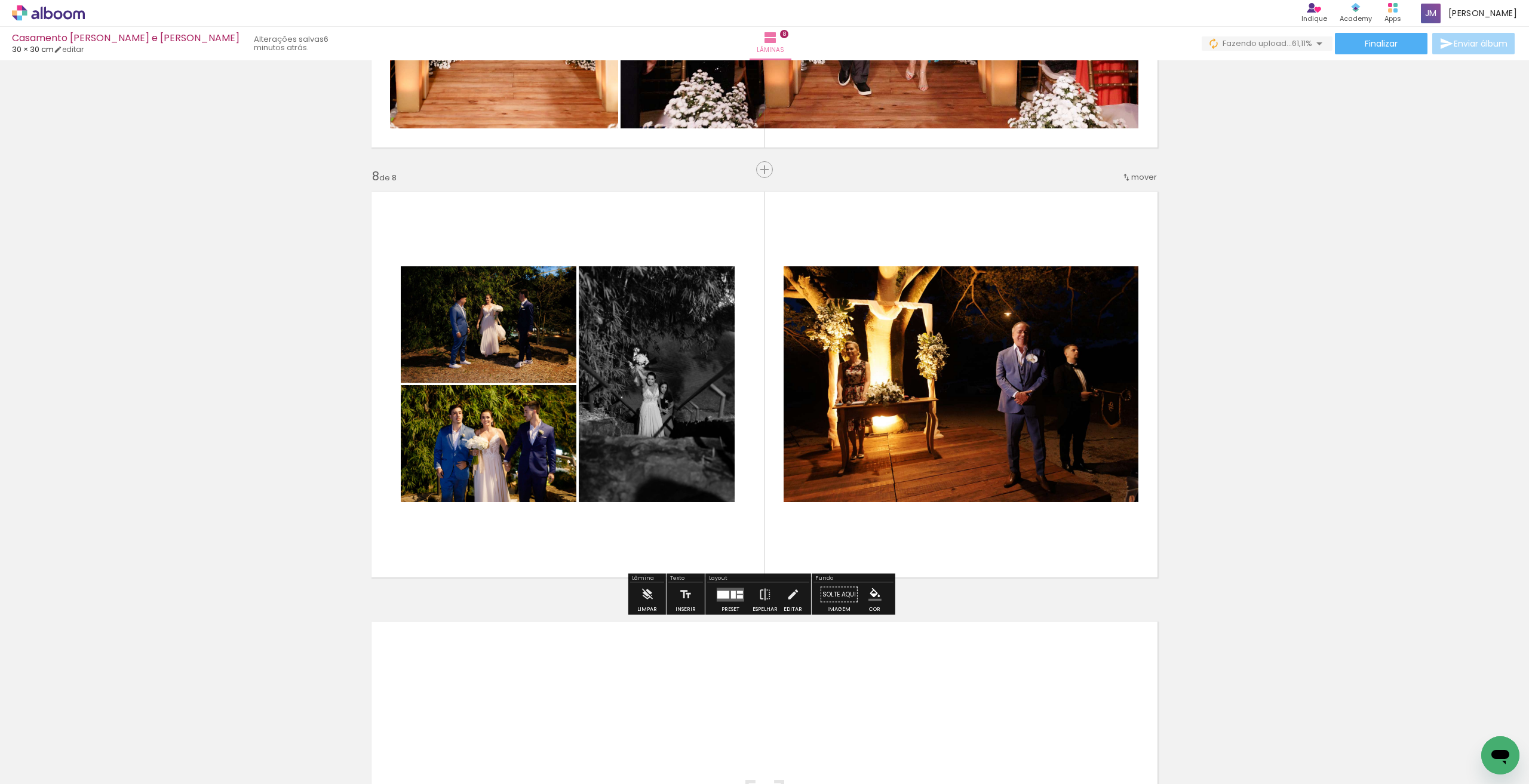
click at [719, 606] on div at bounding box center [730, 594] width 32 height 24
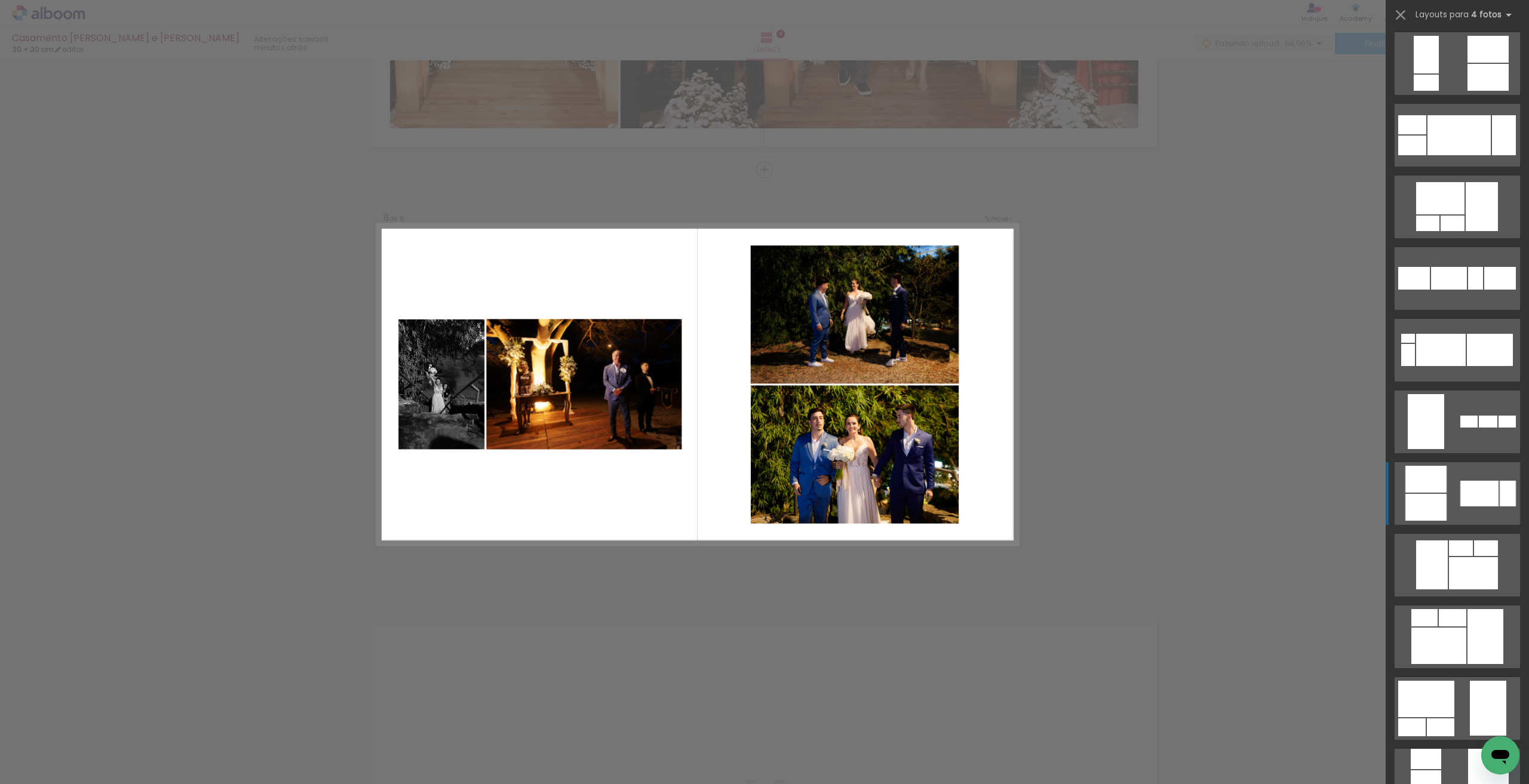
scroll to position [1808, 0]
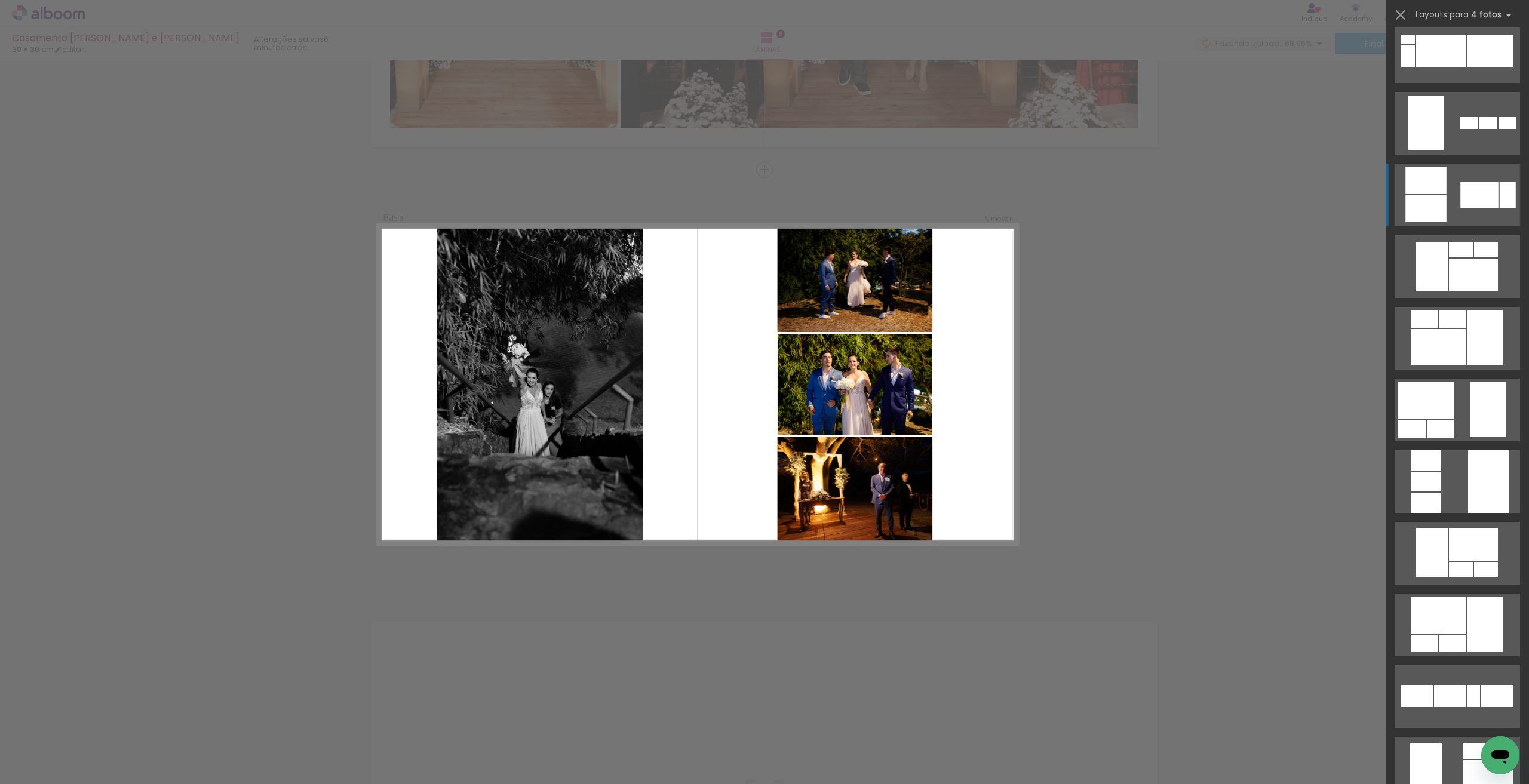
click at [1454, 226] on quentale-layouter at bounding box center [1458, 195] width 126 height 63
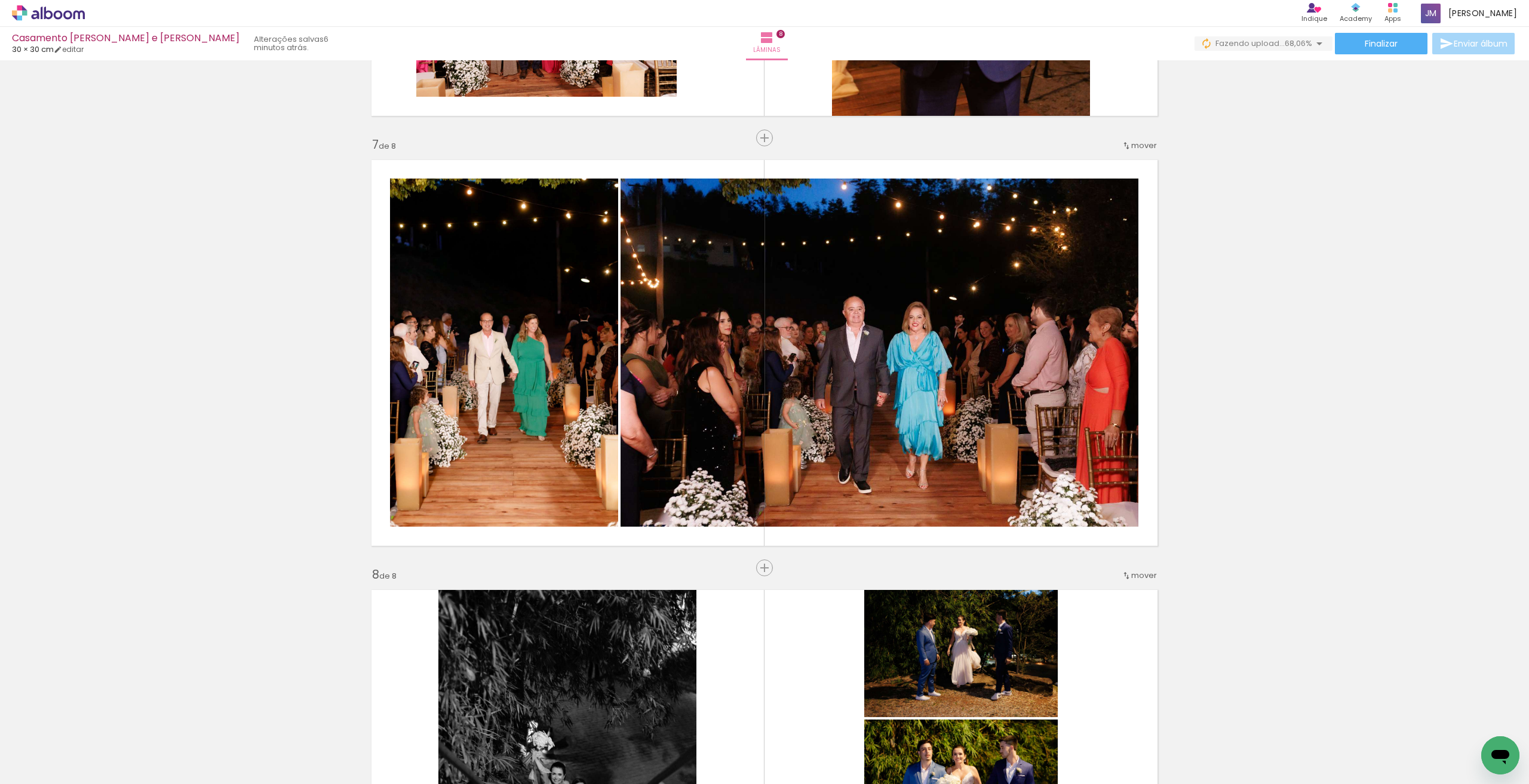
scroll to position [3119, 0]
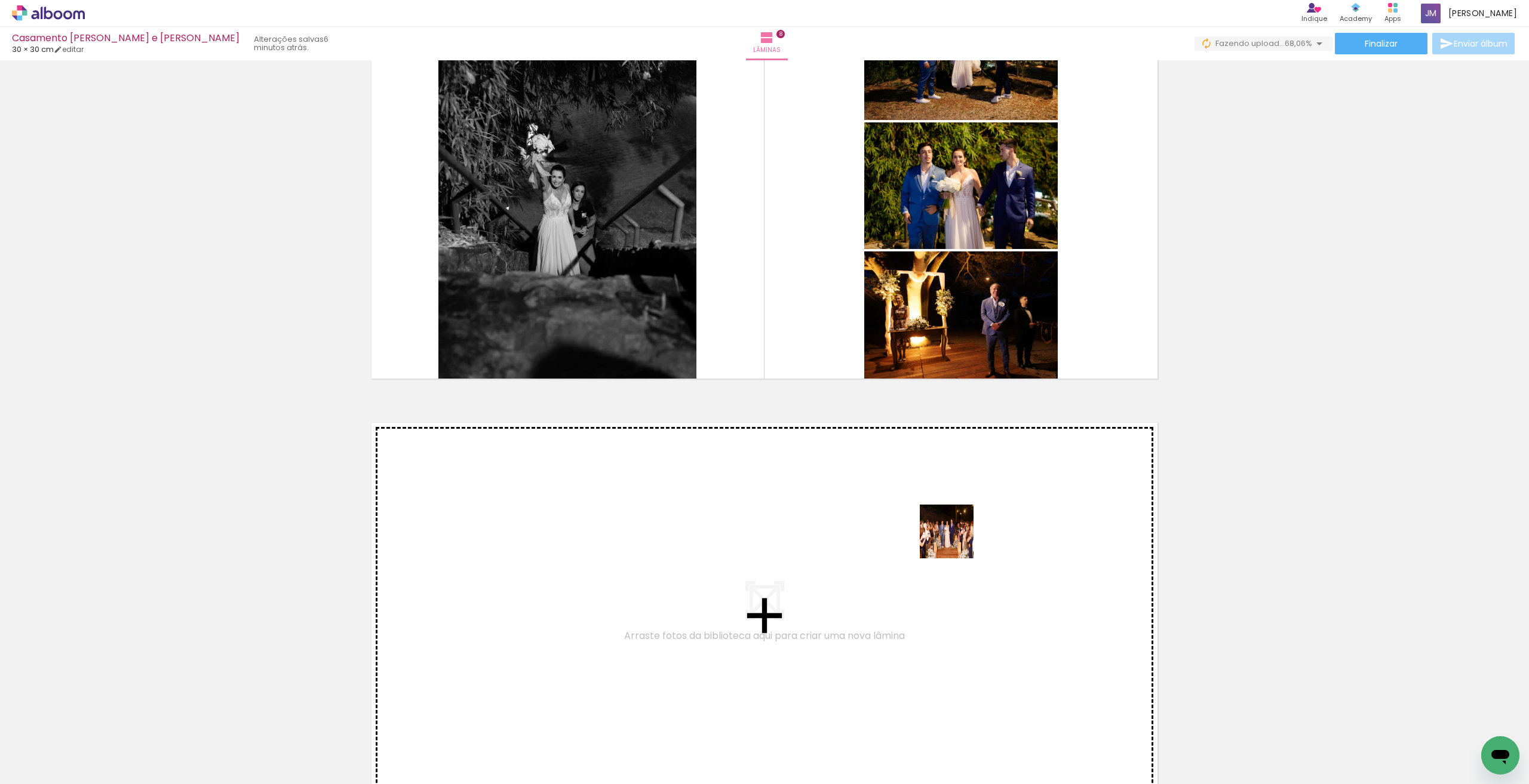
drag, startPoint x: 1066, startPoint y: 753, endPoint x: 1119, endPoint y: 740, distance: 54.6
click at [954, 536] on quentale-workspace at bounding box center [764, 392] width 1529 height 784
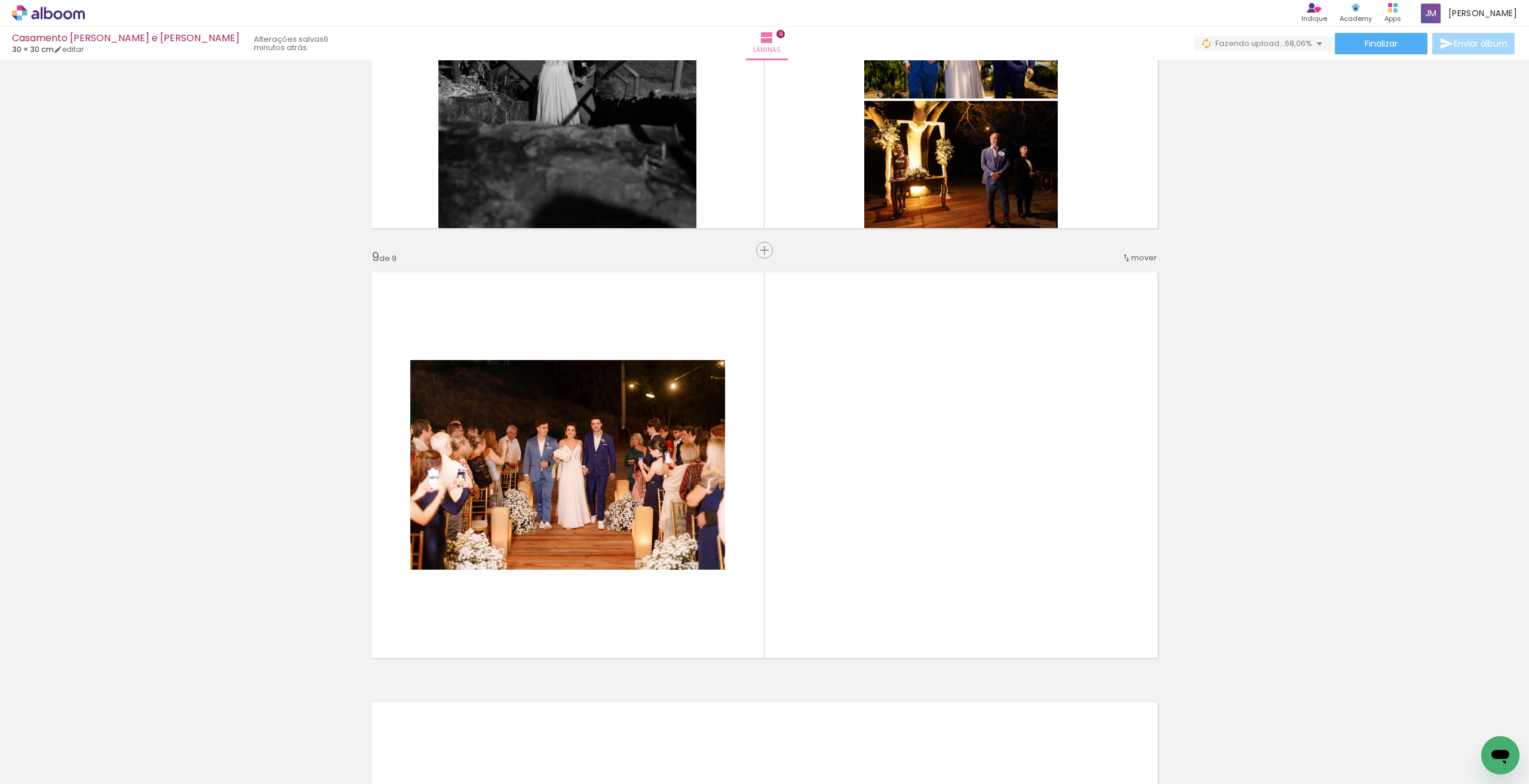
scroll to position [3350, 0]
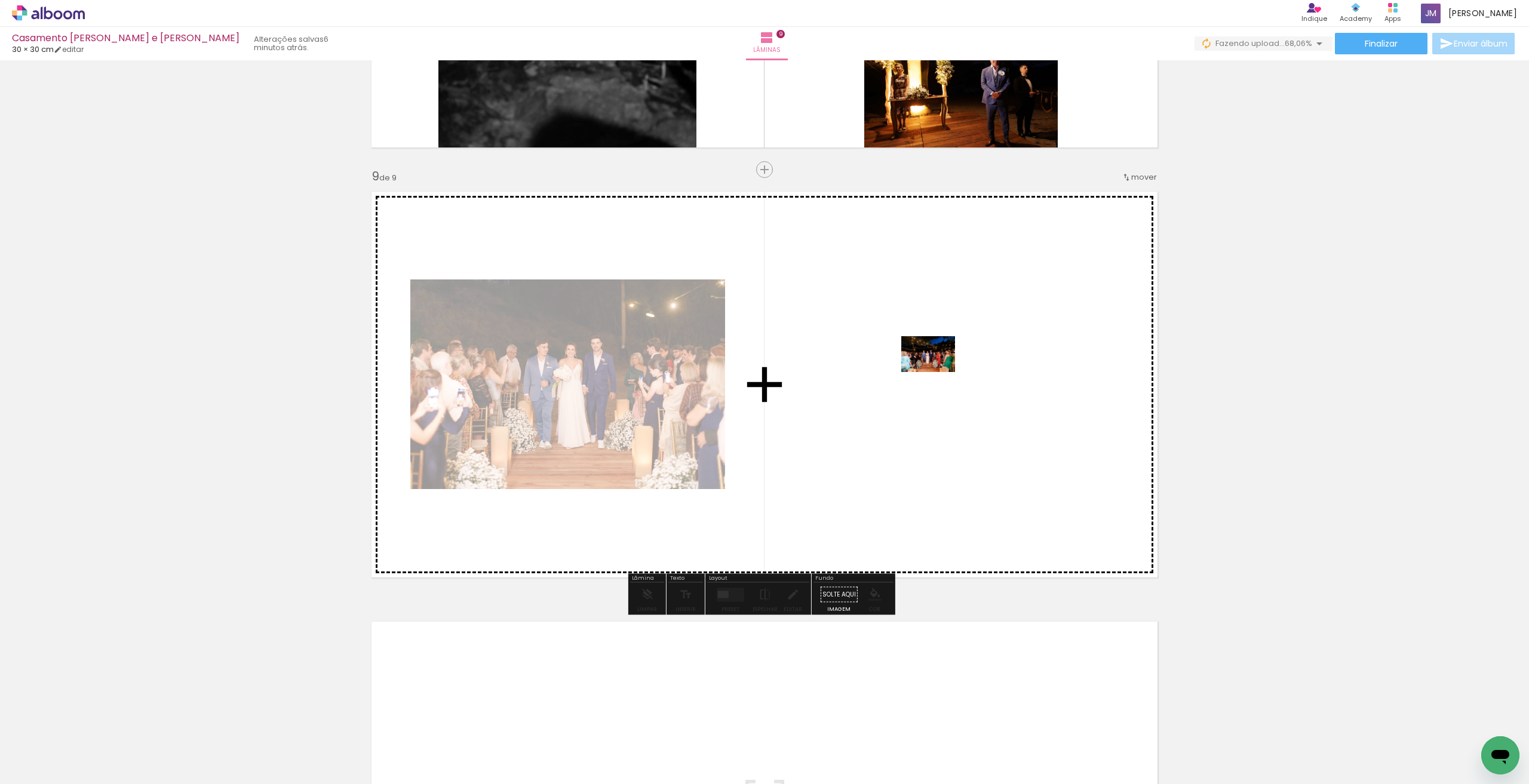
drag, startPoint x: 1074, startPoint y: 619, endPoint x: 1025, endPoint y: 555, distance: 80.6
click at [936, 372] on quentale-workspace at bounding box center [764, 392] width 1529 height 784
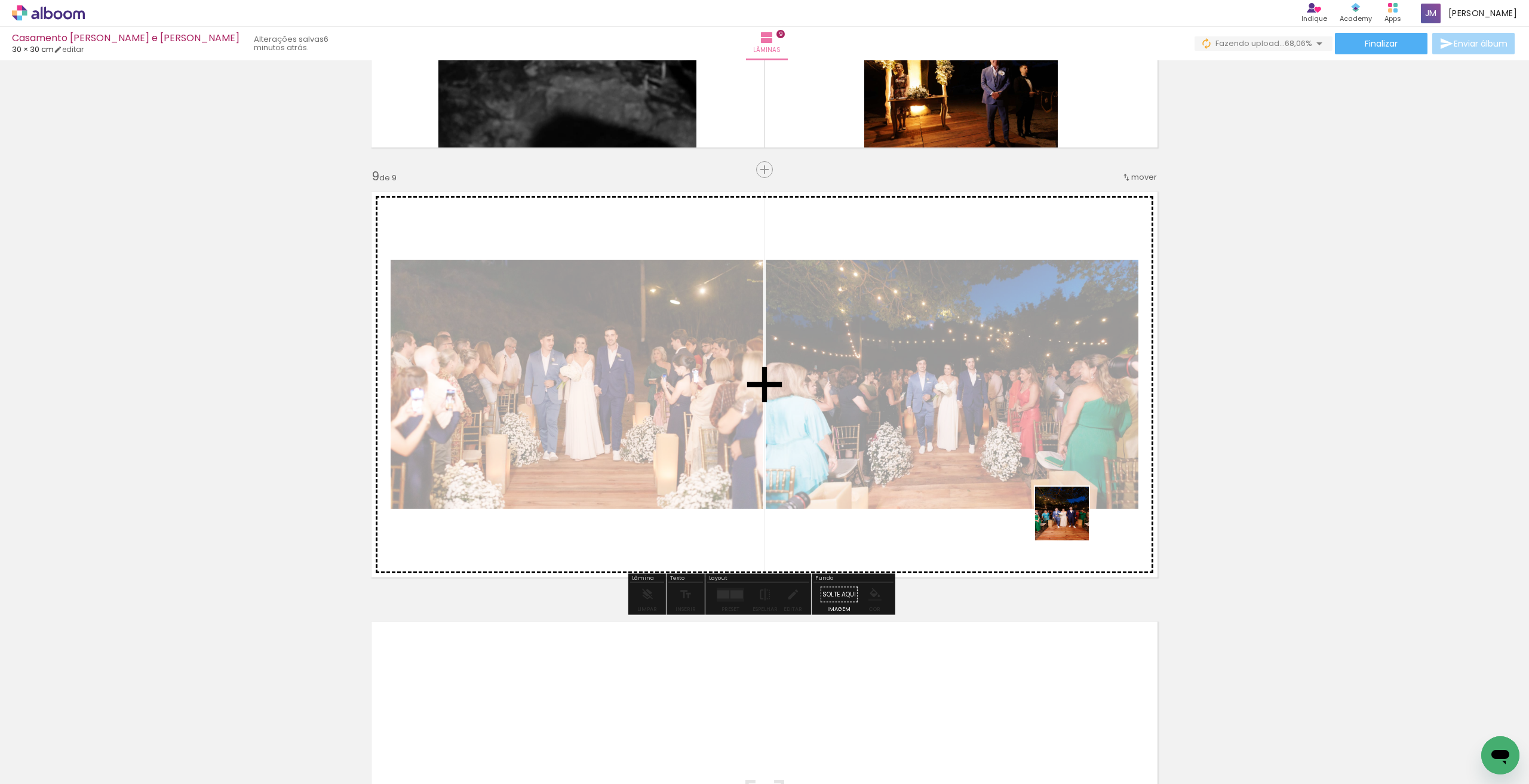
drag, startPoint x: 1196, startPoint y: 755, endPoint x: 1073, endPoint y: 496, distance: 286.7
click at [1047, 464] on quentale-workspace at bounding box center [764, 392] width 1529 height 784
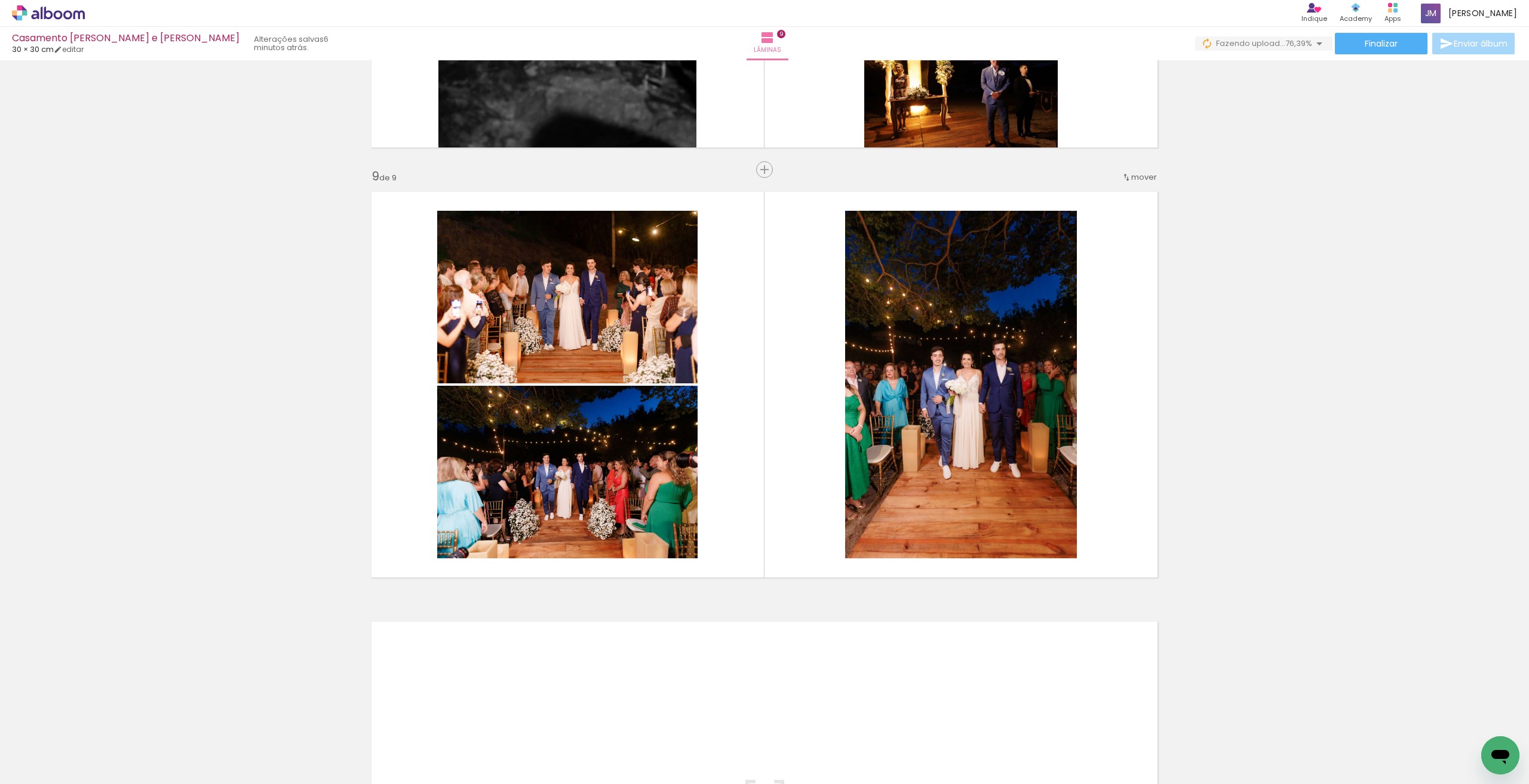
scroll to position [0, 910]
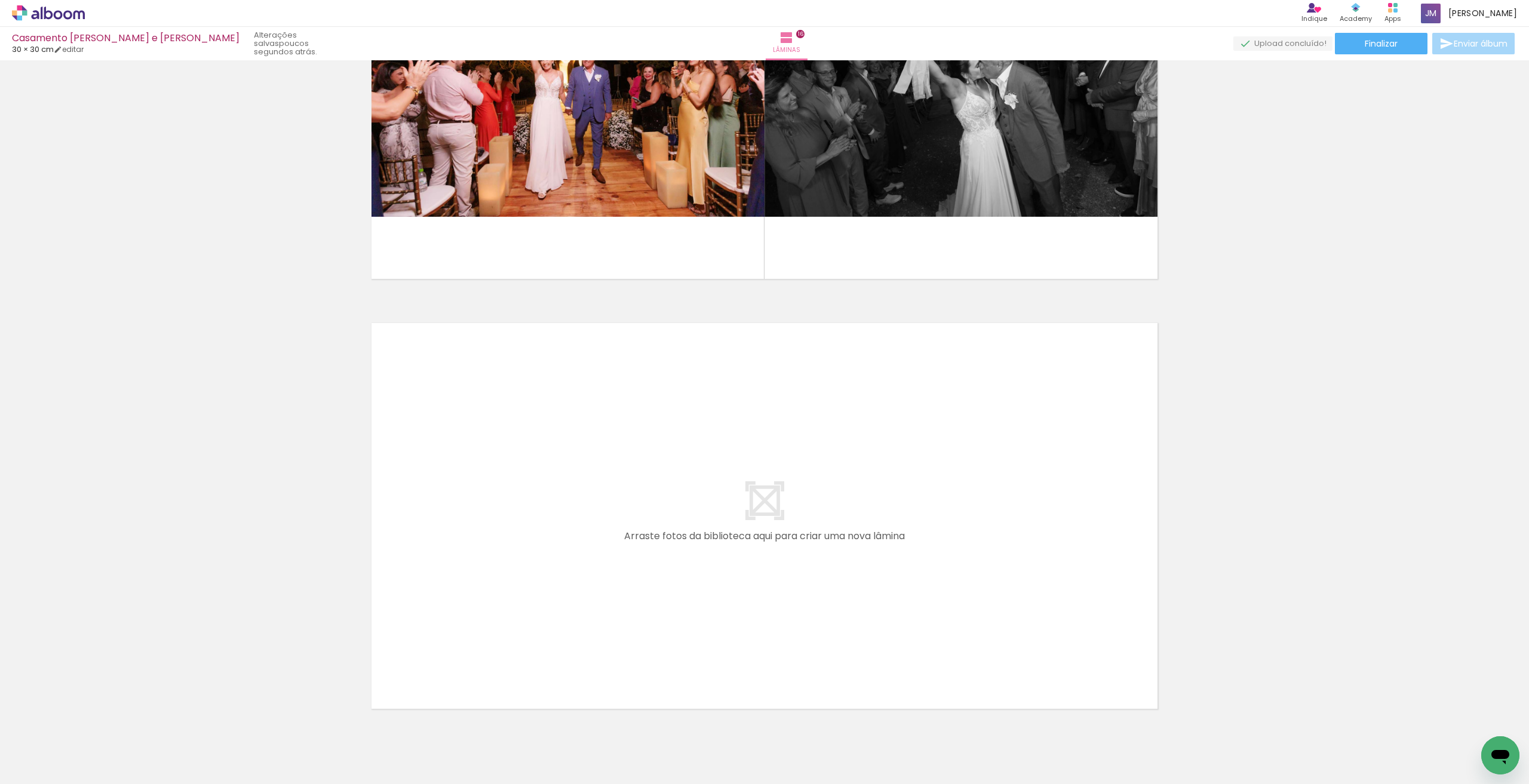
scroll to position [0, 2564]
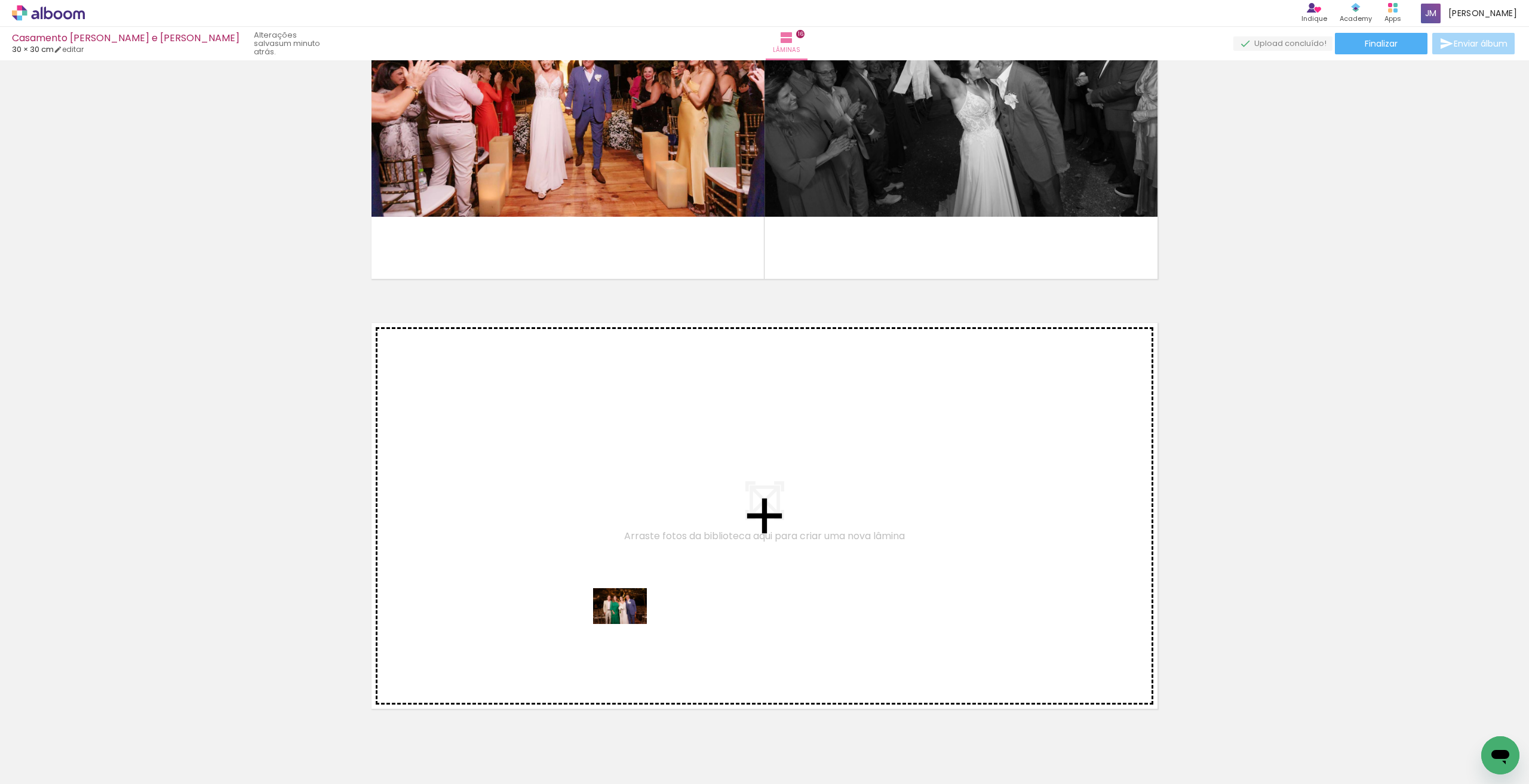
drag, startPoint x: 645, startPoint y: 753, endPoint x: 629, endPoint y: 624, distance: 130.0
click at [629, 624] on quentale-workspace at bounding box center [764, 392] width 1529 height 784
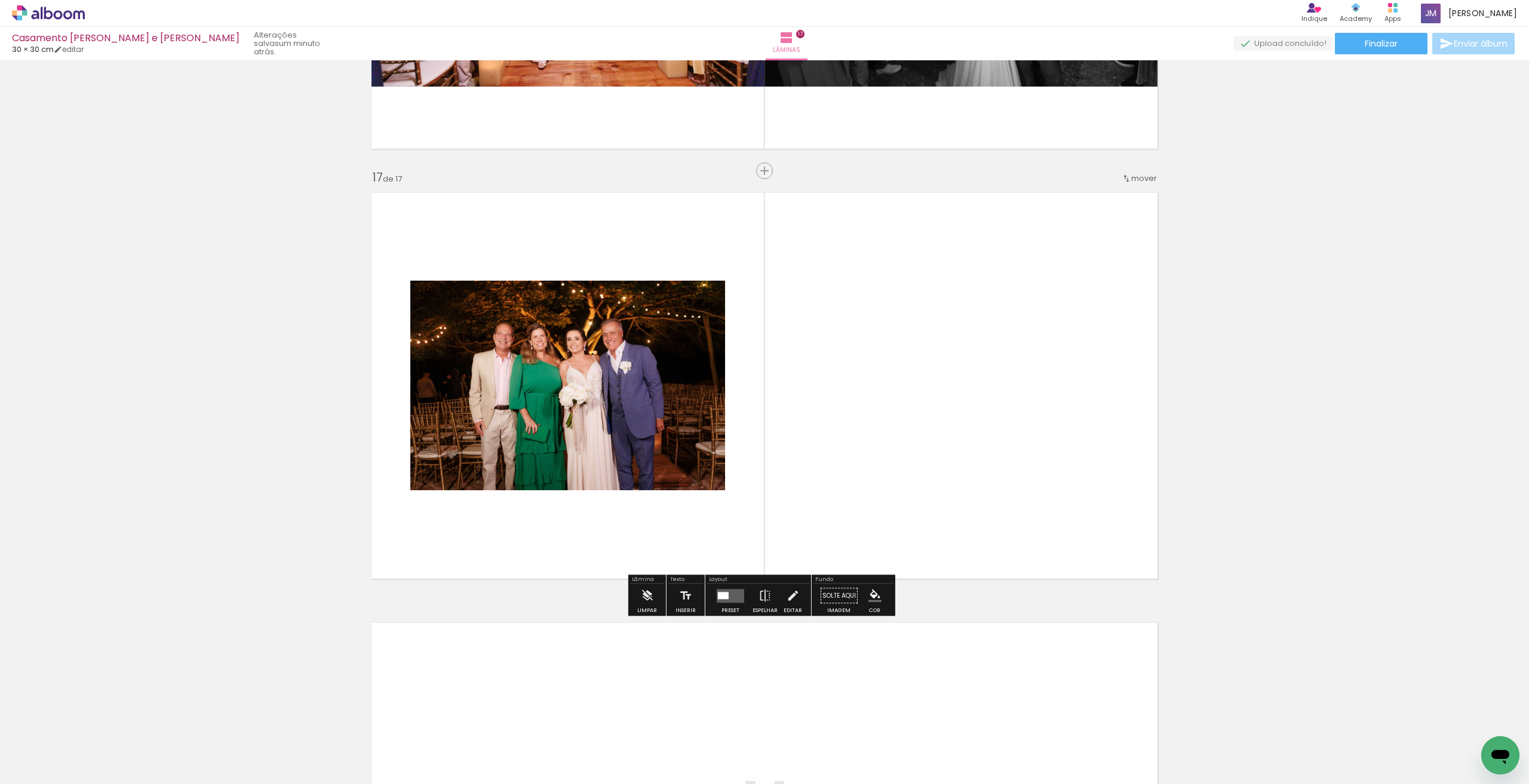
scroll to position [6790, 0]
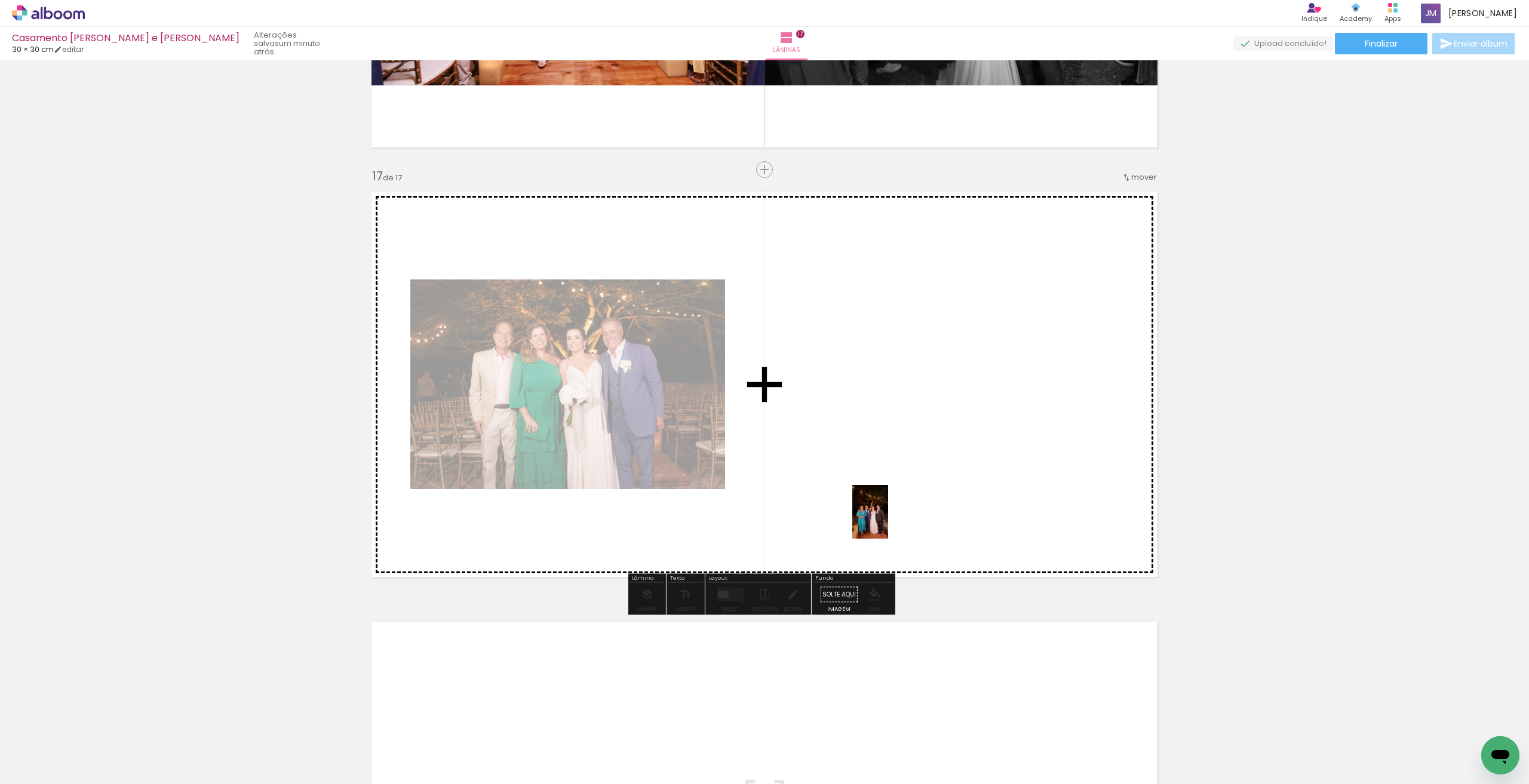
drag, startPoint x: 914, startPoint y: 602, endPoint x: 888, endPoint y: 520, distance: 86.0
click at [888, 520] on quentale-workspace at bounding box center [764, 392] width 1529 height 784
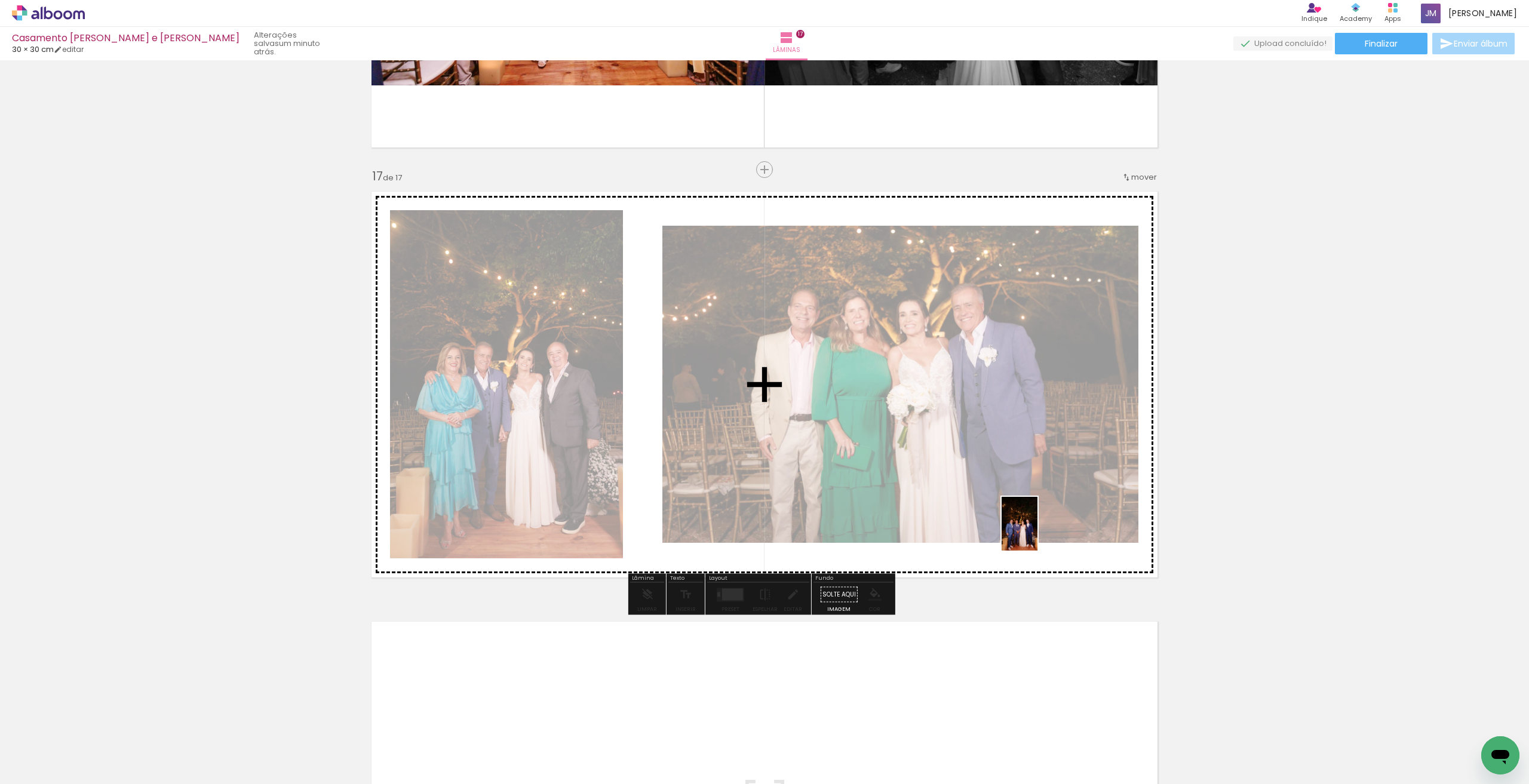
drag, startPoint x: 1037, startPoint y: 755, endPoint x: 1037, endPoint y: 533, distance: 222.0
click at [1037, 533] on quentale-workspace at bounding box center [764, 392] width 1529 height 784
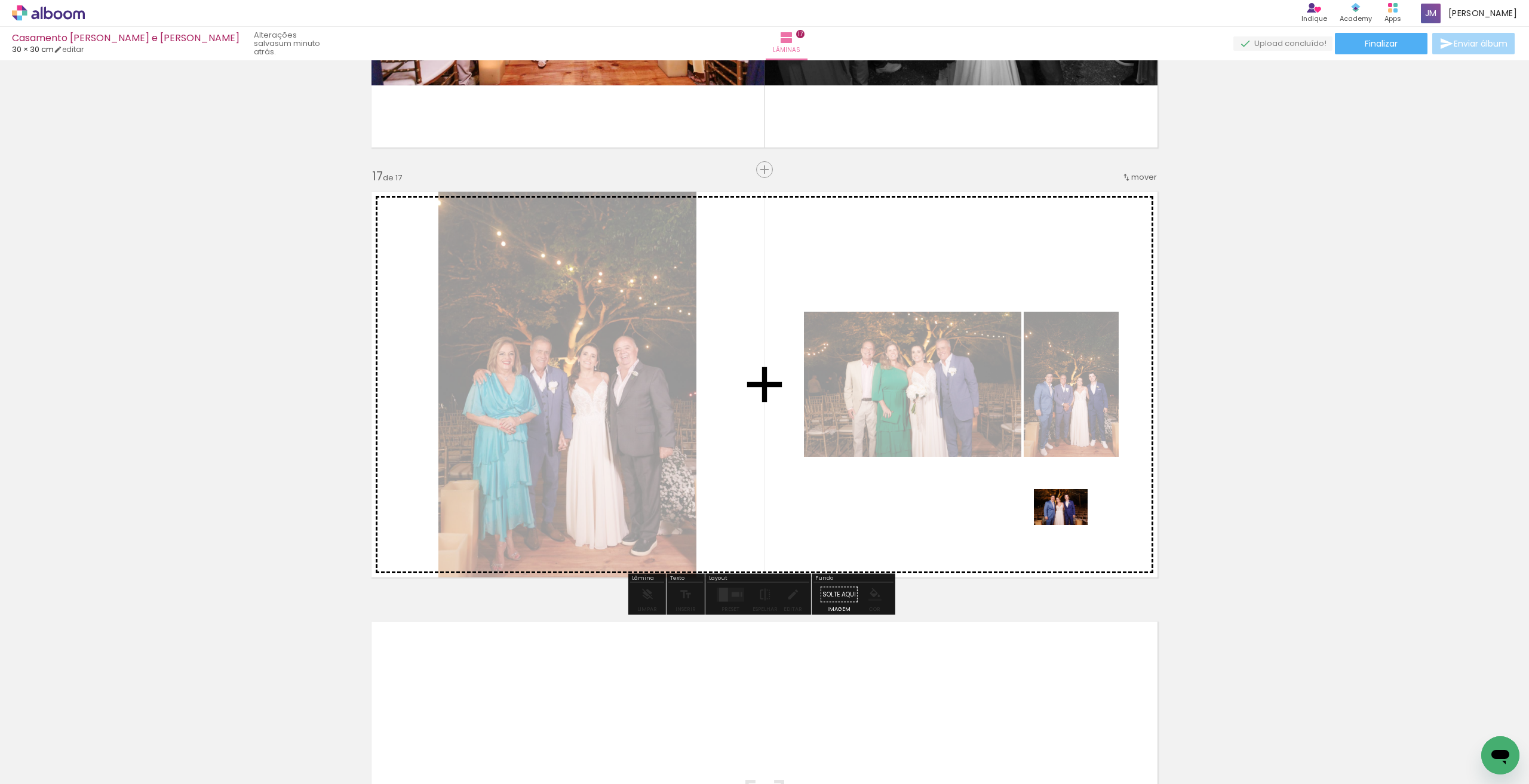
drag, startPoint x: 1112, startPoint y: 755, endPoint x: 1070, endPoint y: 525, distance: 233.8
click at [1070, 525] on quentale-workspace at bounding box center [764, 392] width 1529 height 784
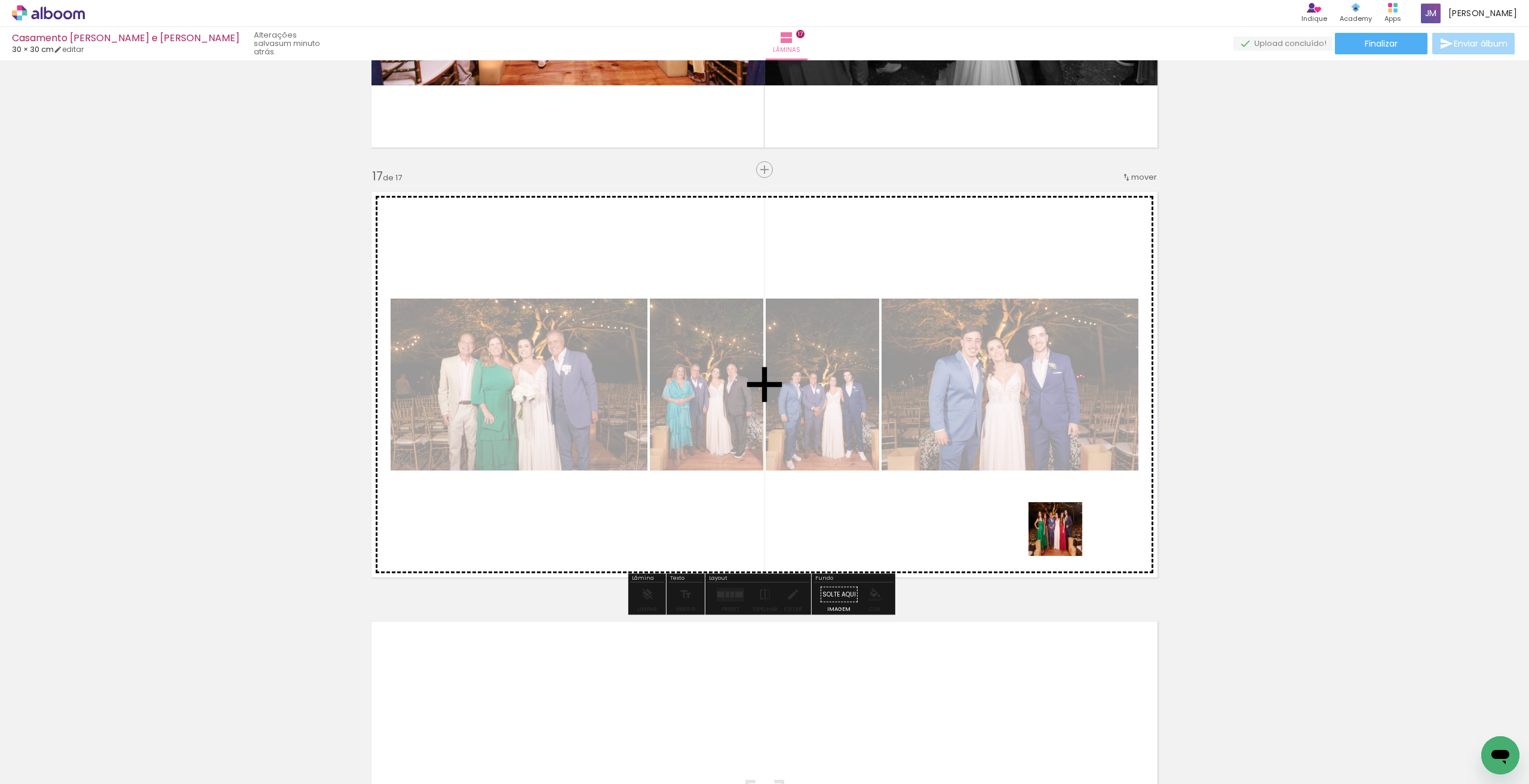
drag, startPoint x: 1095, startPoint y: 590, endPoint x: 1061, endPoint y: 528, distance: 70.7
click at [1061, 528] on quentale-workspace at bounding box center [764, 392] width 1529 height 784
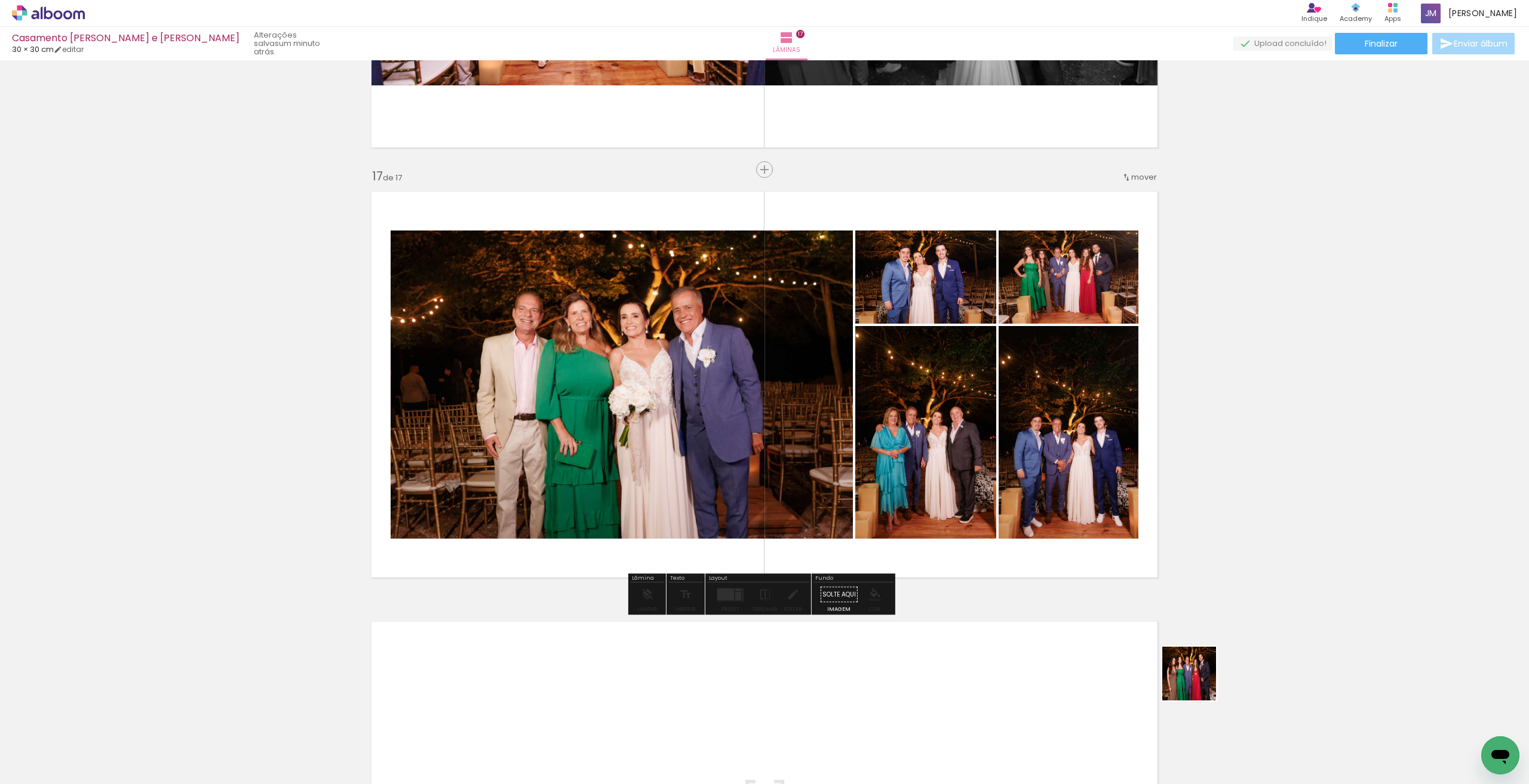
drag, startPoint x: 1221, startPoint y: 728, endPoint x: 1003, endPoint y: 547, distance: 283.3
click at [1015, 414] on quentale-workspace at bounding box center [764, 392] width 1529 height 784
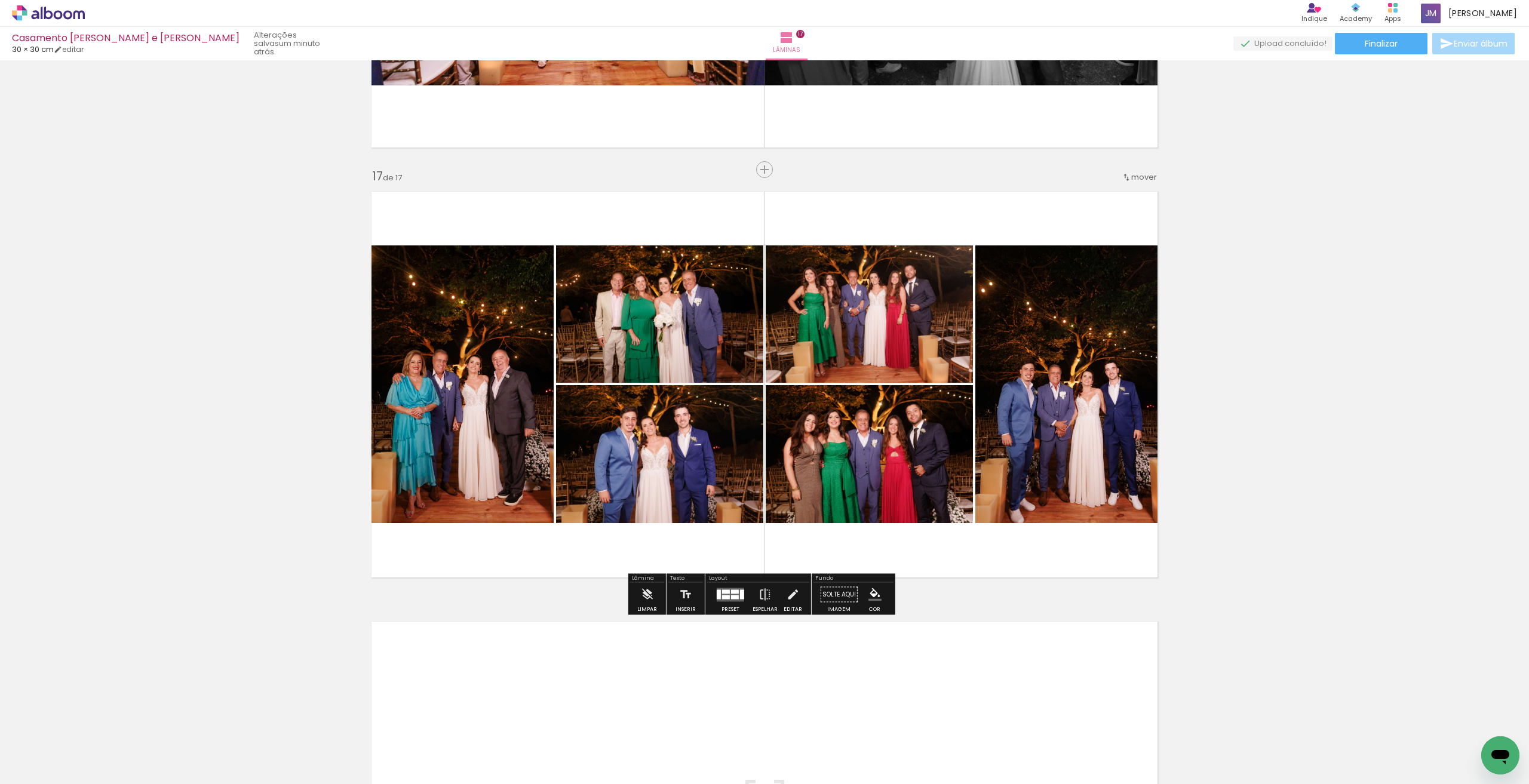
click at [740, 601] on quentale-layouter at bounding box center [730, 594] width 27 height 14
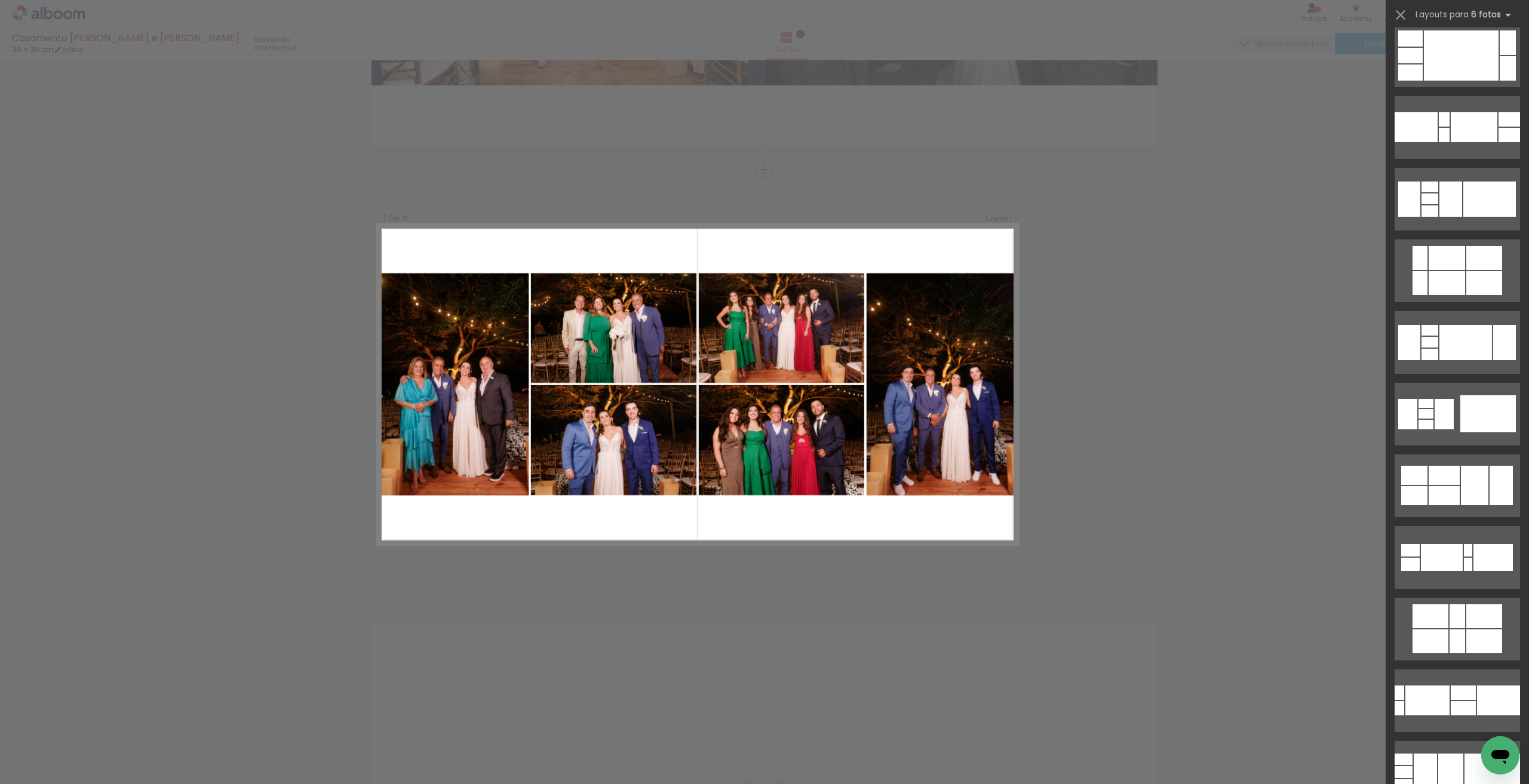
scroll to position [0, 0]
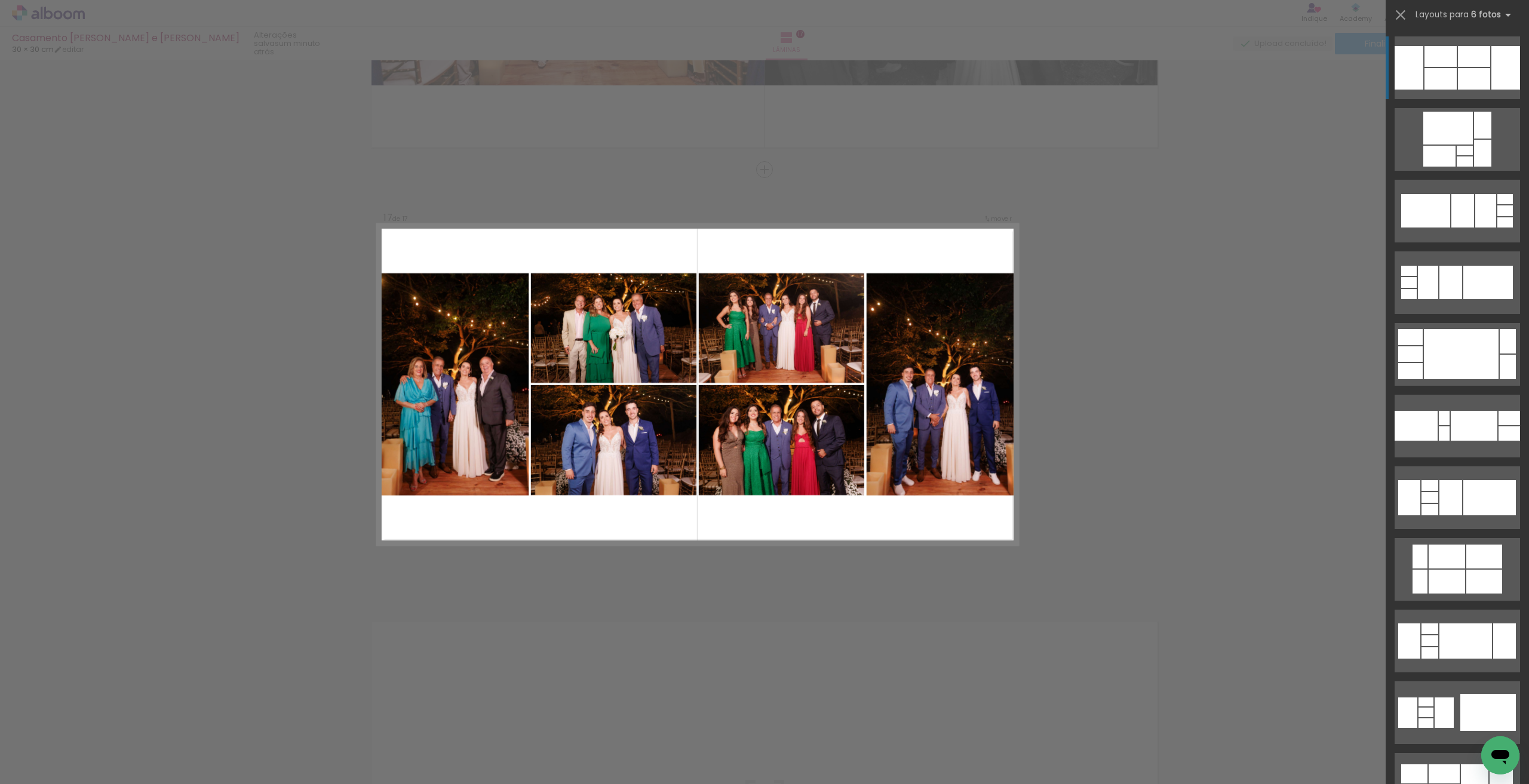
click at [1474, 112] on div at bounding box center [1483, 125] width 17 height 27
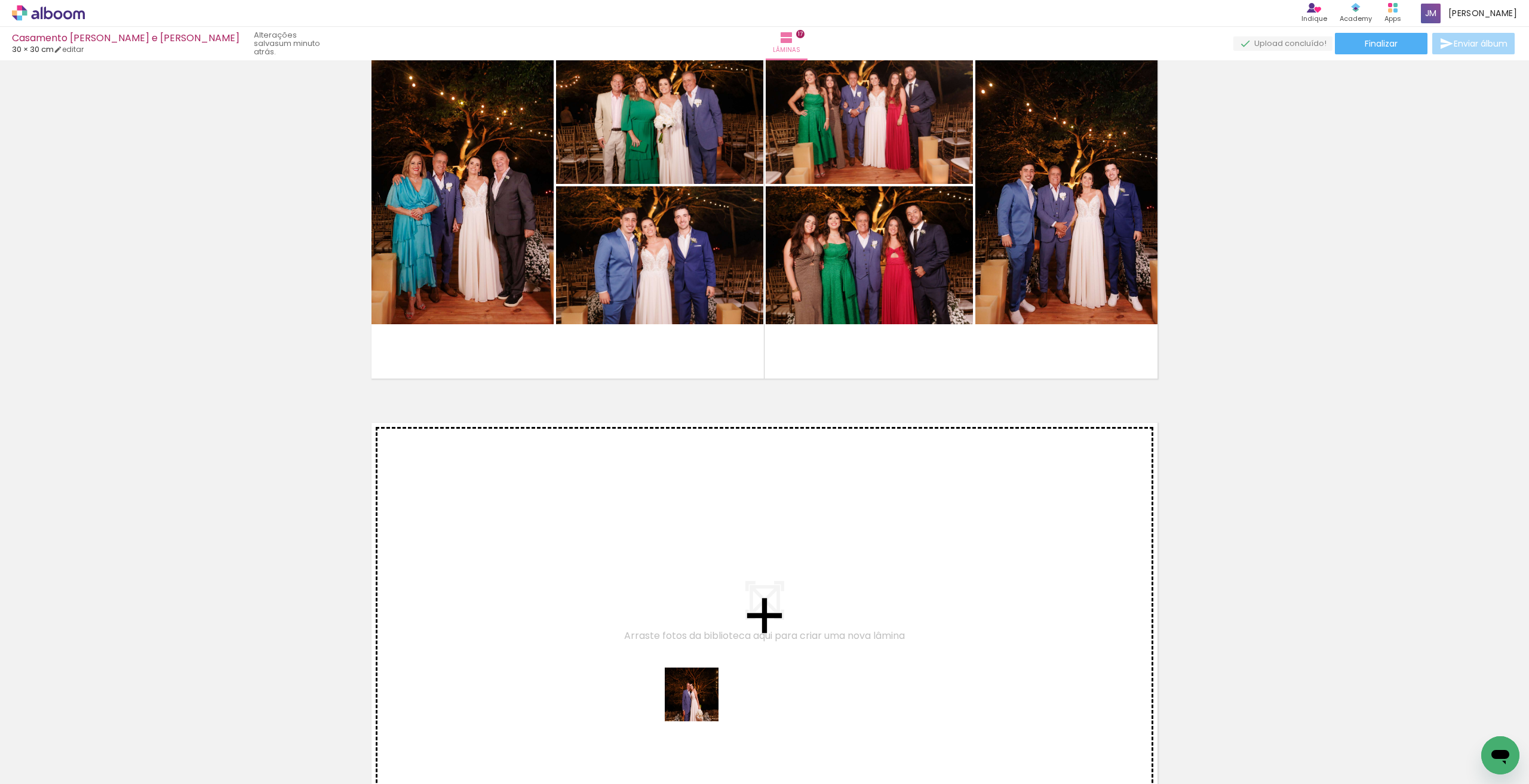
drag, startPoint x: 700, startPoint y: 736, endPoint x: 700, endPoint y: 655, distance: 81.0
click at [700, 655] on quentale-workspace at bounding box center [764, 392] width 1529 height 784
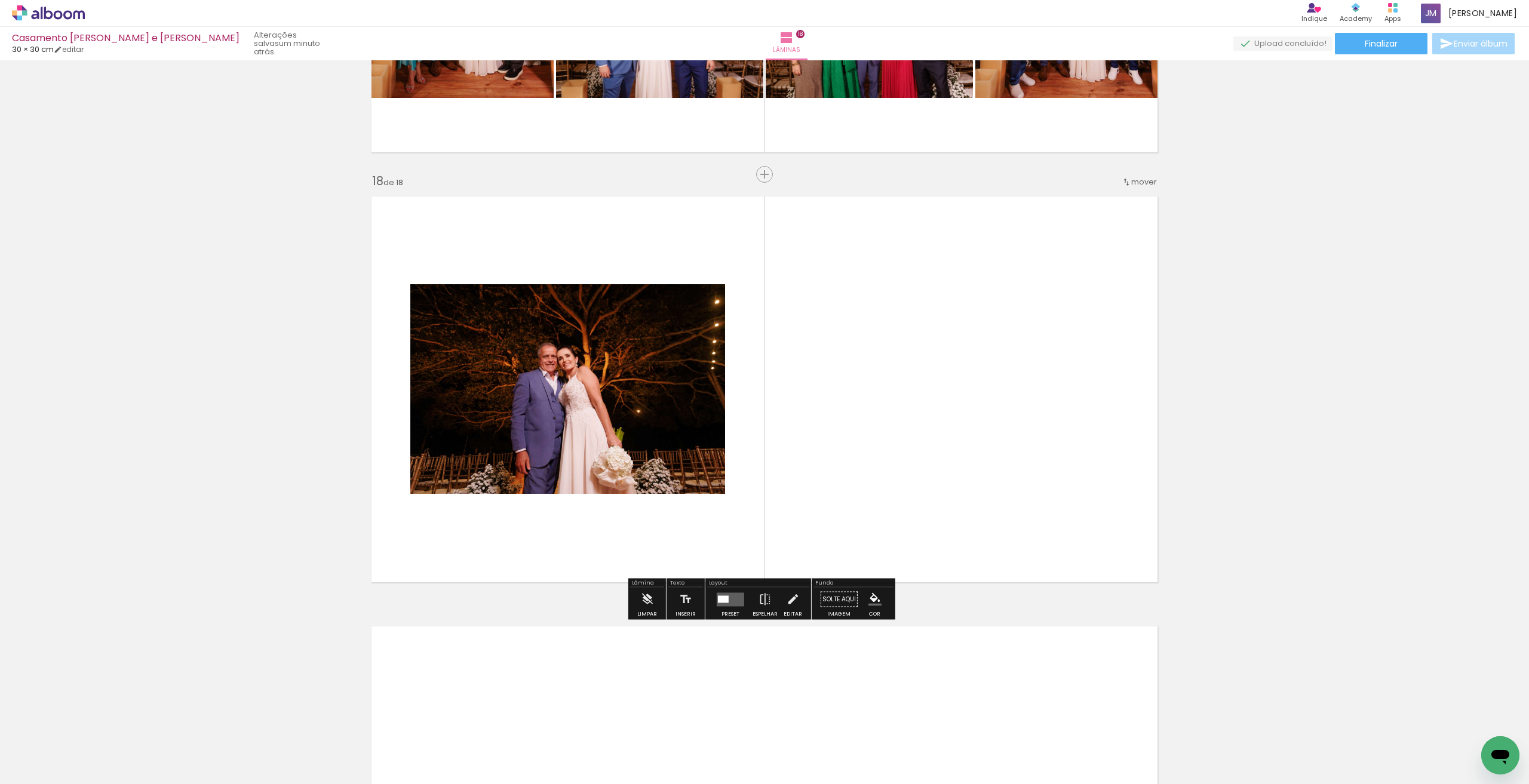
scroll to position [7220, 0]
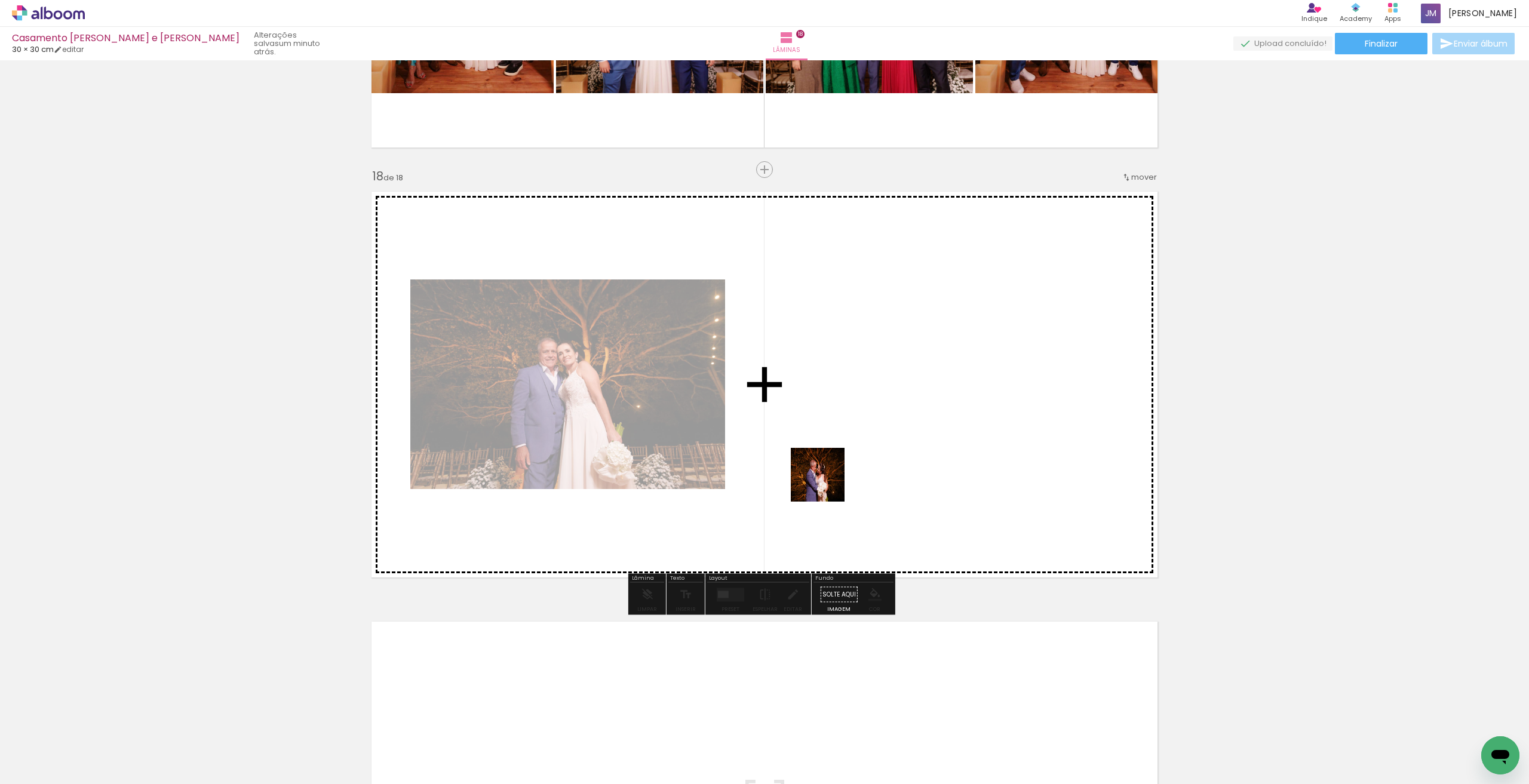
drag, startPoint x: 769, startPoint y: 749, endPoint x: 842, endPoint y: 534, distance: 227.1
click at [833, 456] on quentale-workspace at bounding box center [764, 392] width 1529 height 784
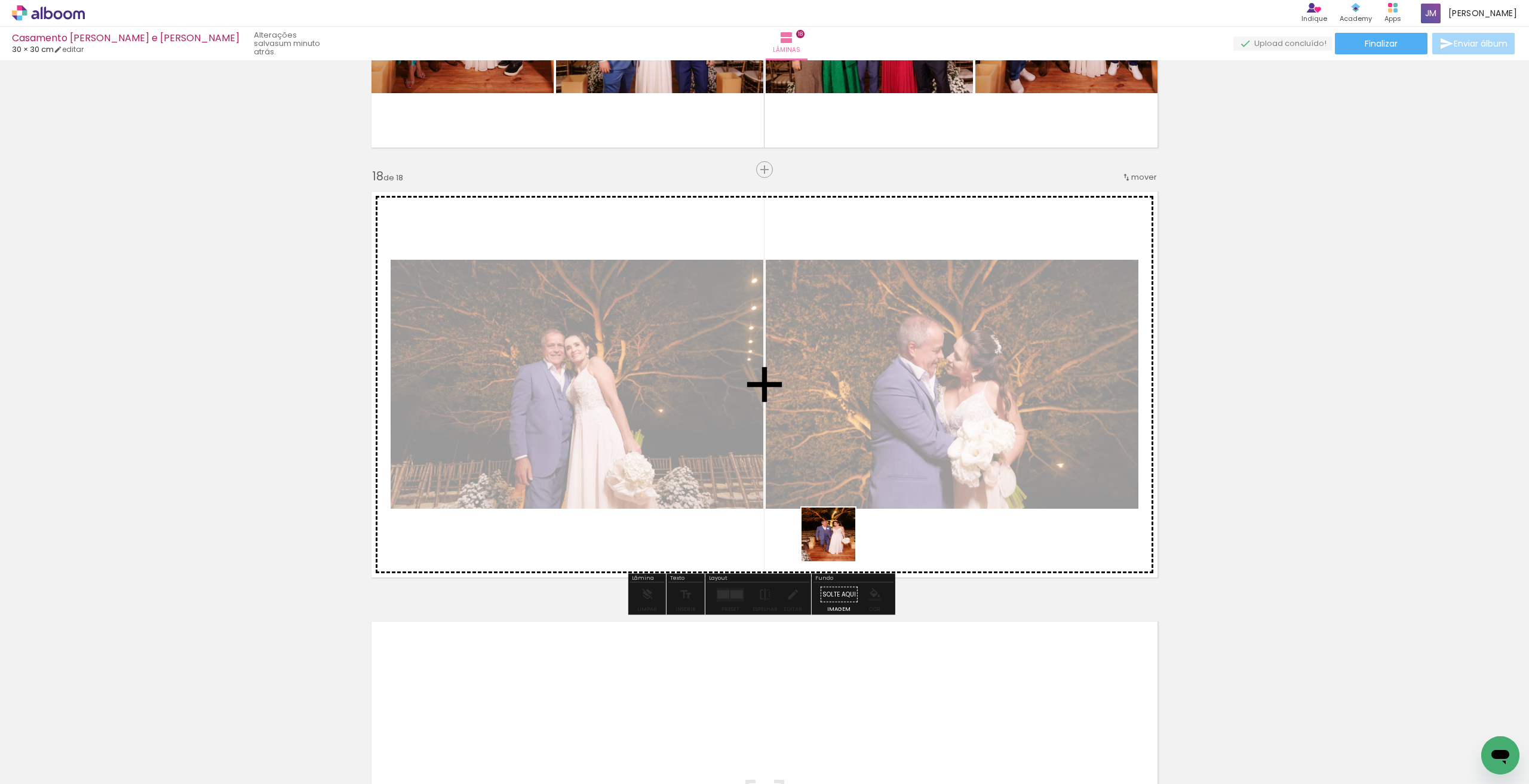
drag, startPoint x: 834, startPoint y: 619, endPoint x: 837, endPoint y: 517, distance: 102.0
click at [837, 517] on quentale-workspace at bounding box center [764, 392] width 1529 height 784
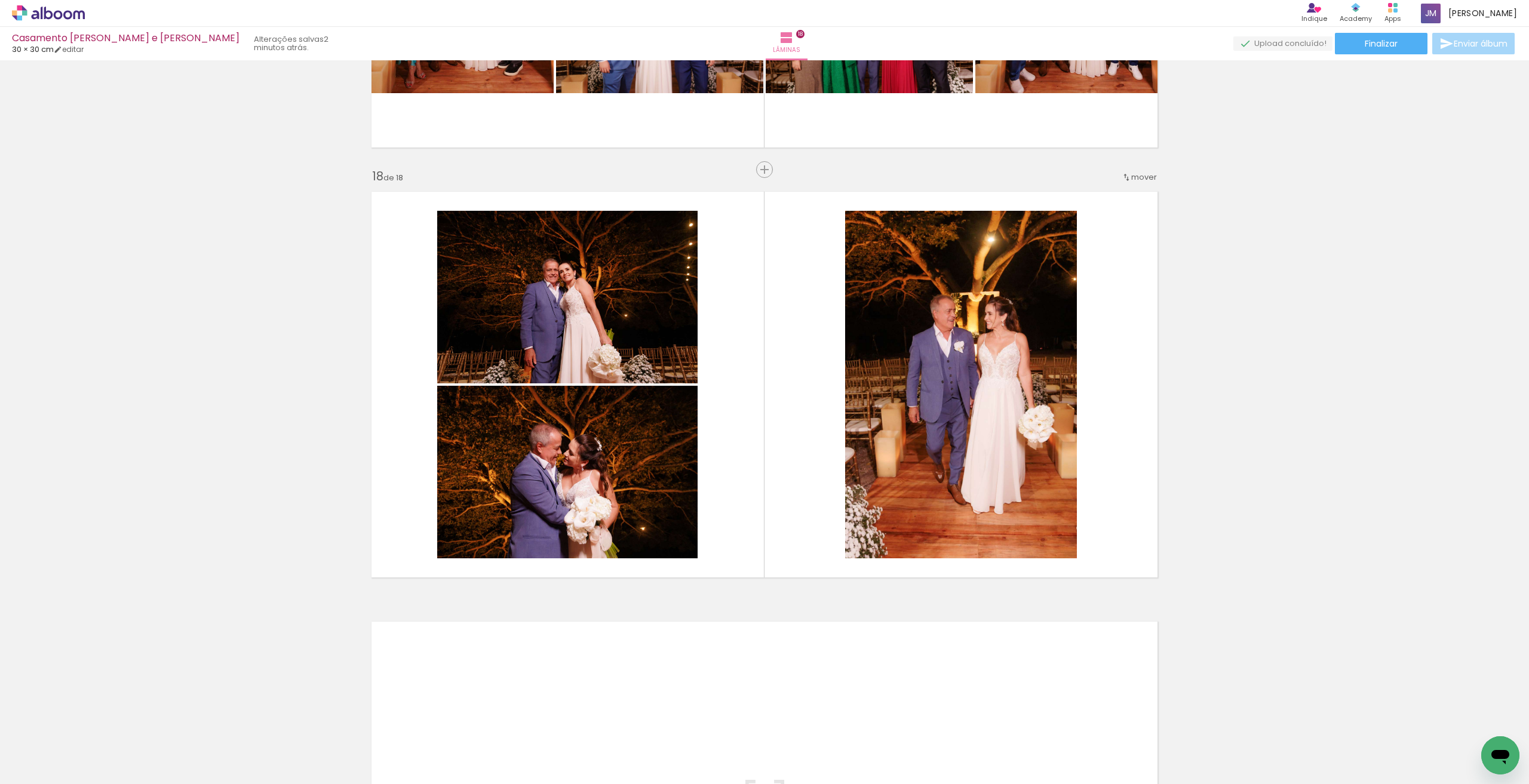
scroll to position [0, 2871]
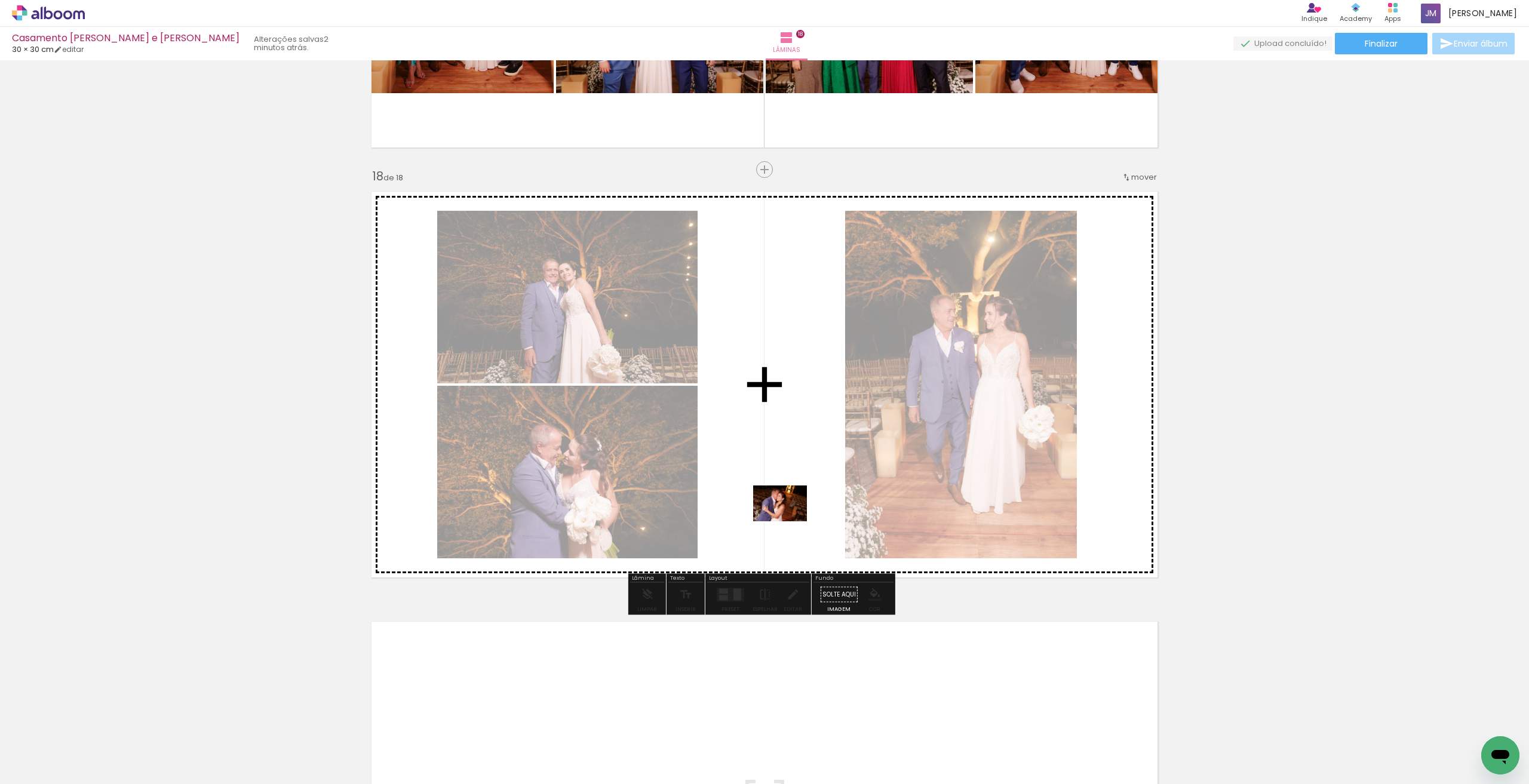
drag, startPoint x: 639, startPoint y: 699, endPoint x: 789, endPoint y: 521, distance: 232.8
click at [789, 521] on quentale-workspace at bounding box center [764, 392] width 1529 height 784
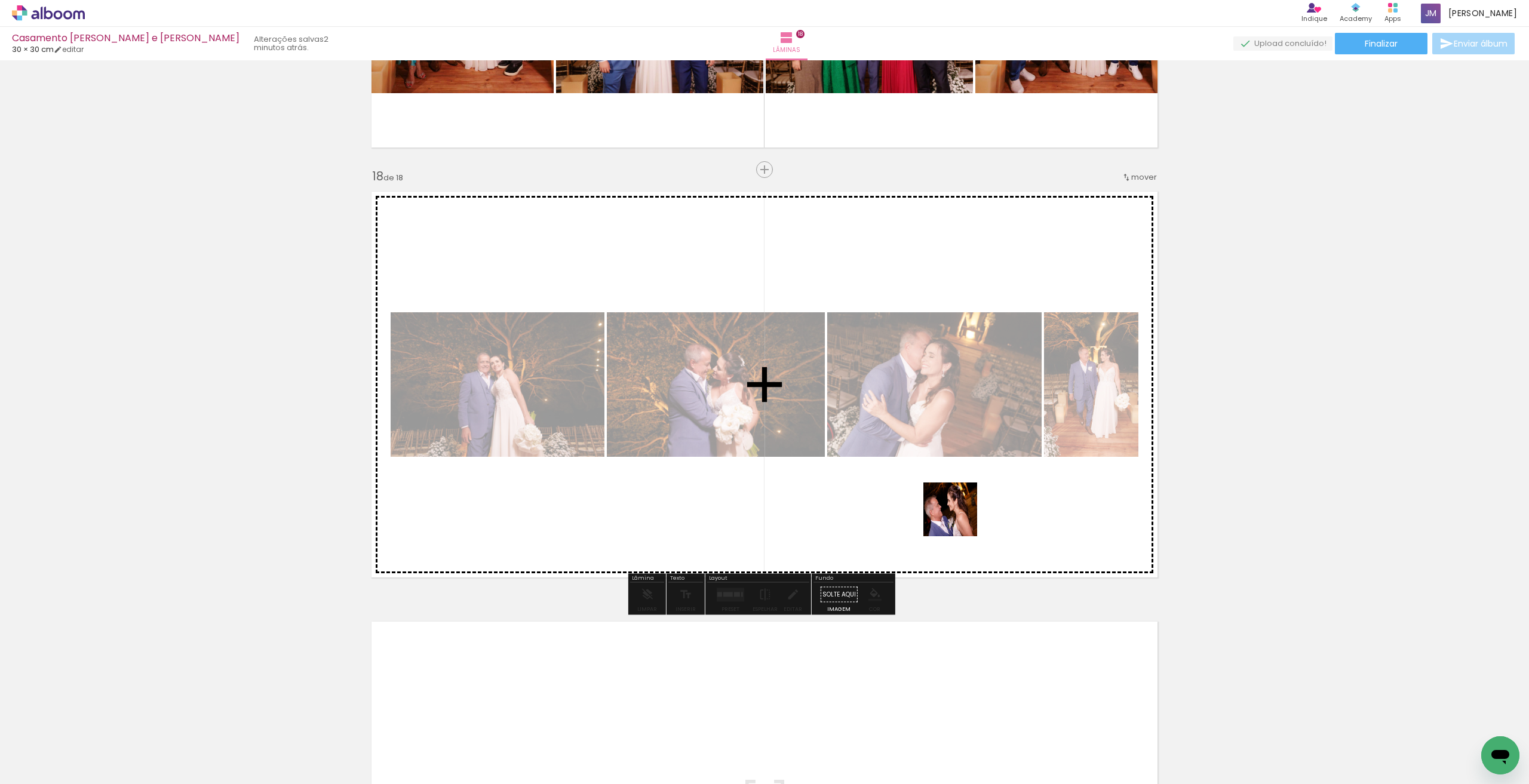
drag, startPoint x: 995, startPoint y: 741, endPoint x: 957, endPoint y: 507, distance: 237.1
click at [957, 507] on quentale-workspace at bounding box center [764, 392] width 1529 height 784
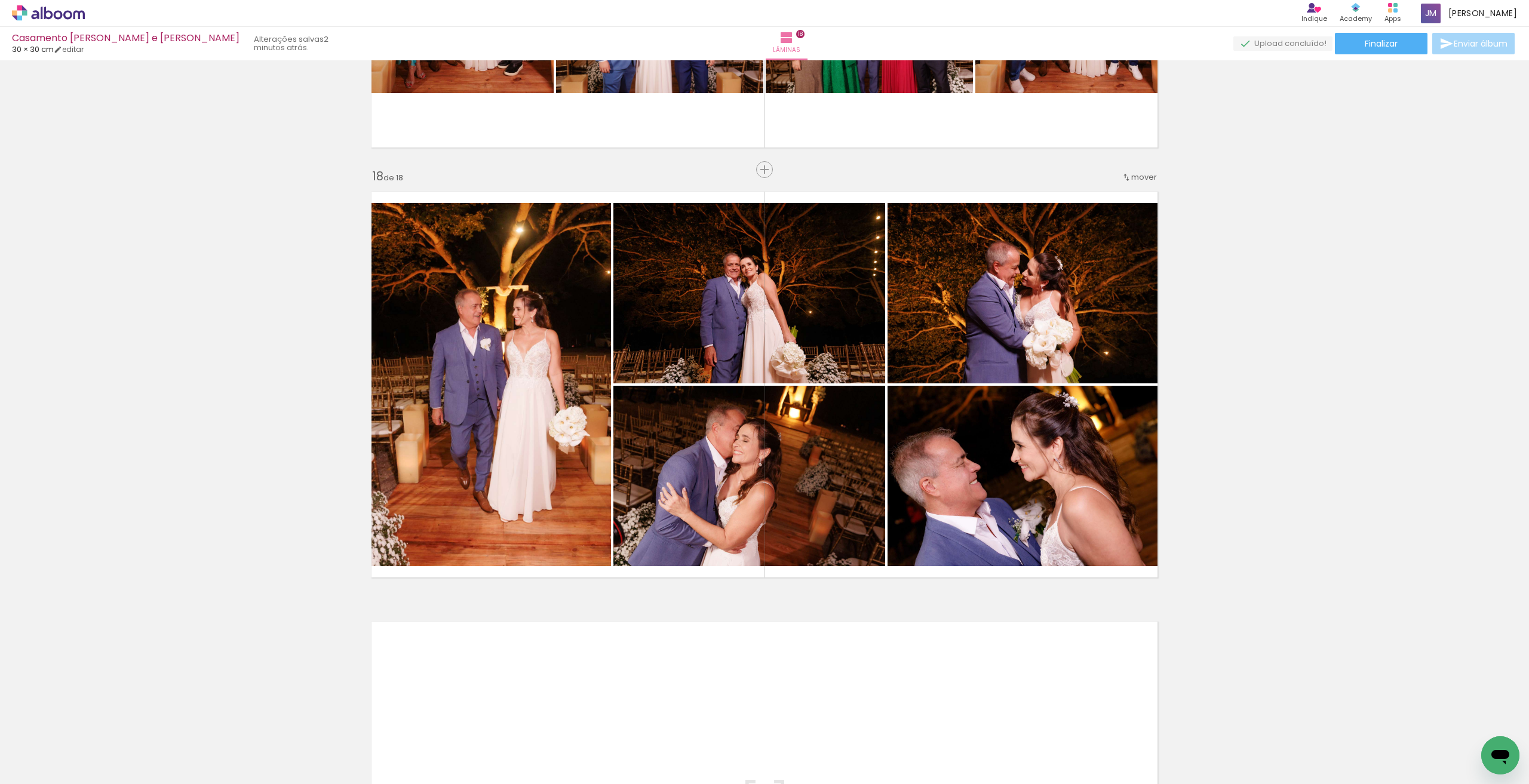
scroll to position [0, 3316]
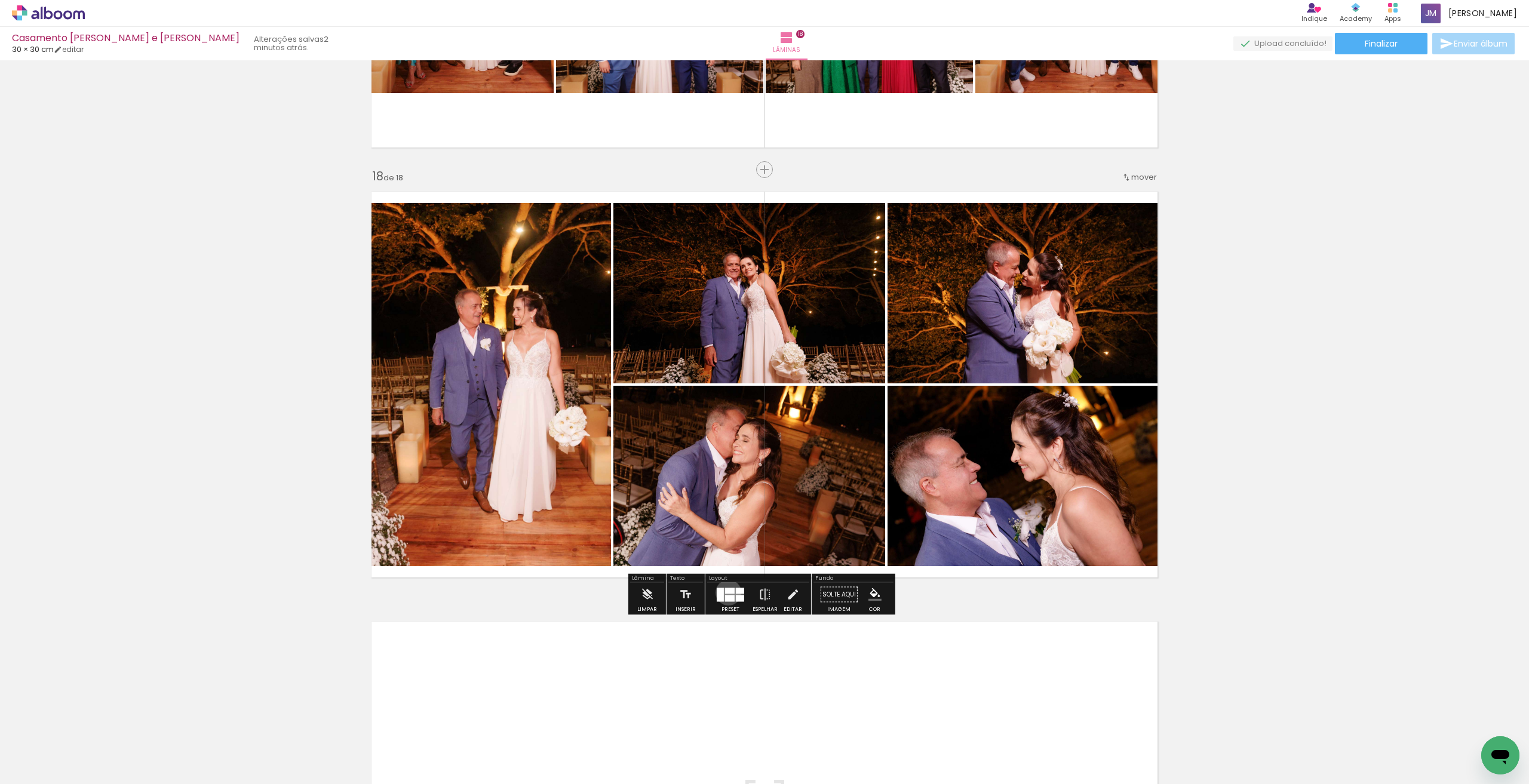
click at [726, 592] on div at bounding box center [730, 590] width 10 height 6
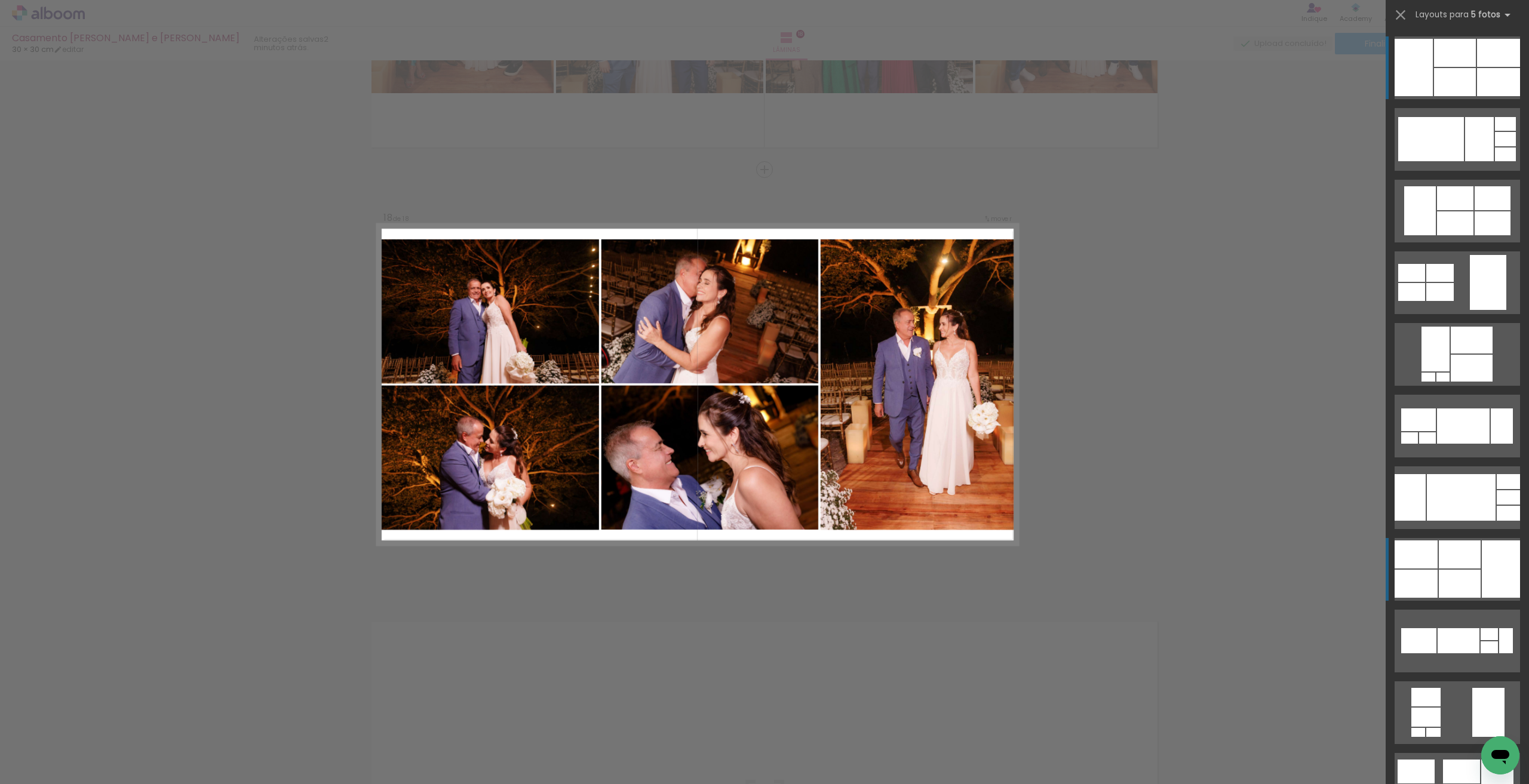
click at [1439, 558] on div at bounding box center [1460, 554] width 42 height 28
